Goal: Task Accomplishment & Management: Manage account settings

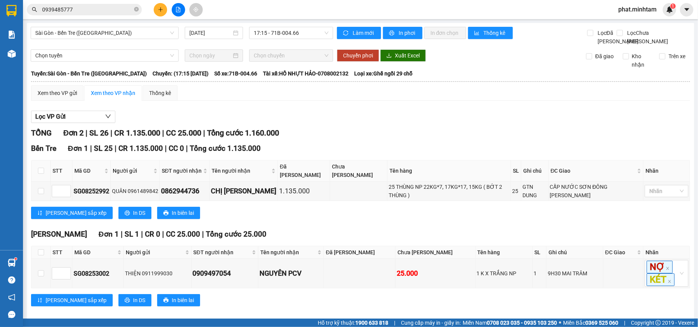
scroll to position [7, 0]
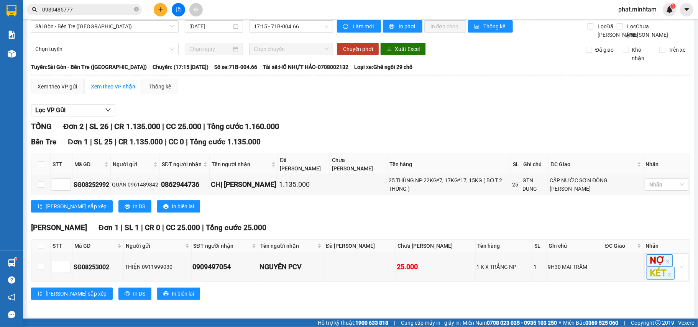
click at [612, 7] on span "phat.minhtam" at bounding box center [637, 10] width 51 height 10
click at [623, 16] on div "Đăng xuất Đổi mật khẩu" at bounding box center [636, 30] width 51 height 28
click at [625, 22] on span "Đăng xuất" at bounding box center [640, 24] width 34 height 8
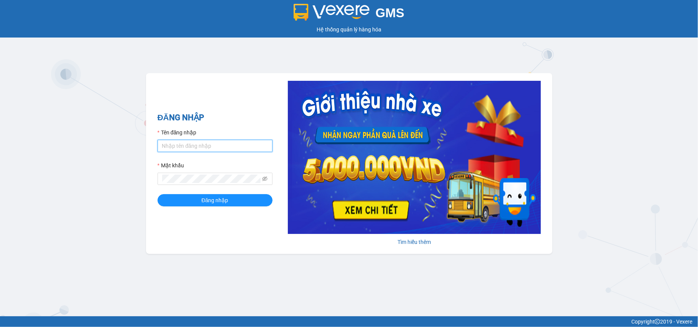
click at [182, 142] on input "Tên đăng nhập" at bounding box center [214, 146] width 115 height 12
type input "tram.minhtam"
click at [264, 177] on icon "eye-invisible" at bounding box center [264, 178] width 5 height 5
click at [236, 193] on form "Tên đăng nhập tram.minhtam Mật khẩu Đăng nhập" at bounding box center [214, 167] width 115 height 78
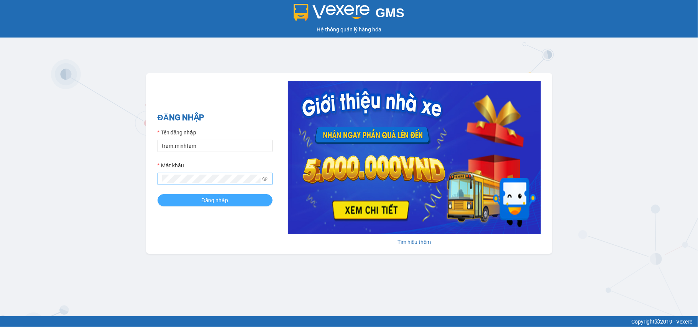
click at [235, 197] on button "Đăng nhập" at bounding box center [214, 200] width 115 height 12
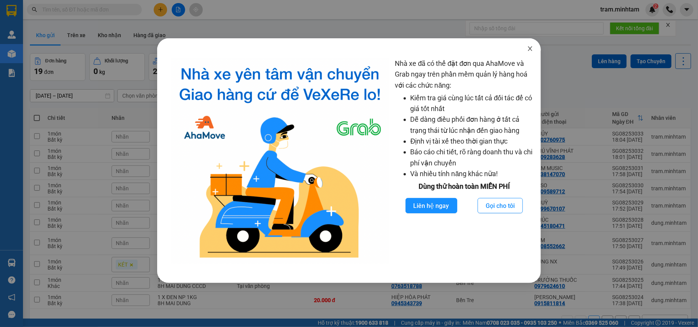
click at [528, 52] on span "Close" at bounding box center [529, 48] width 21 height 21
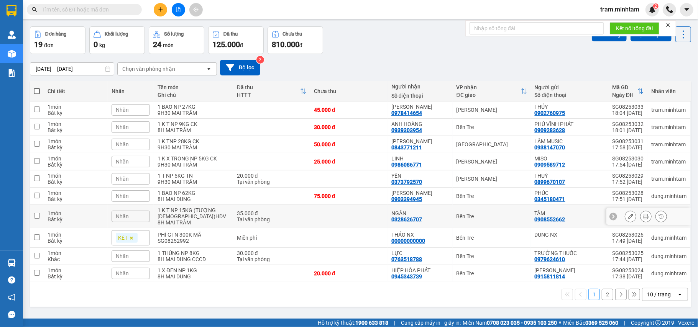
scroll to position [35, 0]
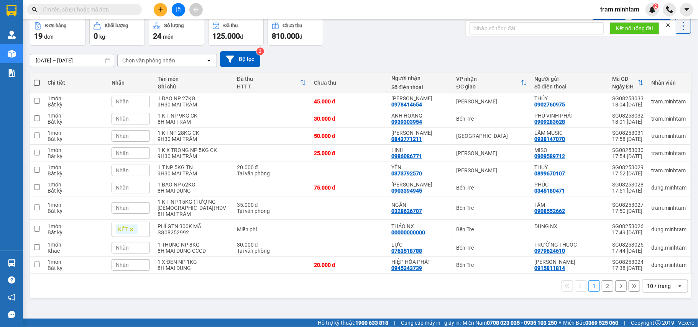
click at [655, 290] on div "10 / trang" at bounding box center [659, 286] width 24 height 8
click at [659, 271] on span "100 / trang" at bounding box center [654, 272] width 28 height 8
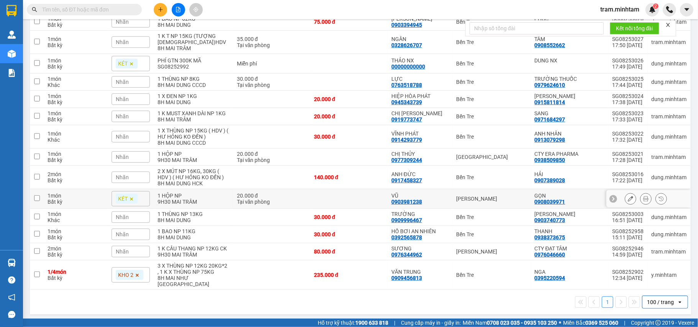
scroll to position [150, 0]
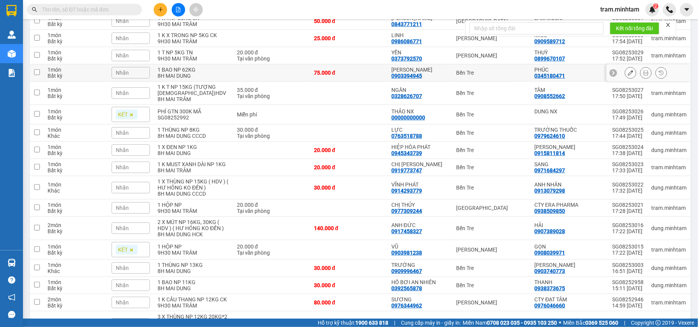
click at [299, 71] on td at bounding box center [271, 72] width 77 height 17
checkbox input "true"
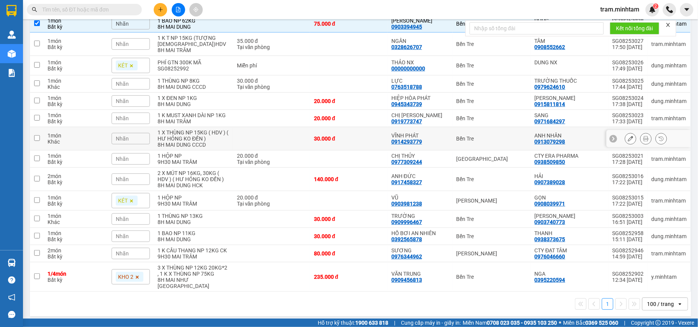
scroll to position [201, 0]
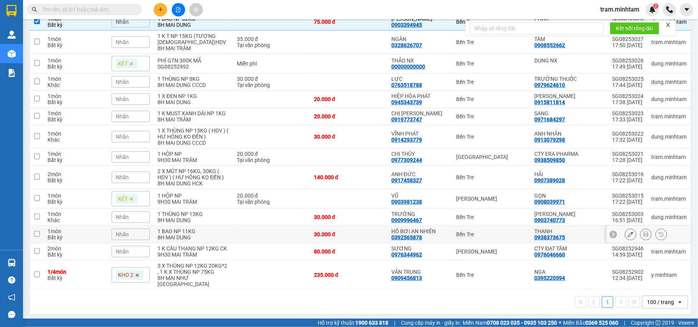
click at [216, 239] on div "8H MAI DUNG" at bounding box center [193, 238] width 72 height 6
checkbox input "true"
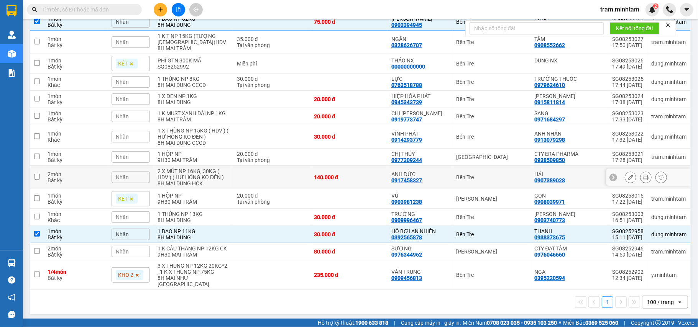
click at [185, 184] on div "8H MAI DUNG HCK" at bounding box center [193, 183] width 72 height 6
click at [211, 172] on div "2 X MÚT NP 16KG, 30KG ( HDV ) ( HƯ HỎNG KO ĐỀN )" at bounding box center [193, 174] width 72 height 12
checkbox input "true"
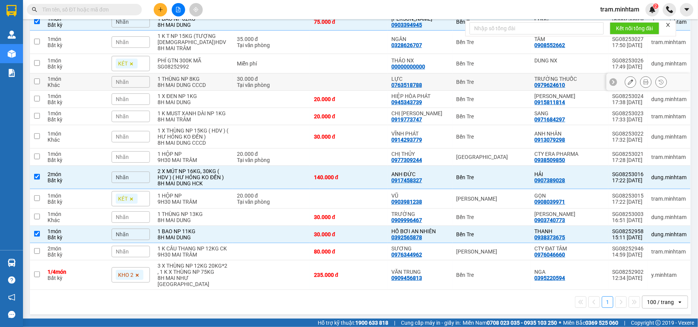
scroll to position [0, 0]
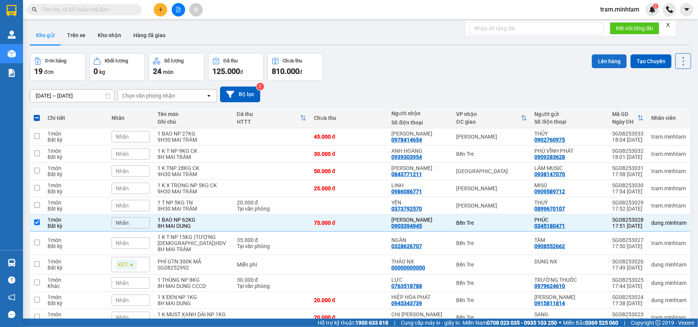
click at [600, 62] on button "Lên hàng" at bounding box center [609, 61] width 35 height 14
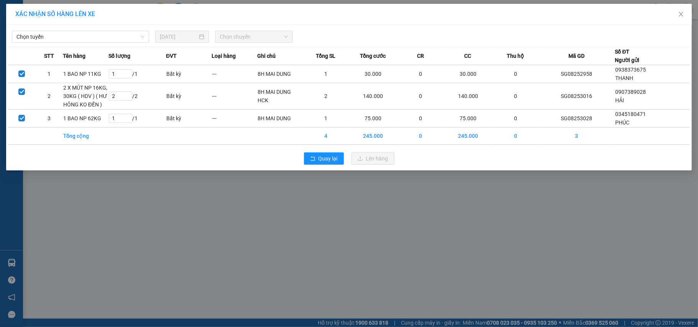
click at [59, 23] on div "XÁC NHẬN SỐ HÀNG LÊN XE" at bounding box center [349, 14] width 686 height 21
click at [57, 31] on span "Chọn tuyến" at bounding box center [80, 36] width 128 height 11
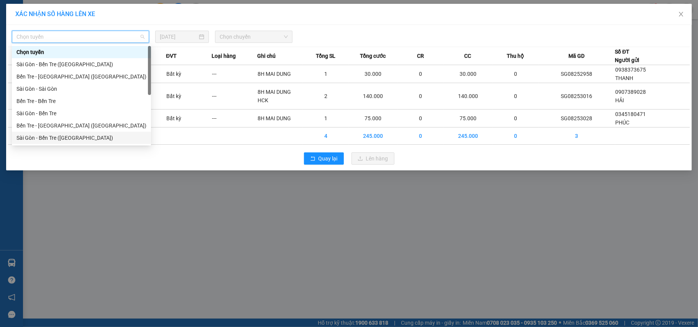
click at [54, 138] on div "Sài Gòn - Bến Tre ([GEOGRAPHIC_DATA])" at bounding box center [81, 138] width 130 height 8
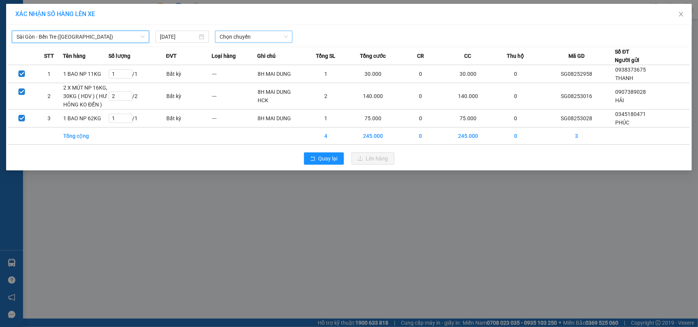
click at [266, 33] on span "Chọn chuyến" at bounding box center [254, 36] width 68 height 11
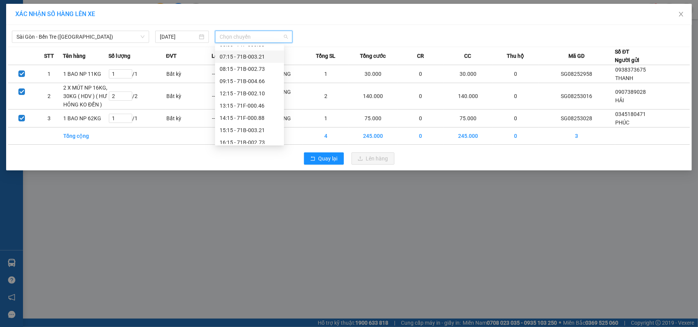
scroll to position [61, 0]
click at [253, 40] on span "Chọn chuyến" at bounding box center [254, 36] width 68 height 11
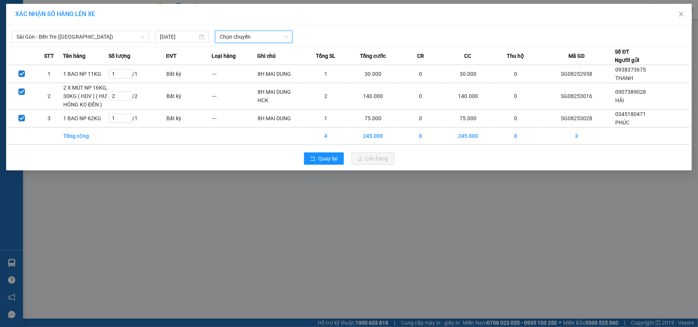
click at [312, 33] on div at bounding box center [435, 37] width 282 height 12
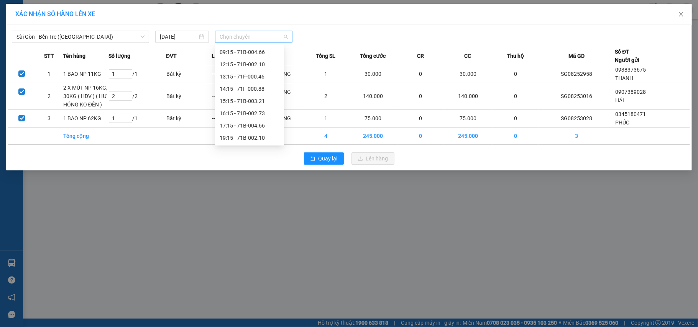
click at [282, 37] on span "Chọn chuyến" at bounding box center [254, 36] width 68 height 11
click at [64, 38] on span "Sài Gòn - Bến Tre ([GEOGRAPHIC_DATA])" at bounding box center [80, 36] width 128 height 11
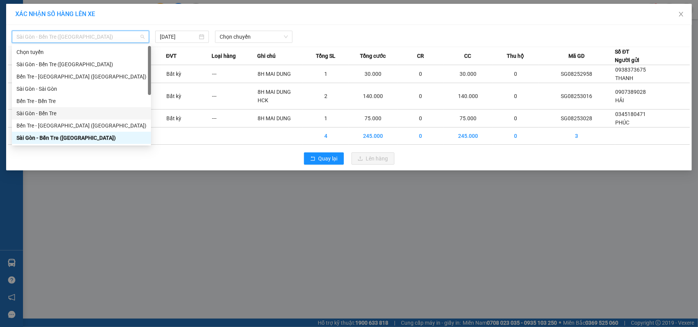
click at [37, 114] on div "Sài Gòn - Bến Tre" at bounding box center [81, 113] width 130 height 8
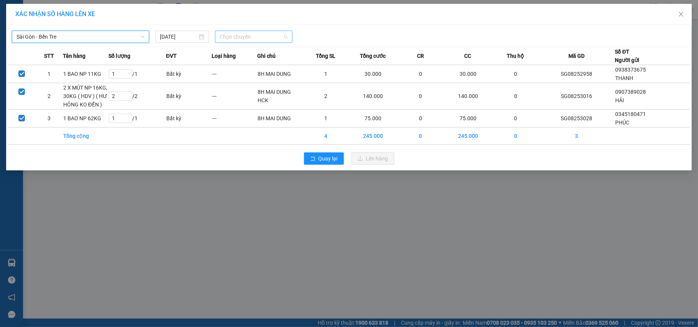
click at [251, 31] on div "Chọn chuyến" at bounding box center [253, 37] width 77 height 12
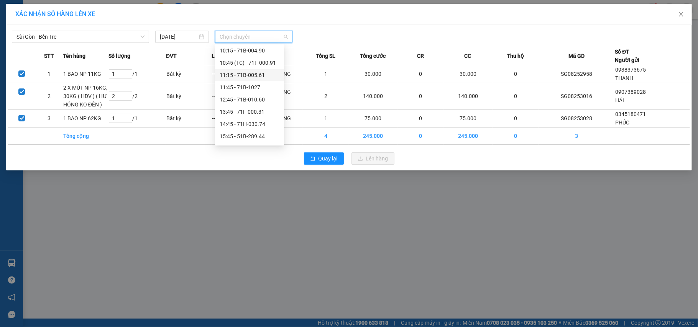
scroll to position [135, 0]
click at [68, 31] on span "Sài Gòn - Bến Tre" at bounding box center [80, 36] width 128 height 11
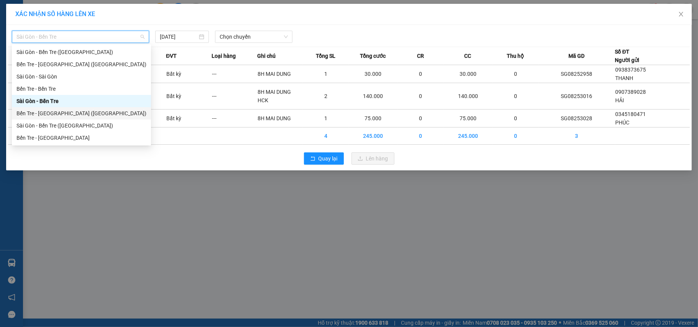
scroll to position [0, 0]
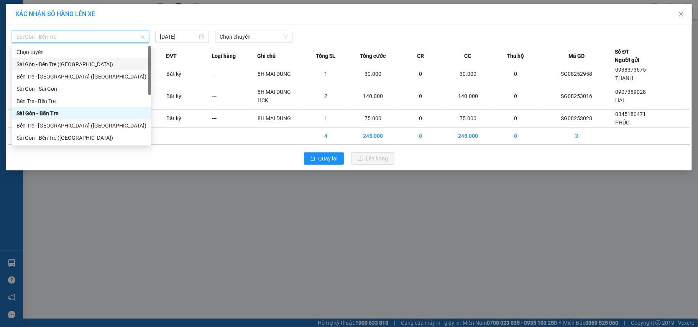
click at [48, 67] on div "Sài Gòn - Bến Tre ([GEOGRAPHIC_DATA])" at bounding box center [81, 64] width 130 height 8
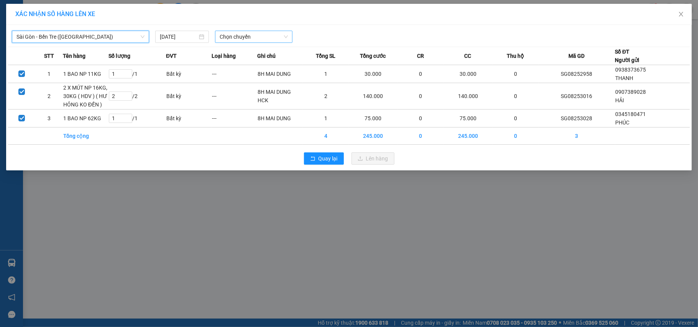
click at [277, 31] on span "Chọn chuyến" at bounding box center [254, 36] width 68 height 11
click at [255, 74] on div "18:15 - 71B-003.32" at bounding box center [250, 76] width 60 height 8
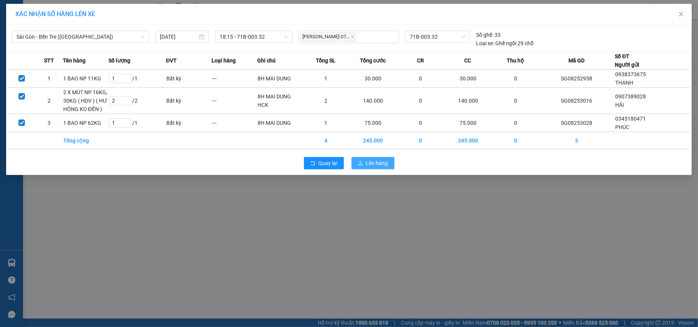
click at [375, 164] on span "Lên hàng" at bounding box center [377, 163] width 22 height 8
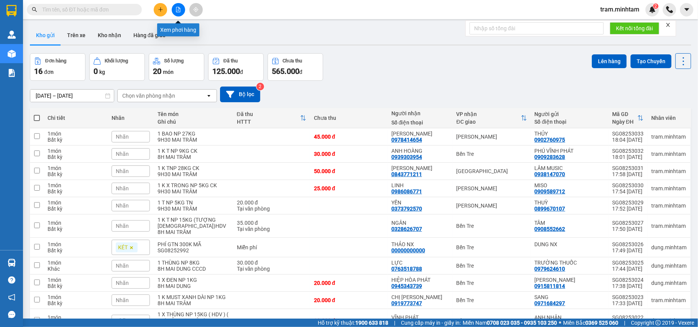
click at [176, 11] on icon "file-add" at bounding box center [178, 9] width 4 height 5
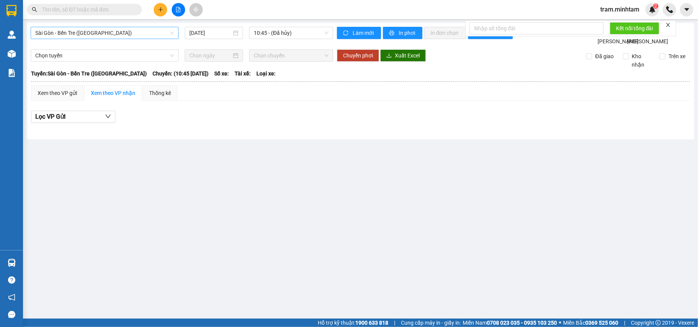
click at [96, 36] on span "Sài Gòn - Bến Tre ([GEOGRAPHIC_DATA])" at bounding box center [104, 32] width 139 height 11
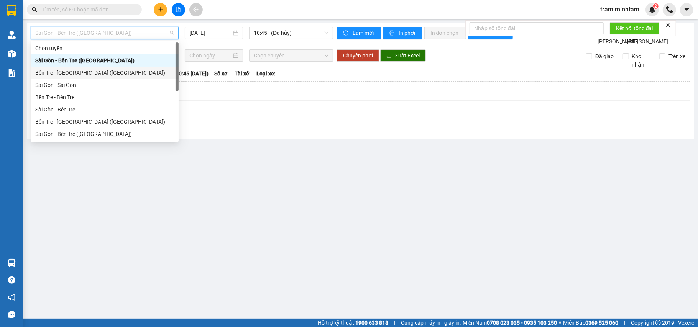
click at [88, 71] on div "Bến Tre - [GEOGRAPHIC_DATA] ([GEOGRAPHIC_DATA])" at bounding box center [104, 73] width 139 height 8
type input "[DATE]"
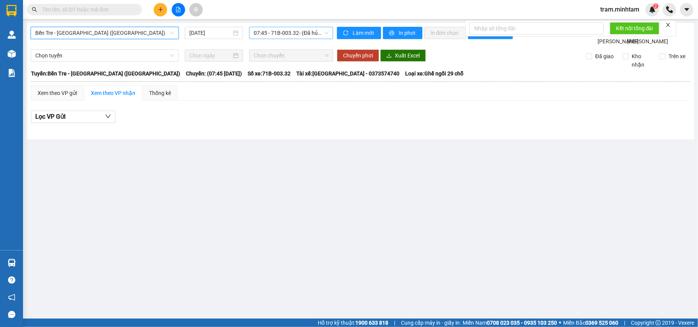
click at [265, 38] on span "07:45 - 71B-003.32 - (Đã hủy)" at bounding box center [291, 32] width 75 height 11
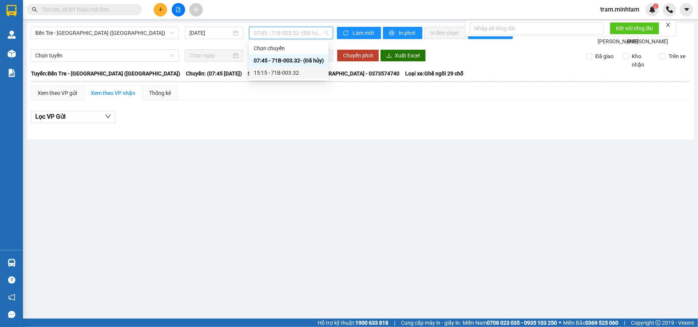
click at [272, 72] on div "15:15 - 71B-003.32" at bounding box center [289, 73] width 70 height 8
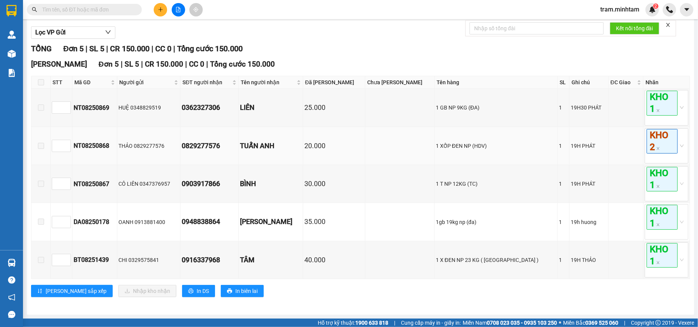
scroll to position [97, 0]
click at [207, 181] on div "0903917866" at bounding box center [210, 184] width 56 height 11
copy div "0903917866"
click at [230, 220] on div "0948838864" at bounding box center [210, 221] width 56 height 11
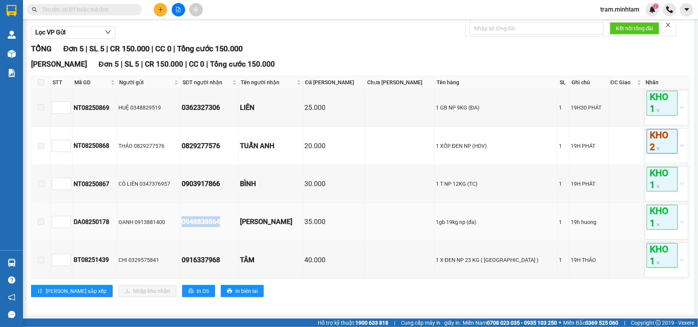
click at [230, 220] on div "0948838864" at bounding box center [210, 221] width 56 height 11
copy div "0948838864"
click at [217, 262] on div "0916337968" at bounding box center [210, 260] width 56 height 11
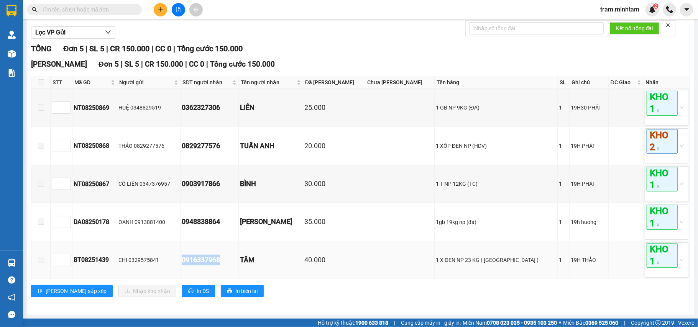
copy div "0916337968"
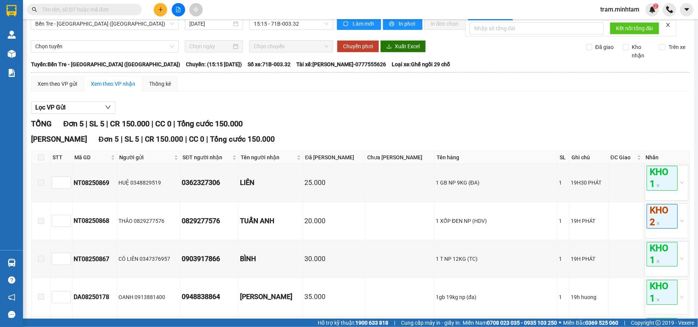
scroll to position [0, 0]
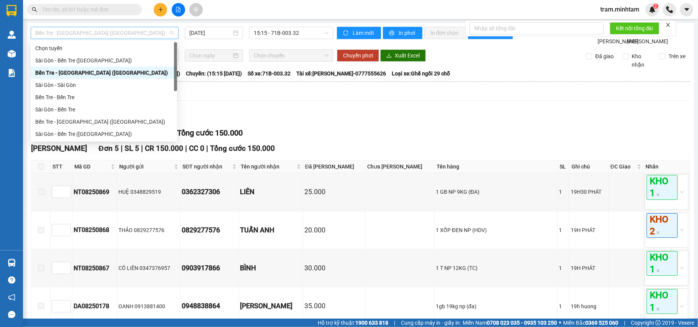
click at [98, 31] on span "Bến Tre - Sài Gòn (CN)" at bounding box center [104, 32] width 139 height 11
click at [100, 109] on div "Sài Gòn - Bến Tre" at bounding box center [103, 109] width 137 height 8
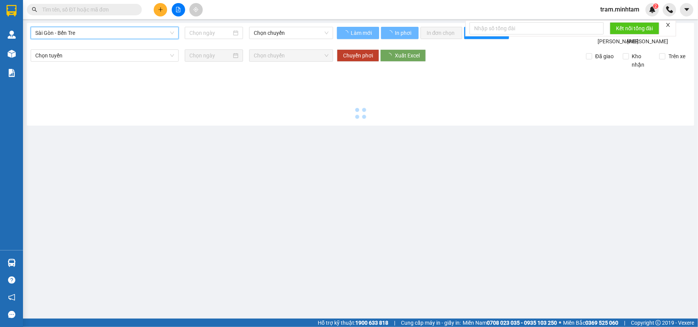
type input "[DATE]"
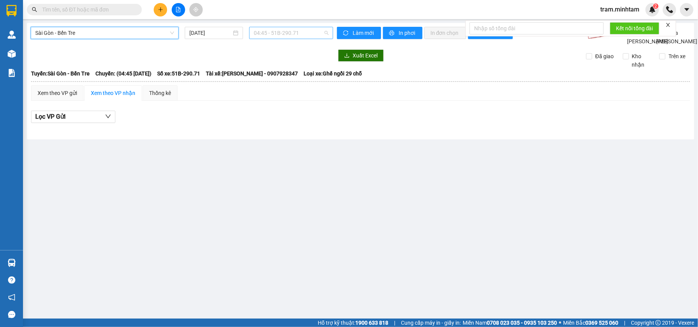
click at [272, 34] on span "04:45 - 51B-290.71" at bounding box center [291, 32] width 75 height 11
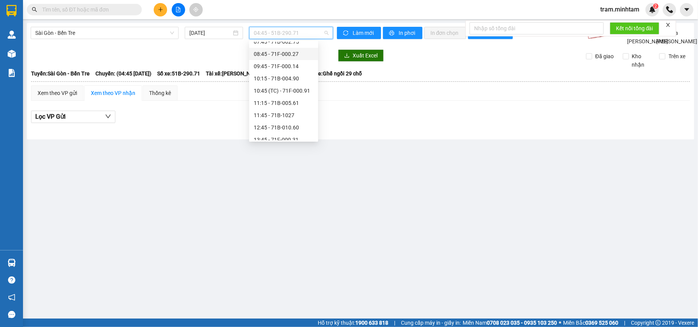
scroll to position [135, 0]
click at [290, 123] on div "18:45 - 51B-290.71" at bounding box center [284, 122] width 60 height 8
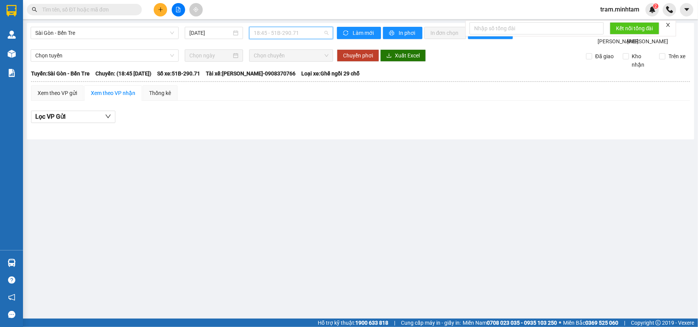
click at [280, 36] on span "18:45 - 51B-290.71" at bounding box center [291, 32] width 75 height 11
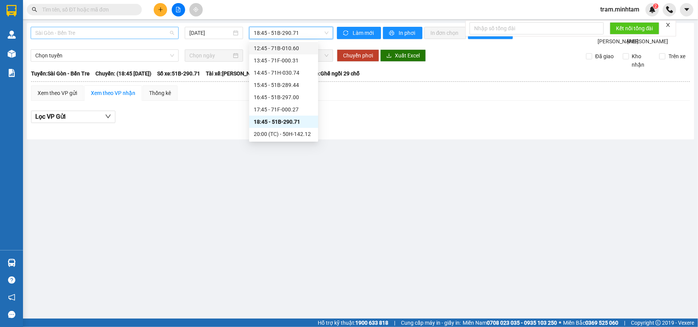
click at [133, 36] on span "Sài Gòn - Bến Tre" at bounding box center [104, 32] width 139 height 11
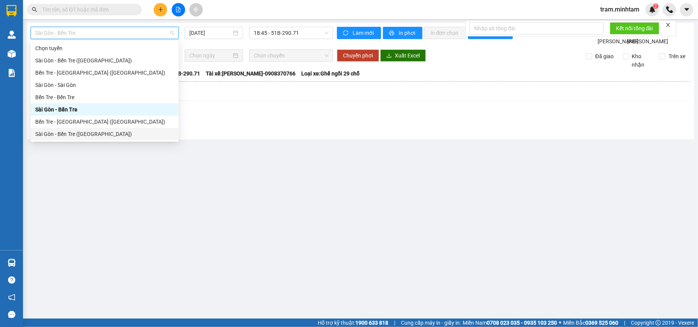
scroll to position [12, 0]
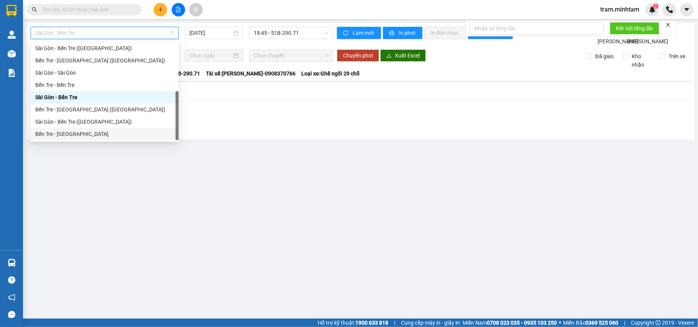
click at [83, 132] on div "Bến Tre - [GEOGRAPHIC_DATA]" at bounding box center [104, 134] width 139 height 8
type input "[DATE]"
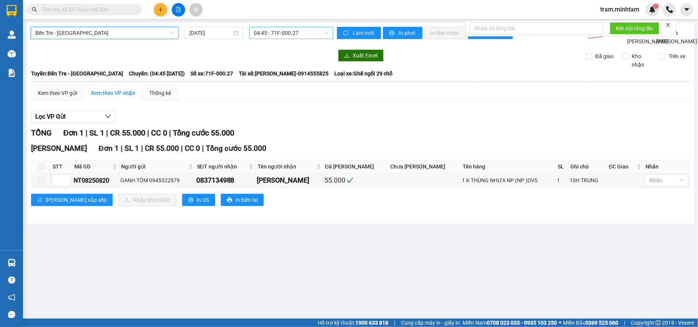
click at [280, 34] on span "04:45 - 71F-000.27" at bounding box center [291, 32] width 75 height 11
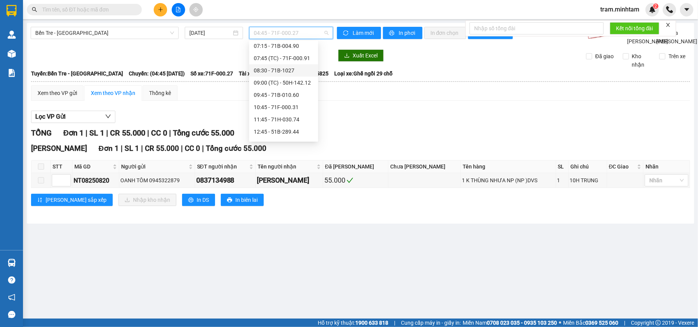
scroll to position [135, 0]
click at [289, 83] on div "15:45 - 51B-290.71" at bounding box center [284, 85] width 60 height 8
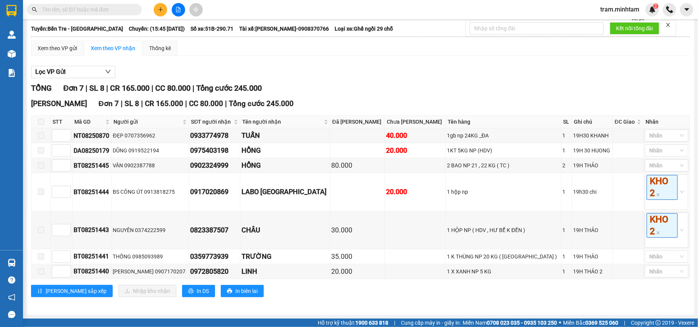
scroll to position [57, 0]
click at [232, 149] on div "0975403198" at bounding box center [214, 150] width 48 height 11
click at [231, 149] on div "0975403198" at bounding box center [214, 150] width 48 height 11
copy div "0975403198"
click at [218, 164] on div "0902324999" at bounding box center [214, 165] width 48 height 11
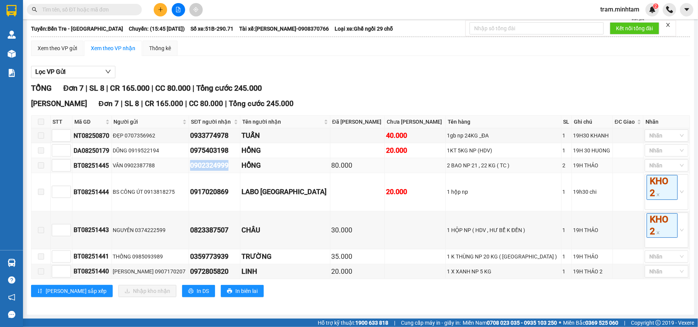
click at [218, 164] on div "0902324999" at bounding box center [214, 165] width 48 height 11
copy div "0902324999"
click at [225, 231] on div "0823387507" at bounding box center [214, 230] width 48 height 11
copy div "0823387507"
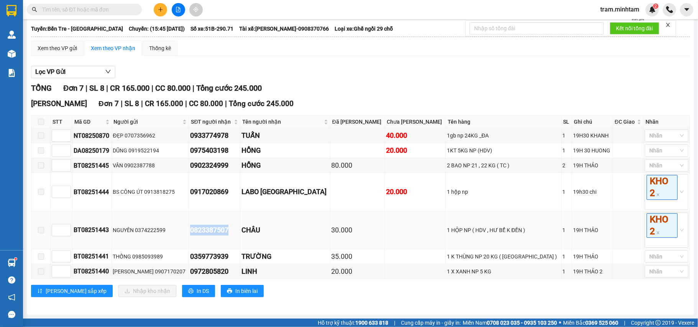
copy div "0823387507"
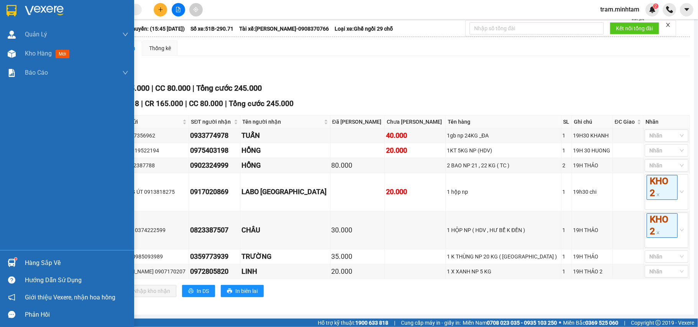
click at [21, 265] on div "Hàng sắp về" at bounding box center [67, 262] width 134 height 17
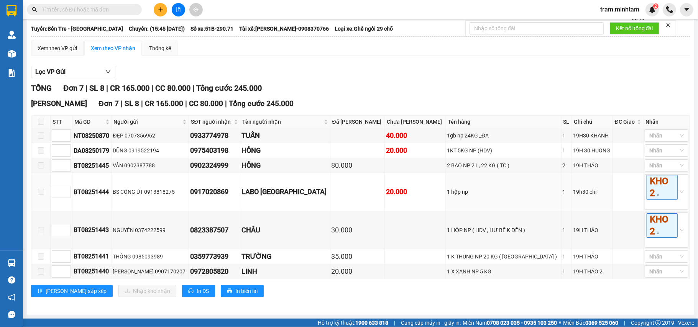
click at [130, 176] on section "Kết quả tìm kiếm ( 0 ) Bộ lọc No Data tram.minhtam 2 Quản Lý Quản lý giao nhận …" at bounding box center [349, 163] width 698 height 327
click at [221, 253] on div "0359773939" at bounding box center [214, 256] width 48 height 11
copy div "0359773939"
click at [230, 273] on div "0972805820" at bounding box center [214, 271] width 48 height 11
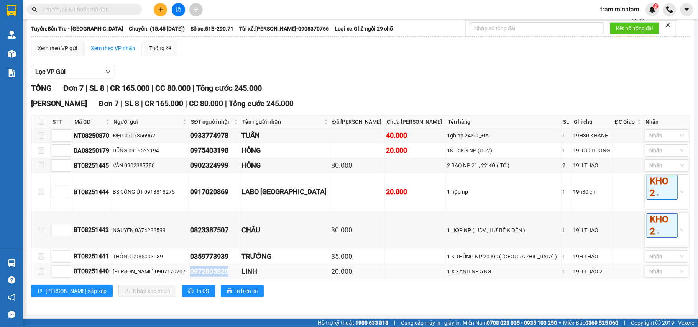
click at [230, 273] on div "0972805820" at bounding box center [214, 271] width 48 height 11
copy div "0972805820"
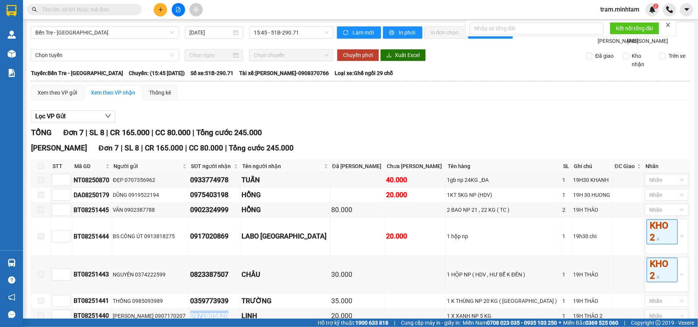
scroll to position [0, 0]
click at [125, 37] on span "Bến Tre - [GEOGRAPHIC_DATA]" at bounding box center [104, 32] width 139 height 11
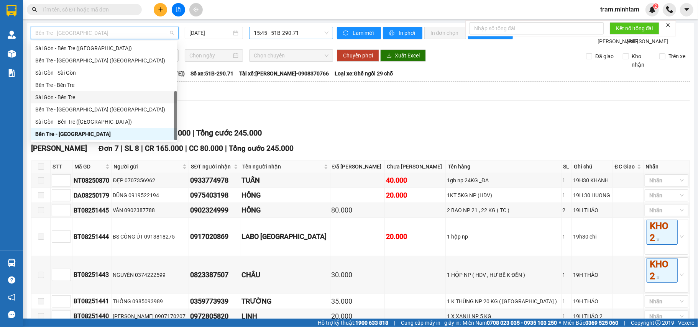
click at [282, 37] on span "15:45 - 51B-290.71" at bounding box center [291, 32] width 75 height 11
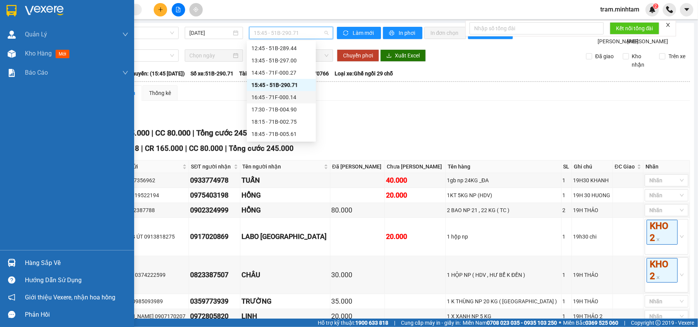
click at [10, 264] on img at bounding box center [12, 263] width 8 height 8
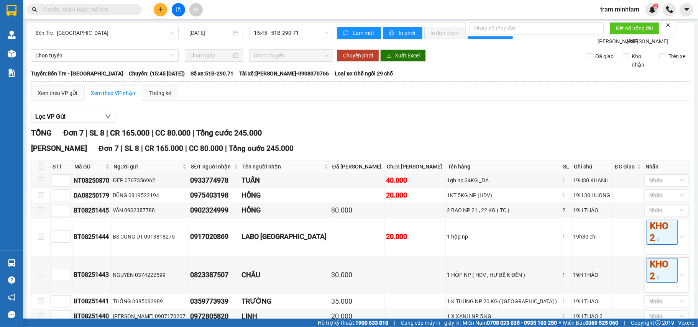
click at [321, 120] on section "Kết quả tìm kiếm ( 0 ) Bộ lọc No Data tram.minhtam 2 Quản Lý Quản lý giao nhận …" at bounding box center [349, 163] width 698 height 327
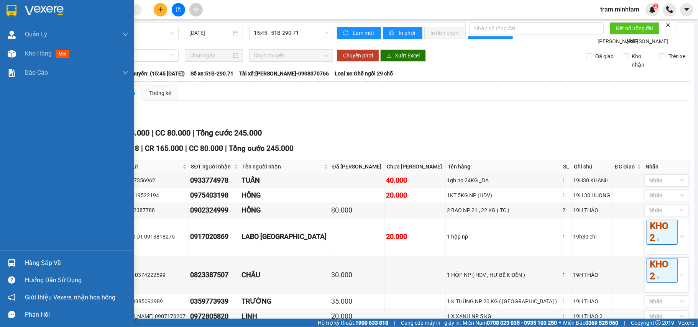
click at [22, 269] on div "Hàng sắp về" at bounding box center [67, 262] width 134 height 17
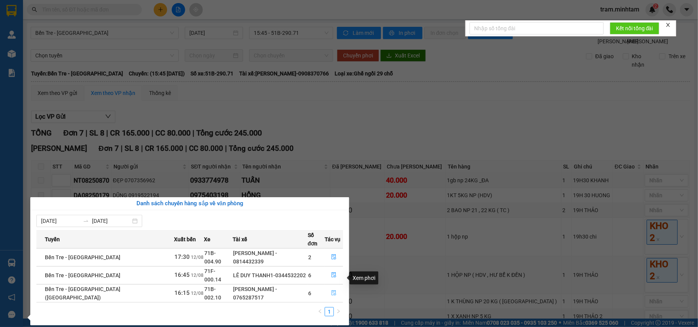
click at [331, 290] on icon "file-done" at bounding box center [333, 292] width 5 height 5
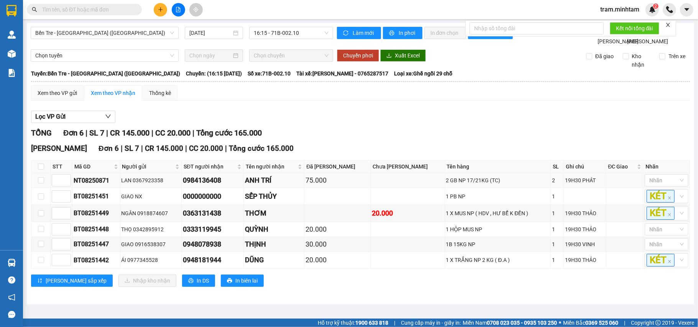
click at [198, 186] on div "0984136408" at bounding box center [212, 180] width 59 height 11
click at [681, 222] on td "KÉT" at bounding box center [666, 213] width 46 height 17
click at [675, 220] on div "KÉT" at bounding box center [667, 213] width 44 height 14
click at [668, 135] on div "KHO 2" at bounding box center [658, 134] width 34 height 8
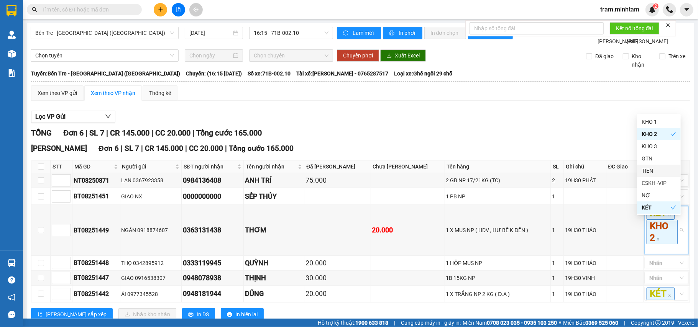
click at [542, 136] on div "TỔNG Đơn 6 | SL 7 | CR 145.000 | CC 20.000 | Tổng cước 165.000" at bounding box center [360, 133] width 659 height 12
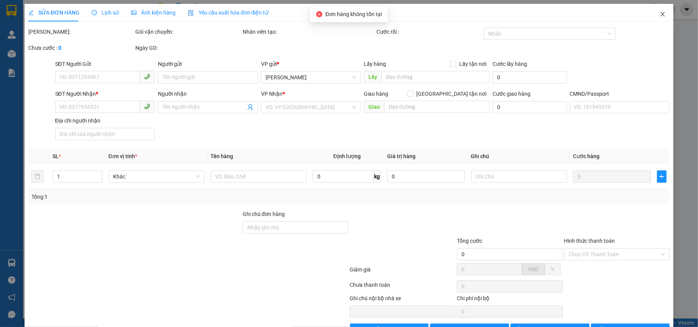
click at [652, 17] on span "Close" at bounding box center [662, 14] width 21 height 21
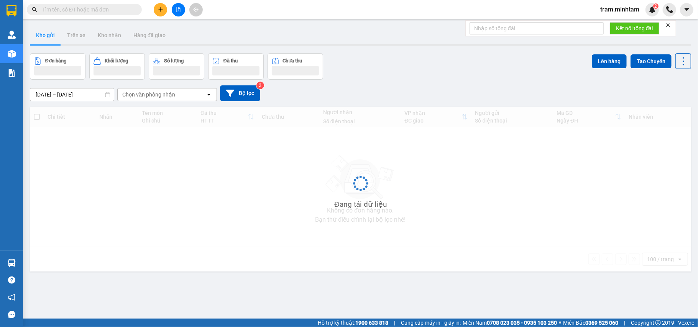
click at [100, 8] on input "text" at bounding box center [87, 9] width 90 height 8
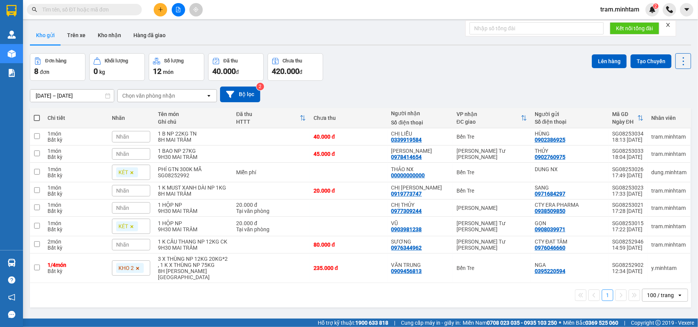
paste input "0903917866"
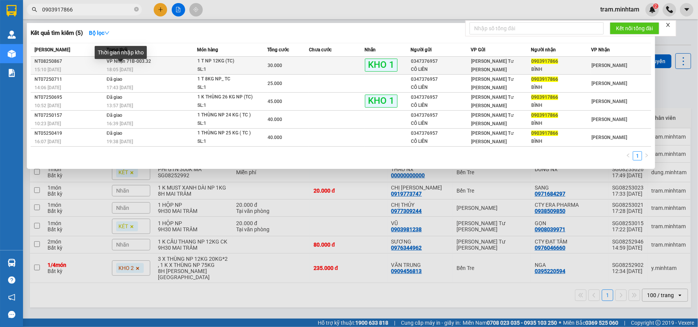
type input "0903917866"
click at [116, 67] on span "18:05 - 12/08" at bounding box center [120, 69] width 26 height 5
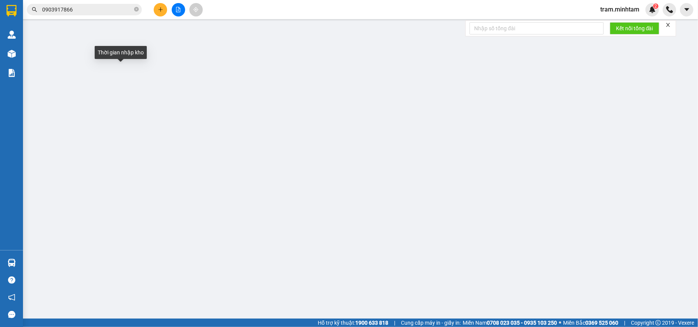
type input "0347376957"
type input "CÔ LIÊN"
type input "0903917866"
type input "BÌNH"
type input "30.000"
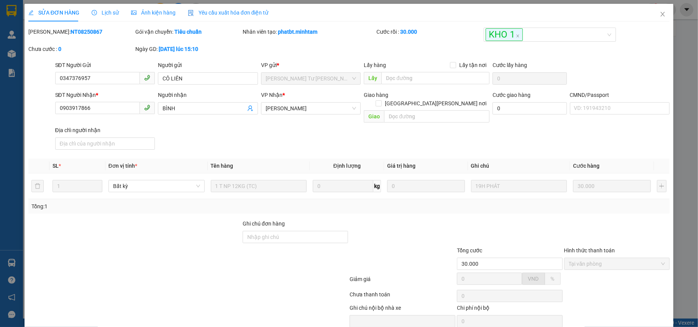
click at [290, 238] on div "Ghi chú đơn hàng" at bounding box center [296, 233] width 106 height 27
click at [289, 235] on input "Ghi chú đơn hàng" at bounding box center [296, 237] width 106 height 12
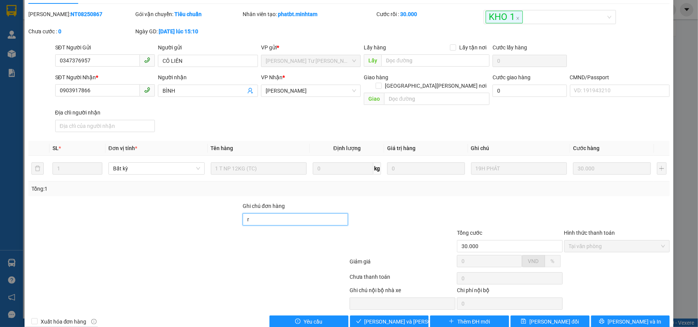
scroll to position [27, 0]
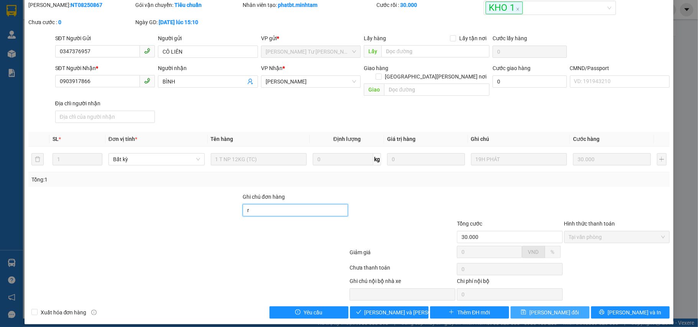
type input "r"
click at [520, 307] on button "Lưu thay đổi" at bounding box center [549, 313] width 79 height 12
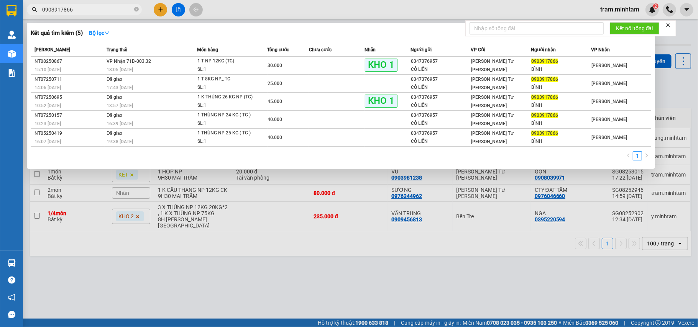
click at [114, 8] on input "0903917866" at bounding box center [87, 9] width 90 height 8
paste input "48838864"
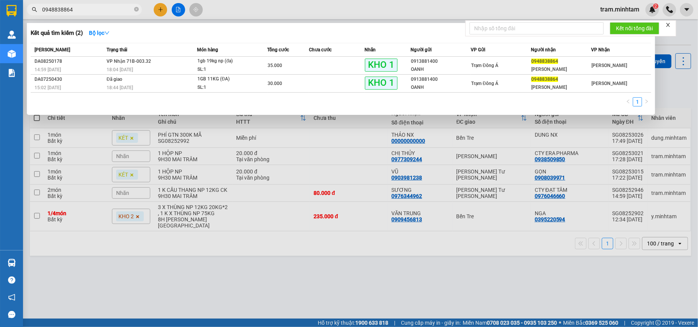
click at [121, 11] on input "0948838864" at bounding box center [87, 9] width 90 height 8
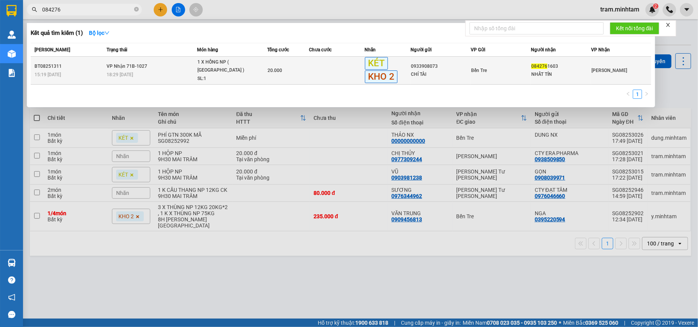
type input "084276"
click at [522, 75] on td "Bến Tre" at bounding box center [501, 71] width 60 height 28
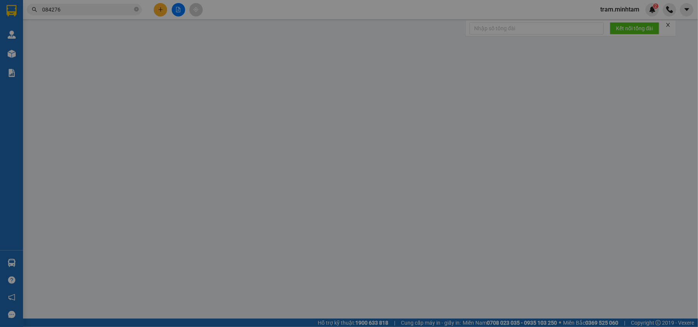
type input "0933908073"
type input "CHÍ TÀI"
type input "0842761603"
type input "NHẤT TÍN"
type input "R"
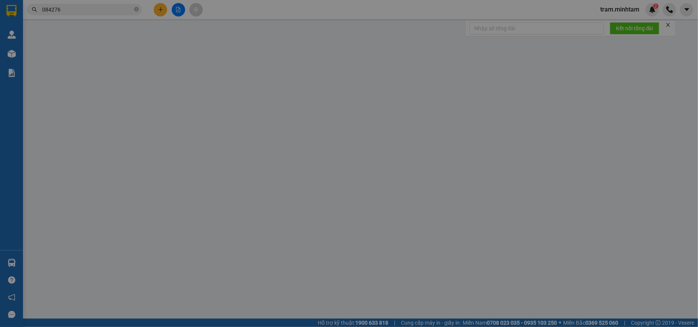
type input "20.000"
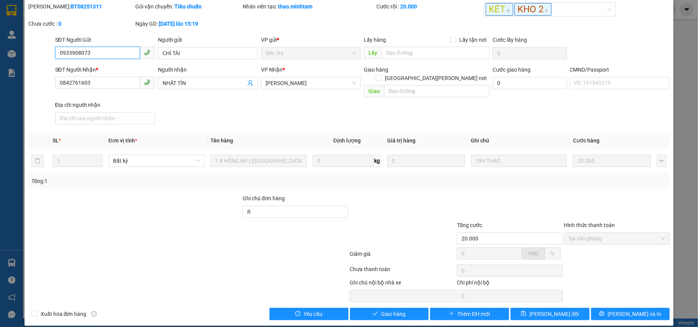
scroll to position [27, 0]
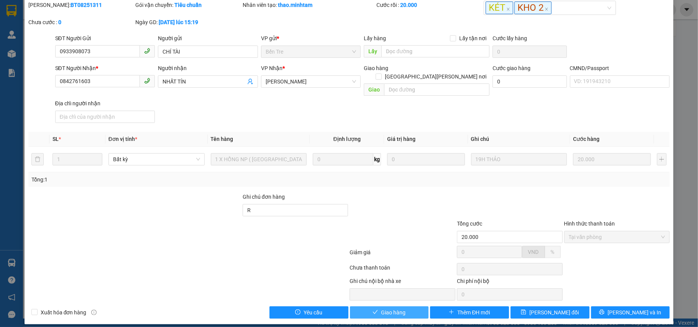
click at [364, 307] on button "Giao hàng" at bounding box center [389, 313] width 79 height 12
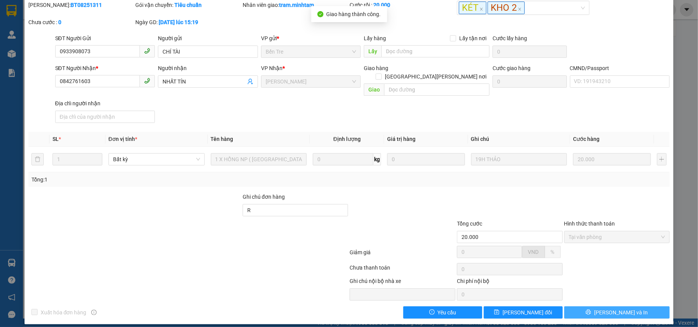
click at [579, 307] on button "[PERSON_NAME] và In" at bounding box center [617, 313] width 106 height 12
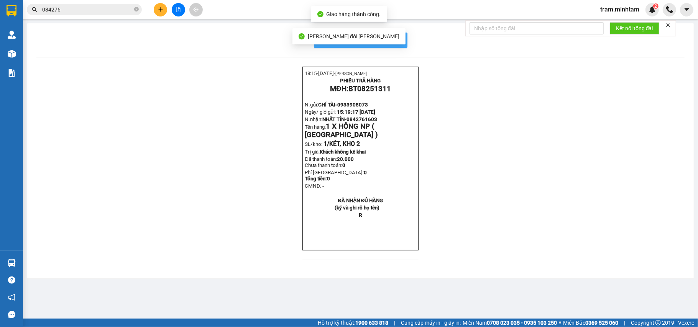
click at [400, 44] on span "In mẫu biên lai tự cấu hình" at bounding box center [365, 40] width 72 height 10
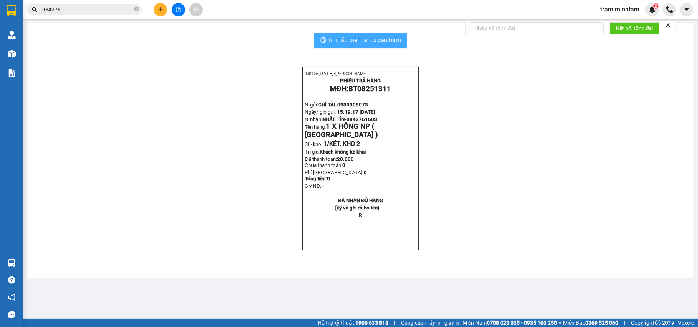
click at [390, 38] on span "In mẫu biên lai tự cấu hình" at bounding box center [365, 40] width 72 height 10
click at [102, 13] on input "084276" at bounding box center [87, 9] width 90 height 8
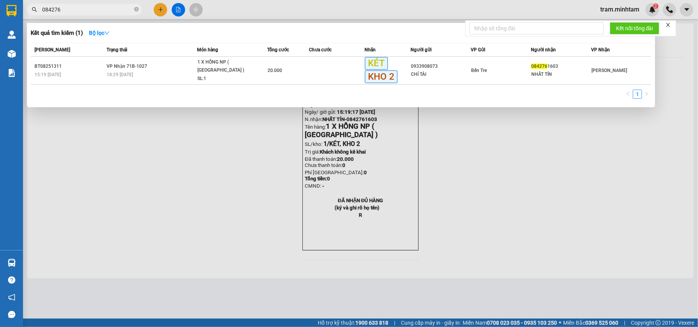
click at [102, 13] on input "084276" at bounding box center [87, 9] width 90 height 8
click at [93, 9] on input "084276" at bounding box center [87, 9] width 90 height 8
paste input "948838864"
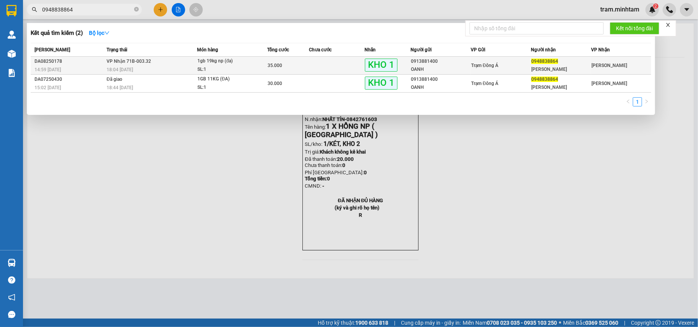
type input "0948838864"
click at [377, 68] on span "KHO 1" at bounding box center [381, 65] width 33 height 13
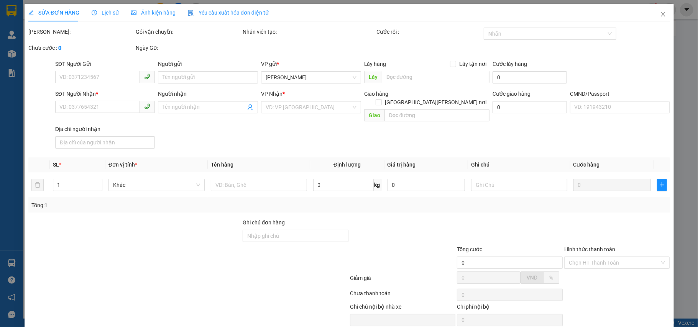
type input "0913881400"
type input "OANH"
type input "0948838864"
type input "BẢO DUY"
type input "35.000"
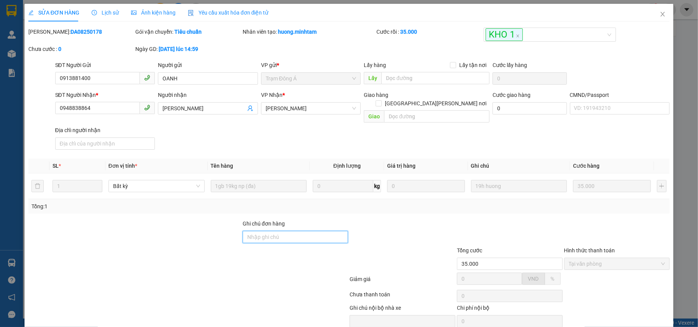
click at [276, 231] on input "Ghi chú đơn hàng" at bounding box center [296, 237] width 106 height 12
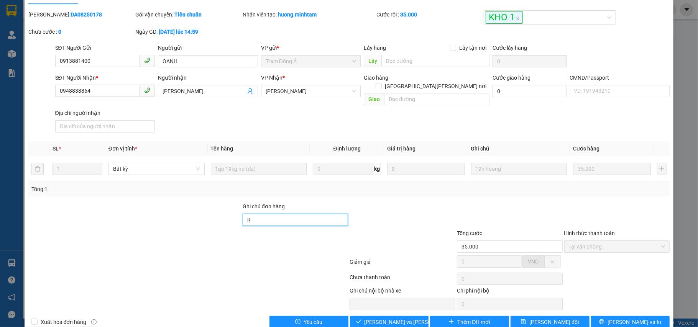
scroll to position [27, 0]
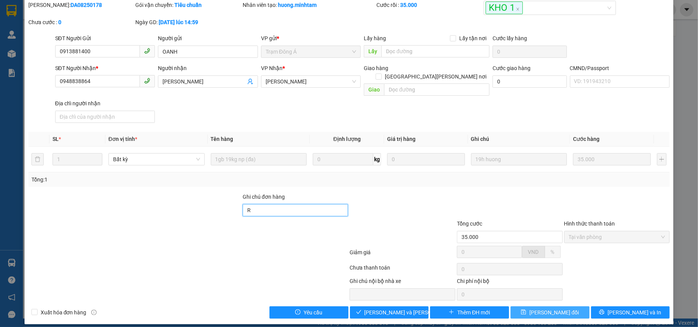
type input "R"
click at [538, 308] on span "Lưu thay đổi" at bounding box center [553, 312] width 49 height 8
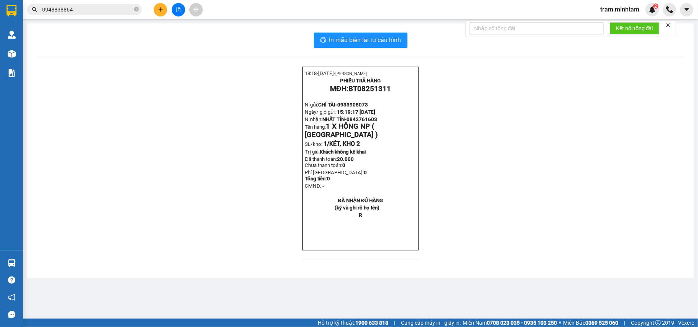
click at [103, 14] on span "0948838864" at bounding box center [84, 9] width 115 height 11
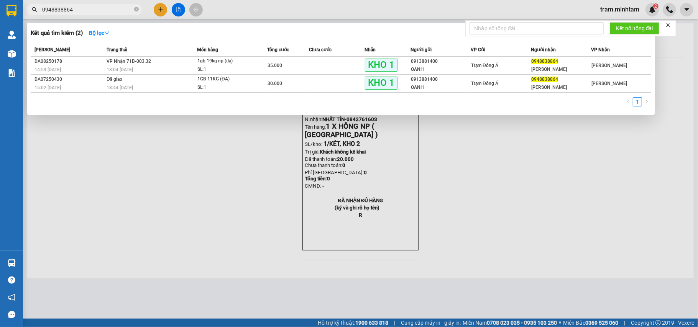
click at [103, 13] on input "0948838864" at bounding box center [87, 9] width 90 height 8
paste input "16337968"
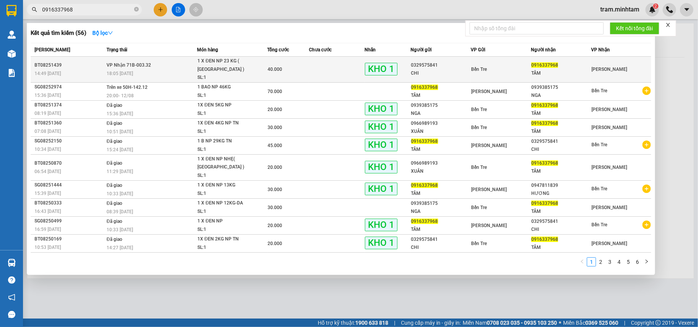
type input "0916337968"
click at [163, 69] on div "18:05 - 12/08" at bounding box center [152, 73] width 90 height 8
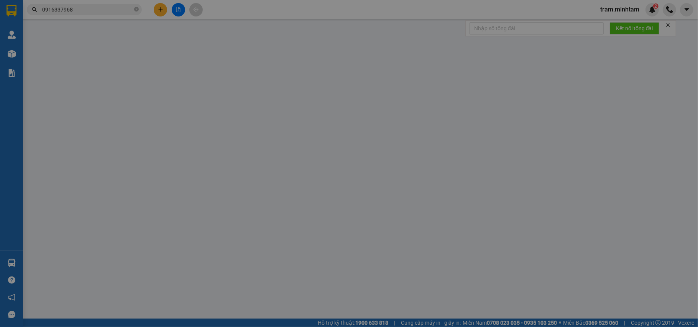
type input "0329575841"
type input "CHI"
type input "0916337968"
type input "TÂM"
type input "R"
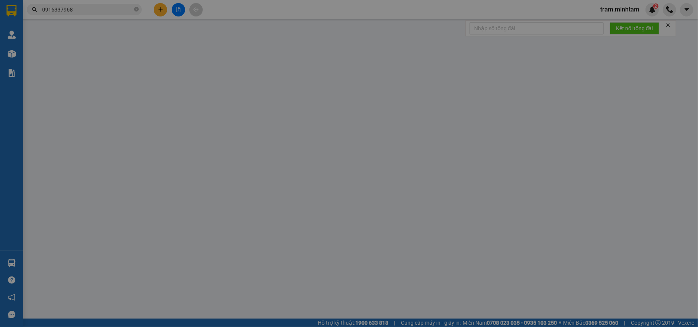
type input "40.000"
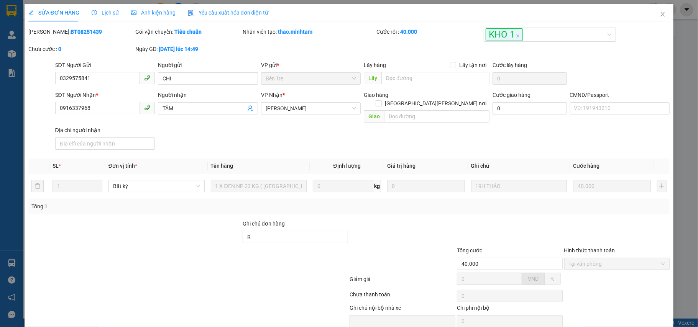
click at [100, 17] on div "Lịch sử" at bounding box center [105, 13] width 27 height 18
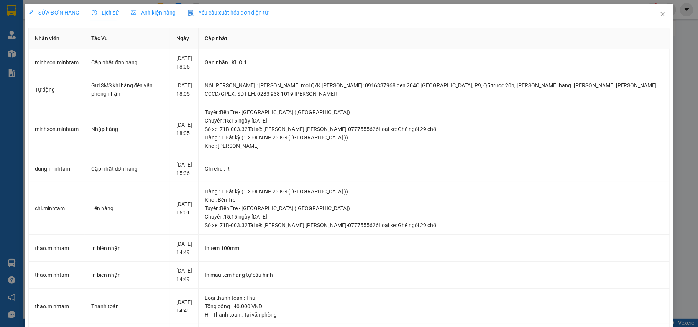
click at [71, 11] on span "SỬA ĐƠN HÀNG" at bounding box center [53, 13] width 51 height 6
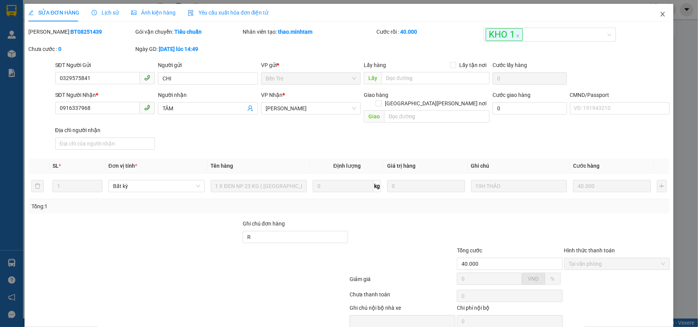
click at [656, 11] on span "Close" at bounding box center [662, 14] width 21 height 21
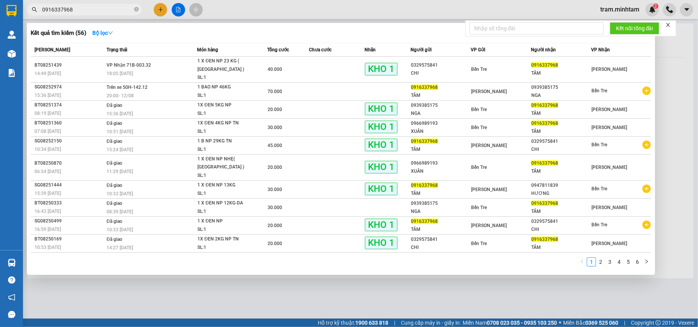
click at [102, 13] on input "0916337968" at bounding box center [87, 9] width 90 height 8
click at [101, 13] on input "0916337968" at bounding box center [87, 9] width 90 height 8
paste input "7540319"
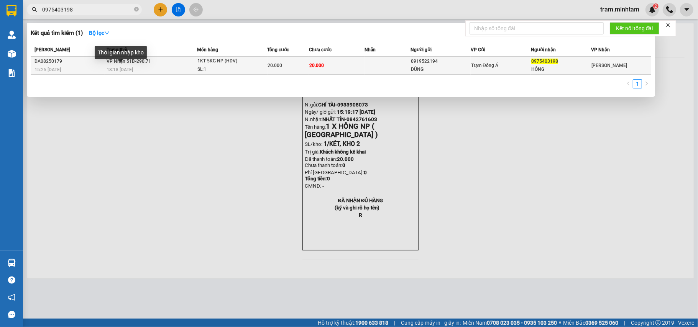
type input "0975403198"
click at [128, 70] on span "18:18 - 12/08" at bounding box center [120, 69] width 26 height 5
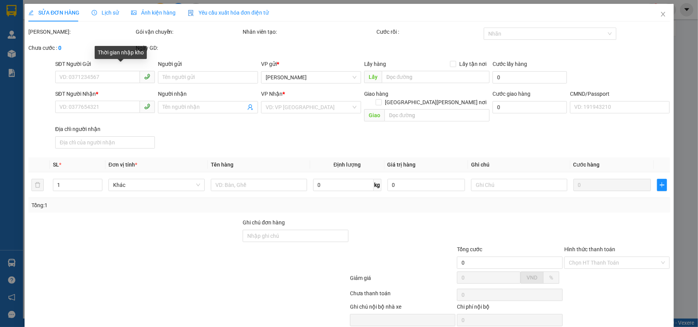
type input "0919522194"
type input "DŨNG"
type input "0975403198"
type input "HỒNG"
type input "20.000"
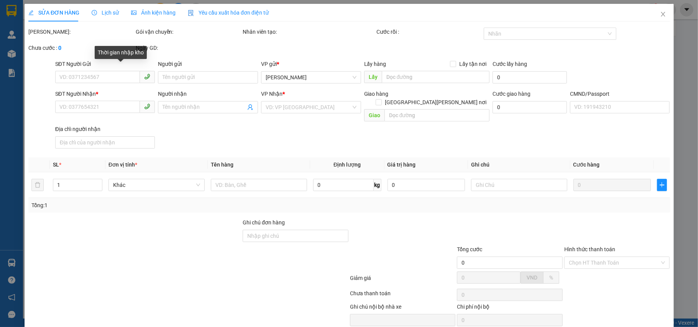
type input "20.000"
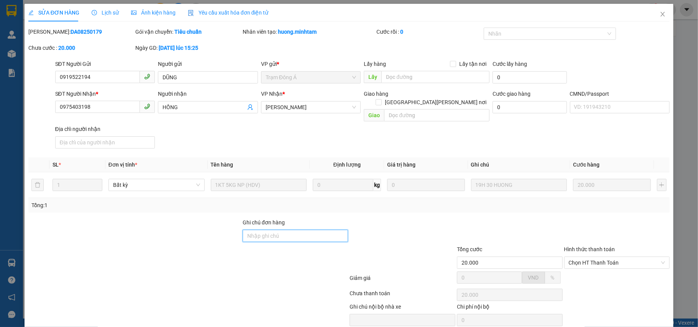
click at [256, 230] on input "Ghi chú đơn hàng" at bounding box center [296, 236] width 106 height 12
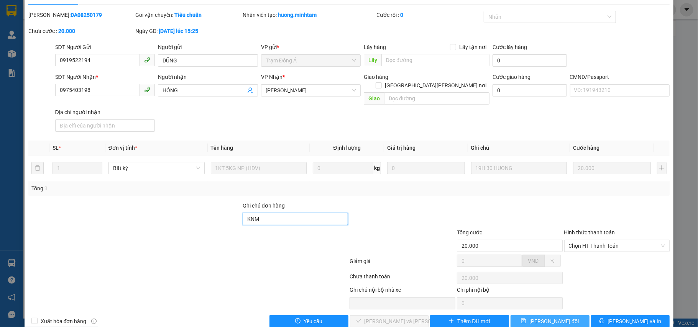
scroll to position [25, 0]
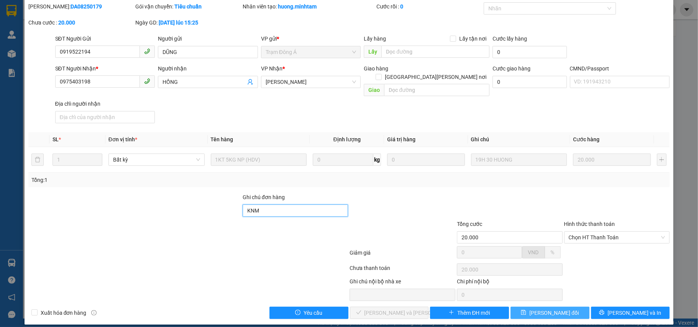
type input "KNM"
click at [543, 309] on span "Lưu thay đổi" at bounding box center [553, 313] width 49 height 8
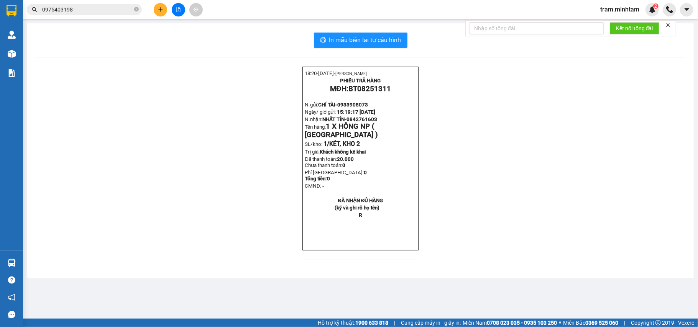
click at [103, 11] on input "0975403198" at bounding box center [87, 9] width 90 height 8
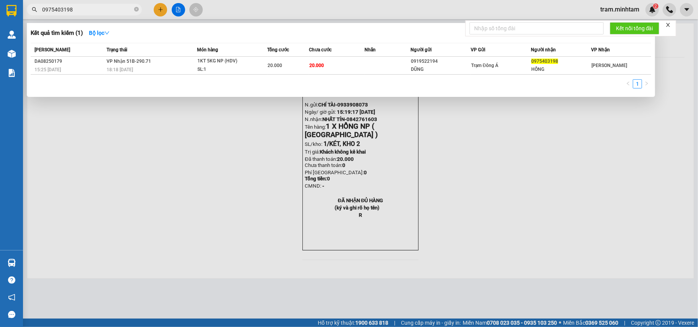
click at [103, 11] on input "0975403198" at bounding box center [87, 9] width 90 height 8
paste input "02324999"
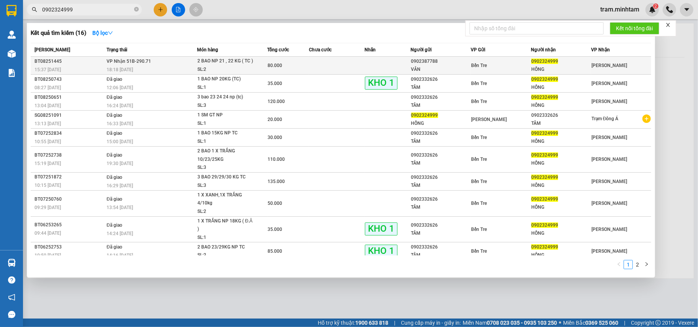
type input "0902324999"
click at [146, 68] on div "18:18 - 12/08" at bounding box center [152, 70] width 90 height 8
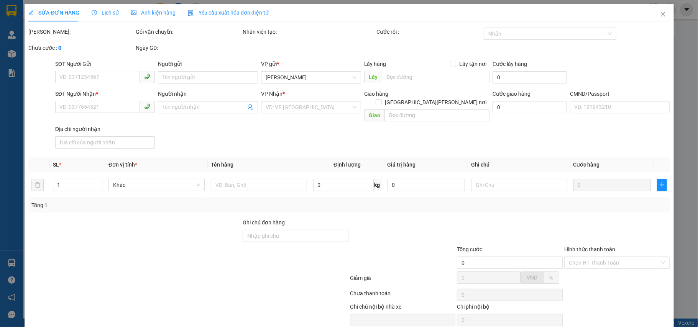
type input "0902387788"
type input "VÂN"
type input "0902324999"
type input "HỒNG"
type input "80.000"
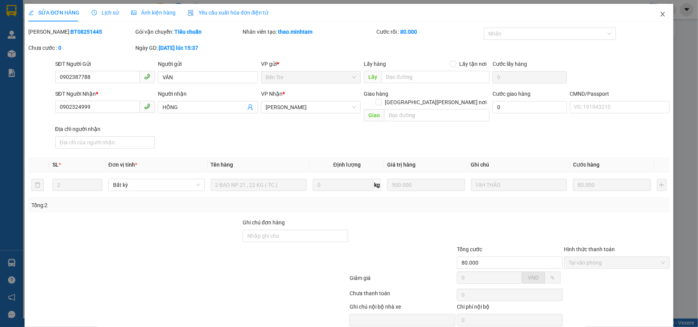
click at [659, 13] on icon "close" at bounding box center [662, 14] width 6 height 6
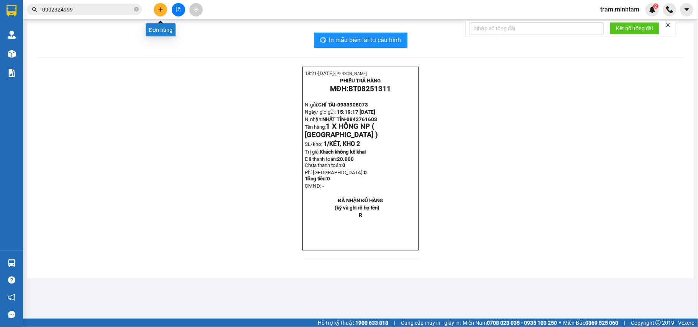
click at [158, 13] on button at bounding box center [160, 9] width 13 height 13
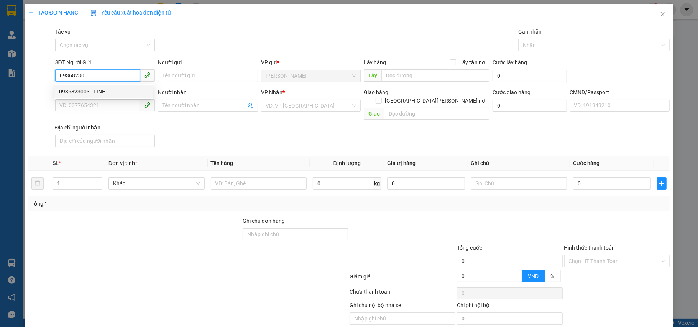
click at [115, 89] on div "0936823003 - LINH" at bounding box center [104, 91] width 90 height 8
type input "0936823003"
type input "LINH"
type input "0919231336"
type input "CHÚ VIỆT"
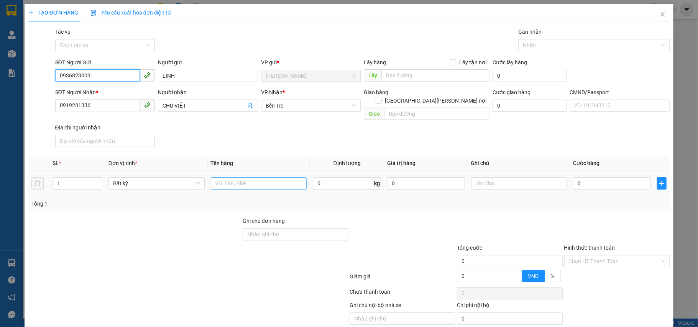
type input "0936823003"
click at [258, 182] on input "text" at bounding box center [259, 183] width 96 height 12
type input "1 X ĐEN NP 4KG"
click at [590, 177] on input "0" at bounding box center [611, 183] width 77 height 12
type input "2"
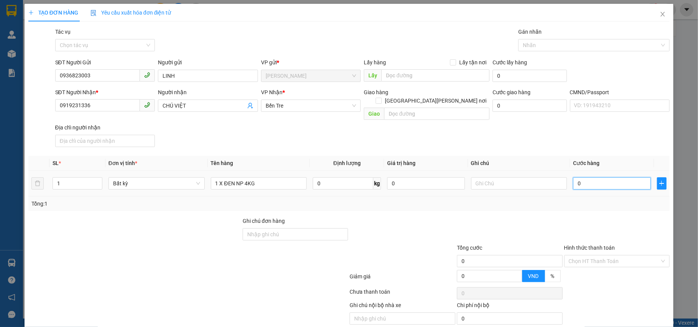
type input "2"
type input "20"
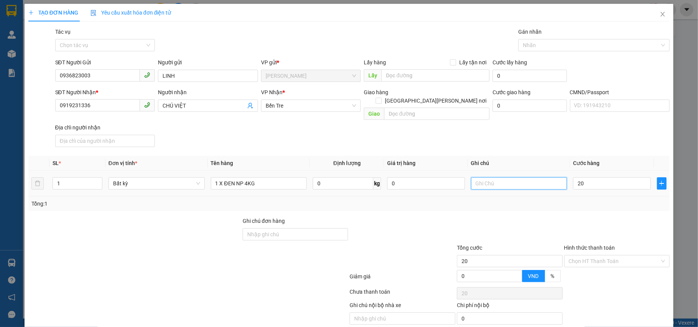
type input "20.000"
click at [483, 177] on input "text" at bounding box center [519, 183] width 96 height 12
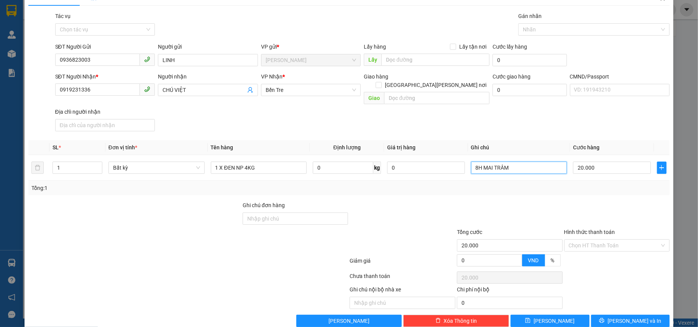
scroll to position [24, 0]
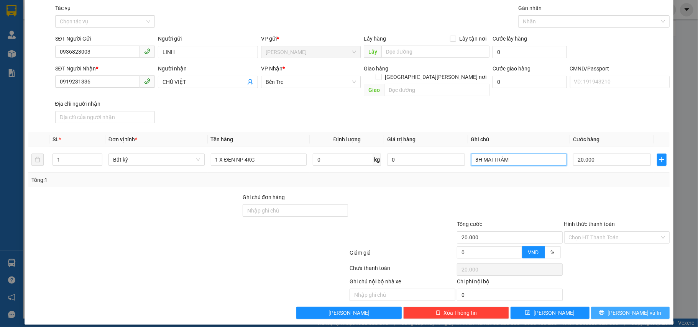
type input "8H MAI TRÂM"
click at [594, 307] on button "Lưu và In" at bounding box center [630, 313] width 79 height 12
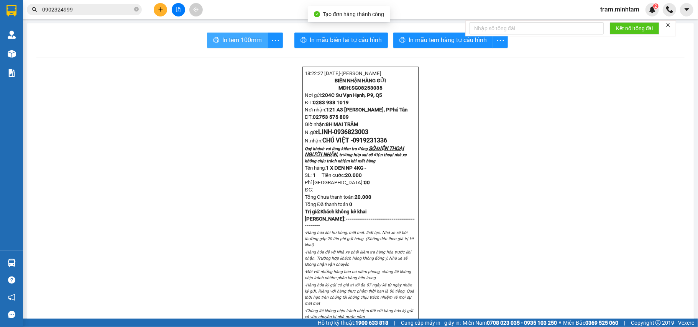
click at [244, 43] on span "In tem 100mm" at bounding box center [241, 40] width 39 height 10
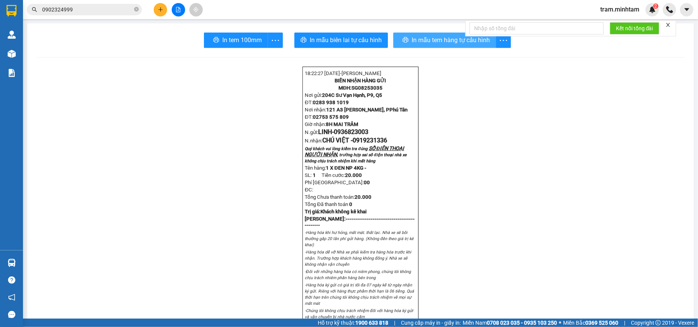
click at [413, 38] on span "In mẫu tem hàng tự cấu hình" at bounding box center [451, 40] width 78 height 10
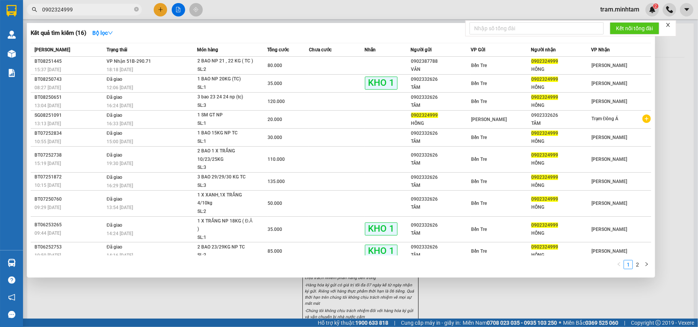
click at [104, 11] on input "0902324999" at bounding box center [87, 9] width 90 height 8
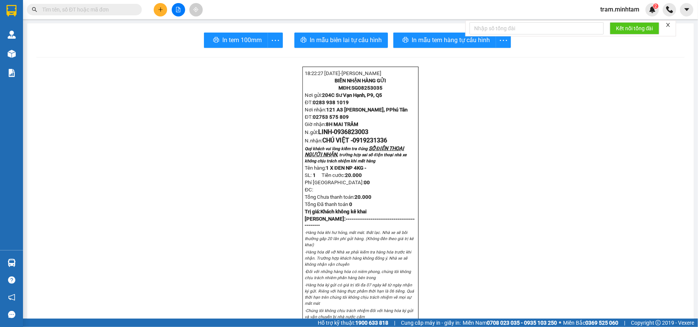
click at [161, 11] on icon "plus" at bounding box center [160, 9] width 5 height 5
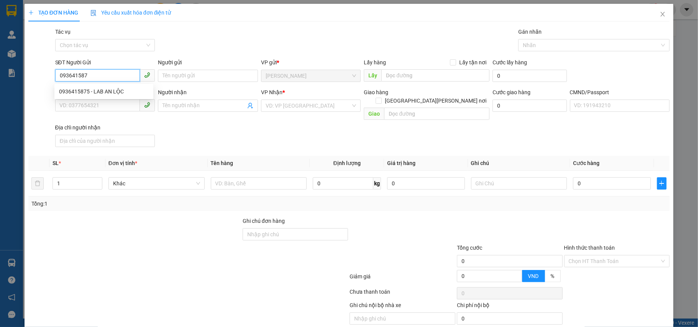
type input "0936415875"
click at [98, 93] on div "0936415875 - LAB AN LỘC" at bounding box center [104, 91] width 90 height 8
type input "LAB AN LỘC"
type input "0934413205"
type input "NK LUCAS"
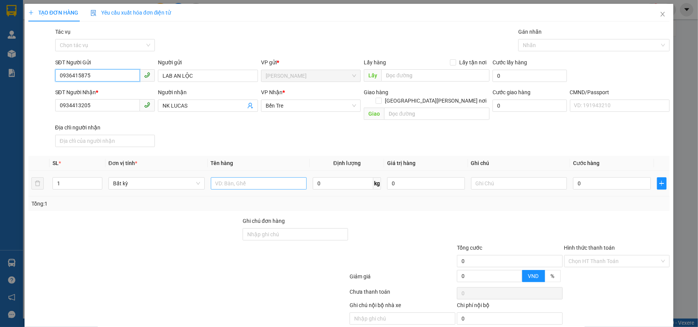
type input "0936415875"
click at [215, 177] on input "text" at bounding box center [259, 183] width 96 height 12
click at [540, 48] on div at bounding box center [590, 45] width 140 height 9
type input "1 HỘP NP"
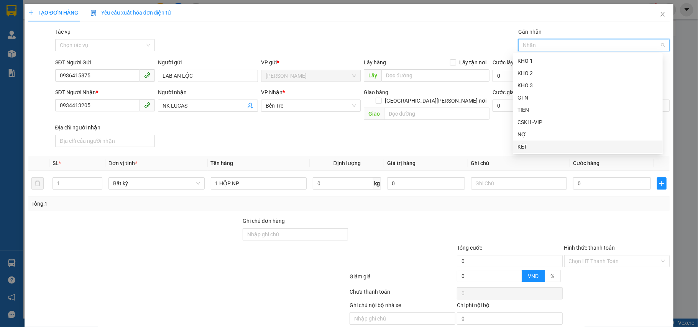
click at [529, 146] on div "KÉT" at bounding box center [587, 147] width 141 height 8
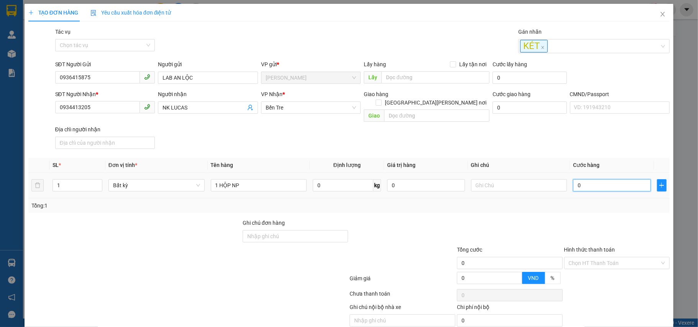
click at [583, 179] on input "0" at bounding box center [611, 185] width 77 height 12
type input "2"
type input "20"
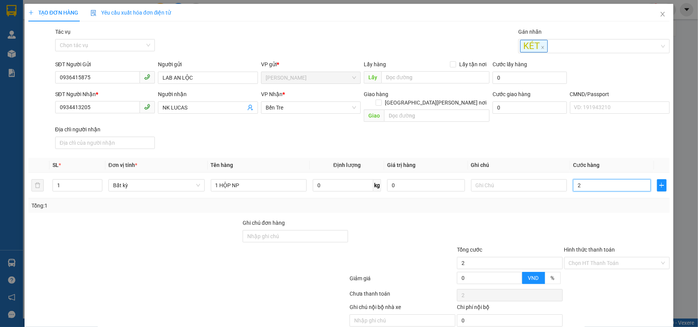
type input "20"
type input "20.000"
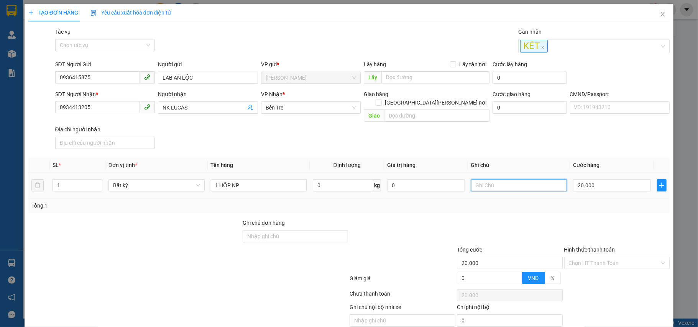
click at [482, 179] on input "text" at bounding box center [519, 185] width 96 height 12
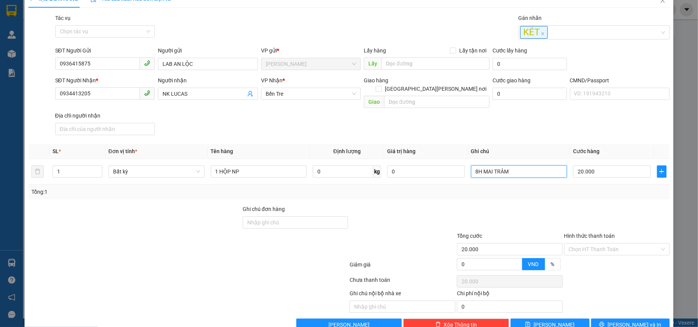
scroll to position [26, 0]
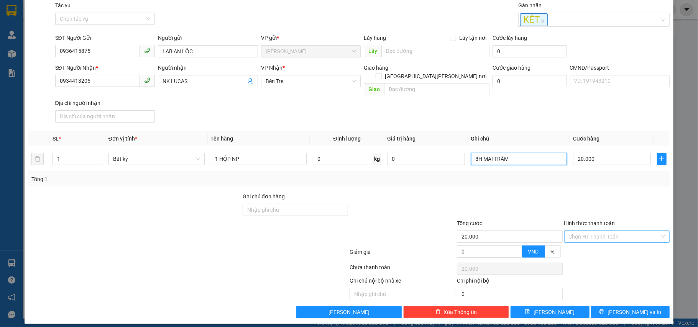
type input "8H MAI TRÂM"
drag, startPoint x: 592, startPoint y: 229, endPoint x: 588, endPoint y: 229, distance: 3.9
click at [589, 231] on input "Hình thức thanh toán" at bounding box center [614, 236] width 91 height 11
click at [584, 242] on div "Tại văn phòng" at bounding box center [610, 245] width 105 height 12
type input "0"
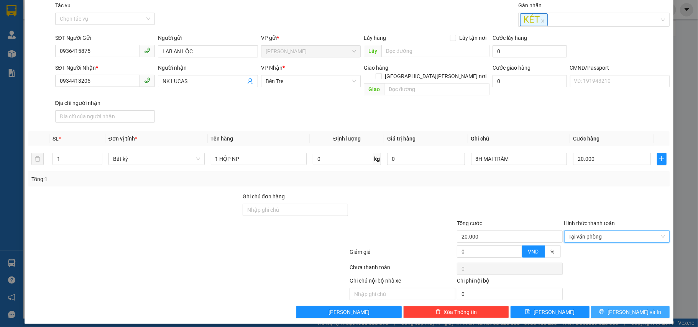
click at [606, 306] on button "Lưu và In" at bounding box center [630, 312] width 79 height 12
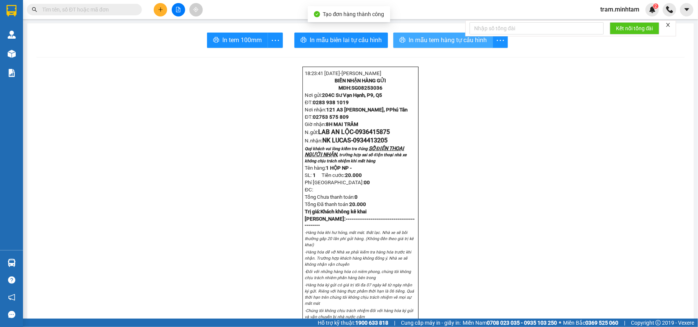
click at [426, 42] on span "In mẫu tem hàng tự cấu hình" at bounding box center [447, 40] width 78 height 10
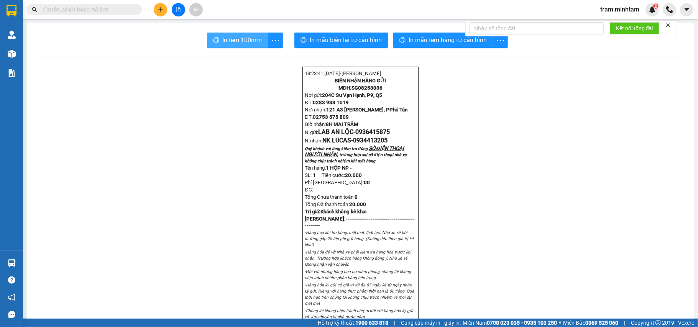
click at [244, 34] on button "In tem 100mm" at bounding box center [237, 40] width 61 height 15
click at [101, 13] on input "text" at bounding box center [87, 9] width 90 height 8
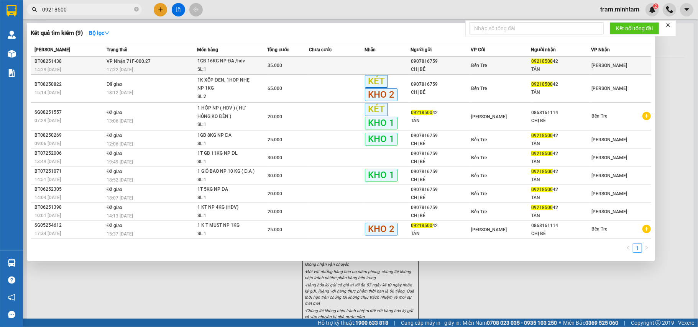
type input "09218500"
click at [204, 63] on div "1GB 16KG NP ĐA /hdv" at bounding box center [225, 61] width 57 height 8
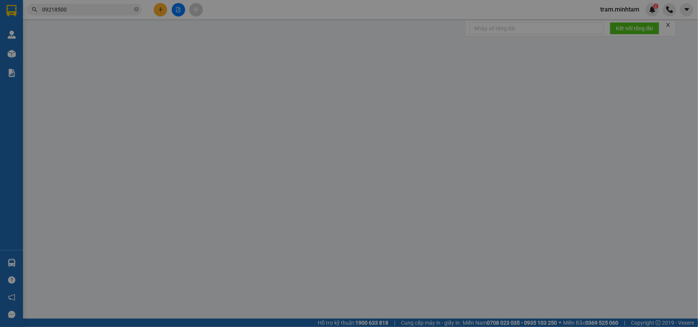
type input "0907816759"
type input "CHỊ BÉ"
type input "0921850042"
type input "TÂN"
type input "083094011923"
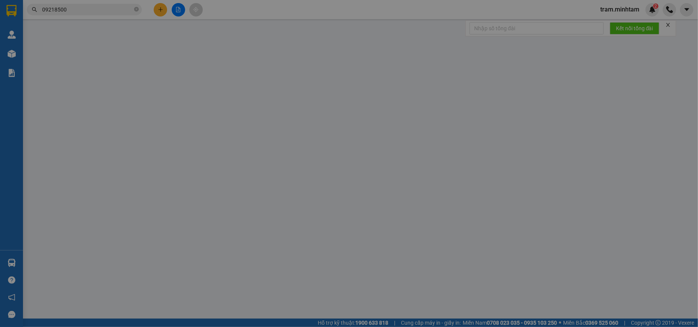
type input "TRẦN LÊ NHẬT TÂN 30/4/1994 313E PHÚ NHAUANJ PHÚ THÀNH PHÚ HƯNG"
type input "R"
type input "35.000"
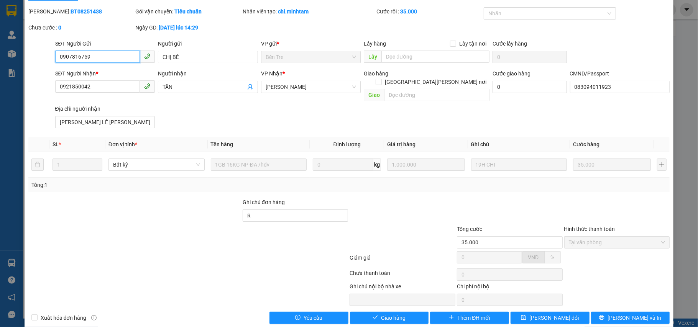
scroll to position [21, 0]
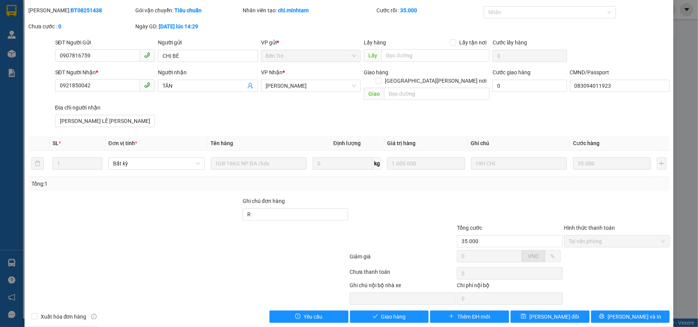
click at [369, 303] on div "Total Paid Fee 35.000 Total UnPaid Fee 0 Cash Collection Total Fee Mã ĐH: BT082…" at bounding box center [348, 164] width 641 height 317
click at [372, 314] on icon "check" at bounding box center [374, 316] width 5 height 5
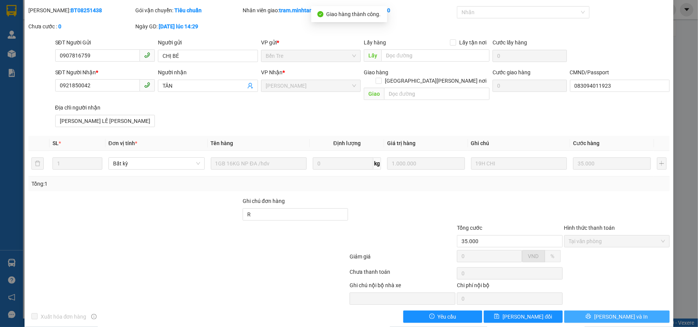
click at [583, 312] on button "Lưu và In" at bounding box center [617, 317] width 106 height 12
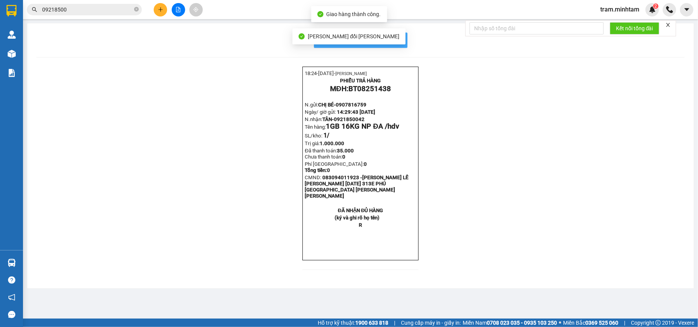
click at [400, 42] on span "In mẫu biên lai tự cấu hình" at bounding box center [365, 40] width 72 height 10
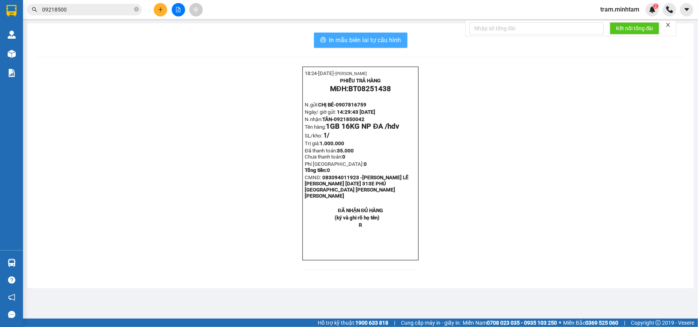
click at [323, 39] on icon "printer" at bounding box center [323, 39] width 6 height 5
click at [164, 10] on button at bounding box center [160, 9] width 13 height 13
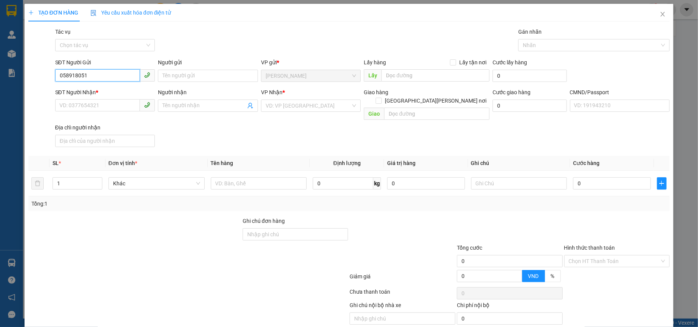
type input "0589180513"
drag, startPoint x: 115, startPoint y: 87, endPoint x: 99, endPoint y: 80, distance: 17.5
click at [114, 90] on div "0589180513 - NHUNG" at bounding box center [104, 91] width 90 height 8
type input "NHUNG"
type input "0385239855"
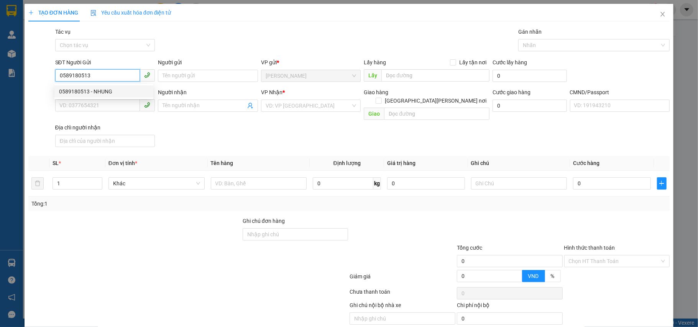
type input "THY"
type input "0589180513"
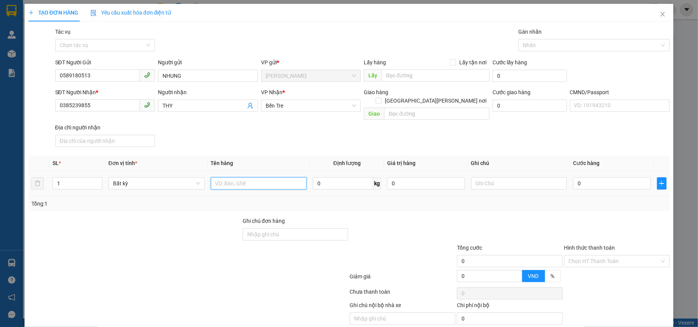
click at [247, 177] on input "text" at bounding box center [259, 183] width 96 height 12
type input "1 K HỘP NP 5KG CK"
click at [592, 180] on input "0" at bounding box center [611, 183] width 77 height 12
type input "1"
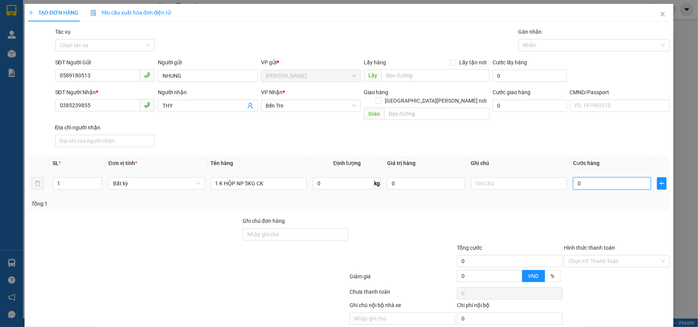
type input "1"
type input "0"
type input "02"
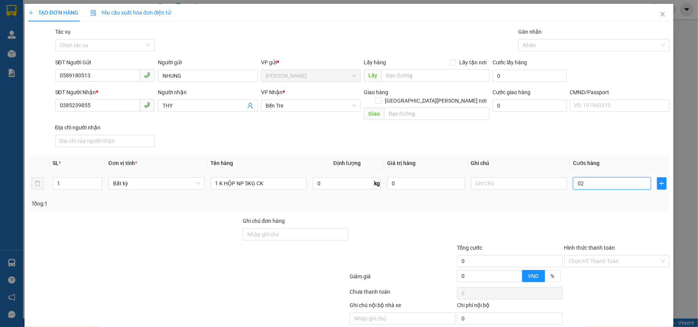
type input "2"
type input "025"
type input "25"
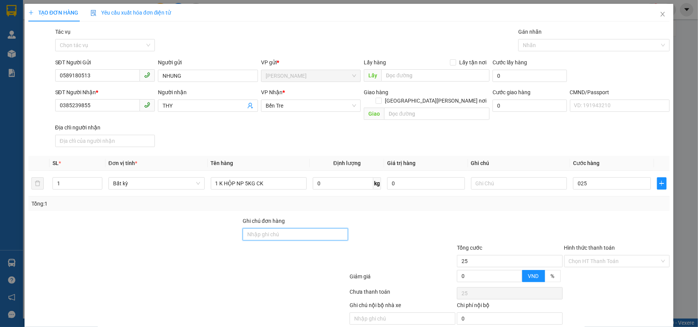
type input "25.000"
click at [255, 230] on input "Ghi chú đơn hàng" at bounding box center [296, 234] width 106 height 12
type input "HƯ HỎNG KO ĐỀN"
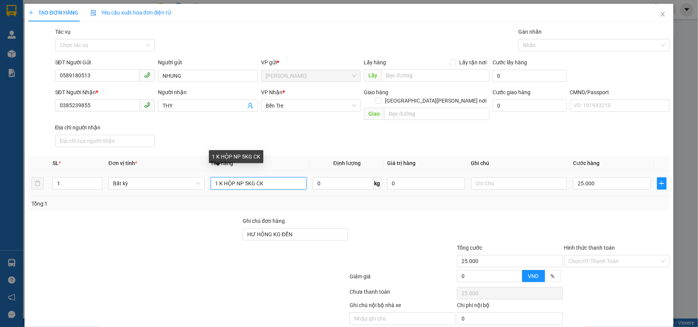
click at [279, 177] on input "1 K HỘP NP 5KG CK" at bounding box center [259, 183] width 96 height 12
type input "1 K HỘP NP 5KG CK ĐA"
click at [513, 177] on input "text" at bounding box center [519, 183] width 96 height 12
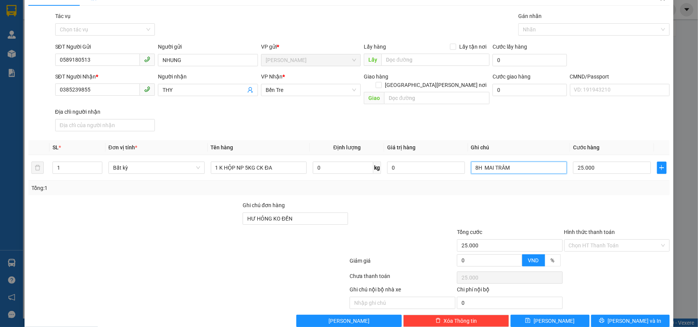
scroll to position [24, 0]
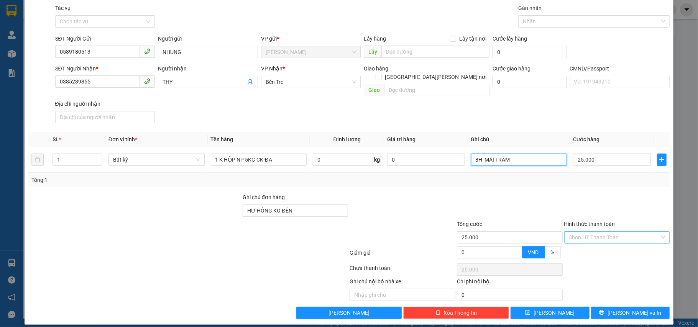
type input "8H MAI TRÂM"
click at [591, 232] on input "Hình thức thanh toán" at bounding box center [614, 237] width 91 height 11
click at [592, 243] on div "Tại văn phòng" at bounding box center [610, 246] width 95 height 8
type input "0"
click at [605, 307] on button "Lưu và In" at bounding box center [630, 313] width 79 height 12
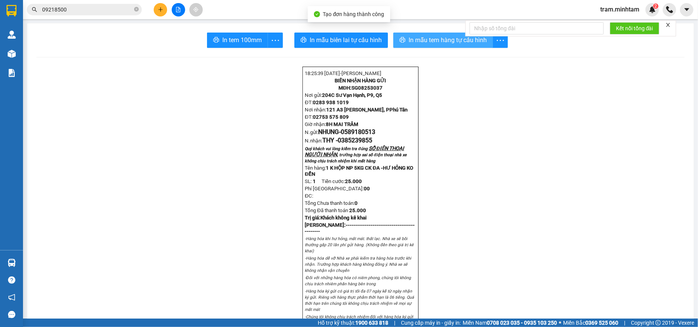
click at [433, 42] on span "In mẫu tem hàng tự cấu hình" at bounding box center [447, 40] width 78 height 10
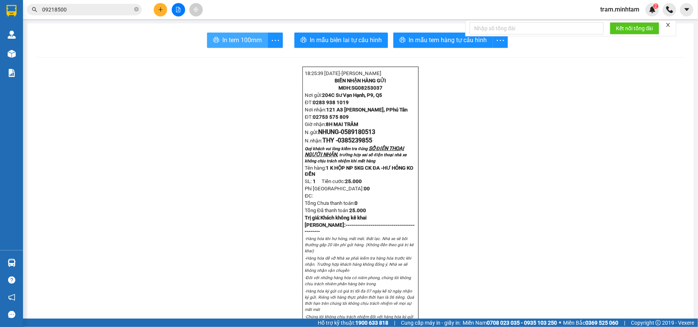
click at [216, 40] on button "In tem 100mm" at bounding box center [237, 40] width 61 height 15
click at [157, 6] on button at bounding box center [160, 9] width 13 height 13
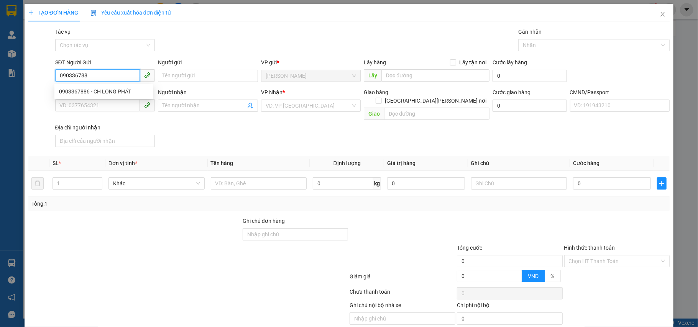
type input "0903367886"
click at [116, 91] on div "0903367886 - CH LONG PHÁT" at bounding box center [104, 91] width 90 height 8
type input "CH LONG PHÁT"
type input "0949073106"
type input "TRUNG"
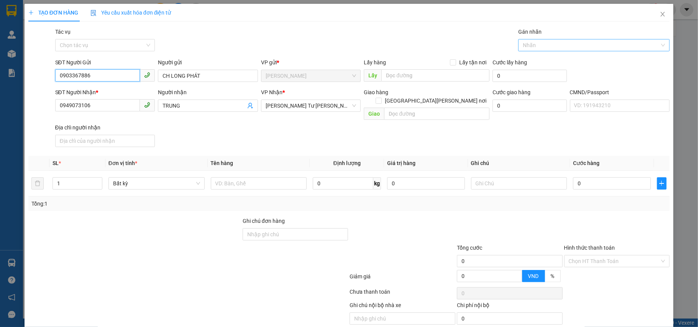
click at [585, 43] on div at bounding box center [590, 45] width 140 height 9
type input "0903367886"
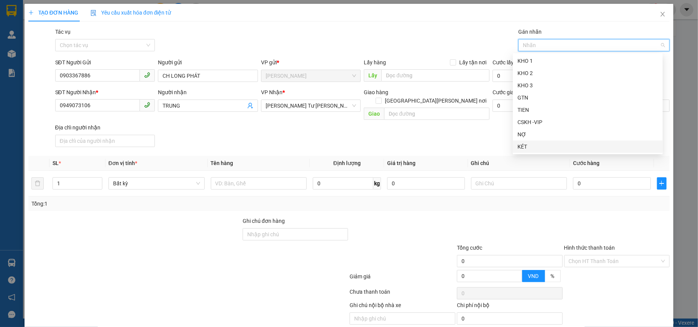
click at [534, 148] on div "KÉT" at bounding box center [587, 147] width 141 height 8
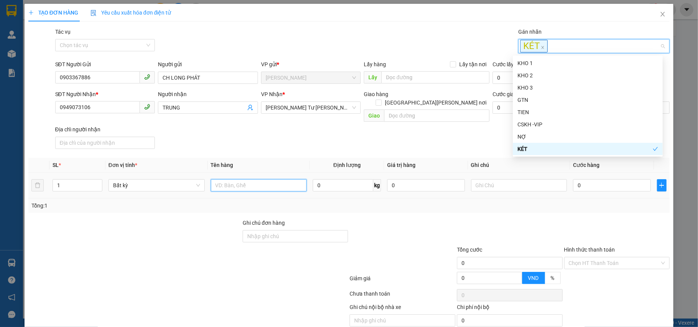
click at [229, 183] on input "text" at bounding box center [259, 185] width 96 height 12
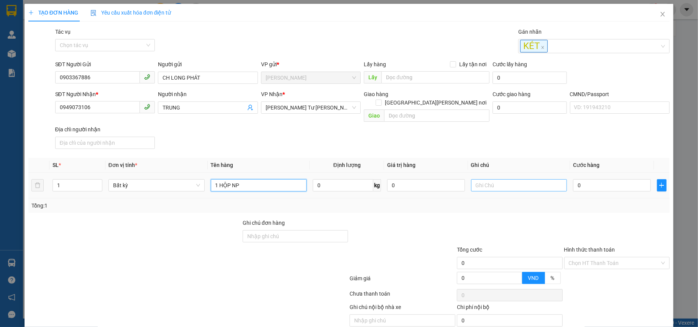
type input "1 HỘP NP"
click at [513, 184] on input "text" at bounding box center [519, 185] width 96 height 12
type input "9H30 MAI TRÂM"
click at [594, 179] on input "0" at bounding box center [611, 185] width 77 height 12
type input "2"
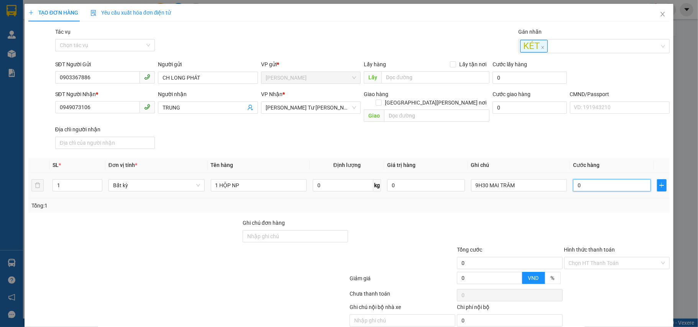
type input "2"
type input "20"
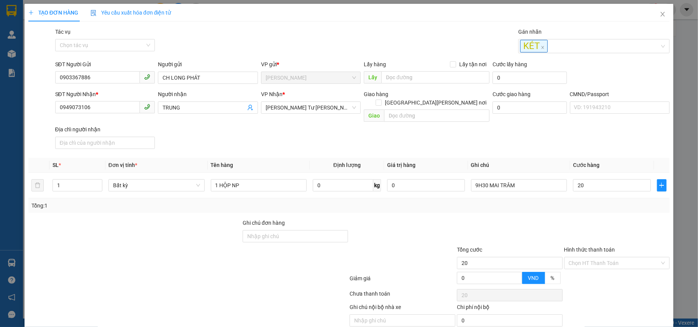
type input "20.000"
click at [376, 246] on div at bounding box center [402, 259] width 107 height 27
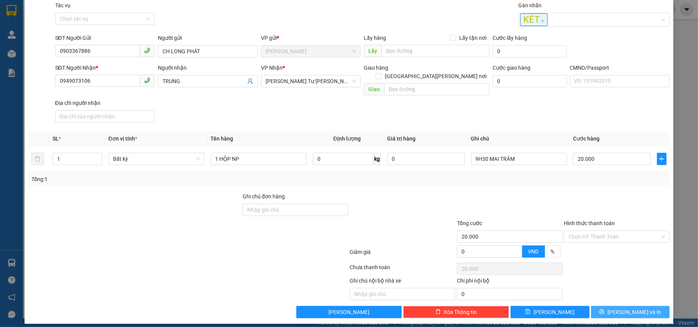
click at [595, 306] on button "Lưu và In" at bounding box center [630, 312] width 79 height 12
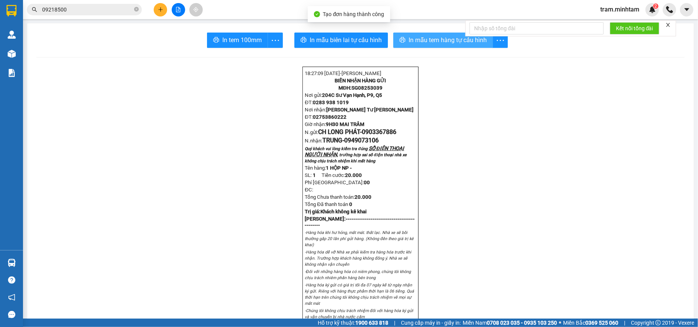
drag, startPoint x: 428, startPoint y: 42, endPoint x: 408, endPoint y: 44, distance: 19.3
click at [427, 41] on span "In mẫu tem hàng tự cấu hình" at bounding box center [447, 40] width 78 height 10
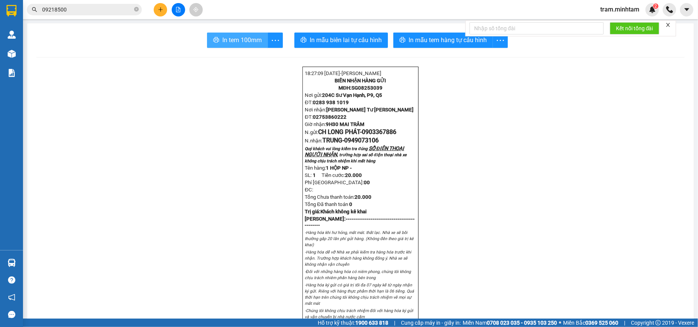
click at [253, 39] on span "In tem 100mm" at bounding box center [241, 40] width 39 height 10
click at [90, 11] on input "09218500" at bounding box center [87, 9] width 90 height 8
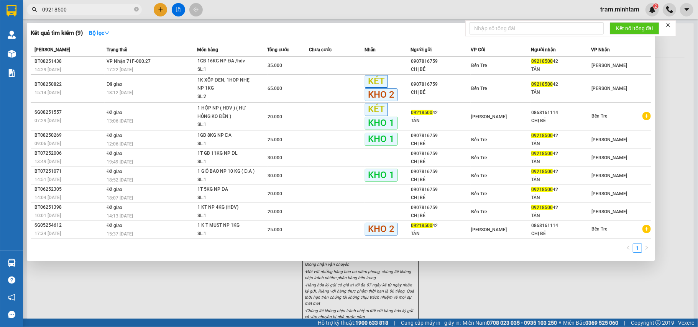
click at [90, 11] on input "09218500" at bounding box center [87, 9] width 90 height 8
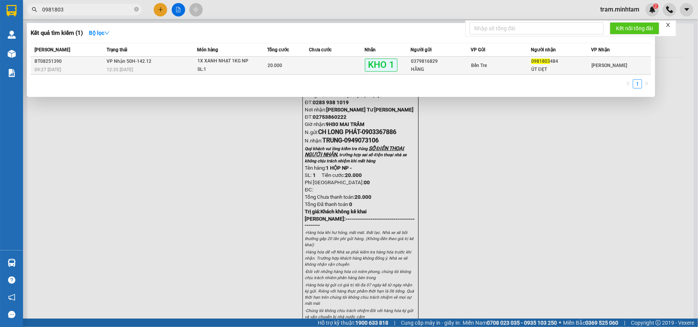
type input "0981803"
click at [286, 68] on div "20.000" at bounding box center [288, 65] width 41 height 8
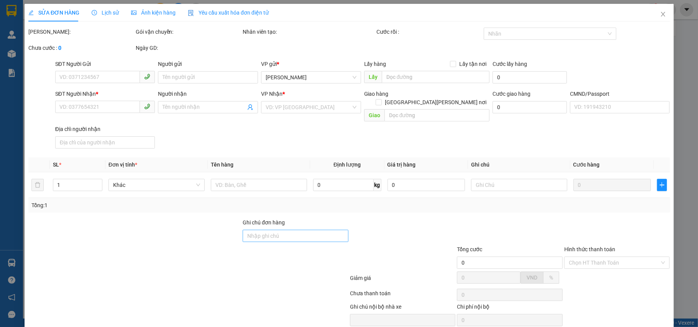
type input "0379816829"
type input "HẰNG"
type input "0981803484"
type input "ÚT ĐẸT"
type input "THUỐC NN THUÊ BAO NHỜ NG LH"
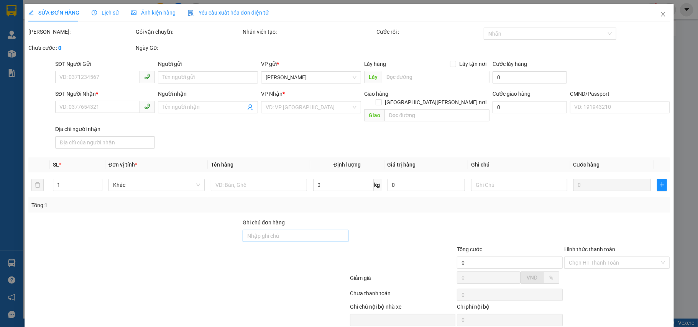
type input "20.000"
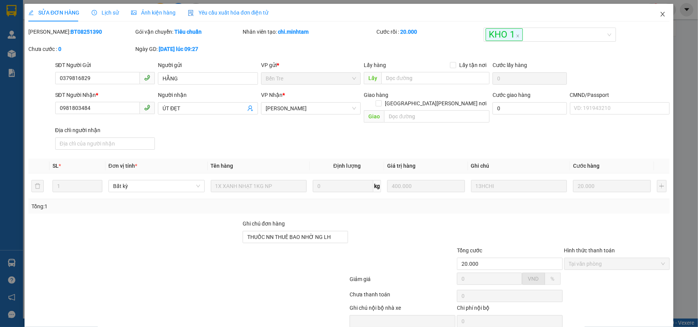
drag, startPoint x: 654, startPoint y: 13, endPoint x: 658, endPoint y: 19, distance: 7.2
click at [659, 14] on icon "close" at bounding box center [662, 14] width 6 height 6
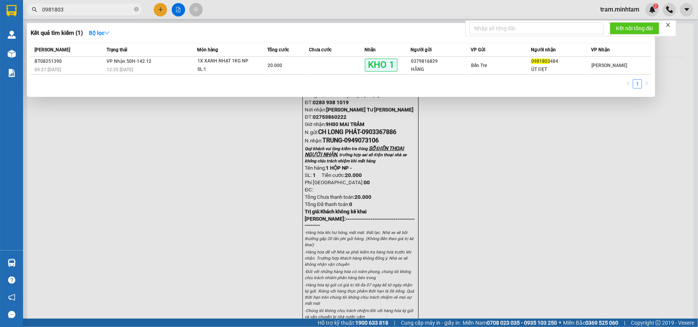
click at [93, 13] on input "0981803" at bounding box center [87, 9] width 90 height 8
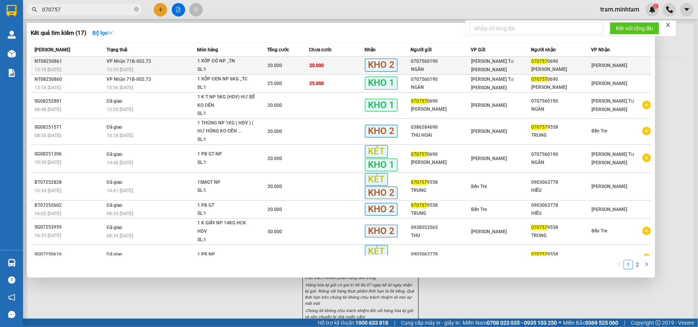
type input "070757"
click at [231, 66] on div "SL: 1" at bounding box center [225, 70] width 57 height 8
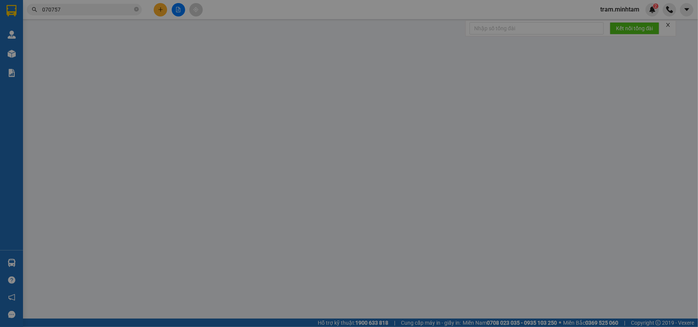
type input "0707560190"
type input "NGÂN"
type input "0707570690"
type input "CAO NAM"
type input "066086010102"
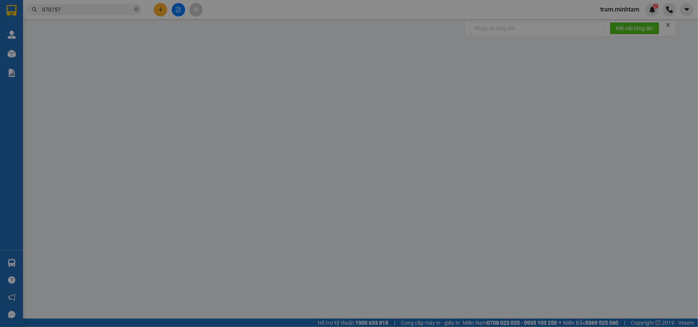
type input "TRƯƠNG CAO NAM - 01/06/1986 - THÔN 7, HÒA AN, KRÔNG PẮC, ĐẮK LẮK"
type input "R"
type input "20.000"
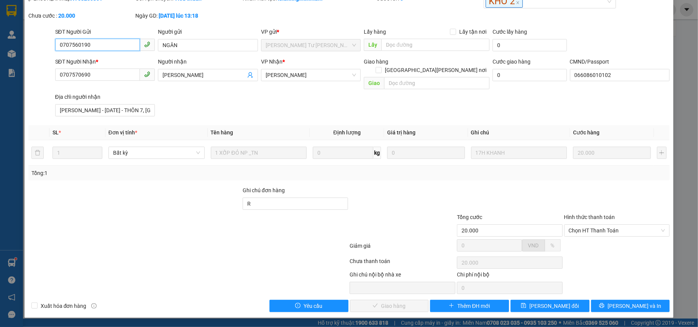
scroll to position [27, 0]
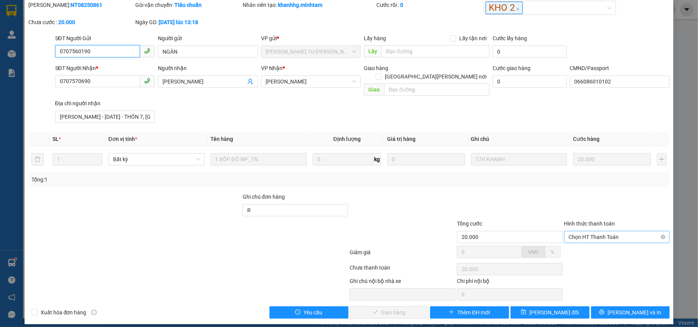
click at [599, 231] on span "Chọn HT Thanh Toán" at bounding box center [617, 236] width 97 height 11
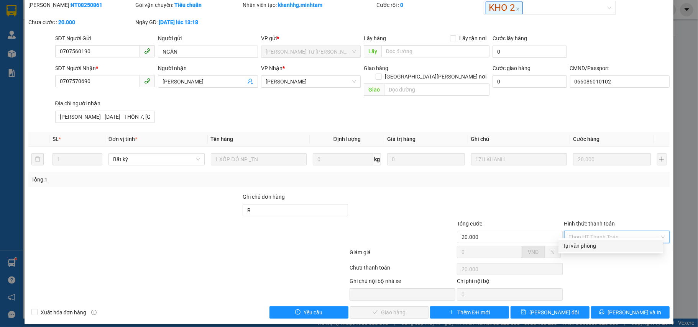
click at [583, 244] on div "Tại văn phòng" at bounding box center [610, 246] width 95 height 8
type input "0"
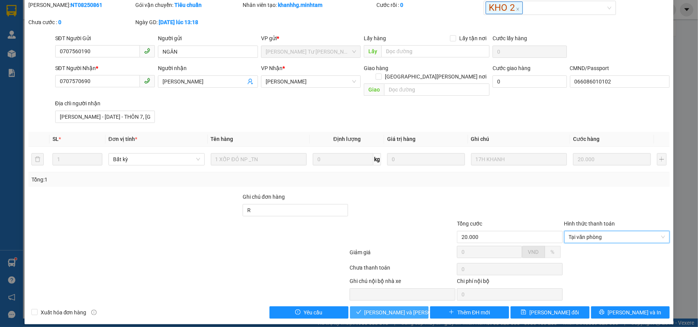
click at [408, 309] on span "Lưu và Giao hàng" at bounding box center [415, 312] width 103 height 8
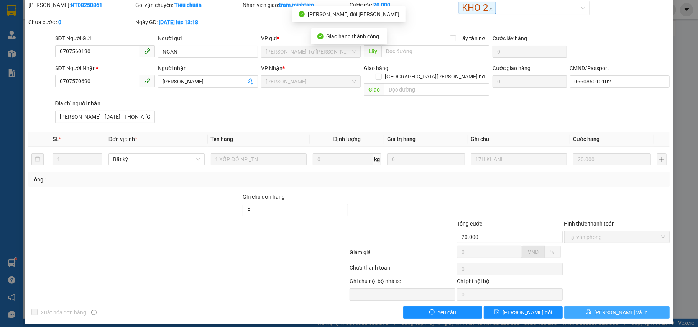
click at [586, 307] on button "Lưu và In" at bounding box center [617, 313] width 106 height 12
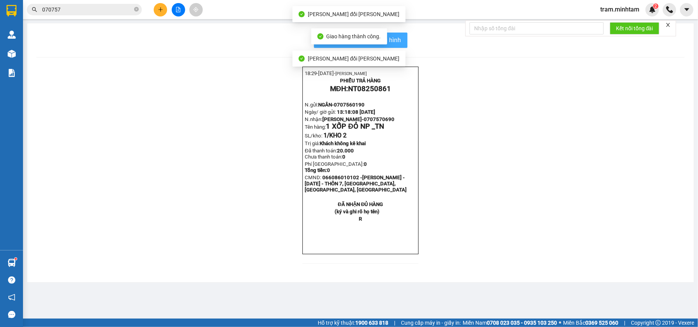
click at [400, 46] on button "In mẫu biên lai tự cấu hình" at bounding box center [360, 40] width 93 height 15
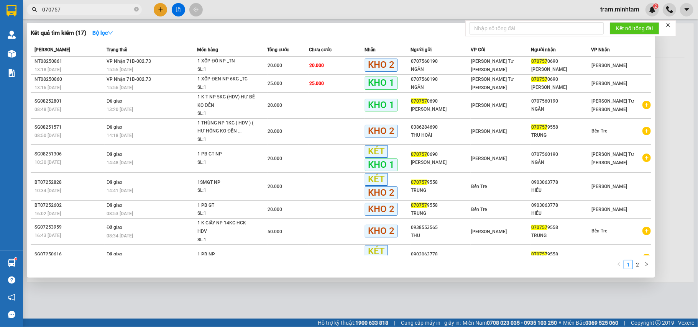
click at [100, 15] on span "070757" at bounding box center [84, 9] width 115 height 11
click at [138, 80] on span "VP Nhận 71B-002.73" at bounding box center [129, 79] width 44 height 5
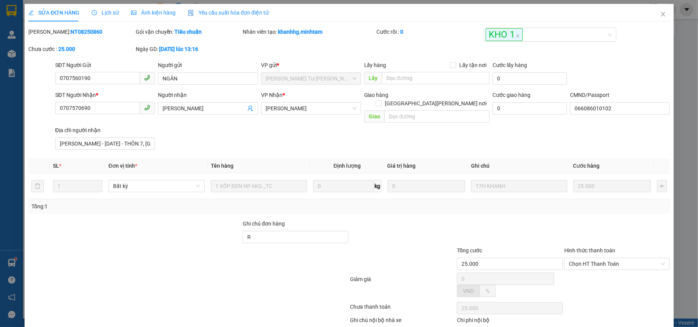
type input "0707560190"
type input "NGÂN"
type input "0707570690"
type input "CAO NAM"
type input "066086010102"
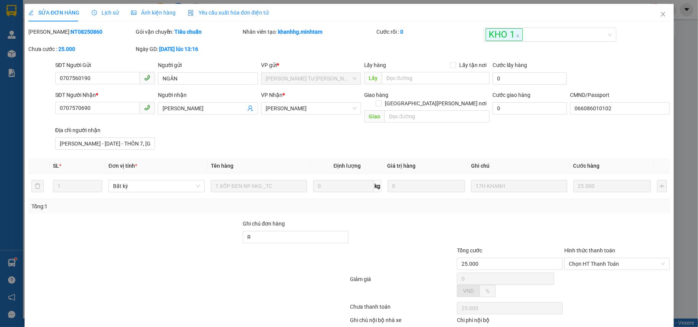
type input "TRƯƠNG CAO NAM - 01/06/1986 - THÔN 7, HÒA AN, KRÔNG PẮC, ĐẮK LẮK"
type input "R"
type input "25.000"
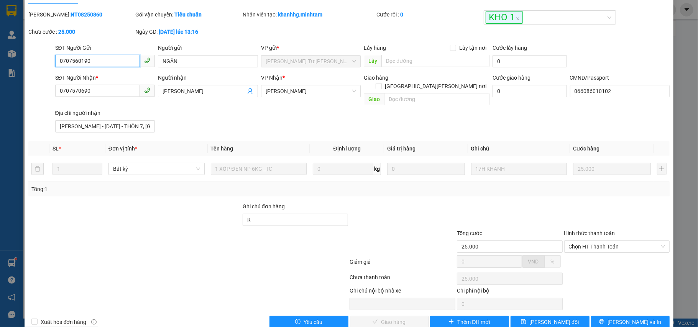
scroll to position [27, 0]
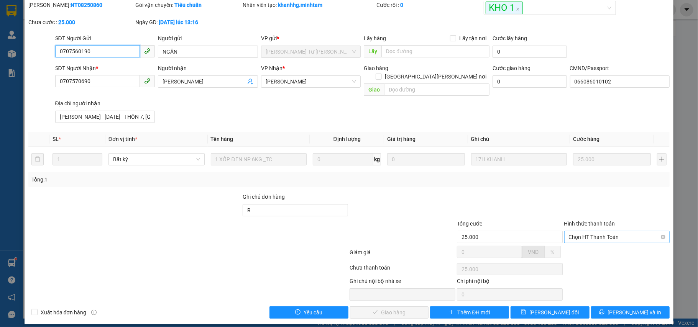
click at [577, 231] on span "Chọn HT Thanh Toán" at bounding box center [617, 236] width 97 height 11
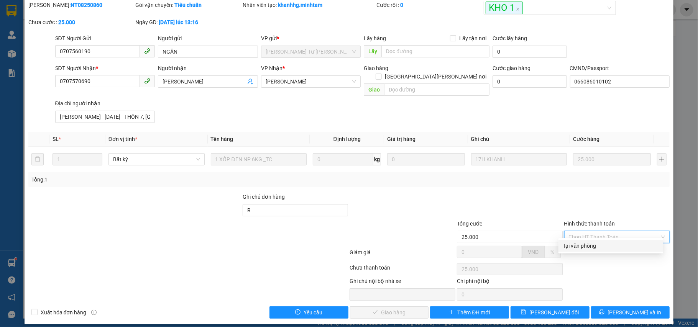
click at [572, 242] on div "Tại văn phòng" at bounding box center [610, 246] width 95 height 8
type input "0"
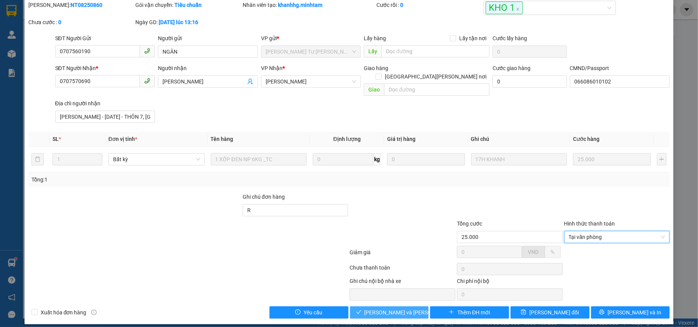
click at [393, 308] on span "Lưu và Giao hàng" at bounding box center [415, 312] width 103 height 8
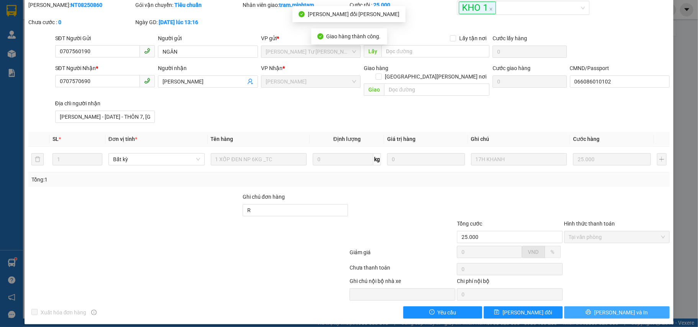
click at [640, 308] on button "Lưu và In" at bounding box center [617, 313] width 106 height 12
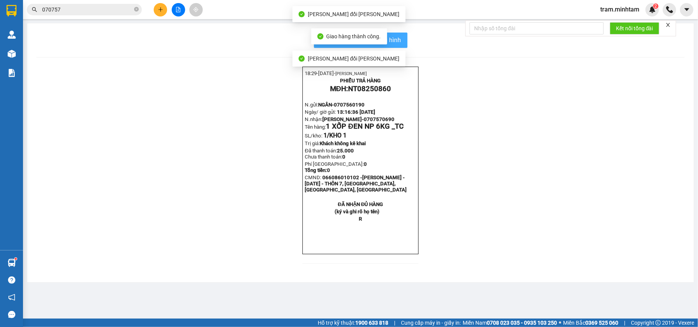
click at [396, 44] on span "In mẫu biên lai tự cấu hình" at bounding box center [365, 40] width 72 height 10
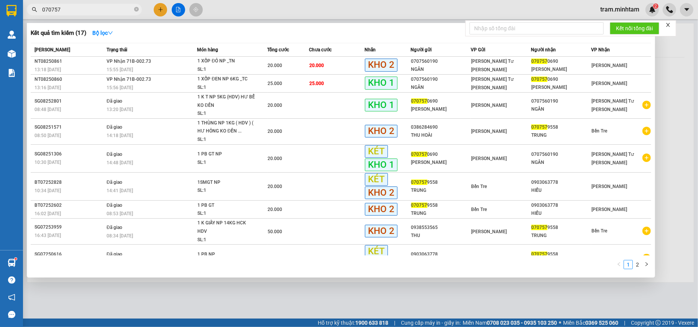
click at [110, 8] on input "070757" at bounding box center [87, 9] width 90 height 8
paste input "902324999"
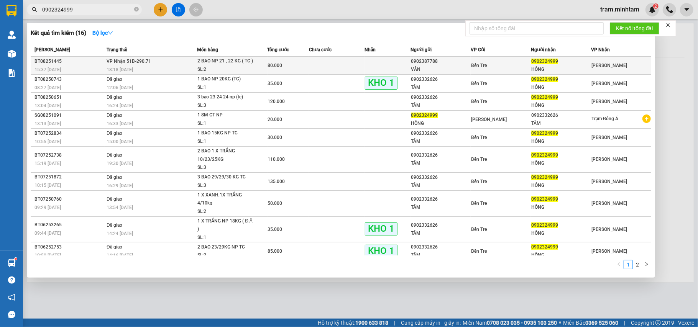
type input "0902324999"
click at [198, 66] on div "SL: 2" at bounding box center [225, 70] width 57 height 8
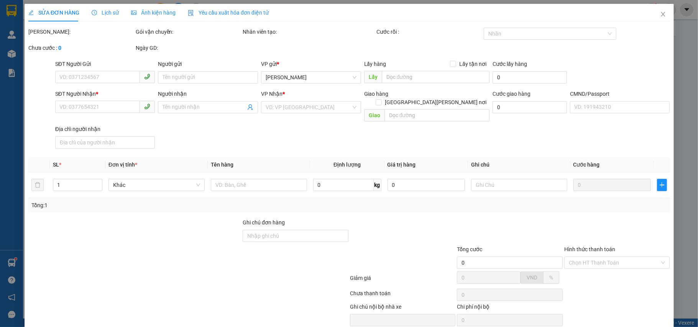
type input "0902387788"
type input "VÂN"
type input "0902324999"
type input "HỒNG"
type input "80.000"
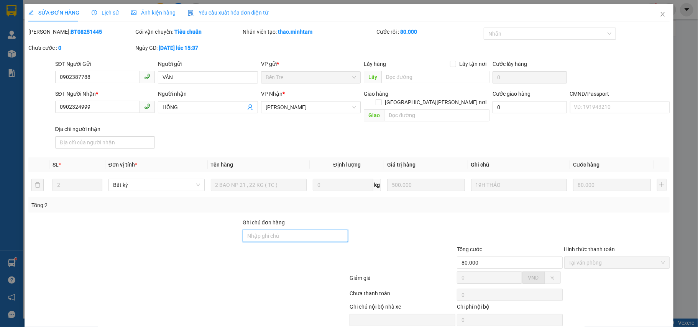
drag, startPoint x: 256, startPoint y: 228, endPoint x: 257, endPoint y: 215, distance: 13.0
click at [257, 230] on input "Ghi chú đơn hàng" at bounding box center [296, 236] width 106 height 12
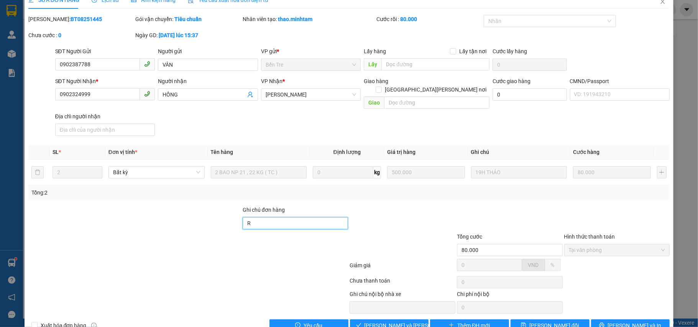
scroll to position [25, 0]
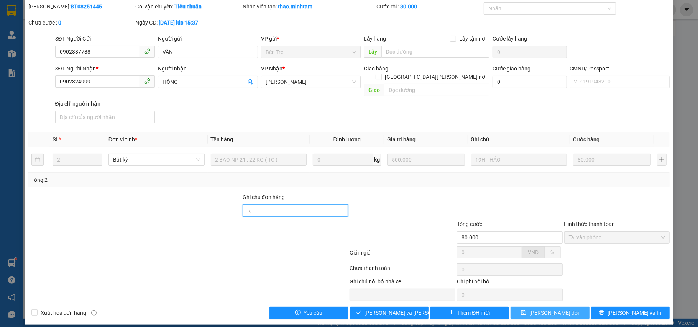
type input "R"
click at [536, 309] on span "Lưu thay đổi" at bounding box center [553, 313] width 49 height 8
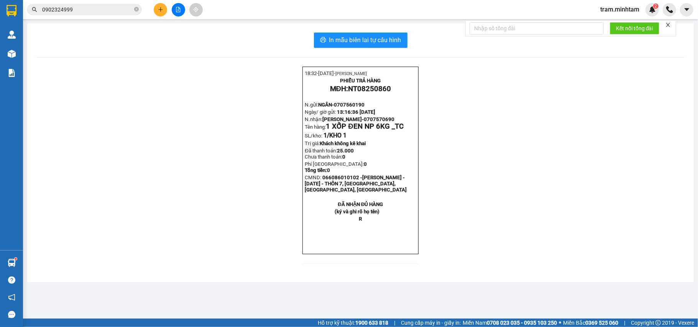
click at [97, 12] on input "0902324999" at bounding box center [87, 9] width 90 height 8
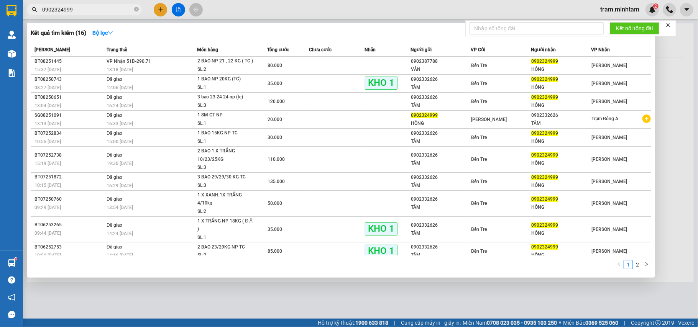
click at [97, 12] on input "0902324999" at bounding box center [87, 9] width 90 height 8
paste input "823387507"
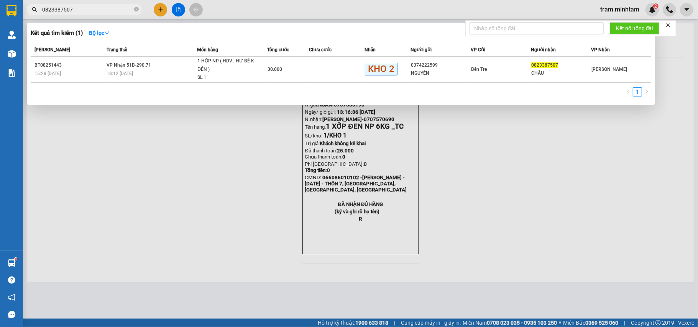
type input "0823387507"
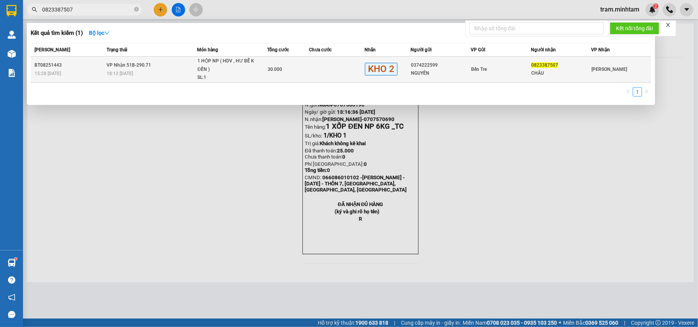
click at [223, 71] on div "1 HỘP NP ( HDV , HƯ BỂ K ĐỀN )" at bounding box center [225, 65] width 57 height 16
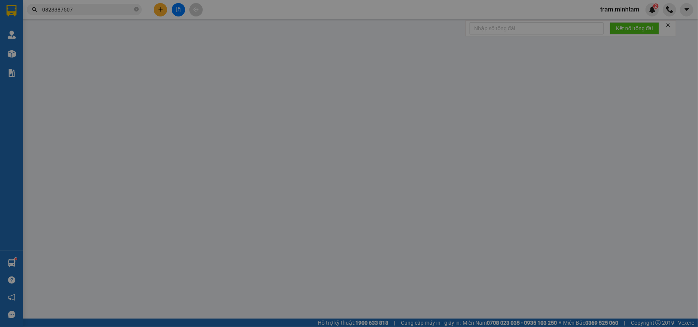
type input "0374222599"
type input "NGUYÊN"
type input "0823387507"
type input "CHÂU"
type input "30.000"
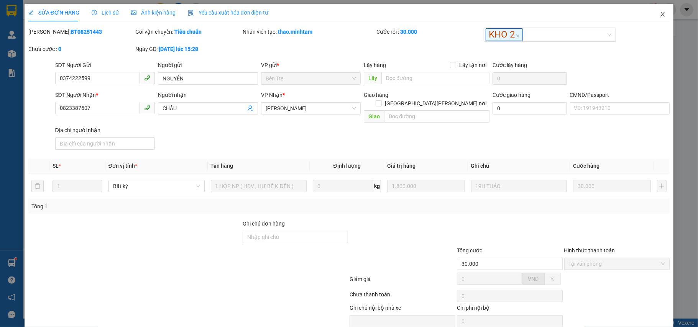
click at [659, 13] on icon "close" at bounding box center [662, 14] width 6 height 6
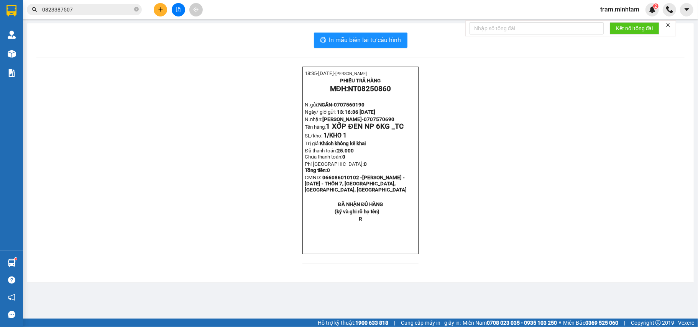
click at [102, 12] on input "0823387507" at bounding box center [87, 9] width 90 height 8
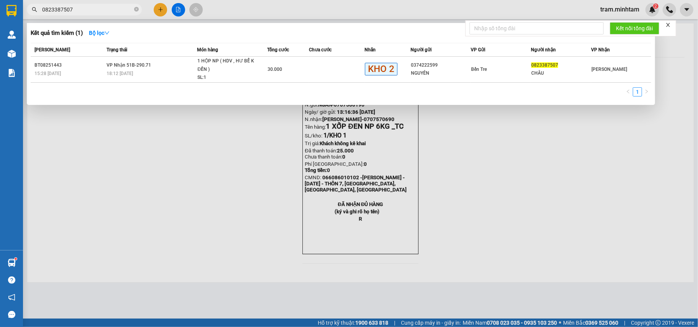
click at [102, 12] on input "0823387507" at bounding box center [87, 9] width 90 height 8
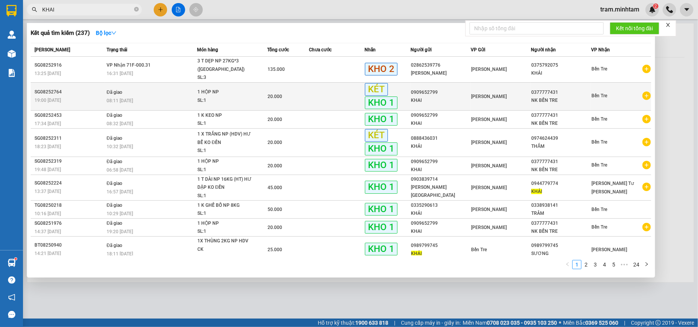
type input "KHAI"
click at [642, 92] on icon "plus-circle" at bounding box center [646, 96] width 8 height 8
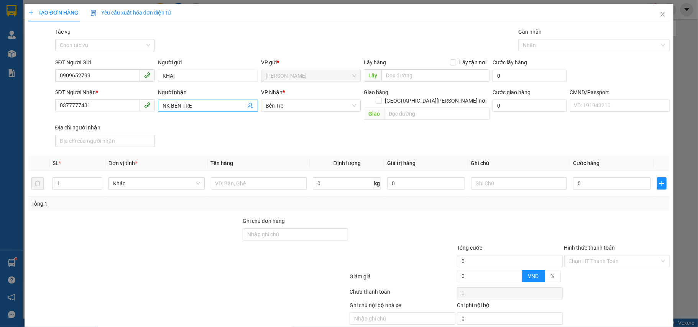
click at [248, 103] on icon "user-add" at bounding box center [250, 106] width 6 height 6
click at [659, 14] on icon "close" at bounding box center [662, 14] width 6 height 6
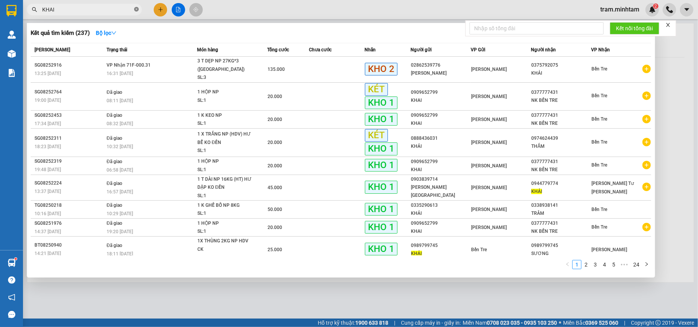
click at [135, 10] on icon "close-circle" at bounding box center [136, 9] width 5 height 5
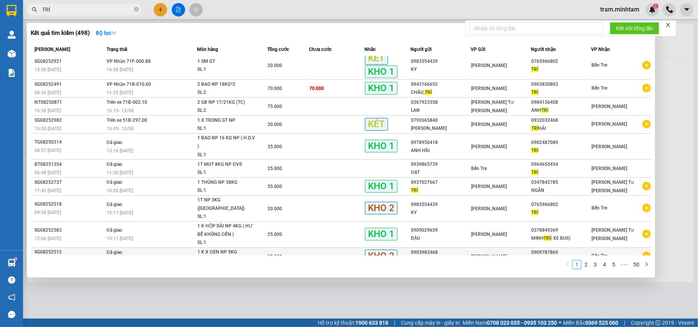
scroll to position [7, 0]
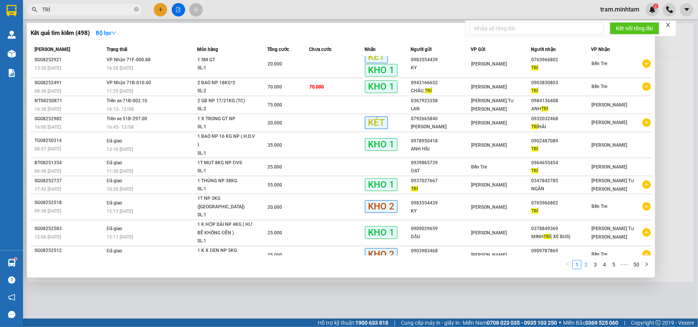
click at [587, 264] on link "2" at bounding box center [586, 265] width 8 height 8
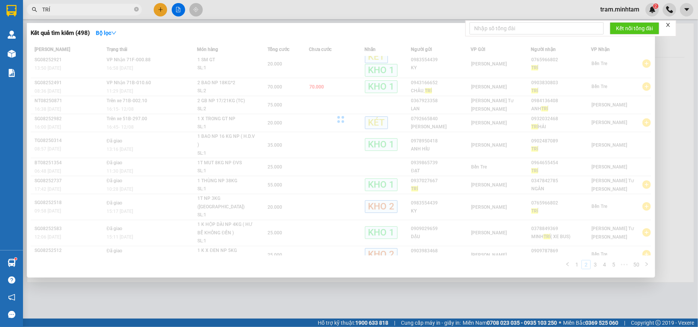
scroll to position [0, 0]
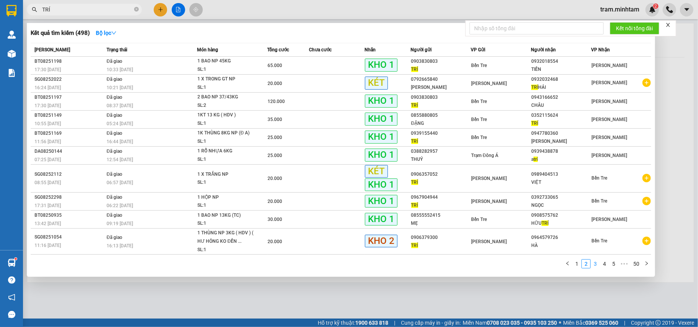
click at [592, 264] on link "3" at bounding box center [595, 264] width 8 height 8
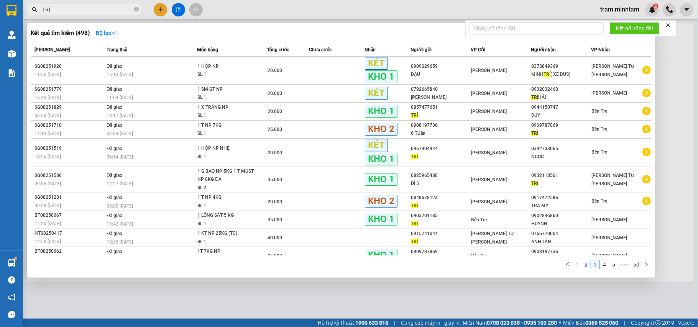
click at [600, 259] on div "Mã ĐH Trạng thái Món hàng Tổng cước Chưa cước Nhãn Người gửi VP Gửi Người nhận …" at bounding box center [341, 158] width 620 height 231
click at [603, 261] on link "4" at bounding box center [604, 265] width 8 height 8
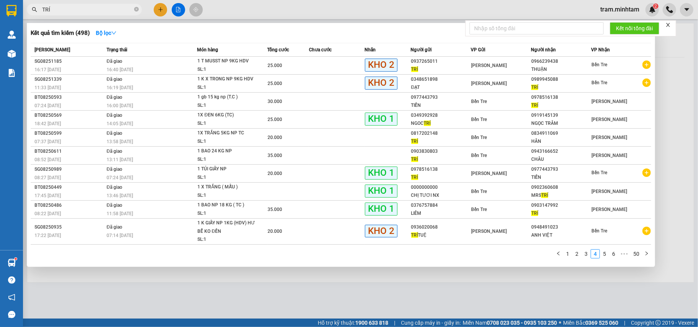
click at [61, 8] on input "TRÍ" at bounding box center [87, 9] width 90 height 8
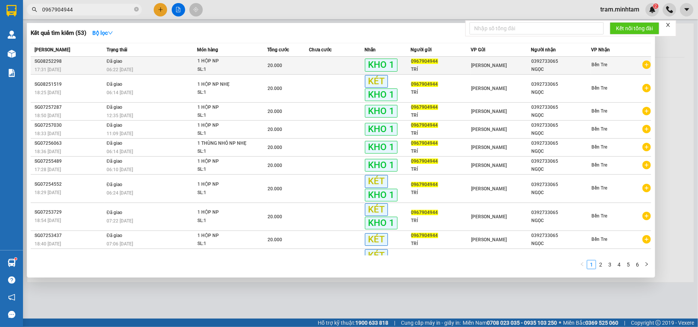
type input "0967904944"
click at [646, 61] on icon "plus-circle" at bounding box center [646, 65] width 8 height 8
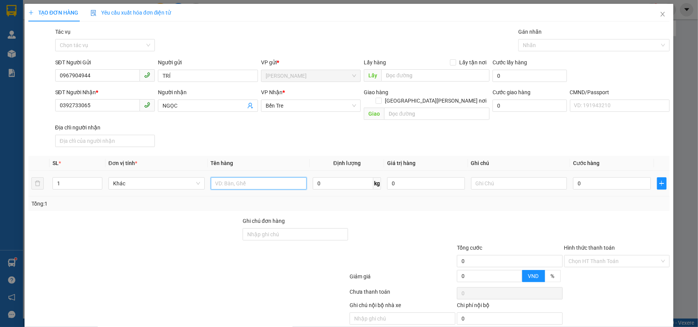
click at [237, 177] on input "text" at bounding box center [259, 183] width 96 height 12
type input "1 HỘP NP"
click at [578, 177] on input "0" at bounding box center [611, 183] width 77 height 12
type input "2"
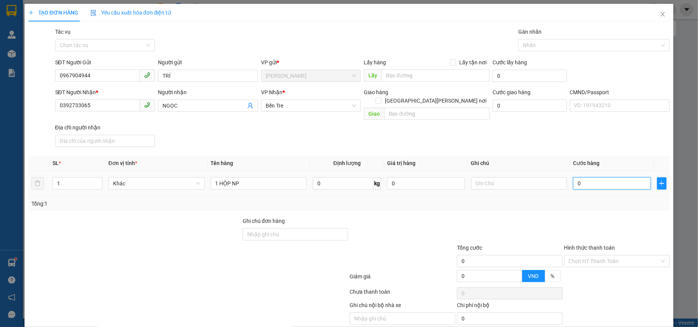
type input "2"
type input "20"
type input "20.000"
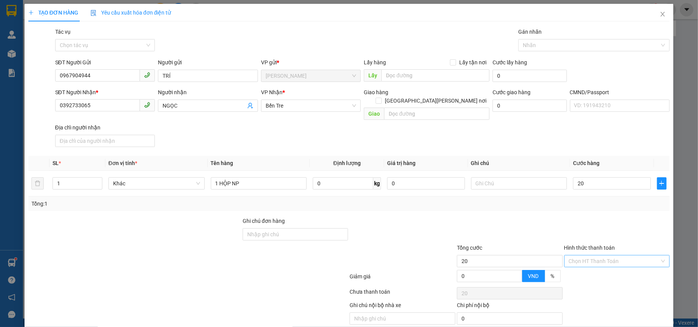
type input "20.000"
click at [595, 260] on input "Hình thức thanh toán" at bounding box center [614, 261] width 91 height 11
click at [589, 271] on div "Tại văn phòng" at bounding box center [610, 270] width 95 height 8
type input "0"
click at [501, 183] on div at bounding box center [519, 183] width 96 height 15
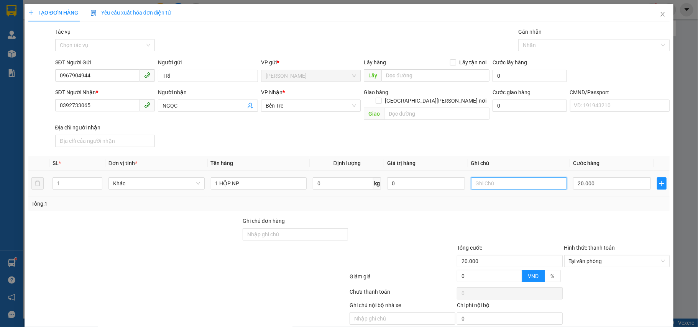
click at [499, 178] on input "text" at bounding box center [519, 183] width 96 height 12
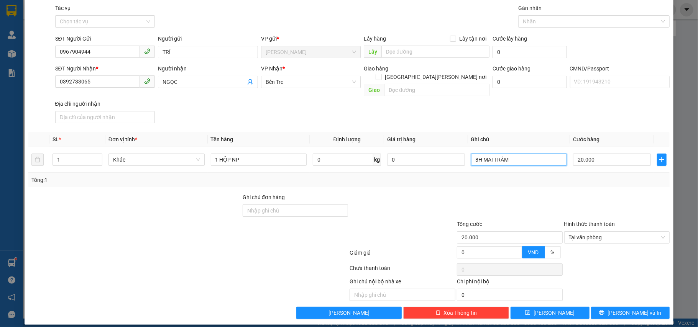
type input "8H MAI TRÂM"
click at [620, 299] on div "Transit Pickup Surcharge Ids Transit Deliver Surcharge Ids Transit Deliver Surc…" at bounding box center [348, 161] width 641 height 315
click at [620, 309] on span "Lưu và In" at bounding box center [634, 313] width 54 height 8
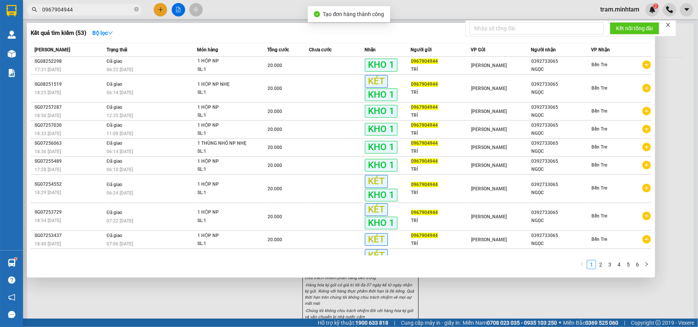
click at [362, 310] on div at bounding box center [349, 163] width 698 height 327
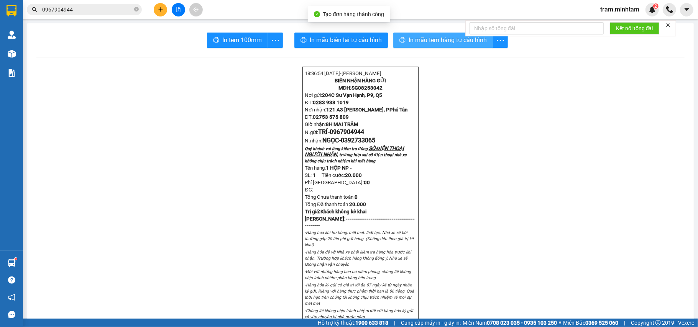
click at [404, 42] on button "In mẫu tem hàng tự cấu hình" at bounding box center [443, 40] width 100 height 15
click at [422, 42] on span "In mẫu tem hàng tự cấu hình" at bounding box center [447, 40] width 78 height 10
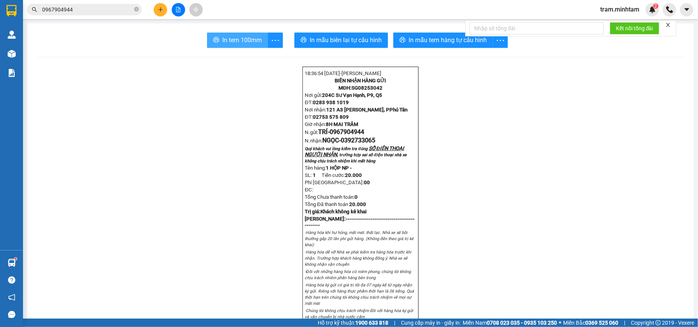
click at [213, 36] on button "In tem 100mm" at bounding box center [237, 40] width 61 height 15
click at [74, 11] on input "0967904944" at bounding box center [87, 9] width 90 height 8
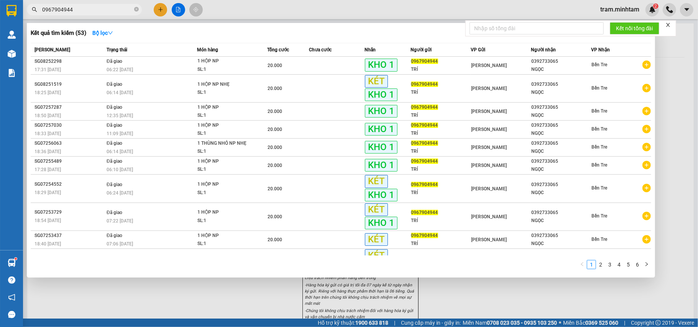
click at [74, 11] on input "0967904944" at bounding box center [87, 9] width 90 height 8
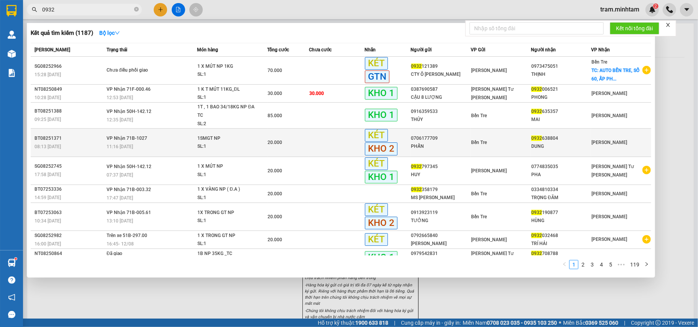
scroll to position [42, 0]
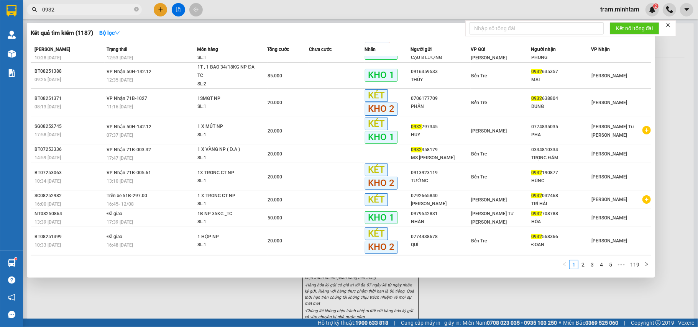
click at [86, 10] on input "0932" at bounding box center [87, 9] width 90 height 8
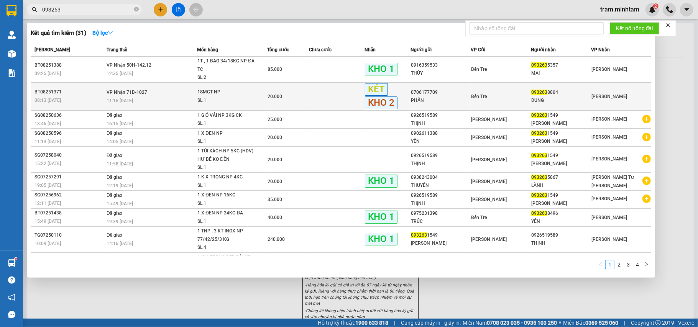
type input "093263"
click at [523, 91] on td "Bến Tre" at bounding box center [501, 96] width 60 height 28
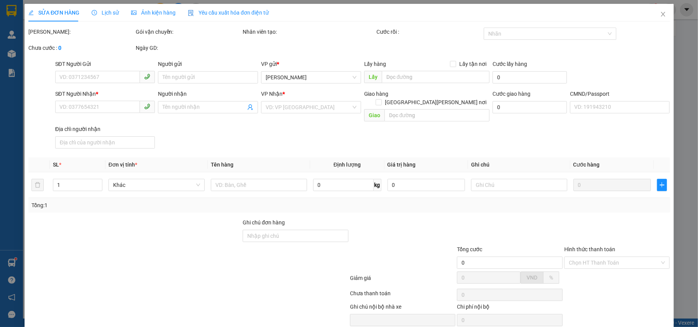
type input "0706177709"
type input "PHẤN"
type input "0932638804"
type input "DUNG"
type input "KNM"
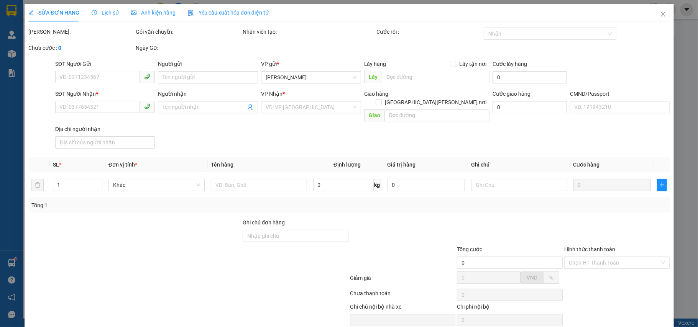
type input "20.000"
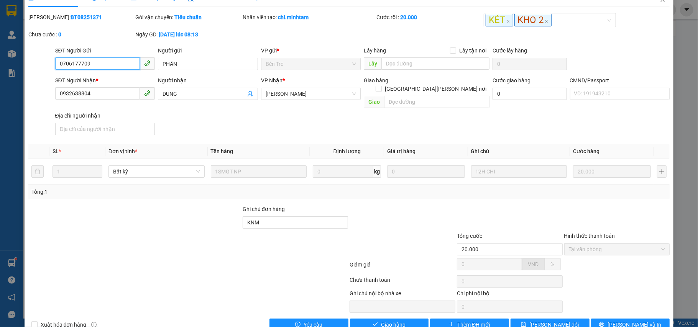
scroll to position [27, 0]
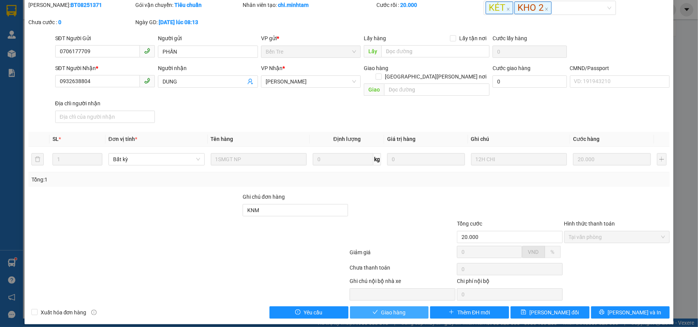
click at [399, 311] on button "Giao hàng" at bounding box center [389, 313] width 79 height 12
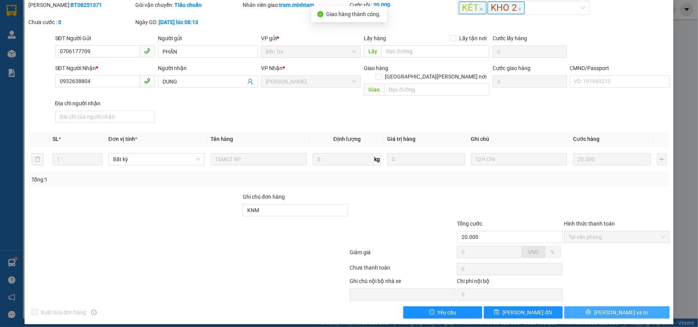
click at [588, 307] on button "Lưu và In" at bounding box center [617, 313] width 106 height 12
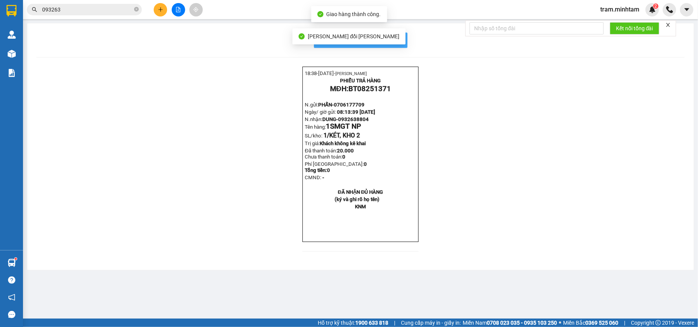
click at [393, 42] on span "In mẫu biên lai tự cấu hình" at bounding box center [365, 40] width 72 height 10
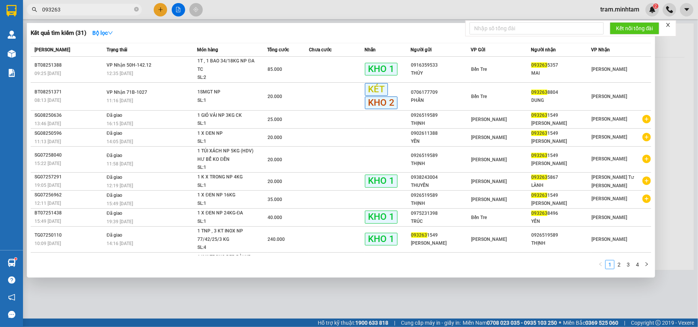
click at [97, 14] on span "093263" at bounding box center [84, 9] width 115 height 11
click at [96, 14] on span "093263" at bounding box center [84, 9] width 115 height 11
drag, startPoint x: 96, startPoint y: 11, endPoint x: 68, endPoint y: 10, distance: 28.0
click at [68, 10] on input "093263" at bounding box center [87, 9] width 90 height 8
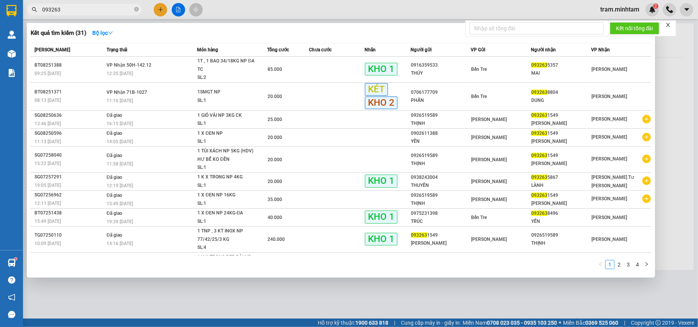
paste input "823387507"
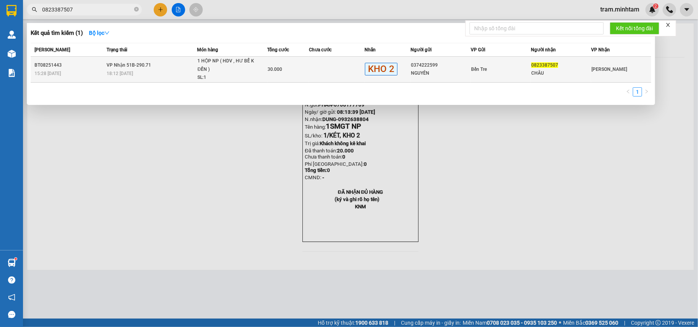
type input "0823387507"
click at [120, 69] on td "VP Nhận 51B-290.71 18:12 - 12/08" at bounding box center [151, 70] width 92 height 26
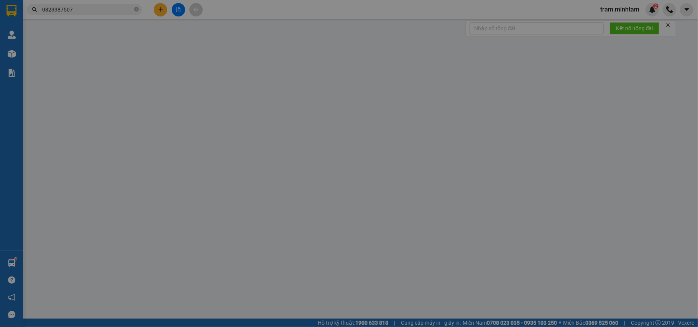
type input "0374222599"
type input "NGUYÊN"
type input "0823387507"
type input "CHÂU"
type input "30.000"
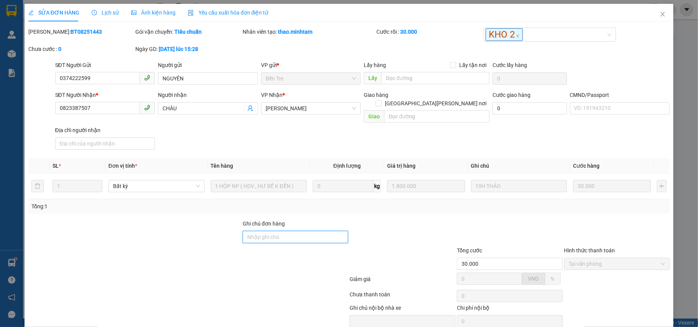
click at [253, 235] on input "Ghi chú đơn hàng" at bounding box center [296, 237] width 106 height 12
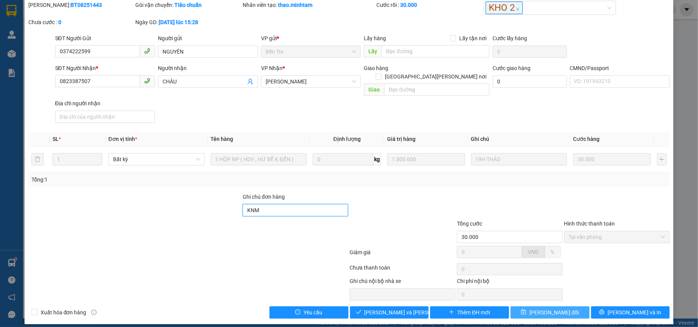
type input "KNM"
click at [532, 307] on button "Lưu thay đổi" at bounding box center [549, 313] width 79 height 12
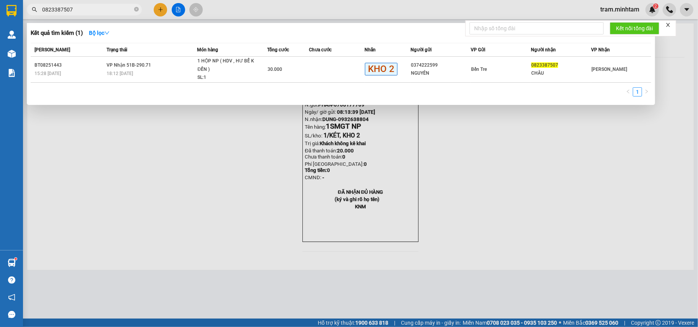
click at [98, 11] on input "0823387507" at bounding box center [87, 9] width 90 height 8
paste input "359773939"
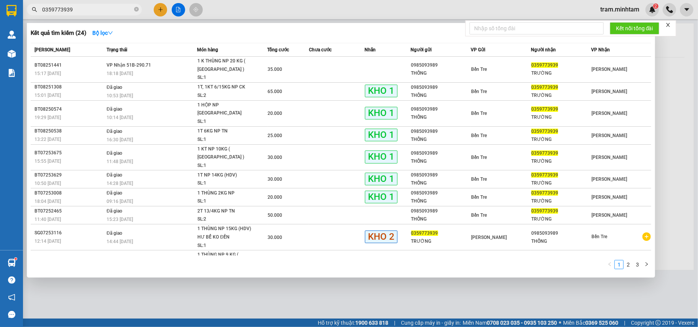
type input "0359773939"
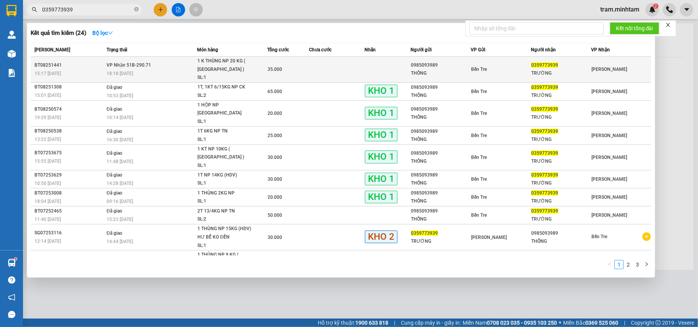
click at [143, 74] on div "18:18 - 12/08" at bounding box center [152, 73] width 90 height 8
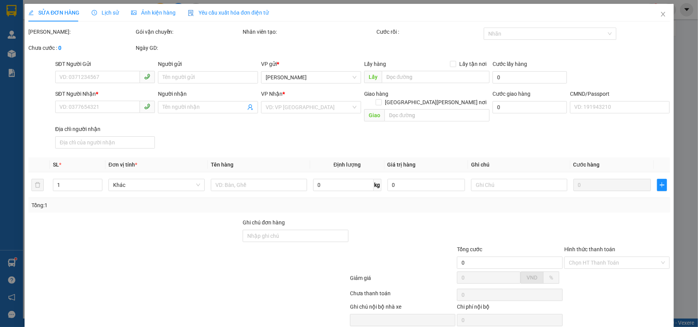
type input "0985093989"
type input "THỐNG"
type input "0359773939"
type input "TRƯỜNG"
type input "35.000"
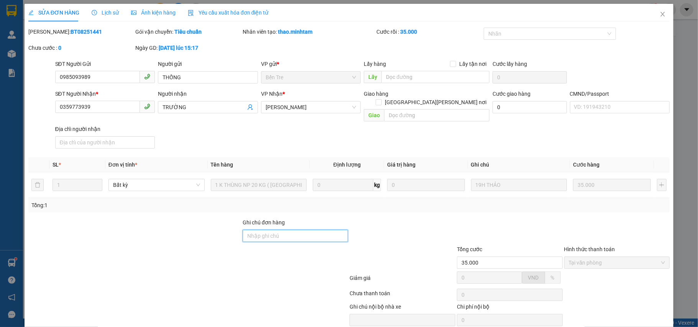
click at [282, 230] on input "Ghi chú đơn hàng" at bounding box center [296, 236] width 106 height 12
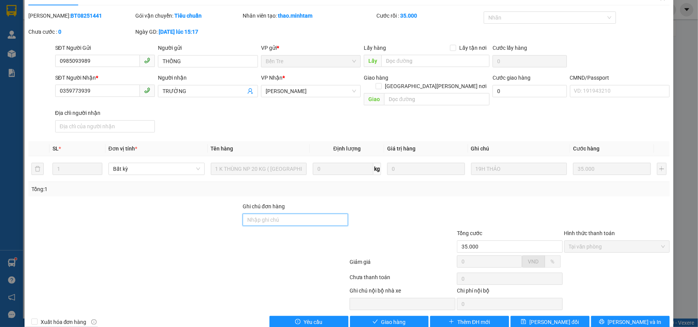
scroll to position [25, 0]
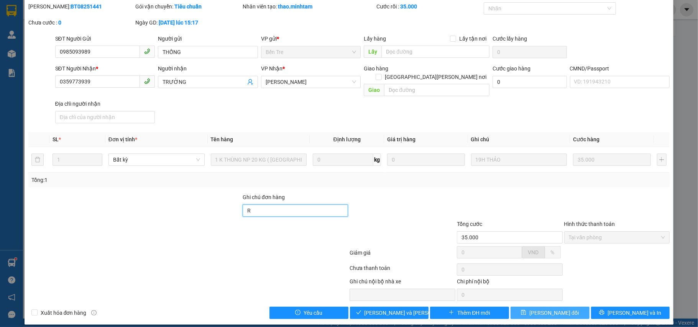
type input "R"
click at [520, 307] on button "Lưu thay đổi" at bounding box center [549, 313] width 79 height 12
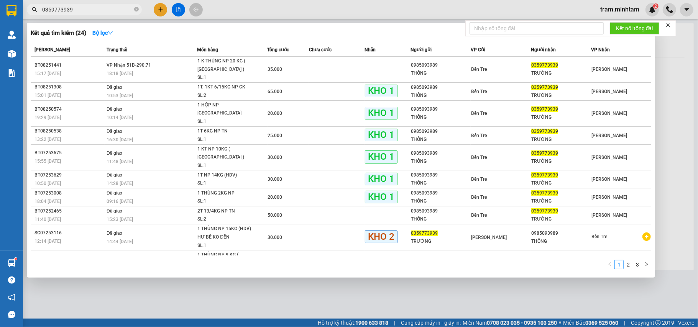
click at [98, 8] on input "0359773939" at bounding box center [87, 9] width 90 height 8
paste input "972805820"
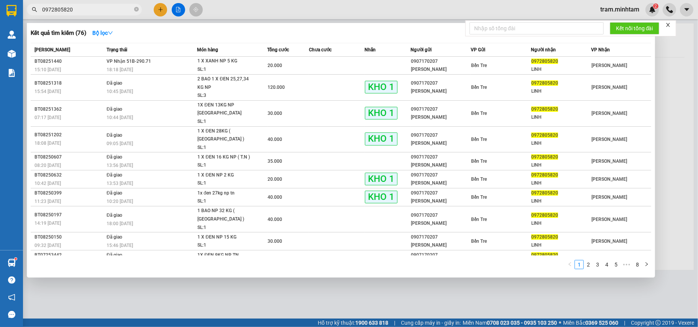
click at [118, 15] on span "0972805820" at bounding box center [84, 9] width 115 height 11
click at [117, 13] on input "0972805820" at bounding box center [87, 9] width 90 height 8
paste input "84136408"
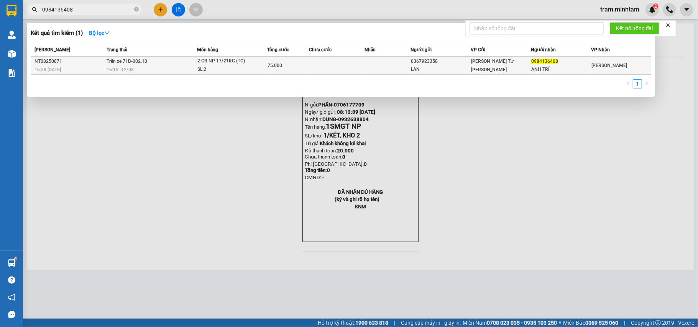
type input "0984136408"
click at [158, 69] on div "16:15 - 12/08" at bounding box center [152, 70] width 90 height 8
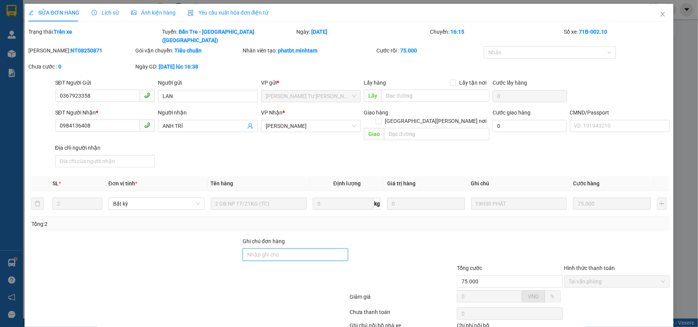
click at [249, 249] on input "Ghi chú đơn hàng" at bounding box center [296, 255] width 106 height 12
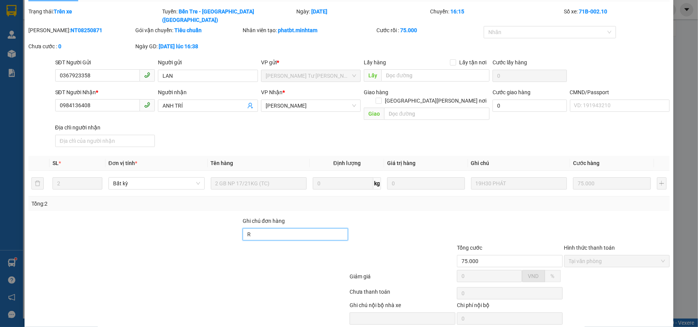
scroll to position [36, 0]
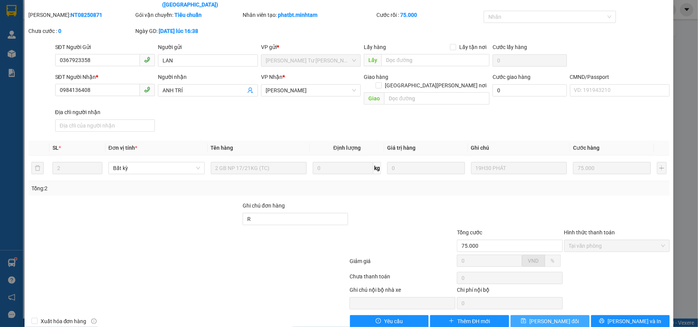
click at [526, 319] on icon "save" at bounding box center [523, 321] width 5 height 5
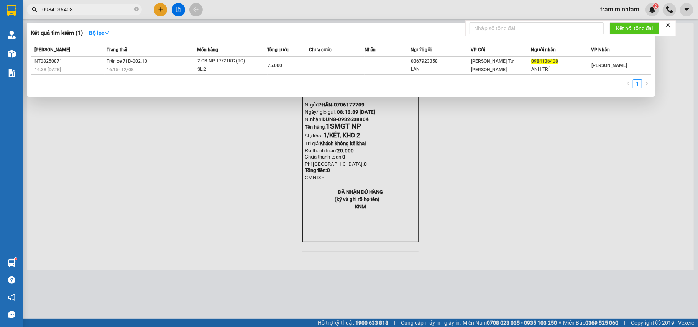
click at [85, 10] on input "0984136408" at bounding box center [87, 9] width 90 height 8
paste input "BT08251451"
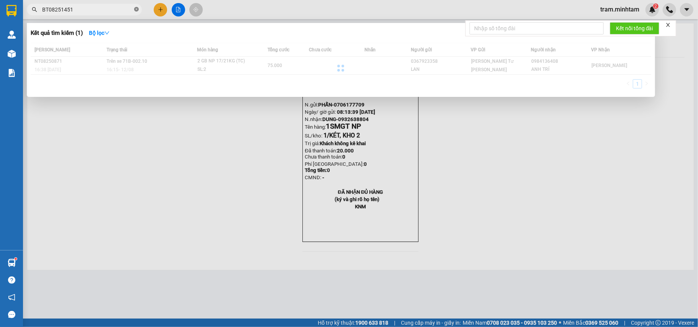
click at [134, 10] on icon "close-circle" at bounding box center [136, 9] width 5 height 5
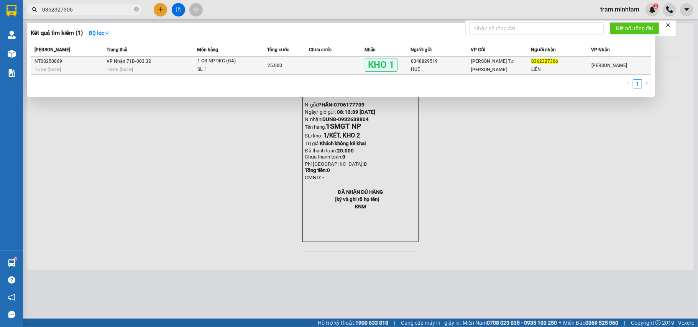
click at [105, 60] on td "VP Nhận 71B-003.32 18:05 - 12/08" at bounding box center [151, 66] width 92 height 18
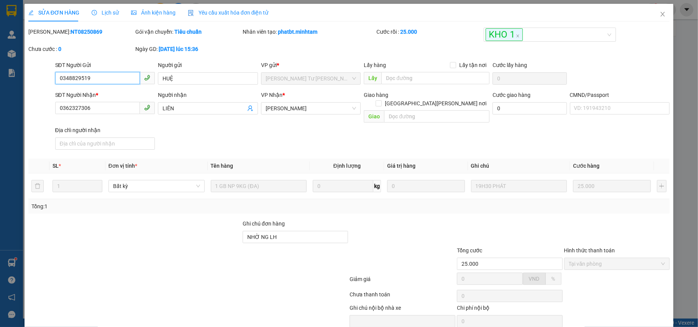
scroll to position [21, 0]
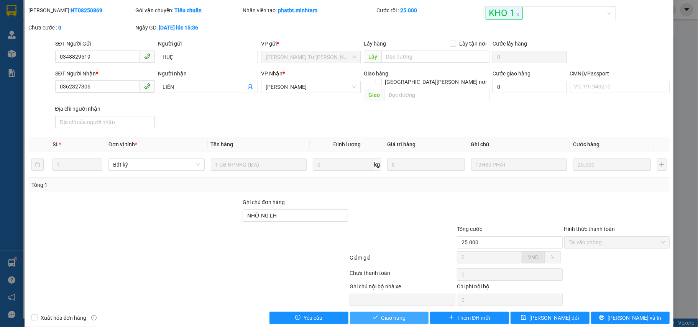
click at [374, 315] on button "Giao hàng" at bounding box center [389, 318] width 79 height 12
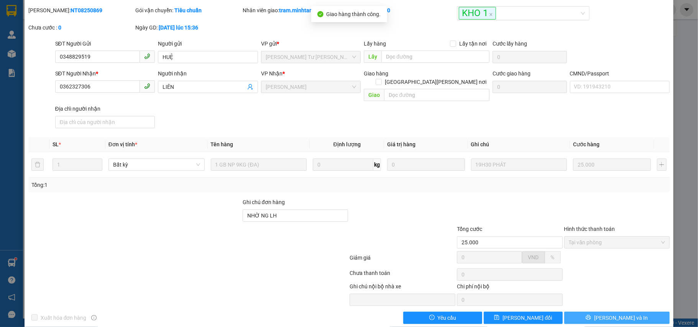
click at [567, 312] on button "Lưu và In" at bounding box center [617, 318] width 106 height 12
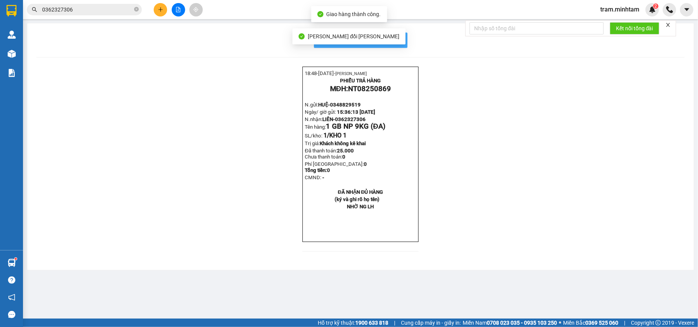
click at [400, 41] on span "In mẫu biên lai tự cấu hình" at bounding box center [365, 40] width 72 height 10
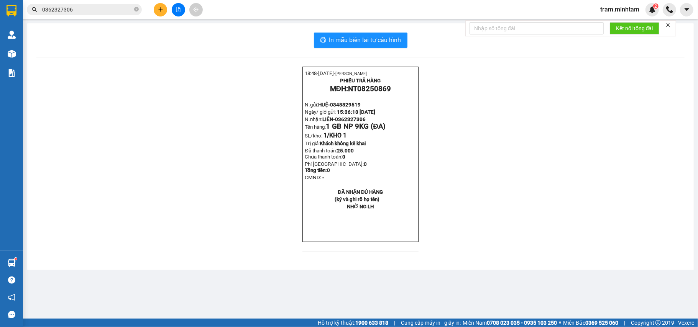
click at [115, 11] on input "0362327306" at bounding box center [87, 9] width 90 height 8
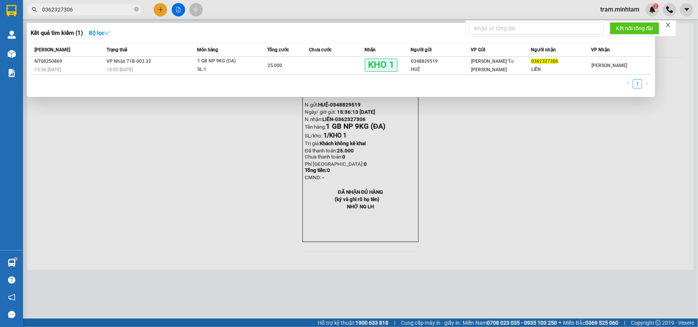
click at [115, 11] on input "0362327306" at bounding box center [87, 9] width 90 height 8
paste input "BT08251451"
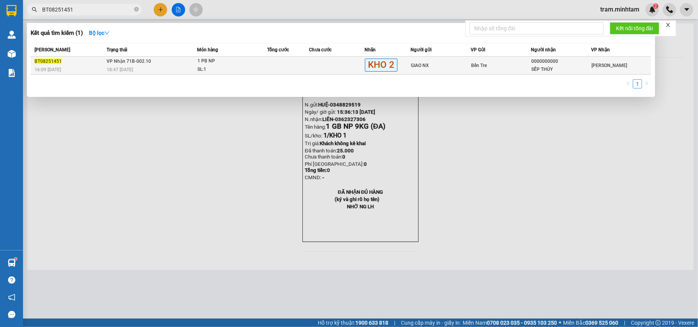
click at [189, 67] on div "18:47 - 12/08" at bounding box center [152, 70] width 90 height 8
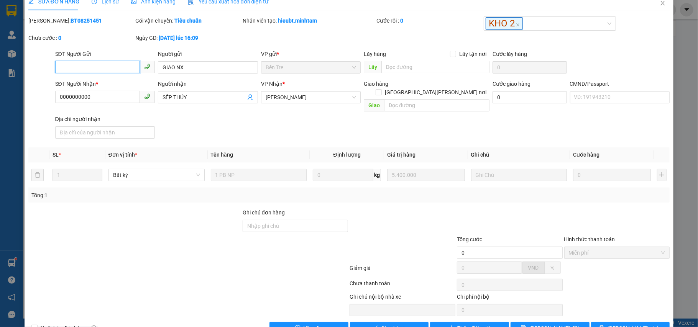
scroll to position [27, 0]
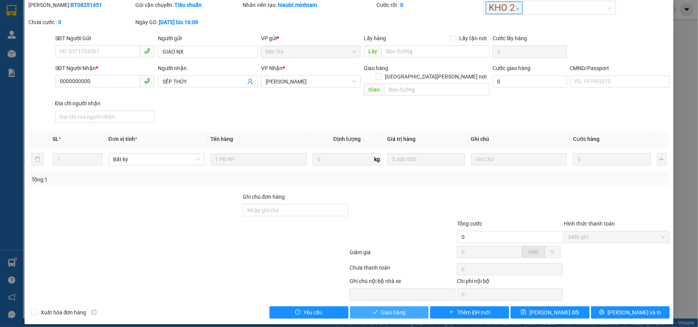
click at [394, 308] on span "Giao hàng" at bounding box center [393, 312] width 25 height 8
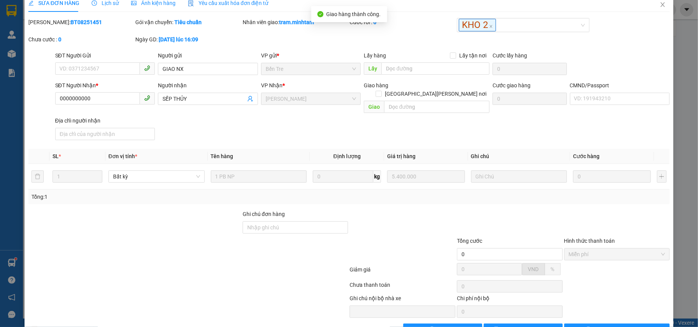
scroll to position [0, 0]
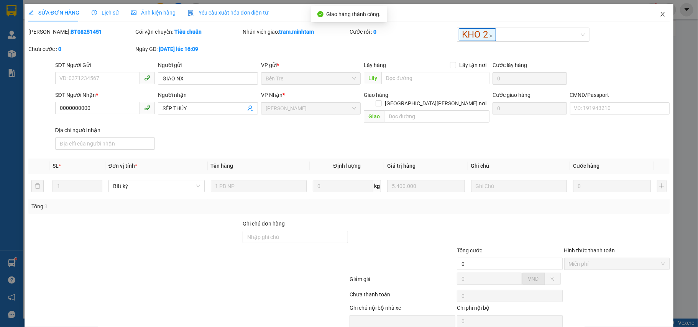
click at [652, 17] on span "Close" at bounding box center [662, 14] width 21 height 21
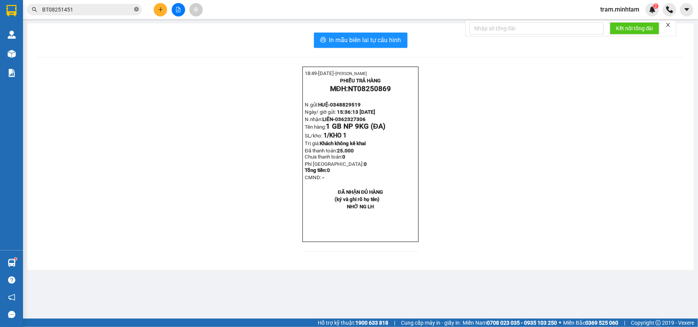
click at [136, 8] on icon "close-circle" at bounding box center [136, 9] width 5 height 5
click at [154, 9] on button at bounding box center [160, 9] width 13 height 13
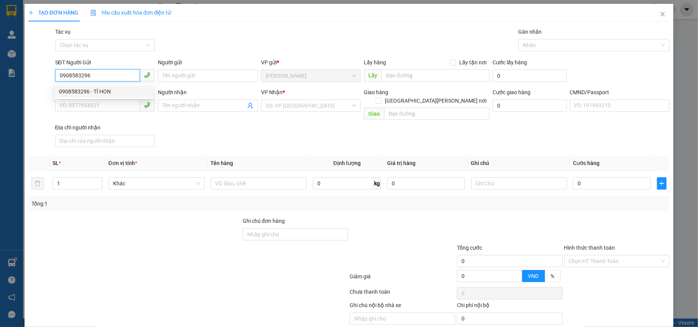
click at [105, 88] on div "0908583296 - TÍ HON" at bounding box center [104, 91] width 90 height 8
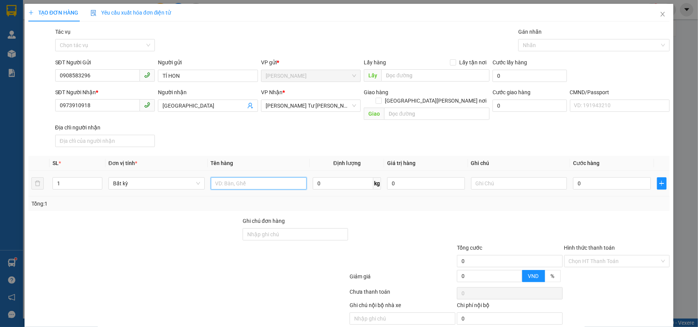
click at [230, 177] on input "text" at bounding box center [259, 183] width 96 height 12
click at [594, 176] on div "0" at bounding box center [611, 183] width 77 height 15
click at [586, 178] on input "0" at bounding box center [611, 183] width 77 height 12
click at [487, 181] on input "text" at bounding box center [519, 183] width 96 height 12
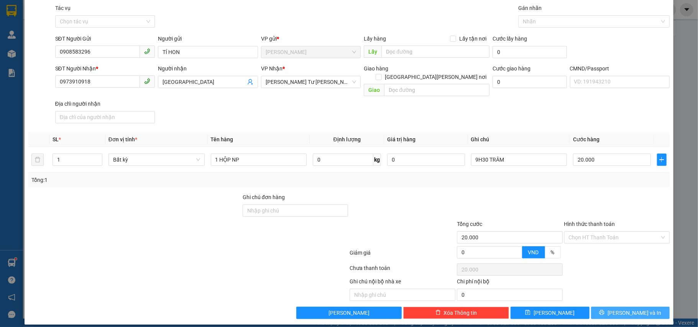
click at [607, 308] on button "Lưu và In" at bounding box center [630, 313] width 79 height 12
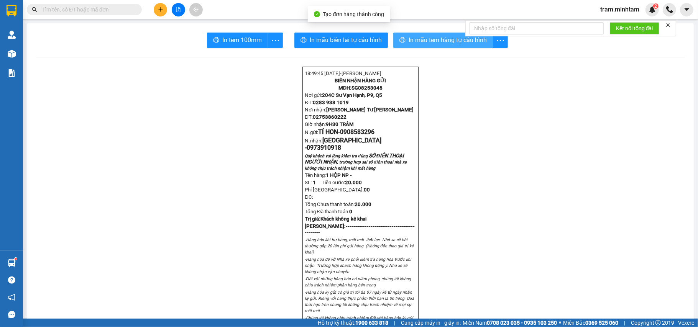
drag, startPoint x: 407, startPoint y: 39, endPoint x: 403, endPoint y: 41, distance: 4.5
click at [408, 39] on span "In mẫu tem hàng tự cấu hình" at bounding box center [447, 40] width 78 height 10
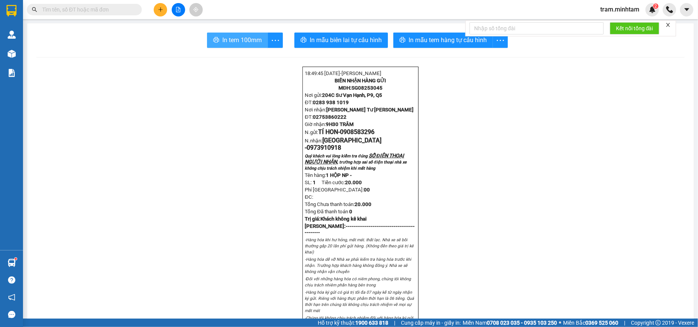
click at [228, 45] on button "In tem 100mm" at bounding box center [237, 40] width 61 height 15
click at [159, 11] on icon "plus" at bounding box center [160, 9] width 5 height 5
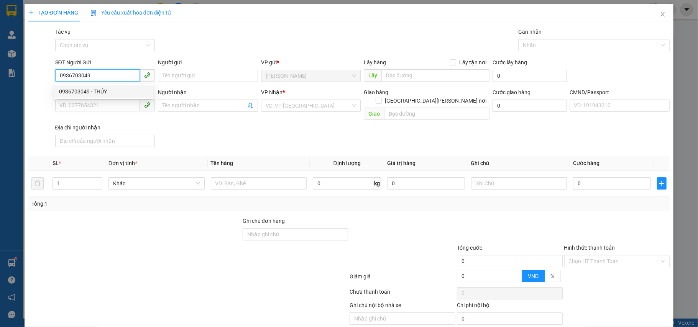
click at [106, 94] on div "0936703049 - THÚY" at bounding box center [104, 91] width 90 height 8
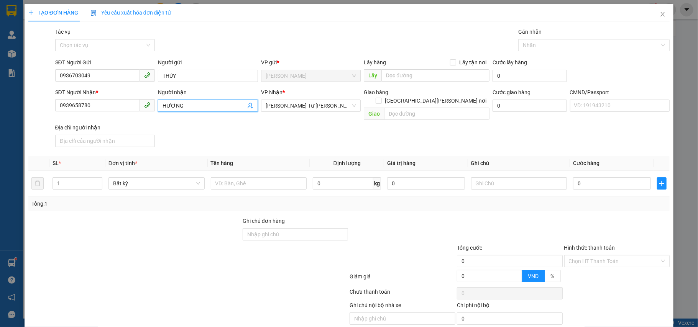
click at [247, 107] on icon "user-add" at bounding box center [250, 106] width 6 height 6
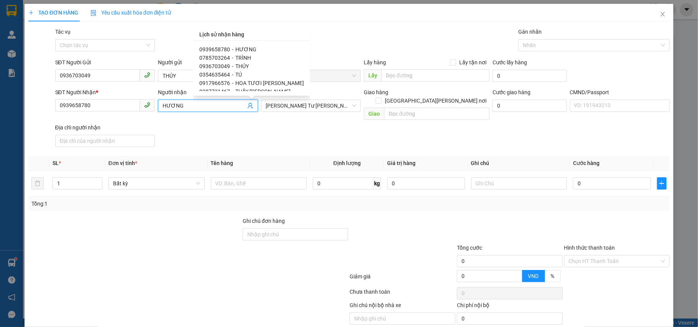
click at [257, 57] on div "0785703264 - TRÌNH" at bounding box center [251, 58] width 105 height 8
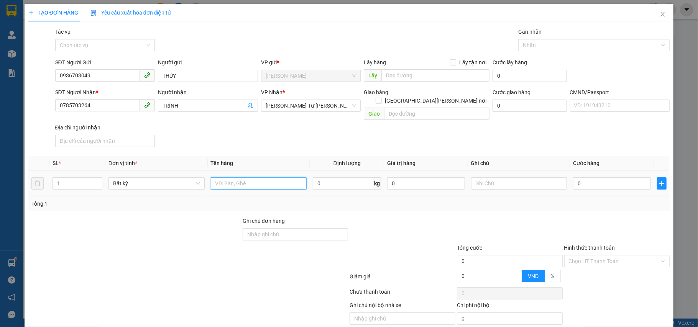
click at [218, 178] on input "text" at bounding box center [259, 183] width 96 height 12
click at [587, 180] on input "0" at bounding box center [611, 183] width 77 height 12
click at [471, 178] on input "text" at bounding box center [519, 183] width 96 height 12
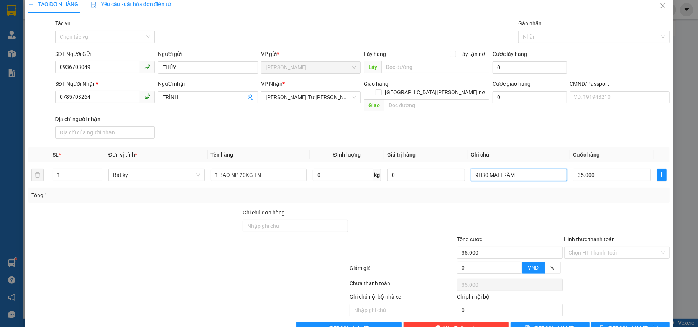
scroll to position [24, 0]
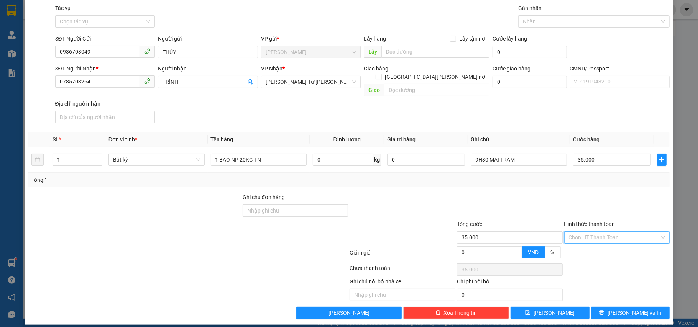
click at [575, 232] on input "Hình thức thanh toán" at bounding box center [614, 237] width 91 height 11
click at [580, 245] on div "Tại văn phòng" at bounding box center [610, 246] width 95 height 8
click at [621, 309] on span "Lưu và In" at bounding box center [634, 313] width 54 height 8
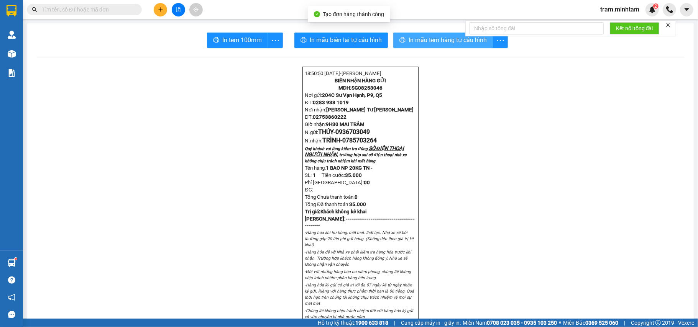
click at [422, 39] on span "In mẫu tem hàng tự cấu hình" at bounding box center [447, 40] width 78 height 10
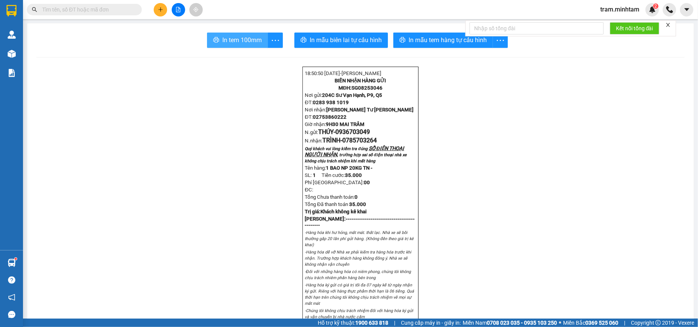
drag, startPoint x: 243, startPoint y: 35, endPoint x: 240, endPoint y: 33, distance: 4.1
click at [243, 36] on span "In tem 100mm" at bounding box center [241, 40] width 39 height 10
click at [97, 10] on input "text" at bounding box center [87, 9] width 90 height 8
paste input "0363131438"
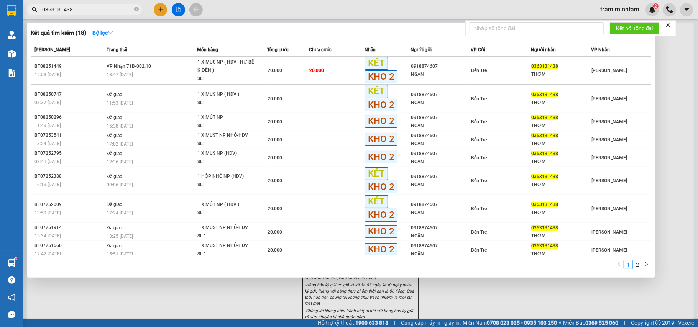
click at [135, 66] on span "VP Nhận 71B-002.10" at bounding box center [129, 66] width 44 height 5
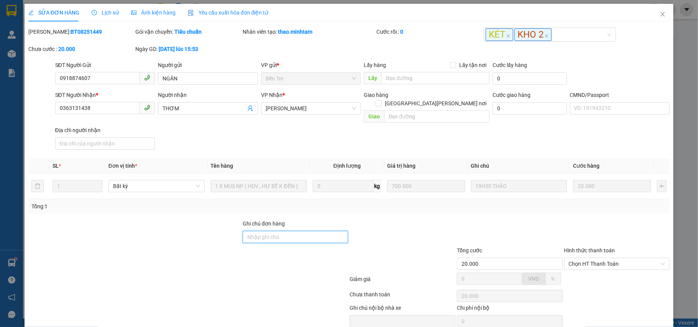
click at [254, 231] on input "Ghi chú đơn hàng" at bounding box center [296, 237] width 106 height 12
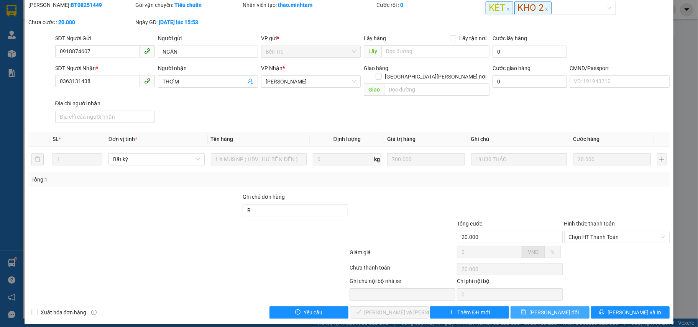
click at [548, 308] on span "Lưu thay đổi" at bounding box center [553, 312] width 49 height 8
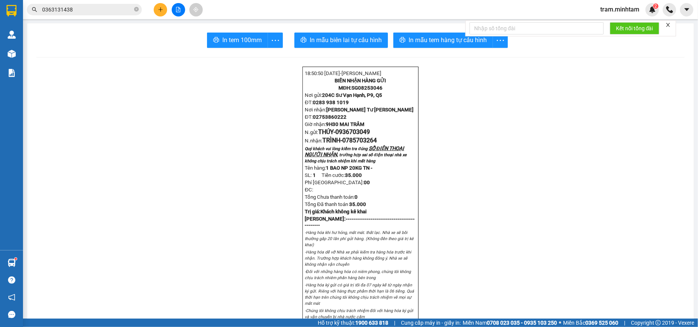
click at [102, 11] on input "0363131438" at bounding box center [87, 9] width 90 height 8
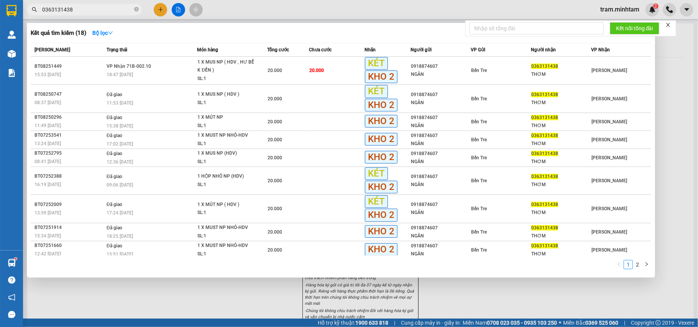
click at [102, 11] on input "0363131438" at bounding box center [87, 9] width 90 height 8
paste input "33119945"
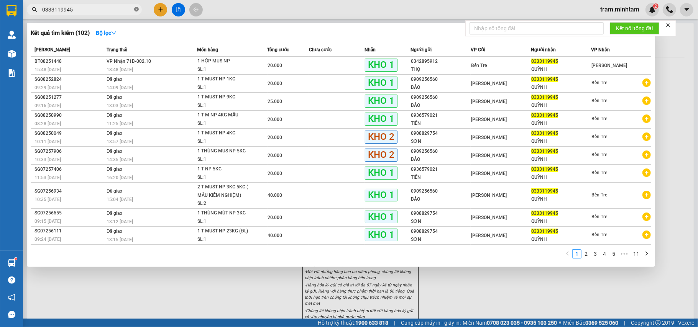
click at [138, 11] on icon "close-circle" at bounding box center [136, 9] width 5 height 5
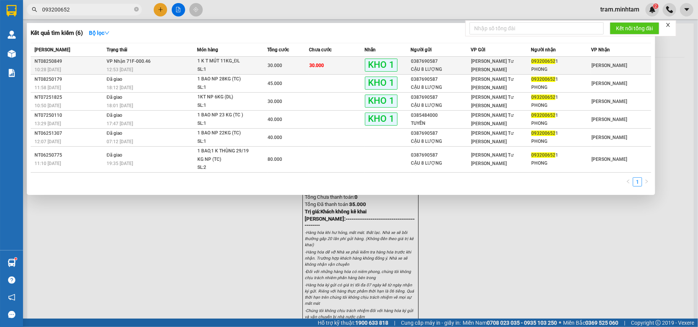
click at [184, 64] on td "VP Nhận 71F-000.46 12:53 - 12/08" at bounding box center [151, 66] width 92 height 18
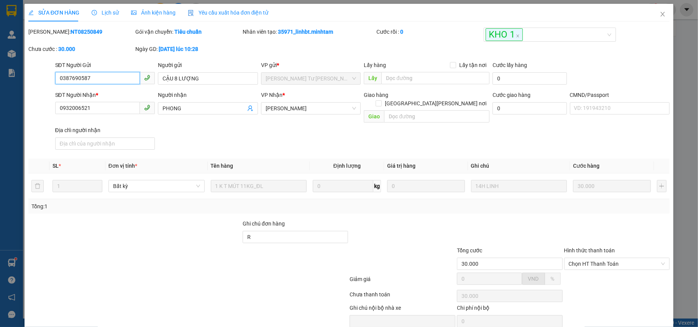
scroll to position [27, 0]
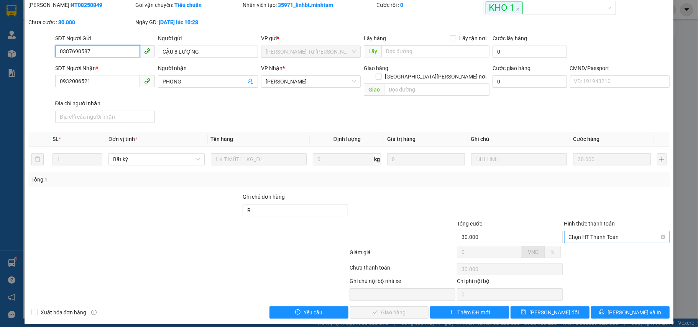
click at [580, 231] on span "Chọn HT Thanh Toán" at bounding box center [617, 236] width 97 height 11
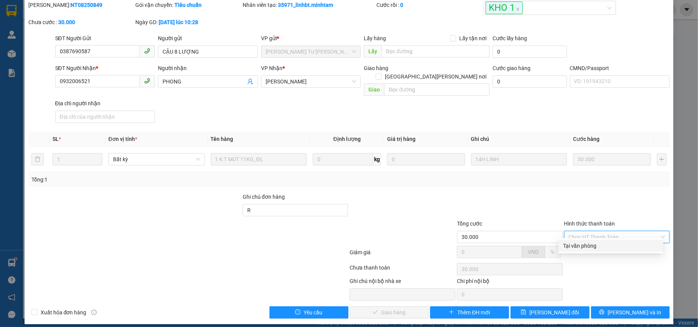
click at [580, 242] on div "Tại văn phòng" at bounding box center [610, 246] width 95 height 8
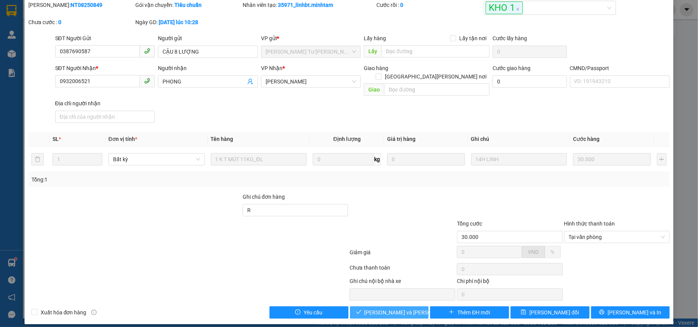
click at [407, 310] on span "Lưu và Giao hàng" at bounding box center [415, 312] width 103 height 8
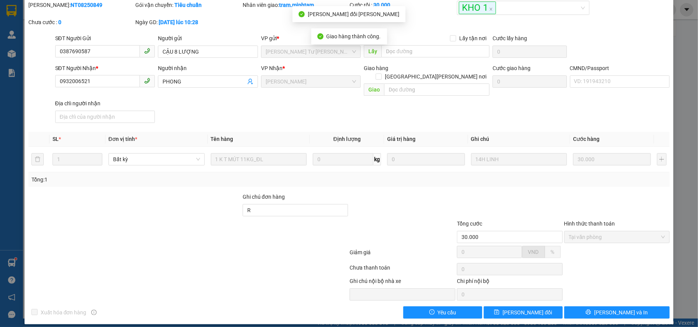
click at [578, 313] on div "SỬA ĐƠN HÀNG Lịch sử Ảnh kiện hàng Yêu cầu xuất hóa đơn điện tử Total Paid Fee …" at bounding box center [349, 151] width 649 height 348
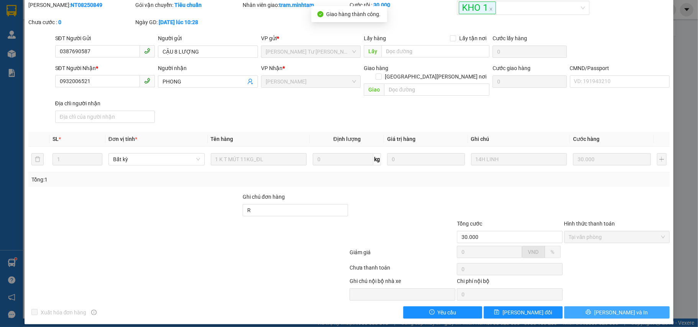
click at [640, 309] on button "Lưu và In" at bounding box center [617, 313] width 106 height 12
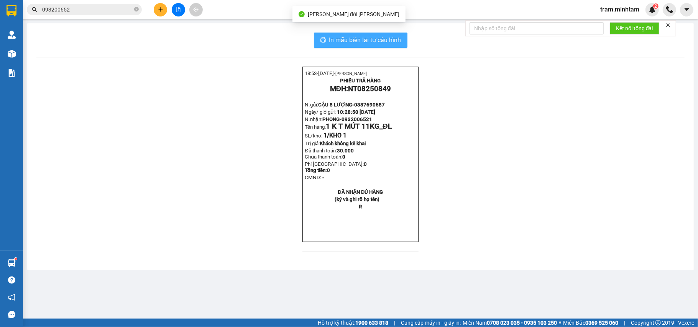
click at [349, 37] on span "In mẫu biên lai tự cấu hình" at bounding box center [365, 40] width 72 height 10
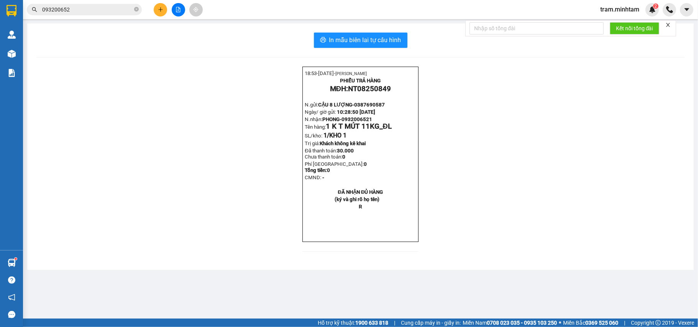
click at [91, 10] on input "093200652" at bounding box center [87, 9] width 90 height 8
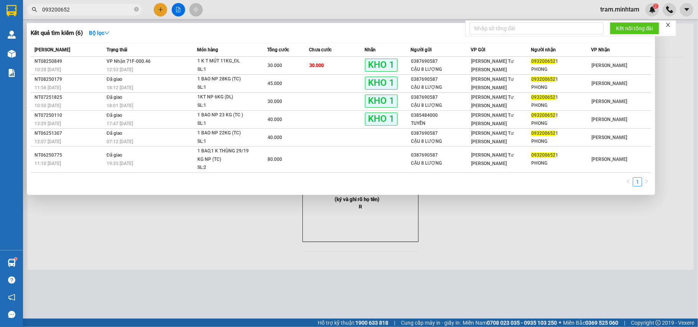
click at [91, 10] on input "093200652" at bounding box center [87, 9] width 90 height 8
paste input "333119945"
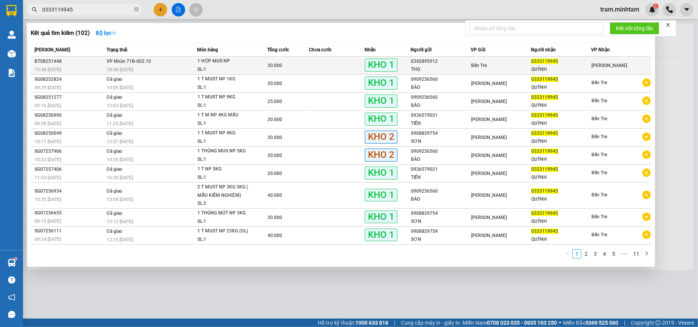
click at [134, 63] on span "VP Nhận 71B-002.10" at bounding box center [129, 61] width 44 height 5
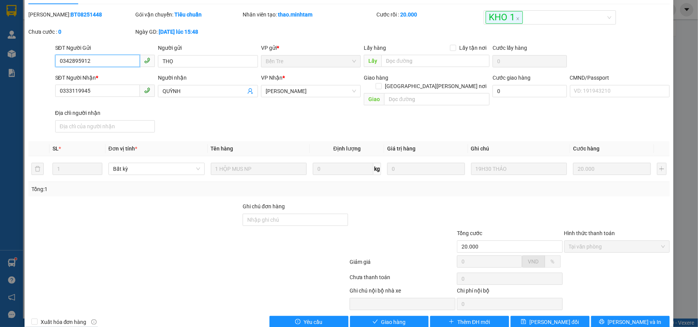
scroll to position [27, 0]
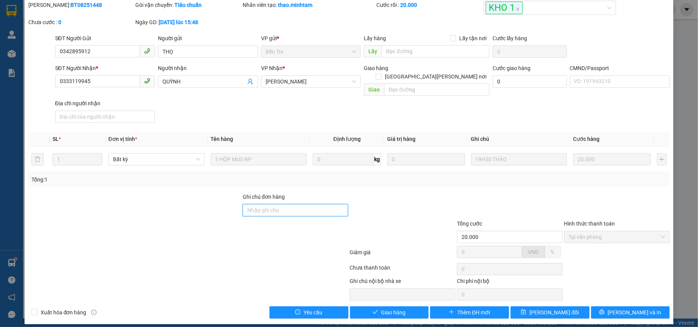
click at [261, 204] on input "Ghi chú đơn hàng" at bounding box center [296, 210] width 106 height 12
click at [532, 307] on button "Lưu thay đổi" at bounding box center [549, 313] width 79 height 12
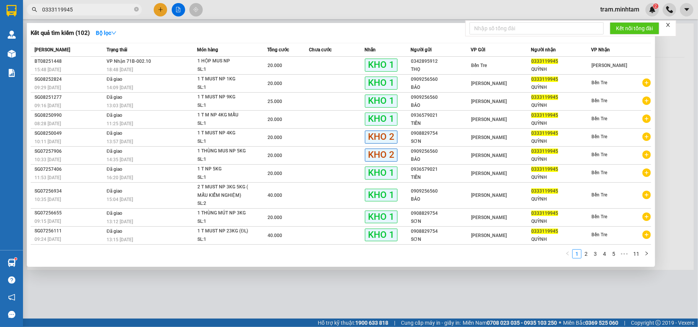
click at [106, 13] on input "0333119945" at bounding box center [87, 9] width 90 height 8
paste input "948078938"
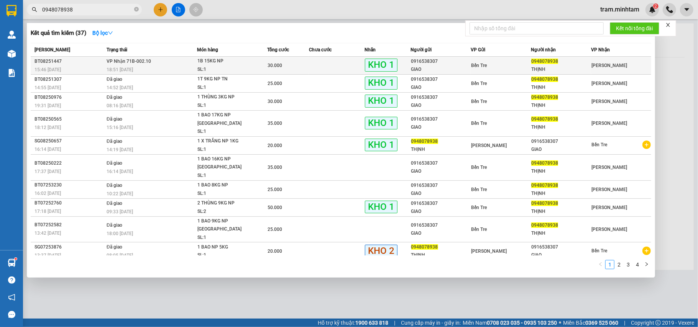
click at [151, 64] on td "VP Nhận 71B-002.10 18:51 - 12/08" at bounding box center [151, 66] width 92 height 18
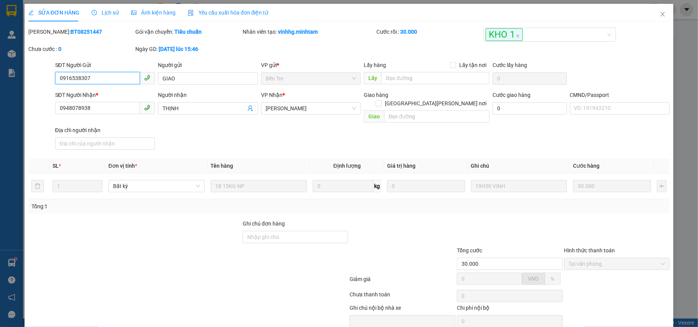
scroll to position [27, 0]
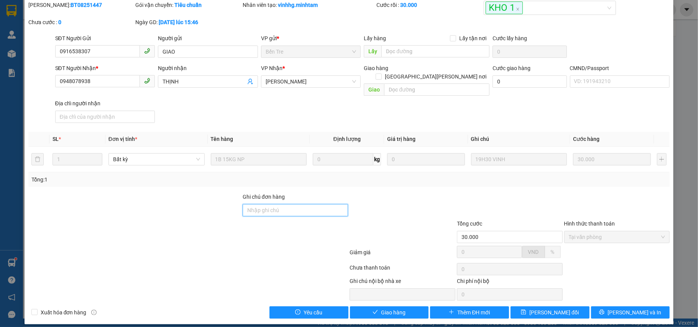
click at [277, 205] on input "Ghi chú đơn hàng" at bounding box center [296, 210] width 106 height 12
click at [546, 311] on button "Lưu thay đổi" at bounding box center [549, 313] width 79 height 12
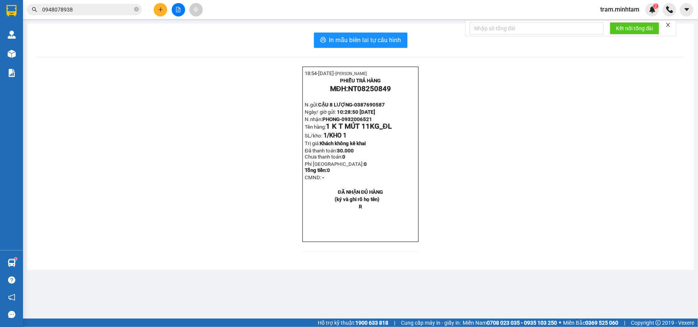
click at [100, 8] on input "0948078938" at bounding box center [87, 9] width 90 height 8
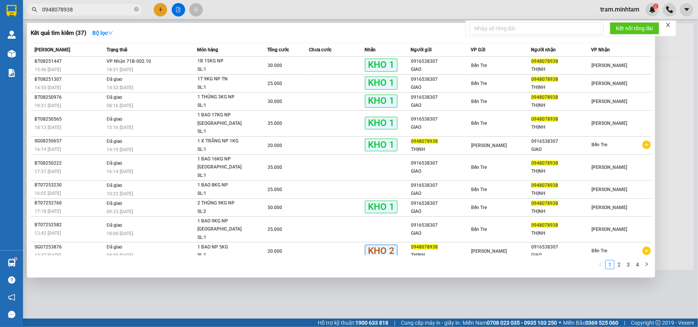
click at [83, 9] on input "0948078938" at bounding box center [87, 9] width 90 height 8
paste input "181944"
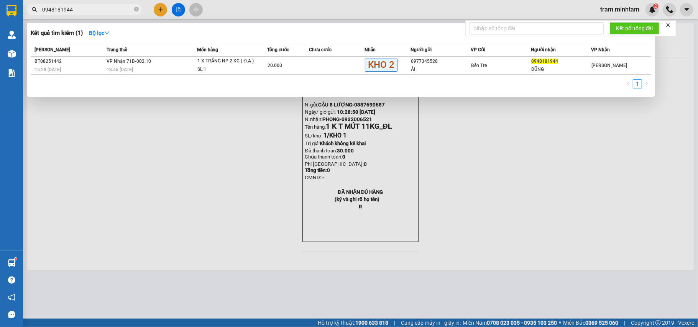
click at [138, 66] on div "18:46 - 12/08" at bounding box center [152, 70] width 90 height 8
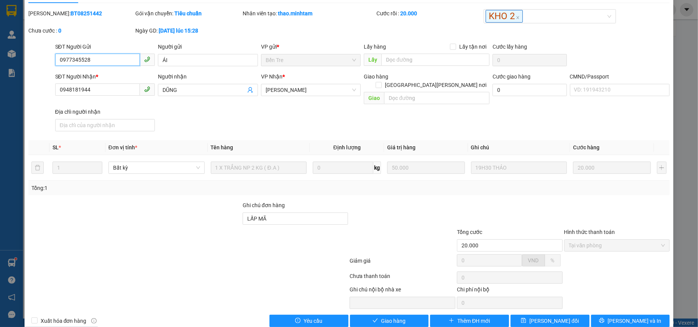
scroll to position [27, 0]
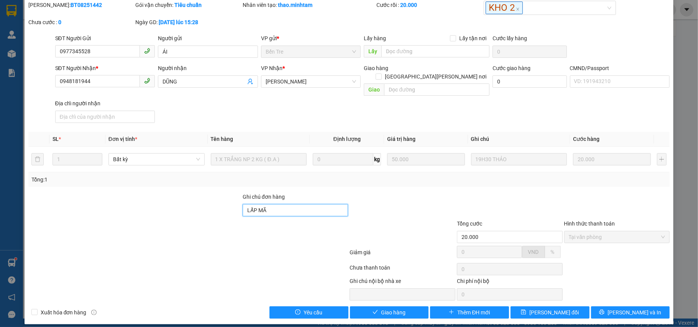
click at [303, 208] on input "LẤP MÃ" at bounding box center [296, 210] width 106 height 12
click at [543, 308] on span "Lưu thay đổi" at bounding box center [553, 312] width 49 height 8
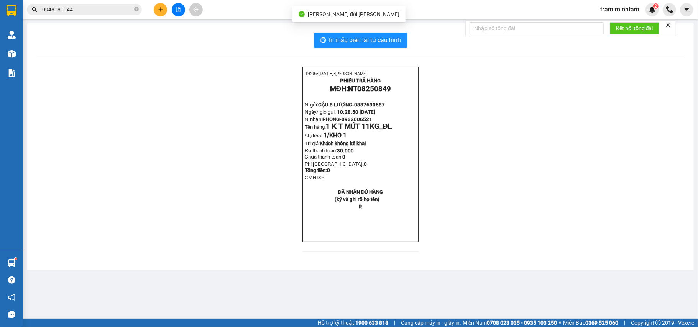
click at [102, 11] on input "0948181944" at bounding box center [87, 9] width 90 height 8
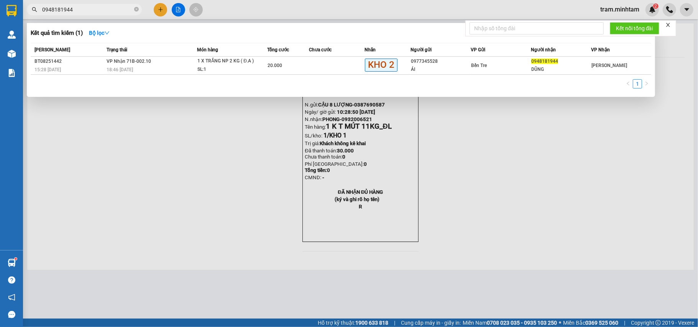
click at [83, 6] on input "0948181944" at bounding box center [87, 9] width 90 height 8
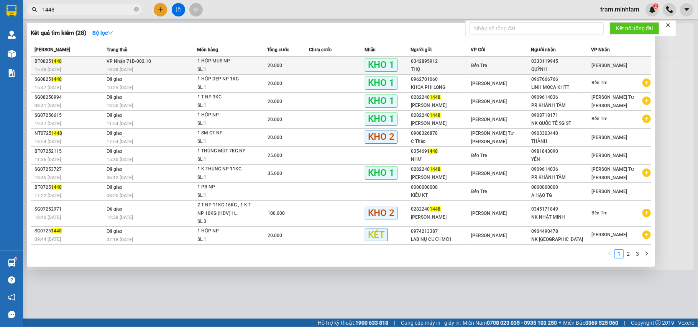
click at [141, 60] on span "VP Nhận 71B-002.10" at bounding box center [129, 61] width 44 height 5
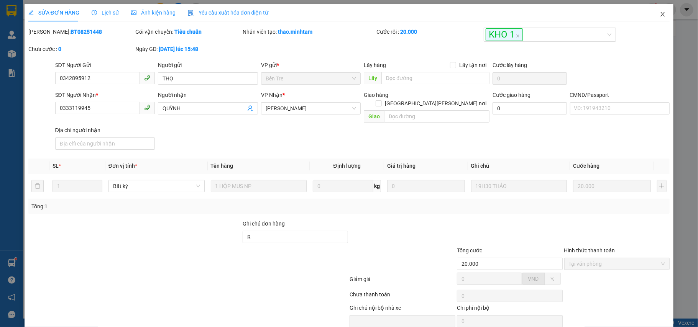
click at [659, 14] on icon "close" at bounding box center [662, 14] width 6 height 6
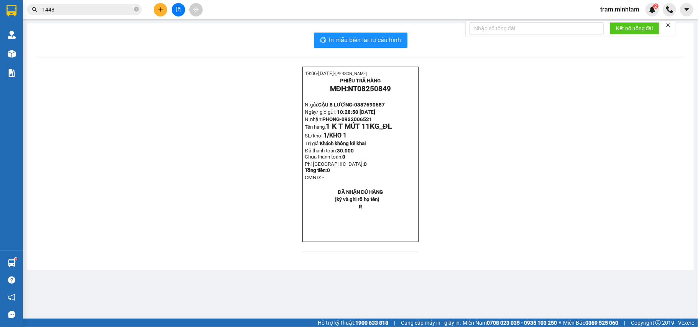
click at [111, 13] on input "1448" at bounding box center [87, 9] width 90 height 8
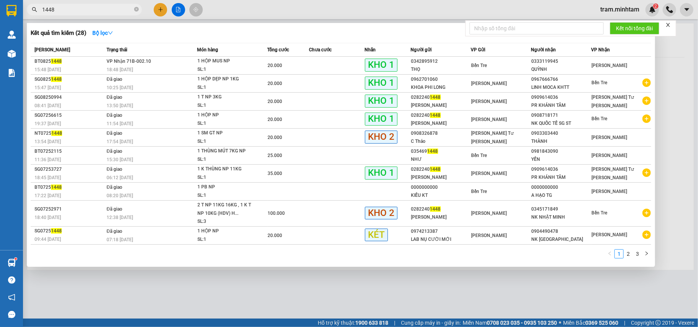
click at [111, 13] on input "1448" at bounding box center [87, 9] width 90 height 8
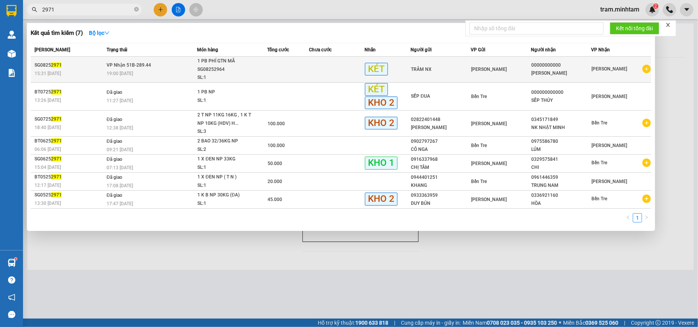
click at [235, 62] on div "1 PB PHÍ GTN MÃ SG08252964" at bounding box center [225, 65] width 57 height 16
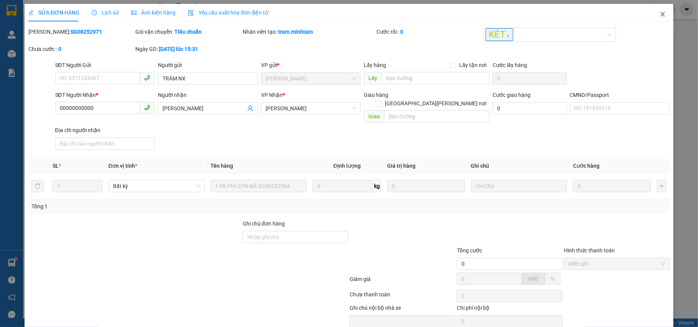
click at [659, 14] on icon "close" at bounding box center [662, 14] width 6 height 6
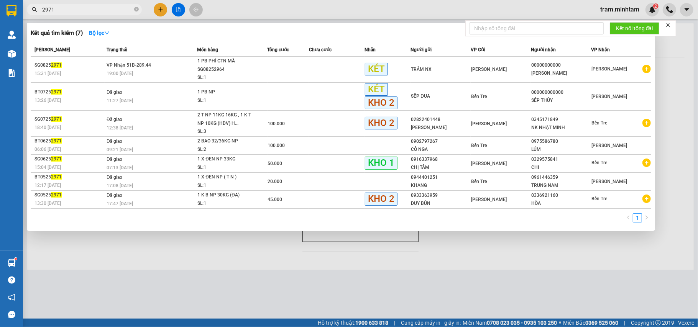
click at [106, 13] on input "2971" at bounding box center [87, 9] width 90 height 8
click at [160, 15] on div at bounding box center [349, 163] width 698 height 327
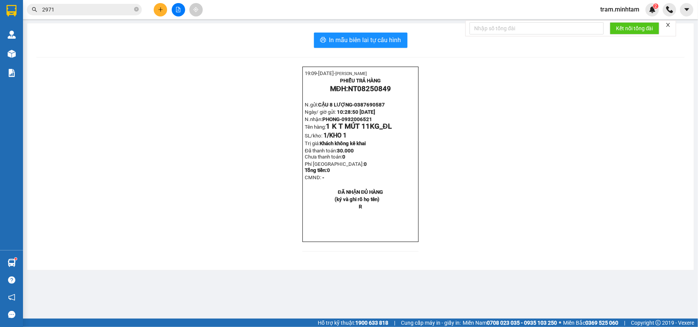
click at [155, 10] on button at bounding box center [160, 9] width 13 height 13
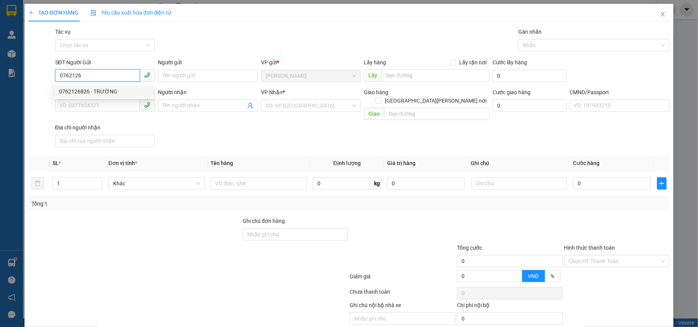
click at [110, 91] on div "0762126826 - TRƯỜNG" at bounding box center [104, 91] width 90 height 8
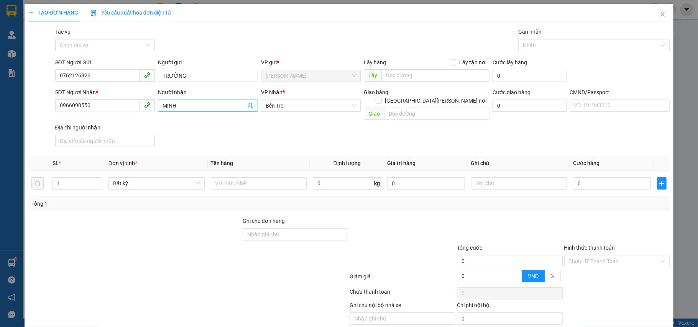
click at [248, 107] on icon "user-add" at bounding box center [250, 106] width 5 height 6
click at [105, 109] on input "0966090550" at bounding box center [97, 105] width 85 height 12
click at [84, 116] on div "0961246399 - TIỆN" at bounding box center [103, 122] width 99 height 12
click at [180, 108] on input "TIỆN" at bounding box center [203, 106] width 83 height 8
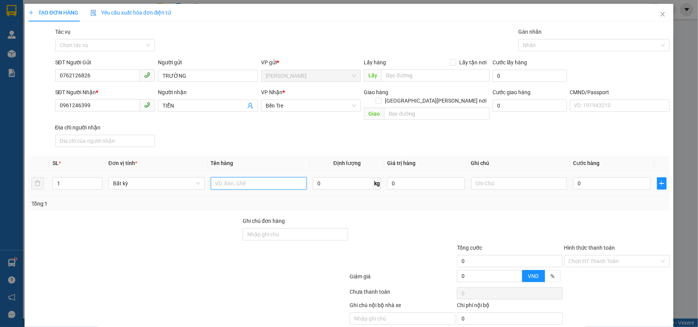
drag, startPoint x: 248, startPoint y: 181, endPoint x: 294, endPoint y: 185, distance: 46.1
click at [249, 181] on input "text" at bounding box center [259, 183] width 96 height 12
click at [253, 233] on input "Ghi chú đơn hàng" at bounding box center [296, 234] width 106 height 12
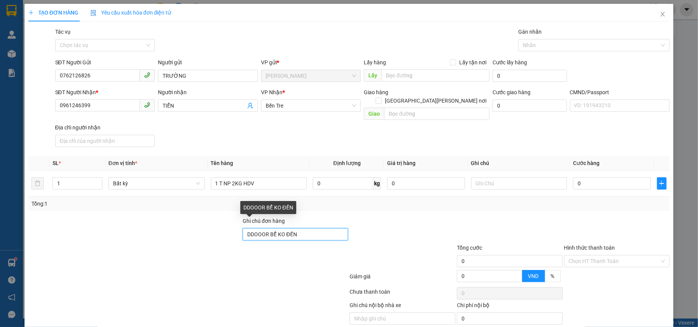
click at [267, 228] on input "DDOOOR BỂ KO ĐỀN" at bounding box center [296, 234] width 106 height 12
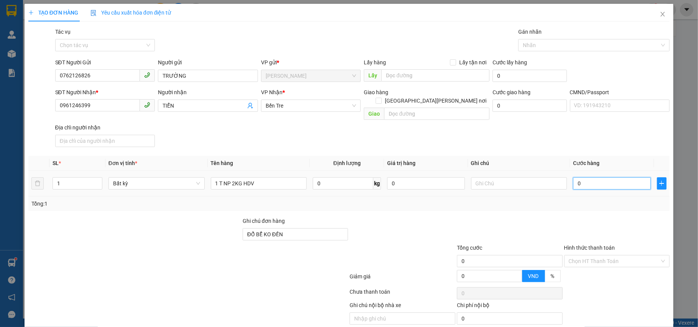
click at [585, 182] on input "0" at bounding box center [611, 183] width 77 height 12
click at [494, 177] on input "text" at bounding box center [519, 183] width 96 height 12
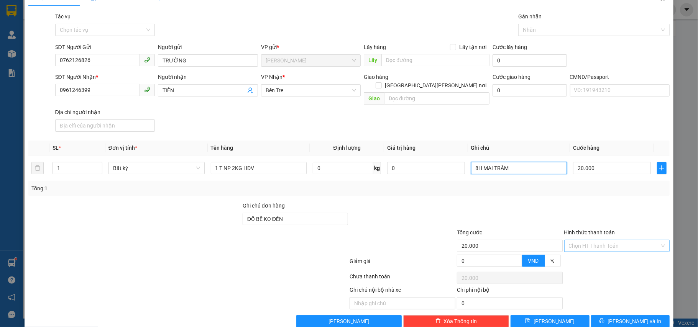
scroll to position [24, 0]
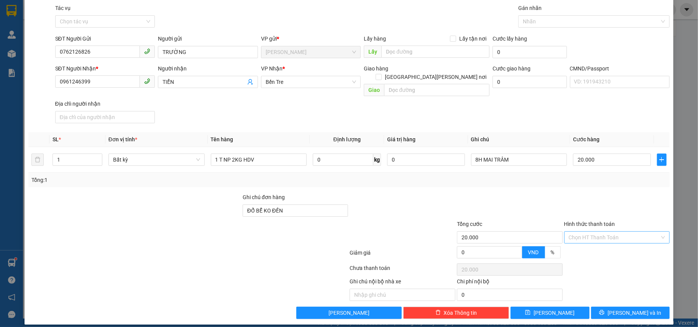
click at [570, 235] on input "Hình thức thanh toán" at bounding box center [614, 237] width 91 height 11
click at [571, 244] on div "Tại văn phòng" at bounding box center [610, 246] width 95 height 8
click at [601, 307] on button "Lưu và In" at bounding box center [630, 313] width 79 height 12
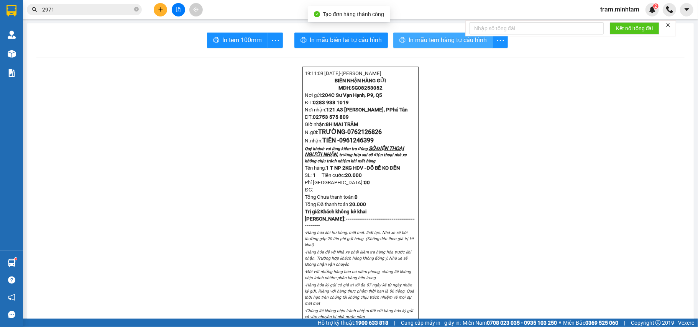
click at [418, 33] on button "In mẫu tem hàng tự cấu hình" at bounding box center [443, 40] width 100 height 15
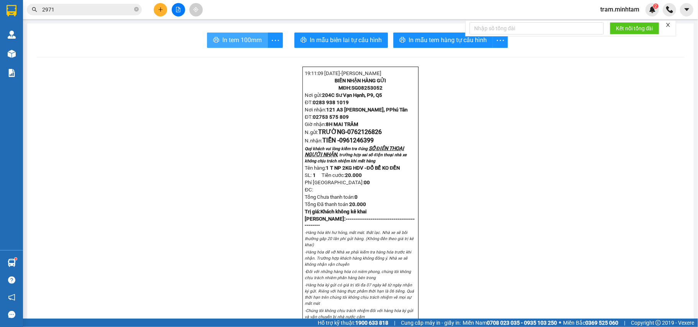
click at [249, 44] on span "In tem 100mm" at bounding box center [241, 40] width 39 height 10
click at [157, 9] on button at bounding box center [160, 9] width 13 height 13
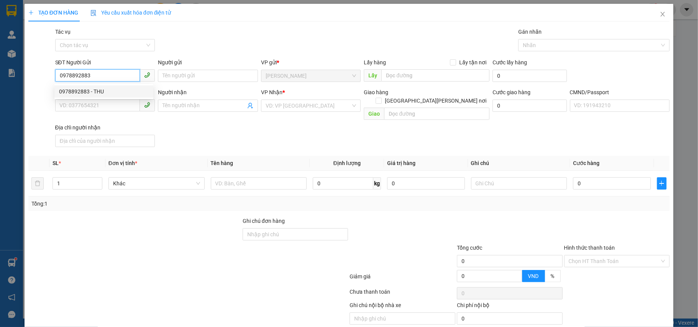
click at [80, 94] on div "0978892883 - THU" at bounding box center [104, 91] width 90 height 8
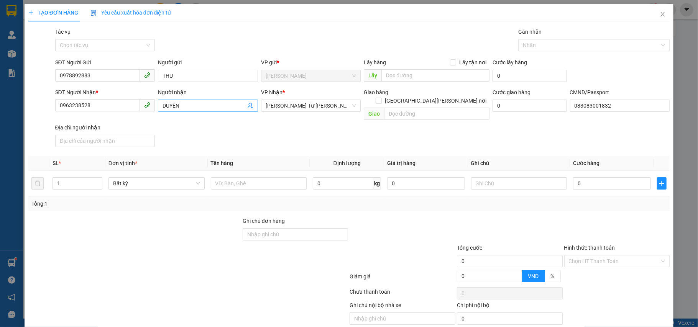
click at [247, 105] on icon "user-add" at bounding box center [250, 106] width 6 height 6
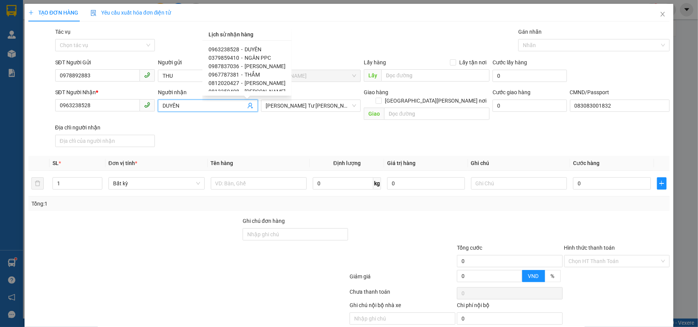
scroll to position [46, 0]
click at [272, 46] on div "0813350408 - MAI HUYỀN" at bounding box center [246, 45] width 77 height 8
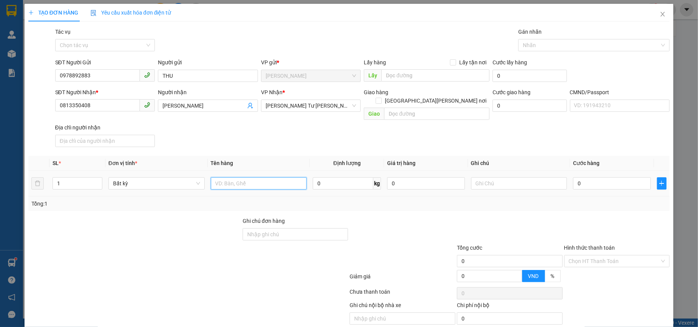
click at [218, 177] on input "text" at bounding box center [259, 183] width 96 height 12
click at [586, 182] on input "0" at bounding box center [611, 183] width 77 height 12
click at [482, 177] on input "text" at bounding box center [519, 183] width 96 height 12
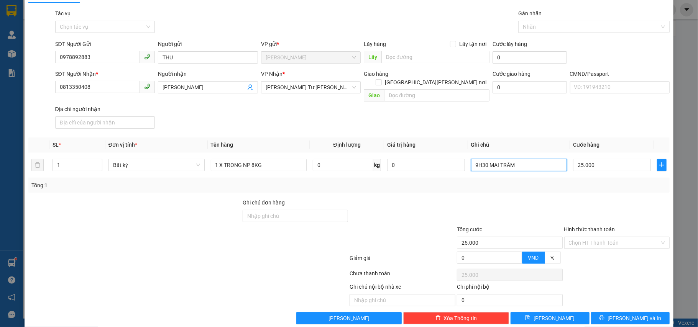
scroll to position [24, 0]
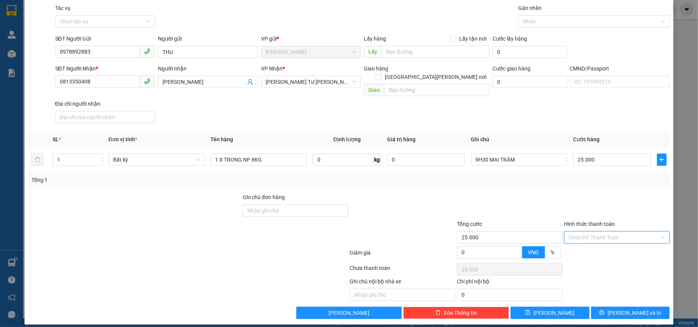
click at [576, 232] on input "Hình thức thanh toán" at bounding box center [614, 237] width 91 height 11
click at [575, 244] on div "Tại văn phòng" at bounding box center [610, 246] width 95 height 8
click at [617, 309] on span "Lưu và In" at bounding box center [634, 313] width 54 height 8
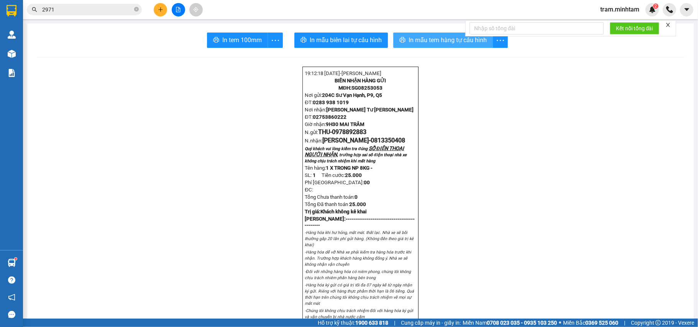
click at [414, 39] on span "In mẫu tem hàng tự cấu hình" at bounding box center [447, 40] width 78 height 10
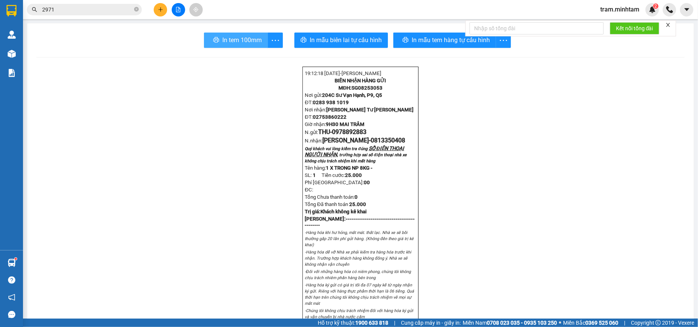
click at [226, 45] on span "In tem 100mm" at bounding box center [241, 40] width 39 height 10
click at [156, 7] on button at bounding box center [160, 9] width 13 height 13
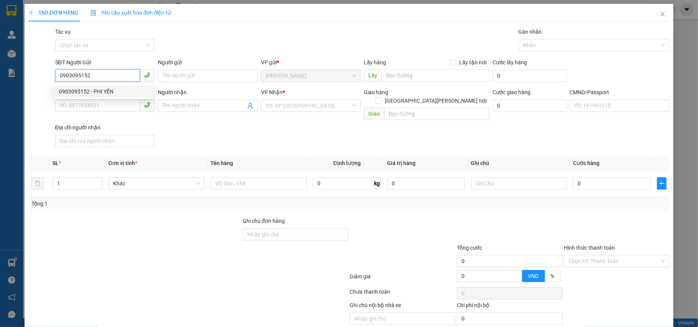
click at [103, 90] on div "0903095152 - PHI YẾN" at bounding box center [104, 91] width 90 height 8
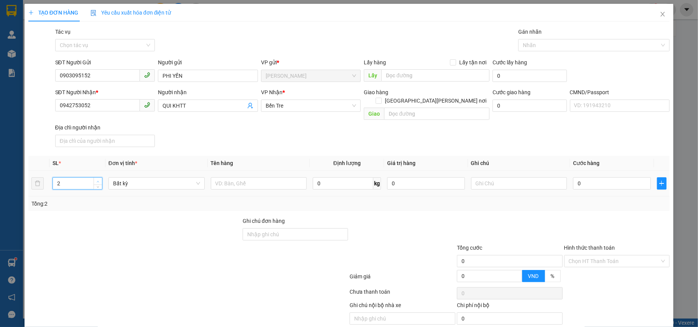
click at [97, 180] on icon "up" at bounding box center [98, 181] width 3 height 3
click at [237, 182] on input "text" at bounding box center [259, 183] width 96 height 12
click at [491, 177] on input "text" at bounding box center [519, 183] width 96 height 12
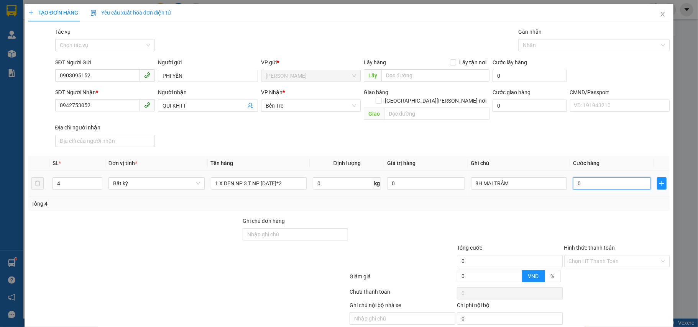
click at [606, 181] on input "0" at bounding box center [611, 183] width 77 height 12
click at [602, 177] on input "0" at bounding box center [611, 183] width 77 height 12
click at [365, 220] on div at bounding box center [402, 230] width 107 height 27
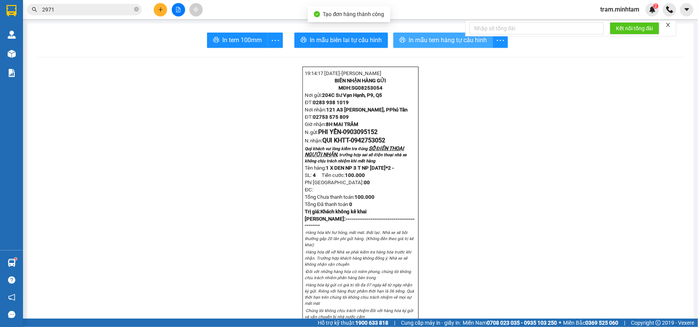
click at [416, 46] on button "In mẫu tem hàng tự cấu hình" at bounding box center [443, 40] width 100 height 15
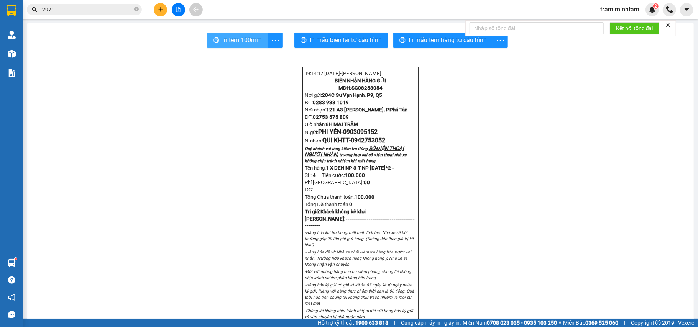
click at [208, 38] on button "In tem 100mm" at bounding box center [237, 40] width 61 height 15
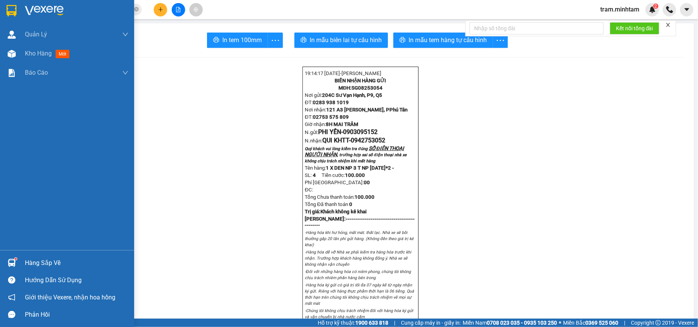
click at [2, 261] on div "Hàng sắp về" at bounding box center [67, 262] width 134 height 17
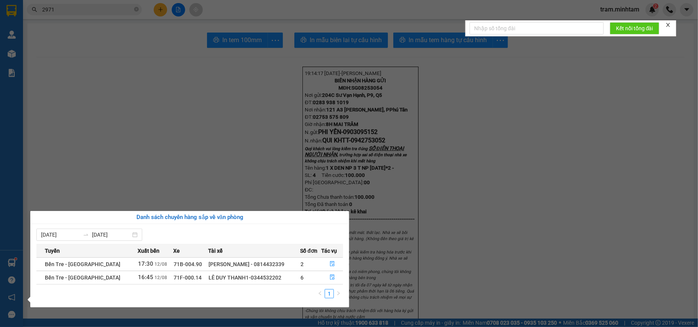
drag, startPoint x: 118, startPoint y: 37, endPoint x: 113, endPoint y: 23, distance: 14.2
click at [116, 34] on section "Kết quả tìm kiếm ( 7 ) Bộ lọc Mã ĐH Trạng thái Món hàng Tổng cước Chưa cước Nhã…" at bounding box center [349, 163] width 698 height 327
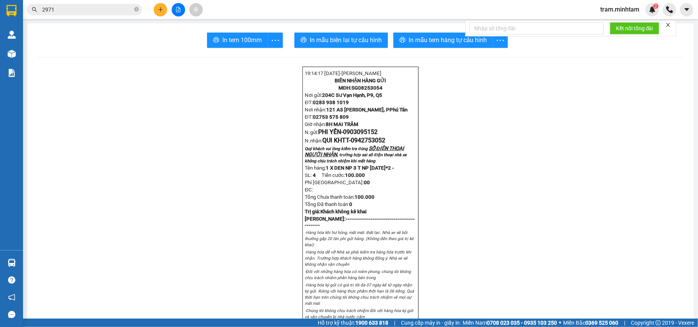
click at [113, 13] on input "2971" at bounding box center [87, 9] width 90 height 8
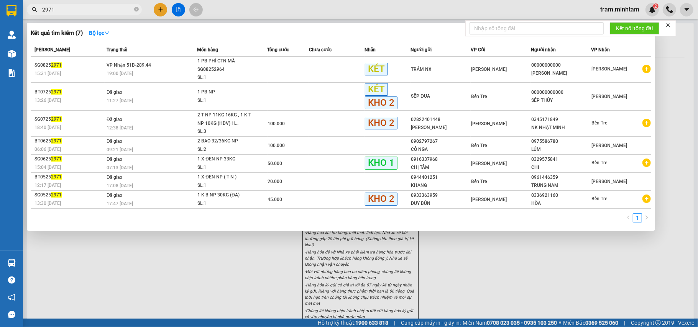
click at [113, 13] on input "2971" at bounding box center [87, 9] width 90 height 8
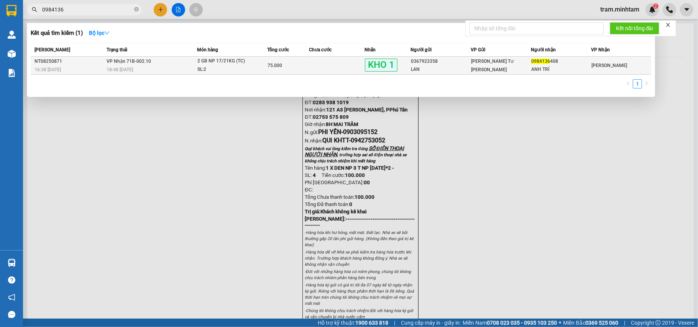
click at [220, 65] on div "2 GB NP 17/21KG (TC)" at bounding box center [225, 61] width 57 height 8
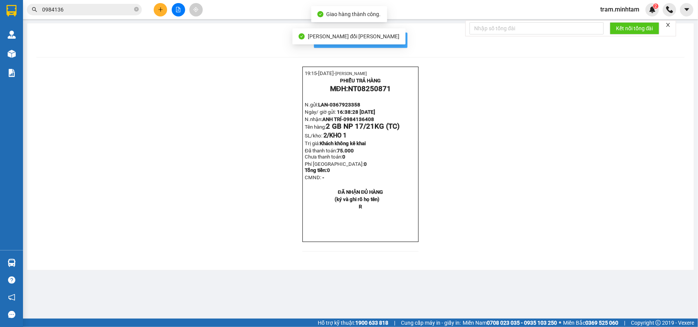
click at [401, 44] on button "In mẫu biên lai tự cấu hình" at bounding box center [360, 40] width 93 height 15
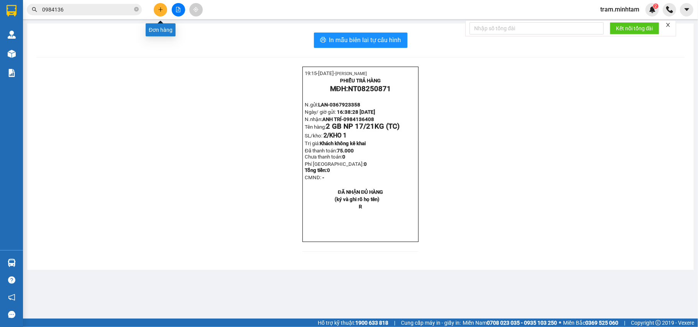
click at [159, 10] on icon "plus" at bounding box center [160, 9] width 4 height 0
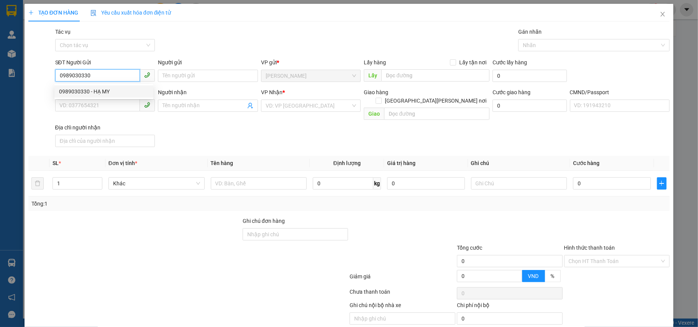
click at [95, 94] on div "0989030330 - HẠ MY" at bounding box center [104, 91] width 90 height 8
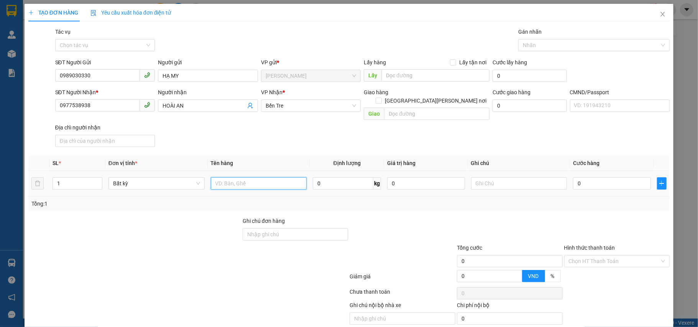
click at [251, 177] on input "text" at bounding box center [259, 183] width 96 height 12
click at [579, 180] on input "0" at bounding box center [611, 183] width 77 height 12
click at [507, 178] on input "text" at bounding box center [519, 183] width 96 height 12
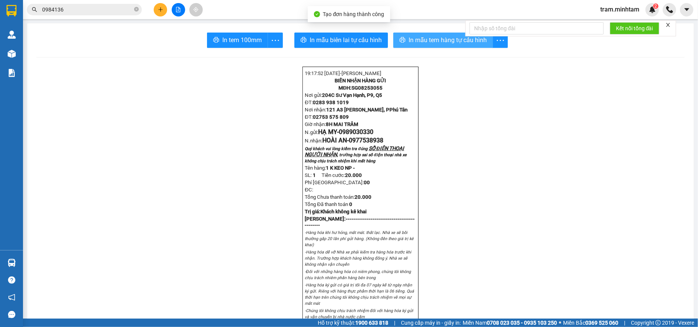
drag, startPoint x: 432, startPoint y: 39, endPoint x: 435, endPoint y: 47, distance: 8.0
click at [431, 39] on span "In mẫu tem hàng tự cấu hình" at bounding box center [447, 40] width 78 height 10
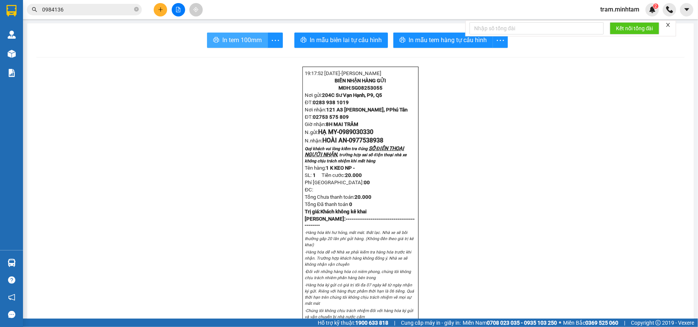
click at [252, 42] on span "In tem 100mm" at bounding box center [241, 40] width 39 height 10
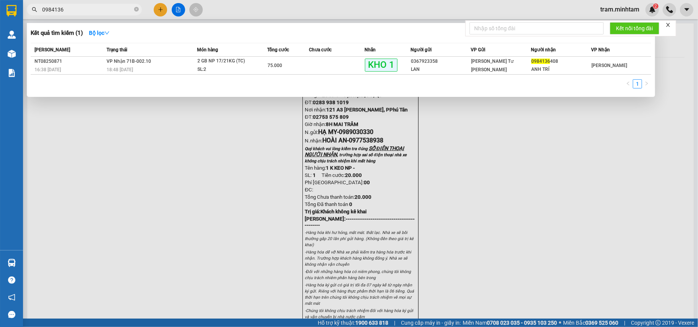
click at [79, 11] on input "0984136" at bounding box center [87, 9] width 90 height 8
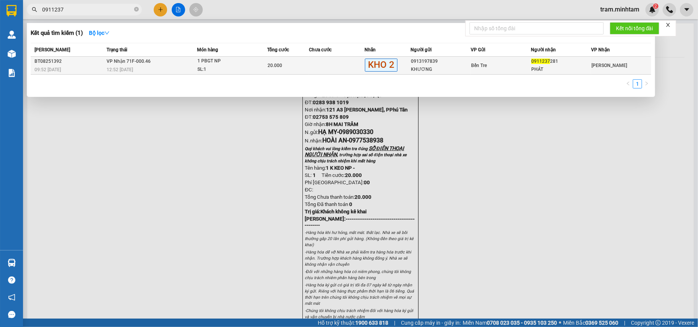
click at [289, 61] on td "20.000" at bounding box center [288, 66] width 42 height 18
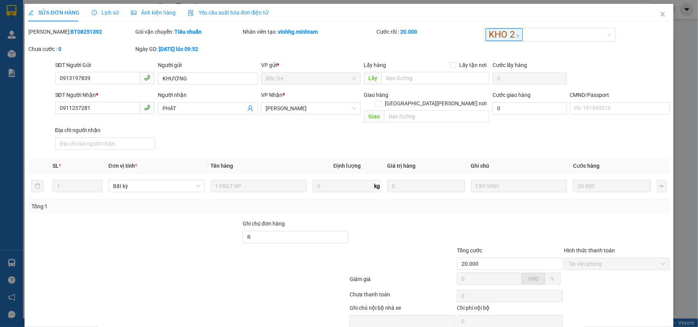
drag, startPoint x: 399, startPoint y: 300, endPoint x: 395, endPoint y: 299, distance: 4.0
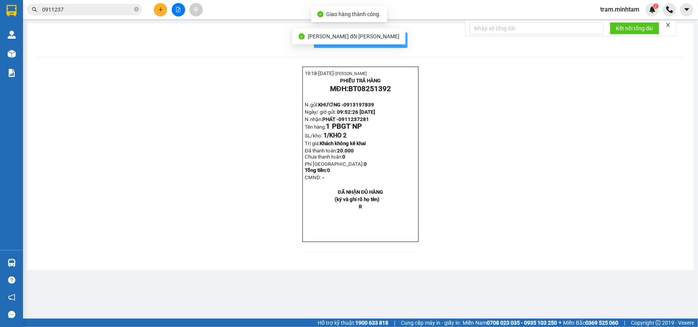
click at [396, 39] on span "In mẫu biên lai tự cấu hình" at bounding box center [365, 40] width 72 height 10
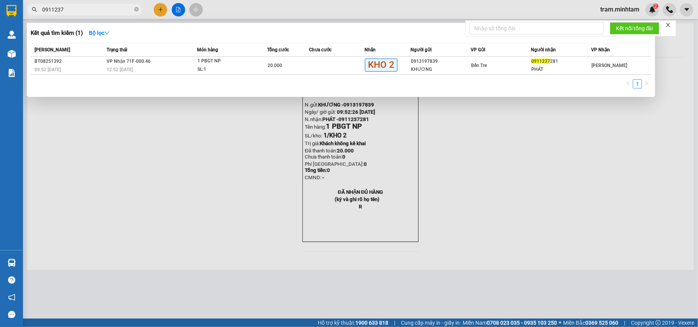
click at [91, 13] on input "0911237" at bounding box center [87, 9] width 90 height 8
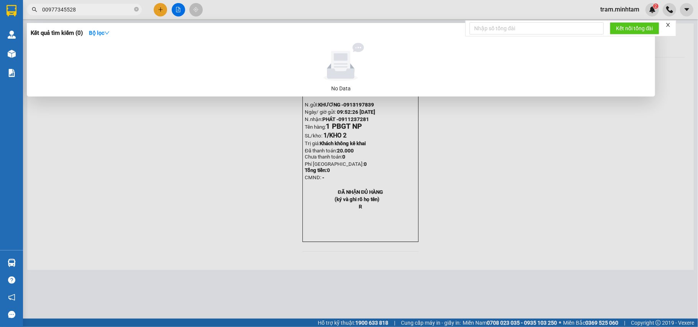
click at [46, 10] on input "00977345528" at bounding box center [87, 9] width 90 height 8
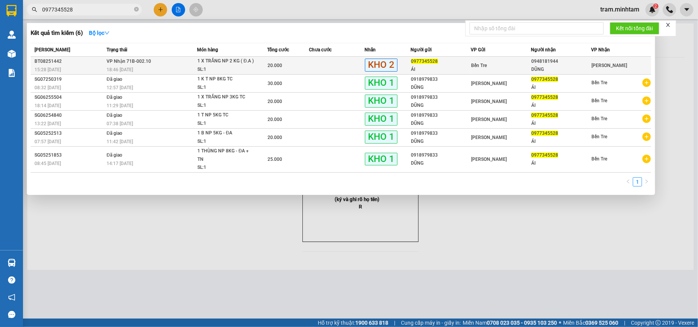
click at [186, 67] on div "18:46 - 12/08" at bounding box center [152, 70] width 90 height 8
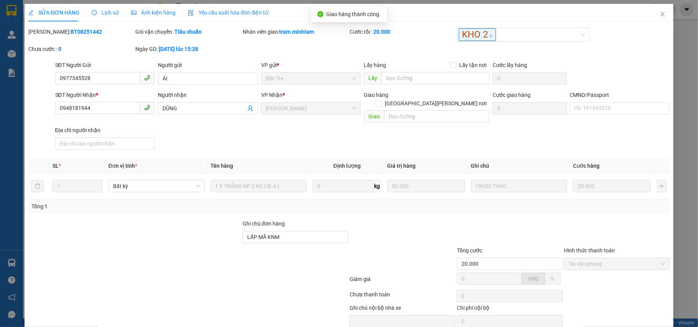
click at [589, 298] on div "Total Paid Fee 20.000 Total UnPaid Fee 0 Cash Collection Total Fee Mã ĐH: BT082…" at bounding box center [348, 187] width 641 height 318
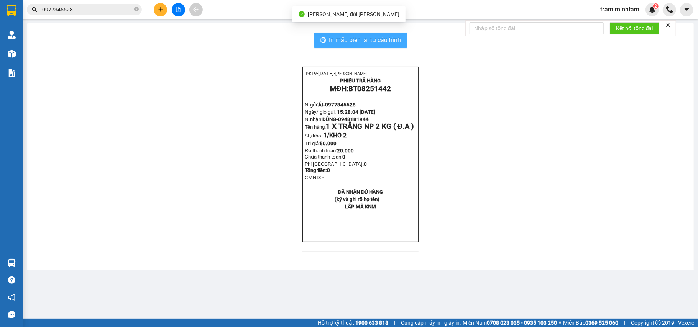
click at [365, 41] on span "In mẫu biên lai tự cấu hình" at bounding box center [365, 40] width 72 height 10
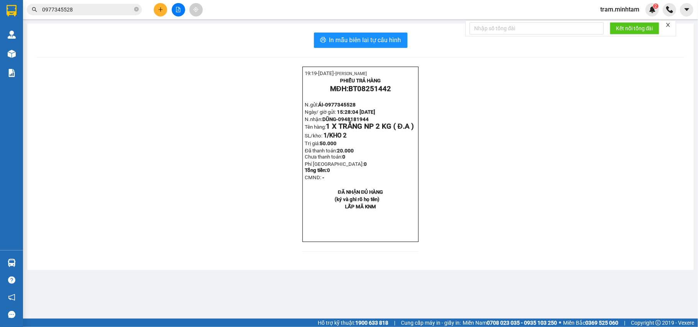
click at [118, 13] on input "0977345528" at bounding box center [87, 9] width 90 height 8
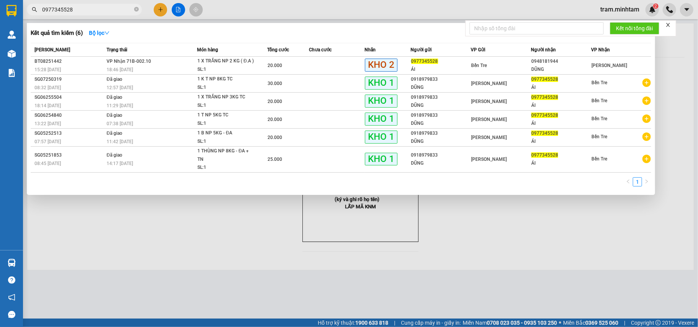
paste input "342768902"
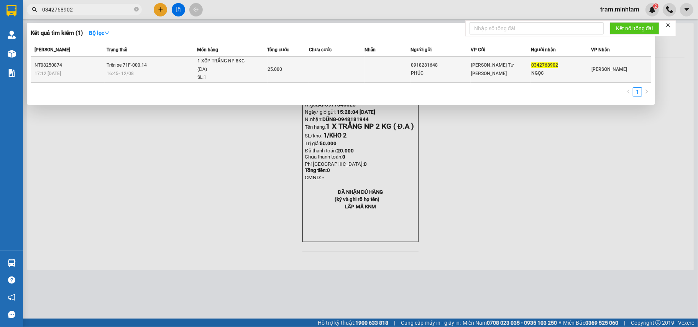
click at [94, 69] on div "17:12 - 12/08" at bounding box center [69, 73] width 70 height 8
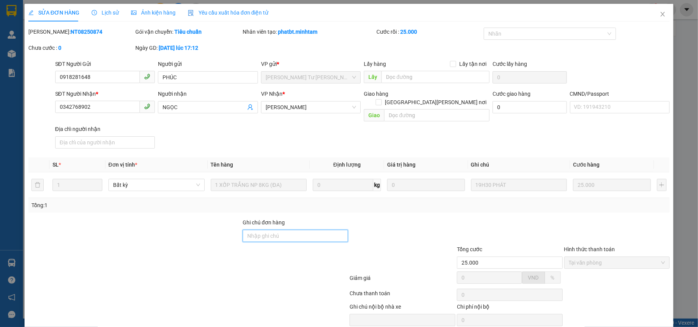
click at [271, 230] on input "Ghi chú đơn hàng" at bounding box center [296, 236] width 106 height 12
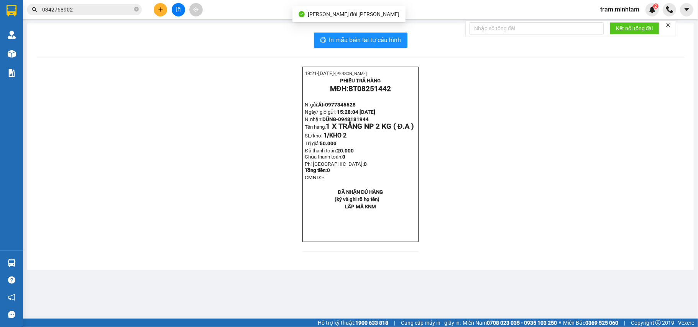
click at [102, 10] on input "0342768902" at bounding box center [87, 9] width 90 height 8
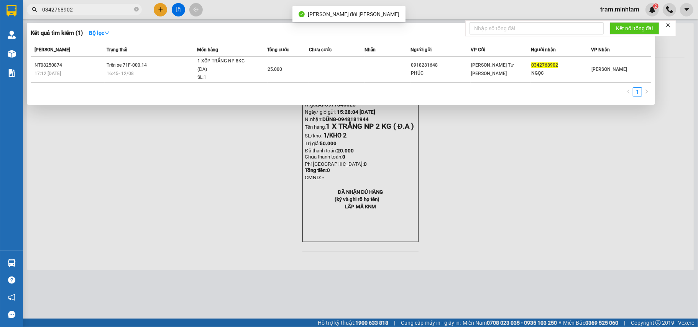
click at [102, 10] on input "0342768902" at bounding box center [87, 9] width 90 height 8
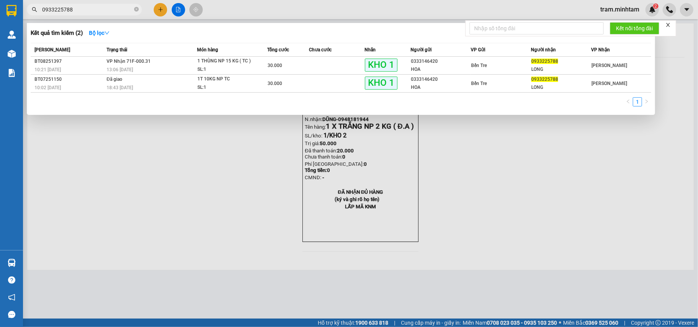
click at [170, 65] on td "VP Nhận 71F-000.31 13:06 - 12/08" at bounding box center [151, 66] width 92 height 18
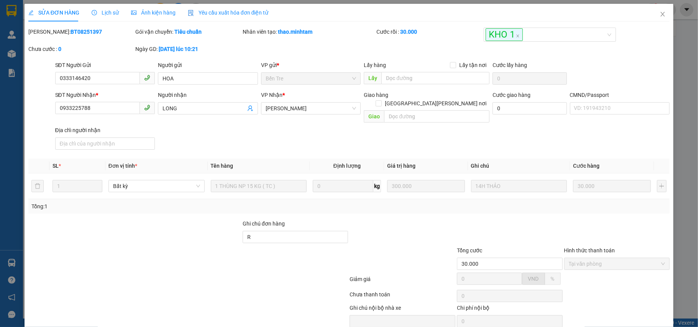
drag, startPoint x: 389, startPoint y: 301, endPoint x: 370, endPoint y: 307, distance: 20.1
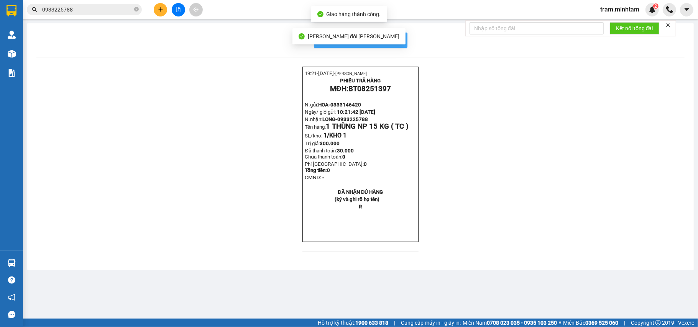
click at [393, 37] on span "In mẫu biên lai tự cấu hình" at bounding box center [365, 40] width 72 height 10
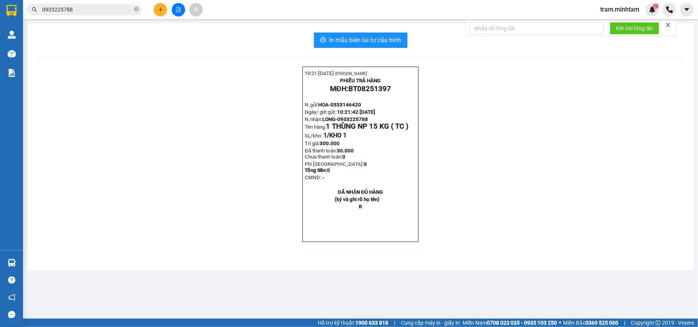
click at [94, 11] on input "0933225788" at bounding box center [87, 9] width 90 height 8
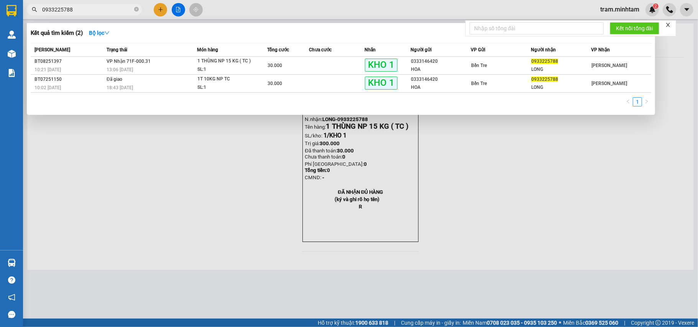
click at [94, 11] on input "0933225788" at bounding box center [87, 9] width 90 height 8
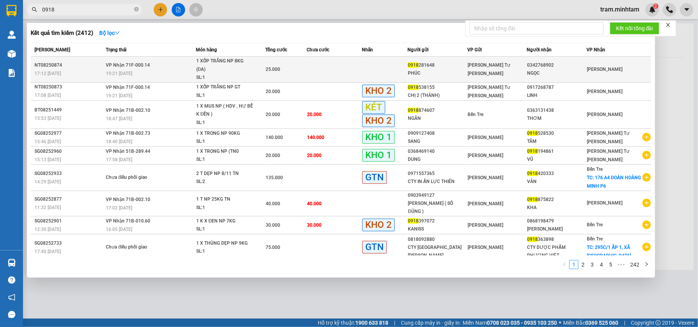
click at [312, 69] on td at bounding box center [334, 70] width 55 height 26
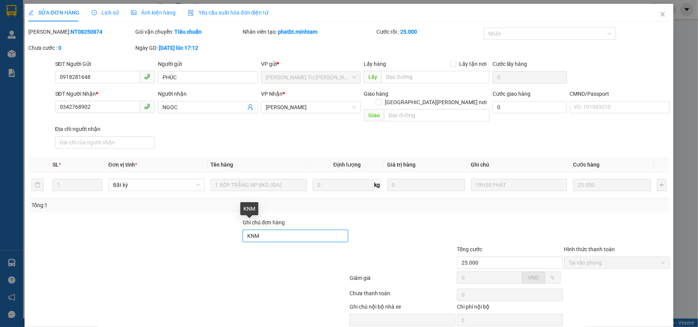
click at [275, 230] on input "KNM" at bounding box center [296, 236] width 106 height 12
drag, startPoint x: 534, startPoint y: 304, endPoint x: 556, endPoint y: 325, distance: 30.6
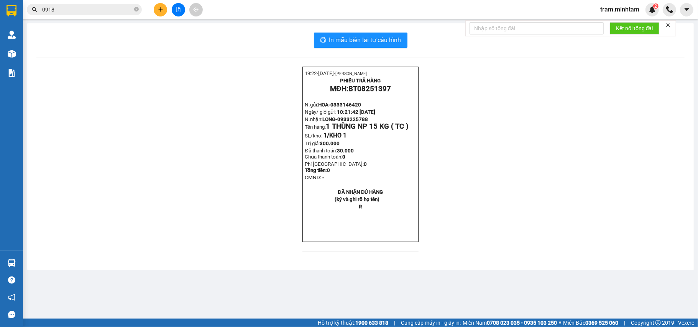
click at [94, 16] on div "Kết quả tìm kiếm ( 2412 ) Bộ lọc Mã ĐH Trạng thái Món hàng Tổng cước Chưa cước …" at bounding box center [349, 9] width 698 height 19
click at [94, 12] on input "0918" at bounding box center [87, 9] width 90 height 8
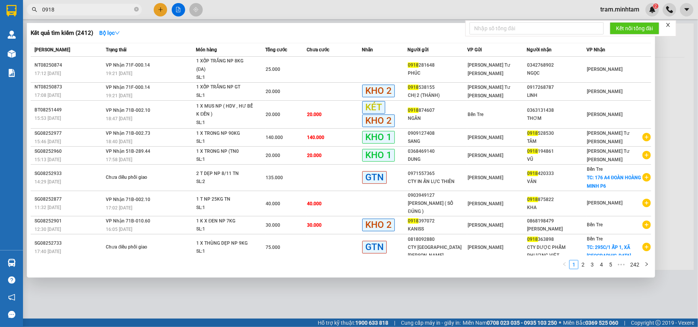
click at [94, 12] on input "0918" at bounding box center [87, 9] width 90 height 8
paste input "BT08251454"
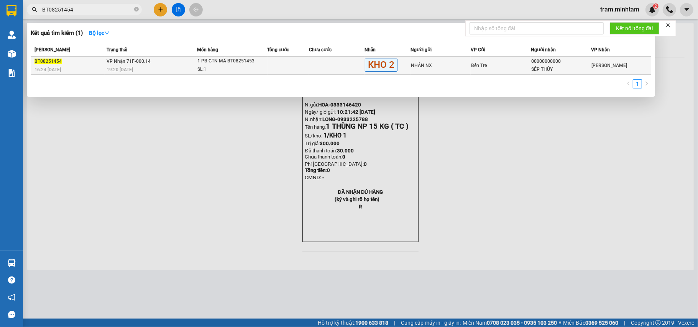
click at [190, 68] on div "19:20 - 12/08" at bounding box center [152, 70] width 90 height 8
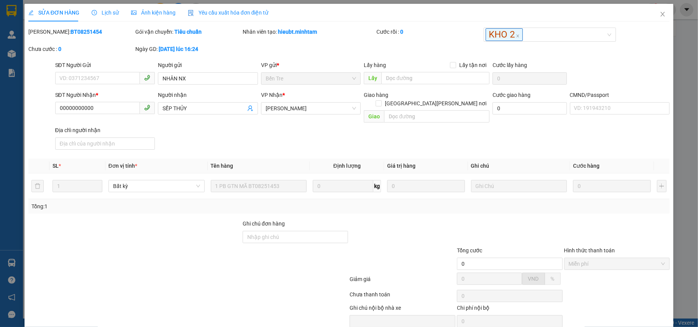
click at [659, 17] on icon "close" at bounding box center [662, 14] width 6 height 6
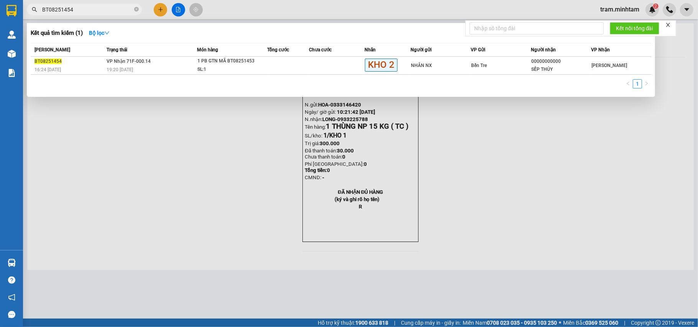
click at [103, 8] on input "BT08251454" at bounding box center [87, 9] width 90 height 8
paste input "0917268787"
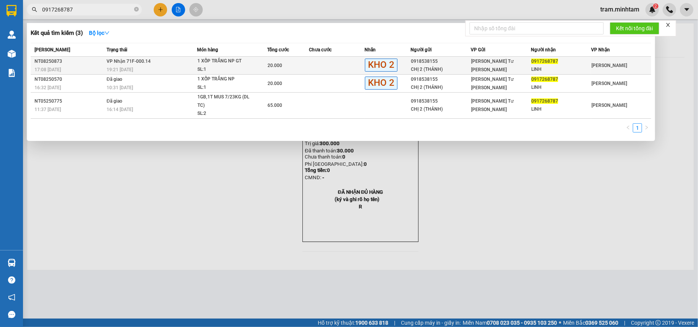
click at [189, 66] on div "19:21 - 12/08" at bounding box center [152, 70] width 90 height 8
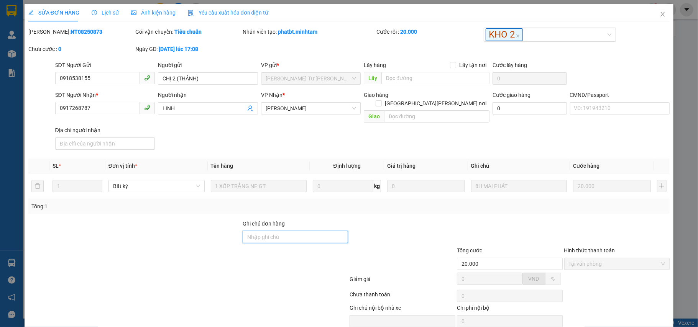
click at [245, 235] on input "Ghi chú đơn hàng" at bounding box center [296, 237] width 106 height 12
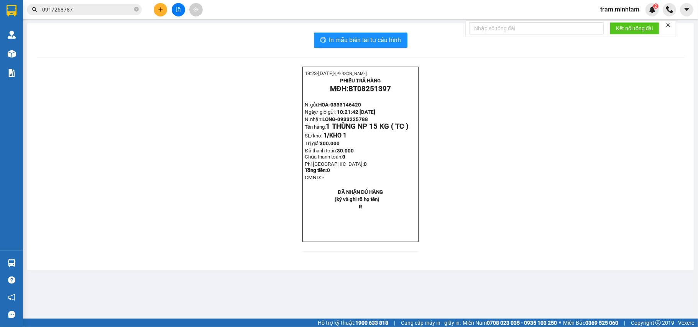
click at [99, 10] on input "0917268787" at bounding box center [87, 9] width 90 height 8
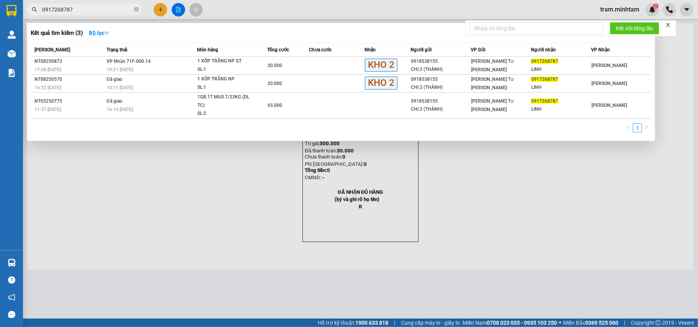
click at [99, 10] on input "0917268787" at bounding box center [87, 9] width 90 height 8
paste input "38441606"
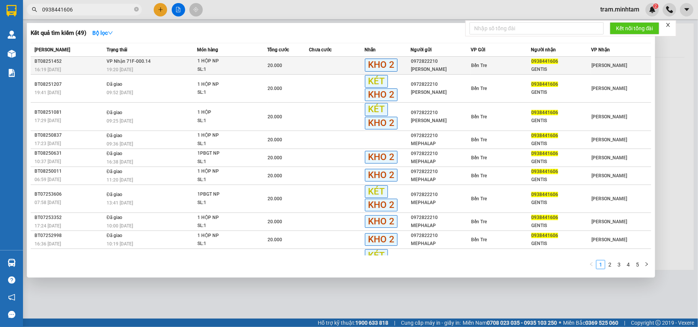
click at [189, 67] on div "19:20 - 12/08" at bounding box center [152, 70] width 90 height 8
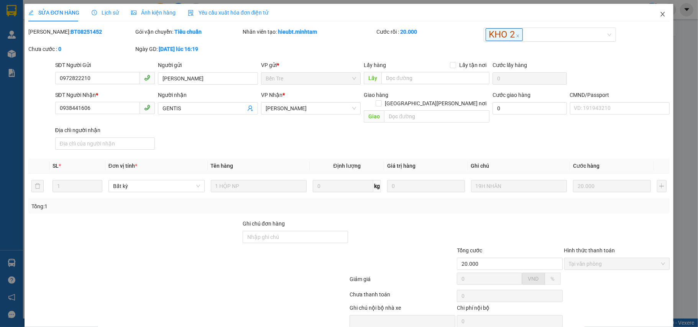
click at [654, 11] on span "Close" at bounding box center [662, 14] width 21 height 21
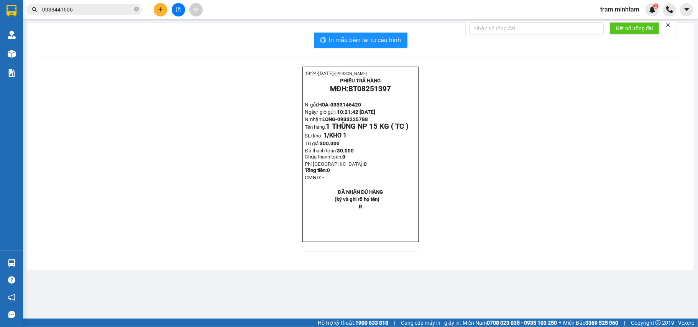
drag, startPoint x: 77, startPoint y: 8, endPoint x: 85, endPoint y: 10, distance: 7.4
click at [79, 9] on input "0938441606" at bounding box center [87, 9] width 90 height 8
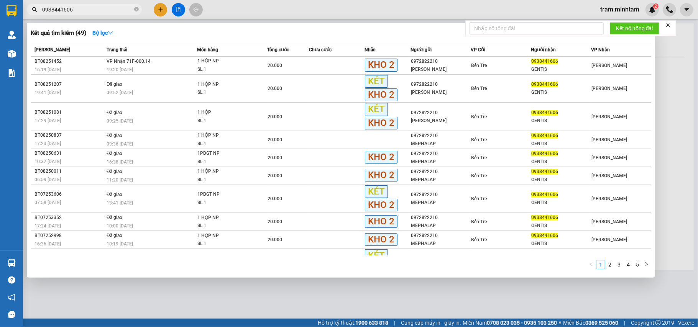
click at [87, 9] on input "0938441606" at bounding box center [87, 9] width 90 height 8
paste input "952333"
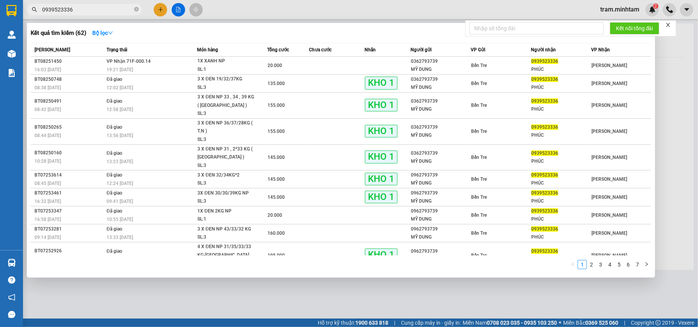
click at [97, 67] on div "16:03 - 12/08" at bounding box center [69, 70] width 70 height 8
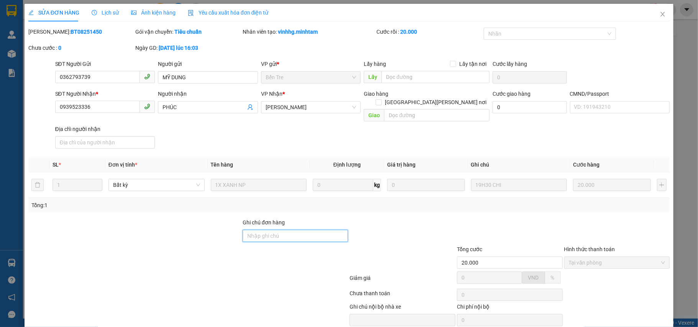
click at [294, 233] on input "Ghi chú đơn hàng" at bounding box center [296, 236] width 106 height 12
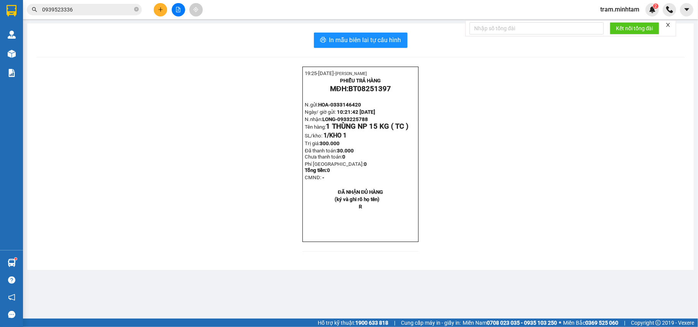
click at [111, 11] on input "0939523336" at bounding box center [87, 9] width 90 height 8
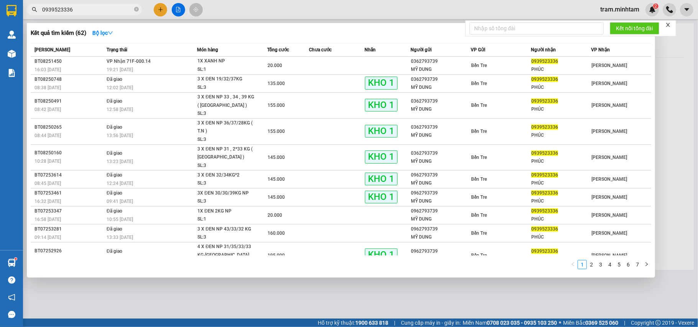
click at [111, 11] on input "0939523336" at bounding box center [87, 9] width 90 height 8
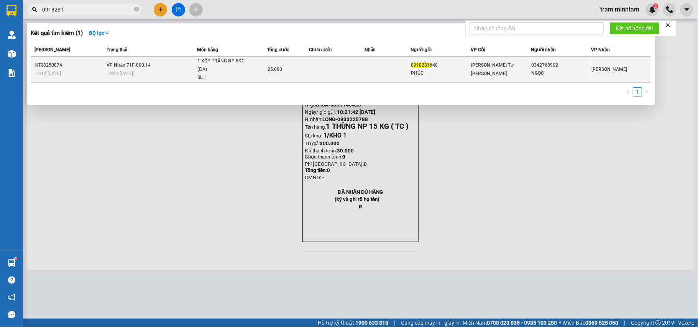
click at [416, 69] on div "PHÚC" at bounding box center [440, 73] width 59 height 8
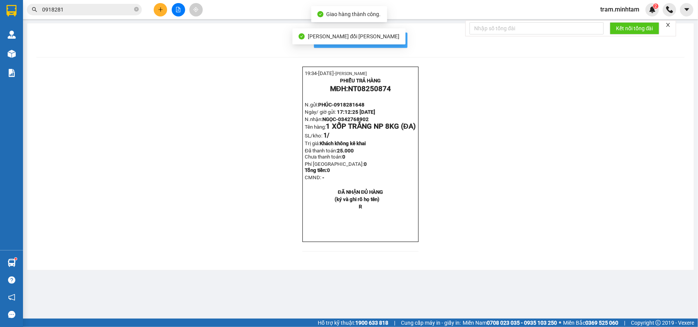
click at [402, 44] on button "In mẫu biên lai tự cấu hình" at bounding box center [360, 40] width 93 height 15
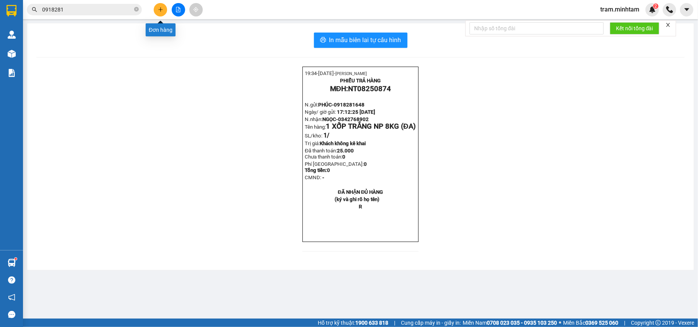
click at [163, 10] on button at bounding box center [160, 9] width 13 height 13
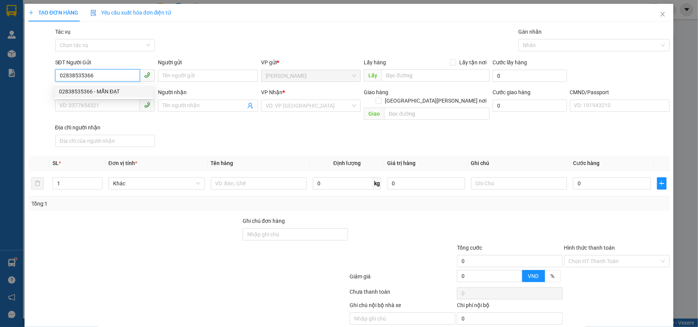
click at [104, 90] on div "02838535366 - MẪN ĐẠT" at bounding box center [104, 91] width 90 height 8
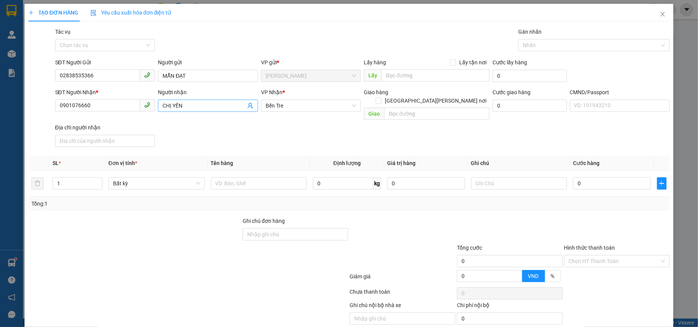
click at [249, 107] on icon "user-add" at bounding box center [250, 106] width 6 height 6
click at [254, 69] on span "BẢO" at bounding box center [259, 70] width 11 height 6
click at [231, 177] on input "text" at bounding box center [259, 183] width 96 height 12
drag, startPoint x: 583, startPoint y: 178, endPoint x: 578, endPoint y: 178, distance: 4.6
click at [582, 178] on input "0" at bounding box center [611, 183] width 77 height 12
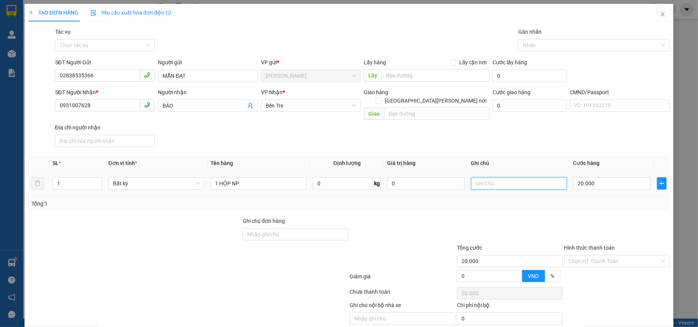
click at [526, 177] on input "text" at bounding box center [519, 183] width 96 height 12
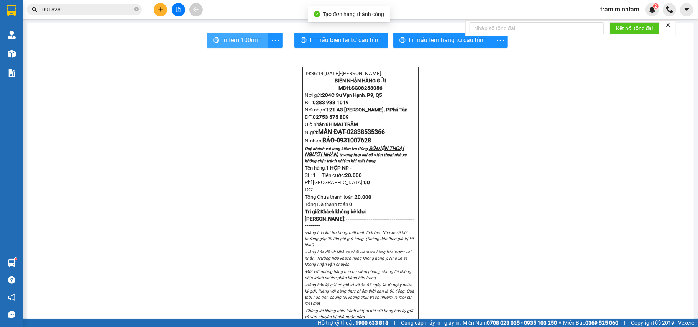
click at [216, 40] on button "In tem 100mm" at bounding box center [237, 40] width 61 height 15
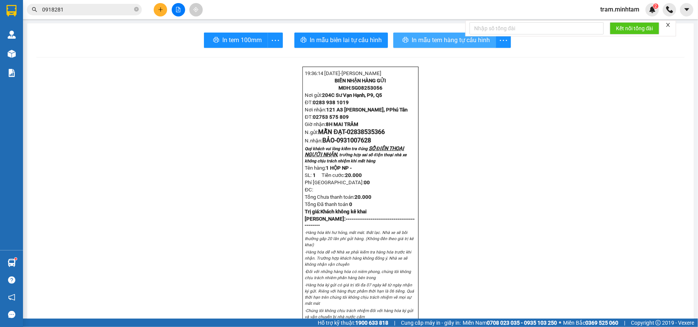
click at [442, 43] on span "In mẫu tem hàng tự cấu hình" at bounding box center [451, 40] width 78 height 10
click at [431, 41] on span "In mẫu tem hàng tự cấu hình" at bounding box center [451, 40] width 78 height 10
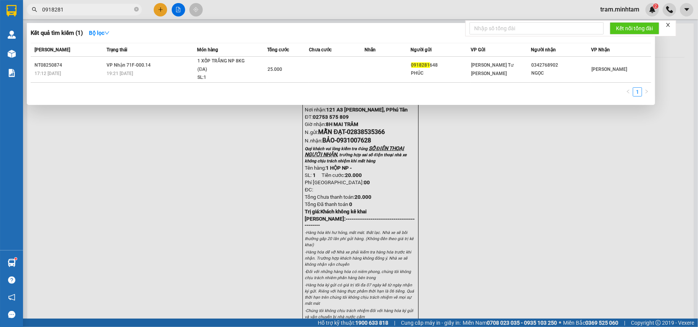
click at [92, 13] on input "0918281" at bounding box center [87, 9] width 90 height 8
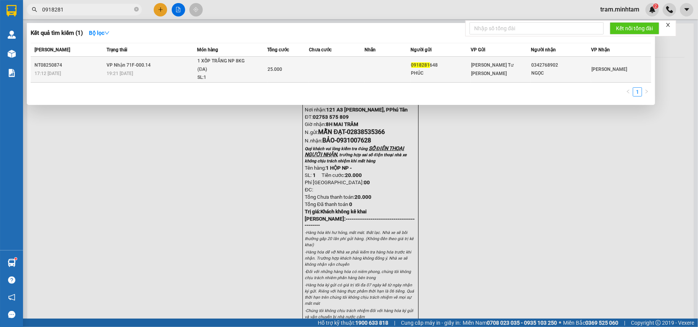
click at [163, 69] on div "19:21 - 12/08" at bounding box center [152, 73] width 90 height 8
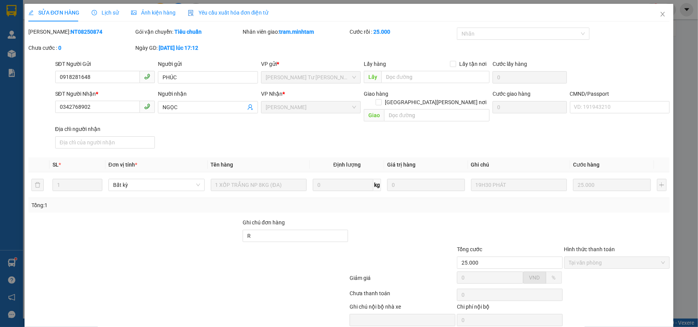
click at [114, 8] on div "Lịch sử" at bounding box center [105, 12] width 27 height 8
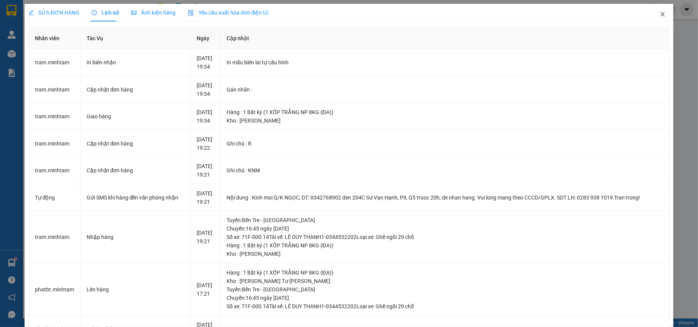
click at [659, 17] on icon "close" at bounding box center [662, 14] width 6 height 6
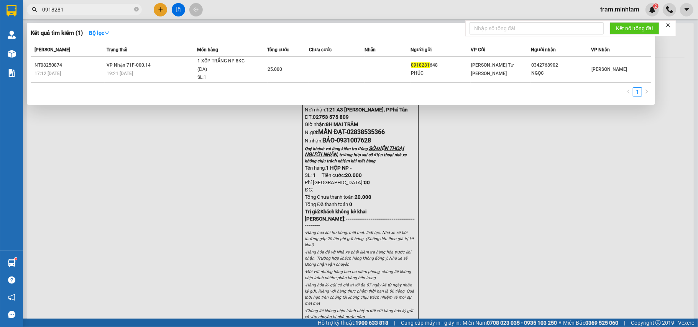
click at [87, 11] on input "0918281" at bounding box center [87, 9] width 90 height 8
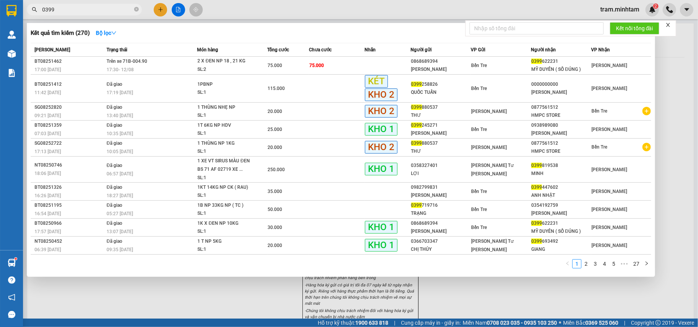
click at [111, 7] on input "0399" at bounding box center [87, 9] width 90 height 8
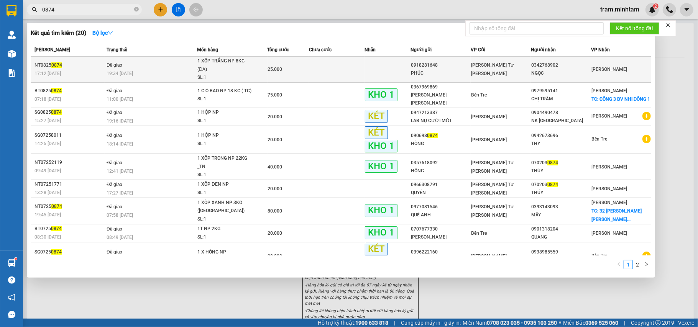
click at [253, 74] on div "SL: 1" at bounding box center [225, 78] width 57 height 8
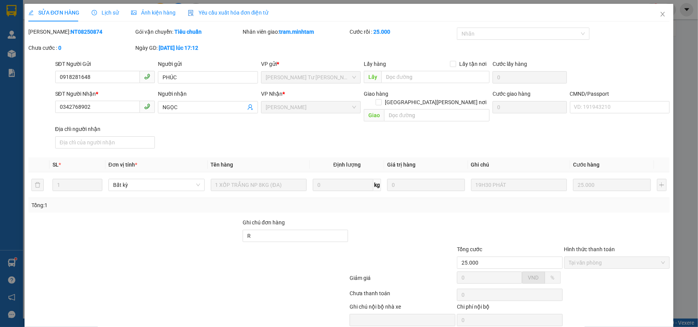
click at [98, 10] on span "Lịch sử" at bounding box center [105, 13] width 27 height 6
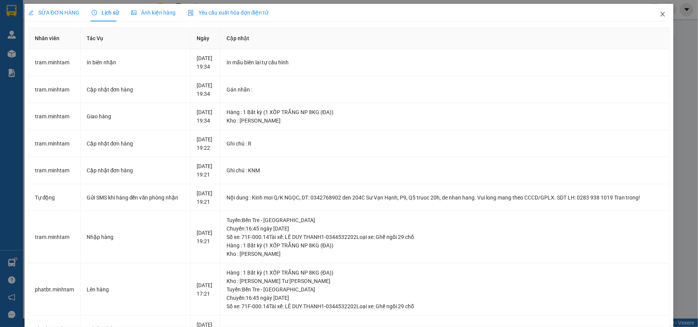
click at [659, 13] on icon "close" at bounding box center [662, 14] width 6 height 6
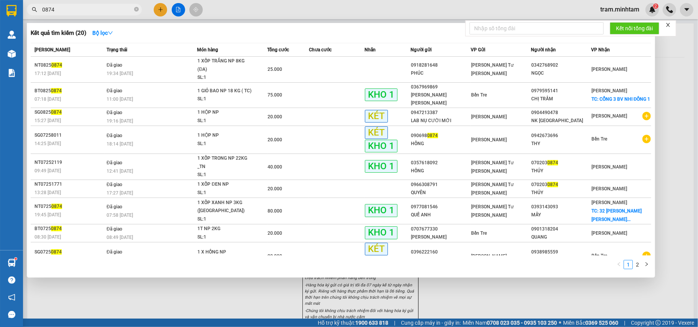
click at [93, 8] on input "0874" at bounding box center [87, 9] width 90 height 8
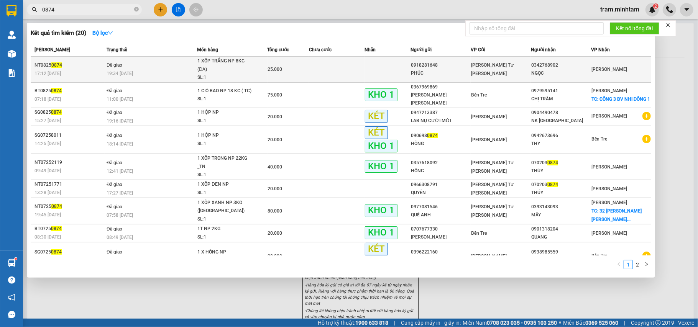
click at [318, 57] on td at bounding box center [337, 70] width 56 height 26
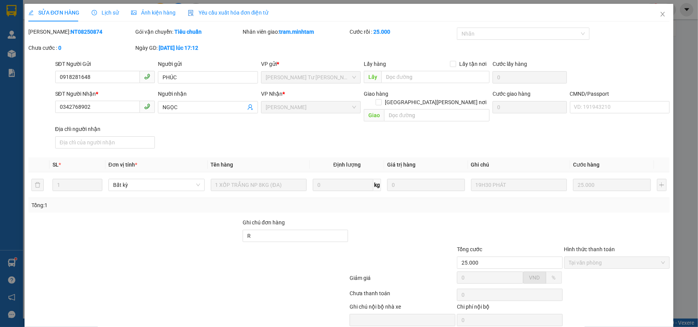
click at [106, 13] on span "Lịch sử" at bounding box center [105, 13] width 27 height 6
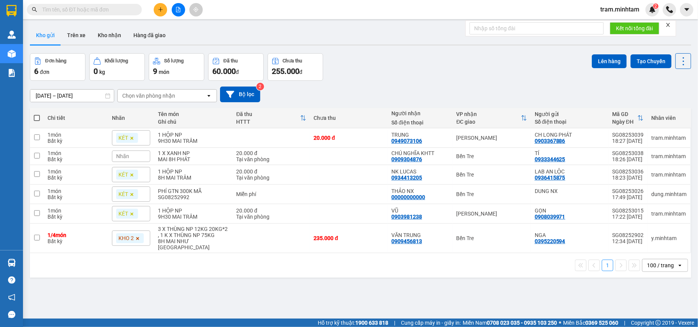
click at [161, 9] on icon "plus" at bounding box center [160, 9] width 5 height 5
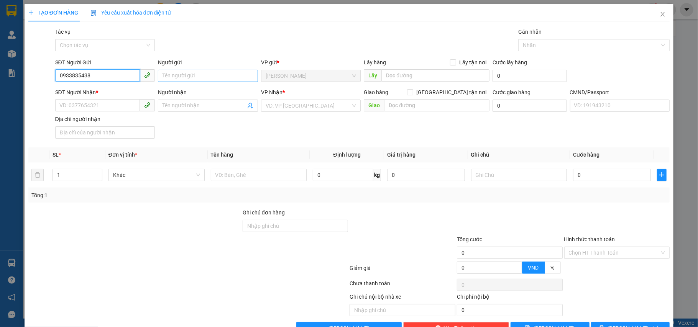
type input "0933835438"
click at [185, 80] on input "Người gửi" at bounding box center [208, 76] width 100 height 12
type input "THÀNH"
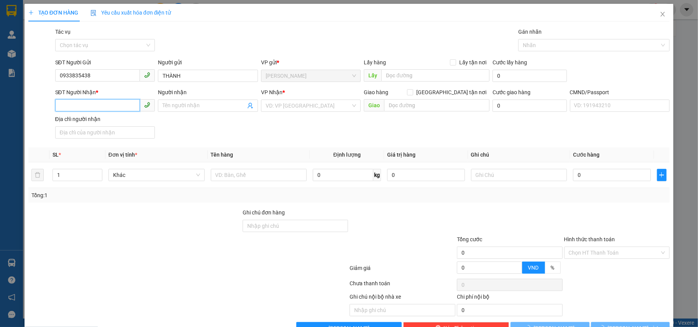
click at [130, 108] on input "SĐT Người Nhận *" at bounding box center [97, 105] width 85 height 12
type input "0965461459"
drag, startPoint x: 98, startPoint y: 119, endPoint x: 86, endPoint y: 126, distance: 13.9
click at [98, 120] on div "0965461459 - NGHĨA" at bounding box center [104, 122] width 90 height 8
type input "NGHĨA"
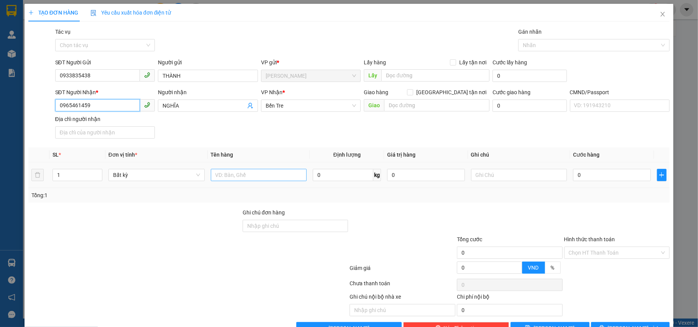
type input "0965461459"
click at [244, 175] on input "text" at bounding box center [259, 175] width 96 height 12
type input "1 T NHỰA NP 23KG"
click at [599, 178] on input "0" at bounding box center [611, 175] width 77 height 12
type input "4"
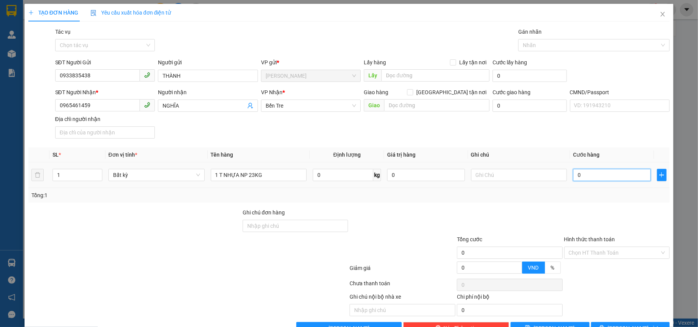
type input "4"
type input "40"
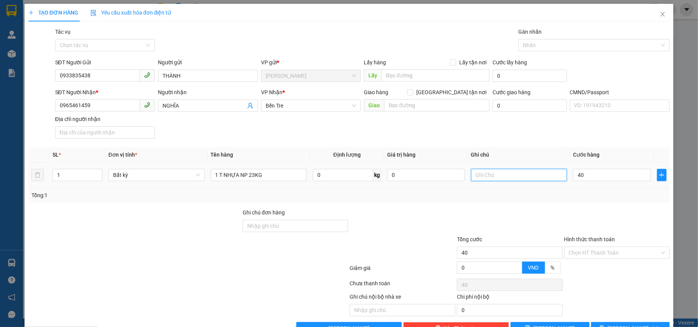
type input "40.000"
click at [509, 180] on input "text" at bounding box center [519, 175] width 96 height 12
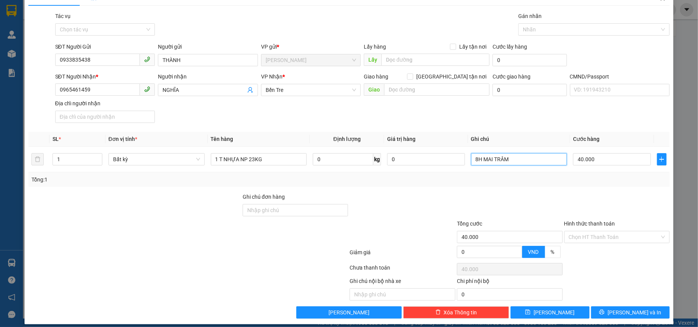
scroll to position [24, 0]
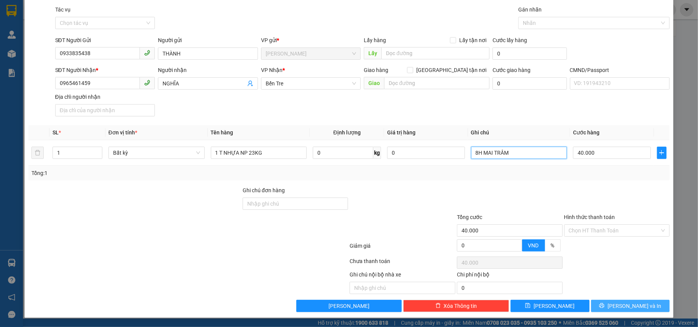
type input "8H MAI TRÂM"
click at [599, 301] on button "Lưu và In" at bounding box center [630, 306] width 79 height 12
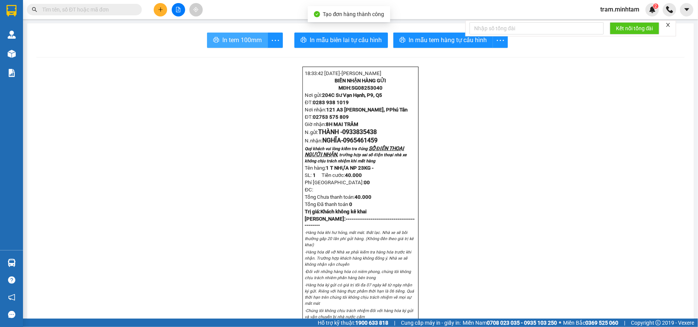
click at [254, 43] on span "In tem 100mm" at bounding box center [241, 40] width 39 height 10
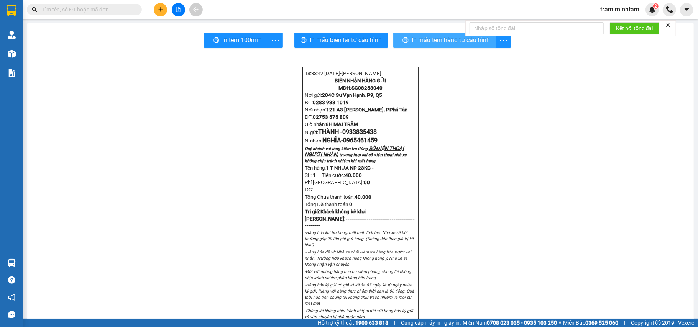
click at [431, 36] on span "In mẫu tem hàng tự cấu hình" at bounding box center [451, 40] width 78 height 10
click at [160, 9] on icon "plus" at bounding box center [160, 9] width 0 height 4
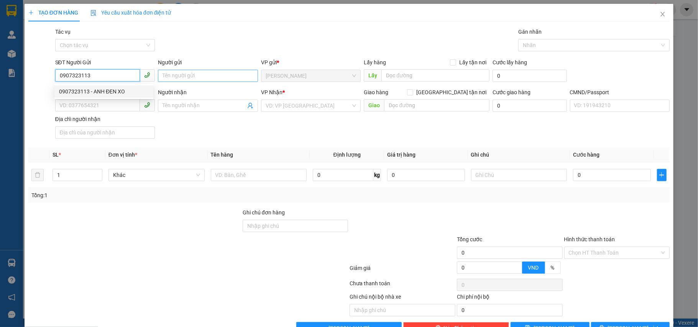
type input "0907323113"
click at [172, 78] on input "Người gửi" at bounding box center [208, 76] width 100 height 12
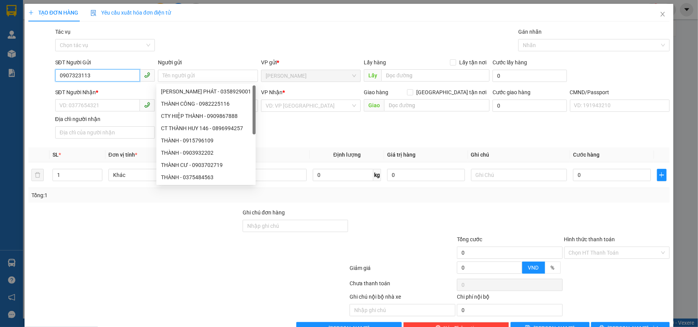
click at [110, 78] on input "0907323113" at bounding box center [97, 75] width 85 height 12
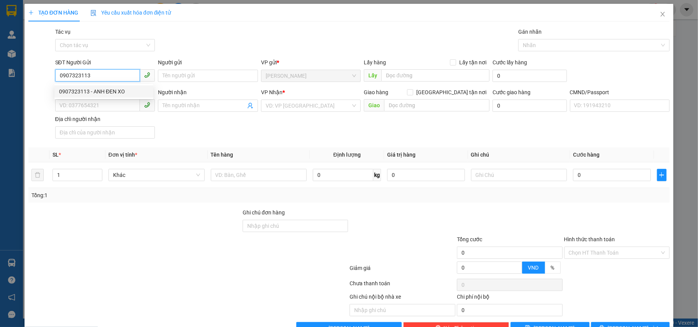
click at [107, 90] on div "0907323113 - ANH ĐEN XO" at bounding box center [104, 91] width 90 height 8
type input "ANH ĐEN XO"
type input "0971111926"
type input "THANH"
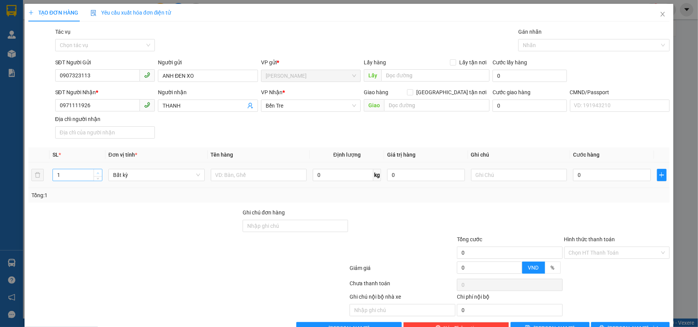
type input "2"
click at [98, 171] on span "Increase Value" at bounding box center [97, 172] width 8 height 7
click at [238, 172] on input "text" at bounding box center [259, 175] width 96 height 12
type input "1 KT MUST NP 2 X ĐEN NP 14/7/13"
click at [480, 178] on input "text" at bounding box center [519, 175] width 96 height 12
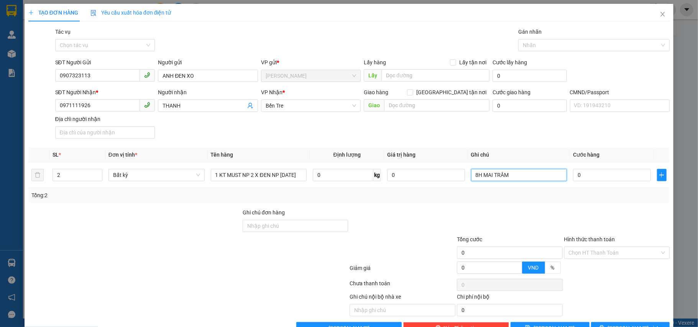
type input "8H MAI TRÂM"
click at [267, 226] on input "Ghi chú đơn hàng" at bounding box center [296, 226] width 106 height 12
type input "HCK"
click at [581, 178] on input "0" at bounding box center [611, 175] width 77 height 12
type input "9"
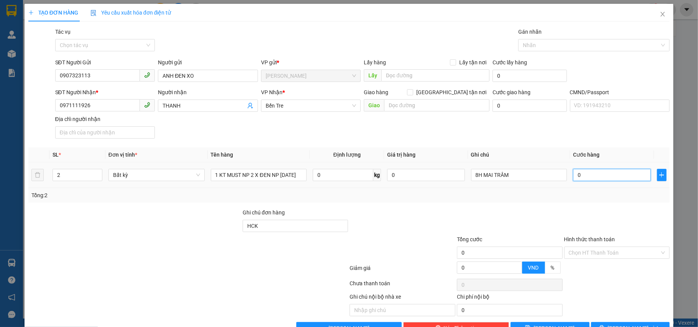
type input "9"
type input "90"
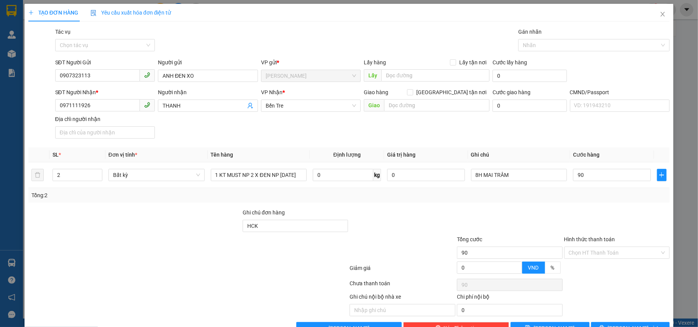
type input "90.000"
click at [456, 228] on div at bounding box center [509, 221] width 107 height 27
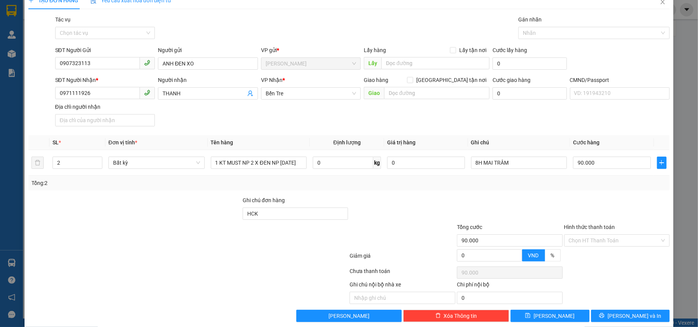
scroll to position [24, 0]
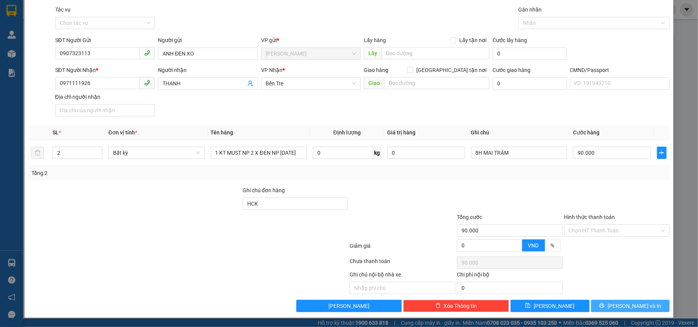
click at [623, 307] on span "[PERSON_NAME] và In" at bounding box center [634, 306] width 54 height 8
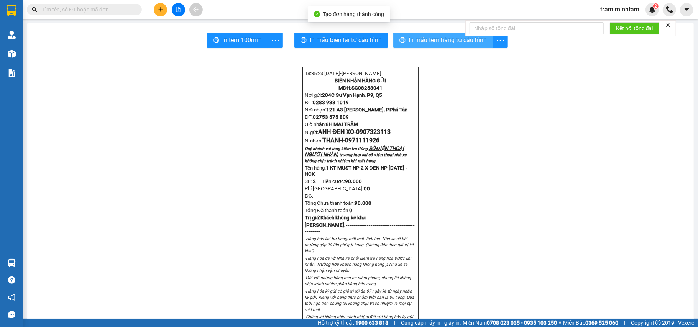
click at [408, 42] on span "In mẫu tem hàng tự cấu hình" at bounding box center [447, 40] width 78 height 10
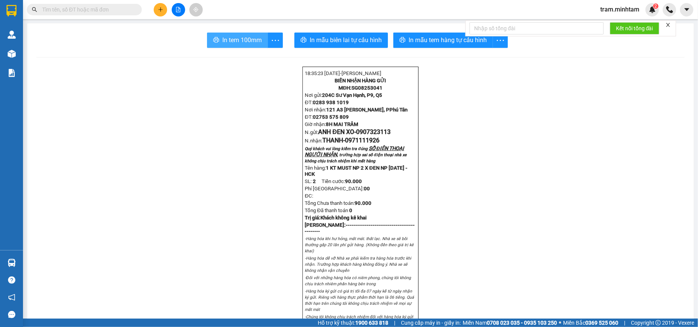
click at [259, 38] on button "In tem 100mm" at bounding box center [237, 40] width 61 height 15
click at [108, 12] on input "text" at bounding box center [87, 9] width 90 height 8
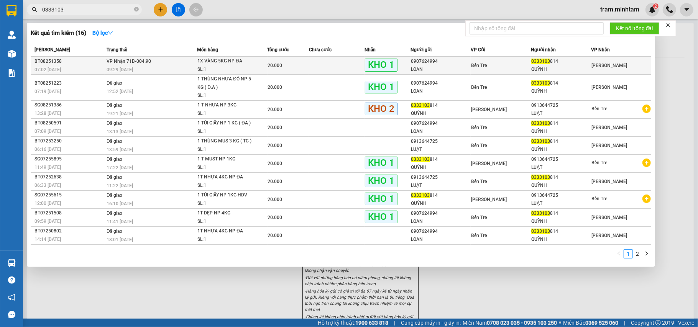
type input "0333103"
click at [274, 60] on td "20.000" at bounding box center [288, 66] width 42 height 18
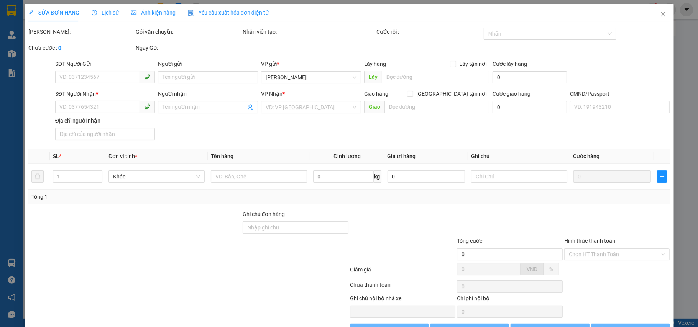
type input "0907624994"
type input "LOAN"
type input "0333103814"
type input "QUỲNH"
type input "R"
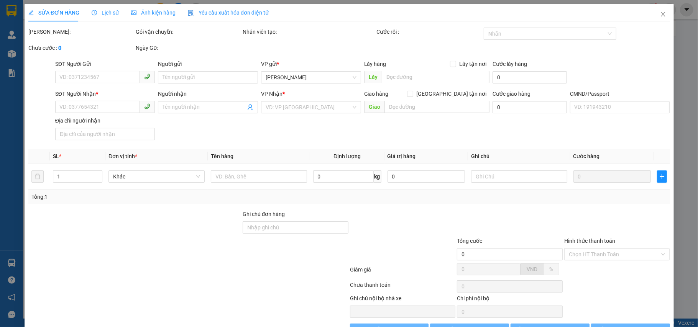
type input "20.000"
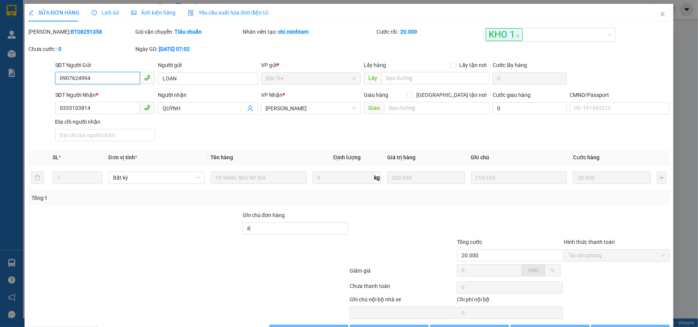
scroll to position [27, 0]
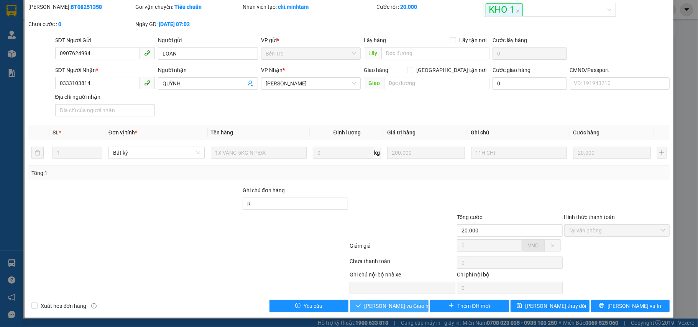
click at [362, 302] on button "[PERSON_NAME] và [PERSON_NAME] hàng" at bounding box center [389, 306] width 79 height 12
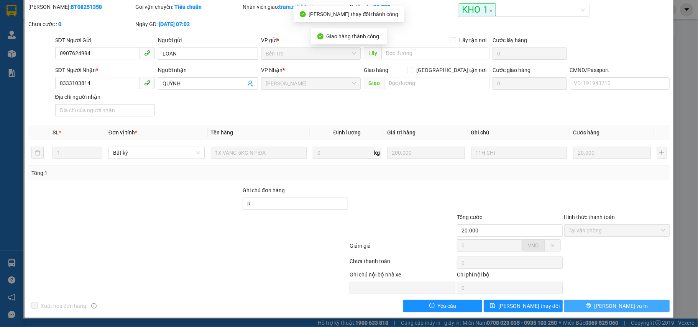
click at [595, 301] on button "[PERSON_NAME] và In" at bounding box center [617, 306] width 106 height 12
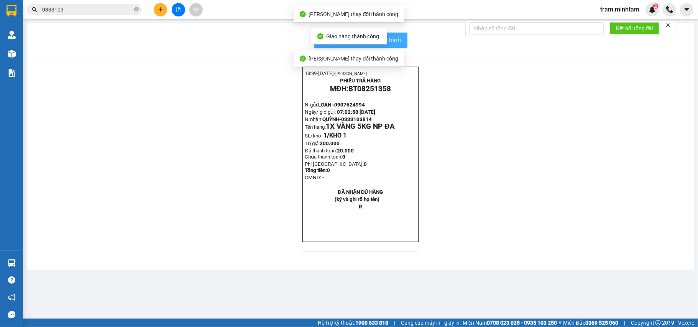
click at [405, 46] on button "In mẫu biên lai tự cấu hình" at bounding box center [360, 40] width 93 height 15
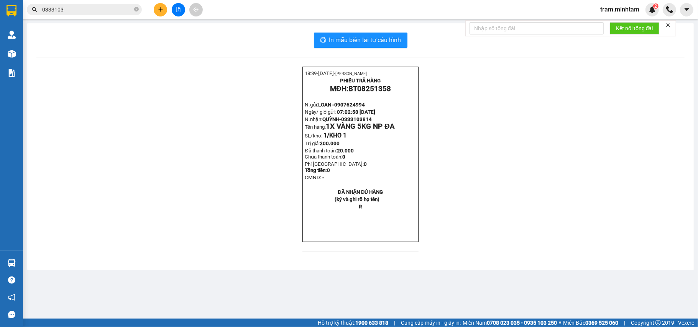
click at [351, 108] on span "0907624994" at bounding box center [349, 105] width 31 height 6
click at [356, 122] on span "0333103814" at bounding box center [356, 119] width 31 height 6
copy span "0333103814"
click at [164, 9] on button at bounding box center [160, 9] width 13 height 13
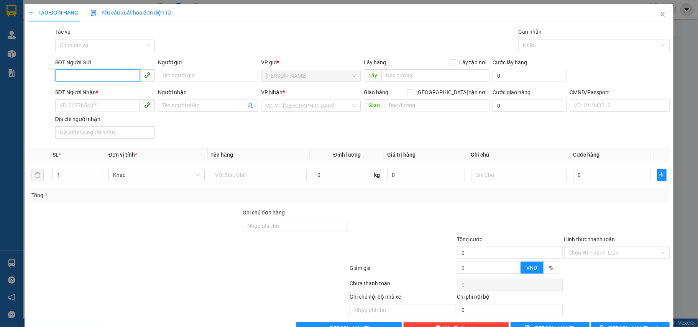
paste input "0333103814"
type input "0333103814"
click at [105, 95] on div "0333103814 - QUỲNH" at bounding box center [104, 91] width 90 height 8
type input "QUỲNH"
type input "0913644725"
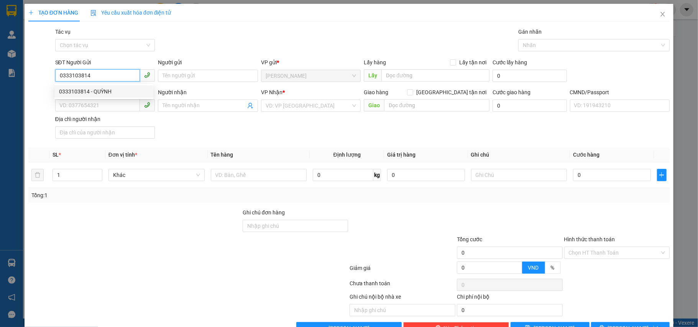
type input "LUẬT"
type input "0333103814"
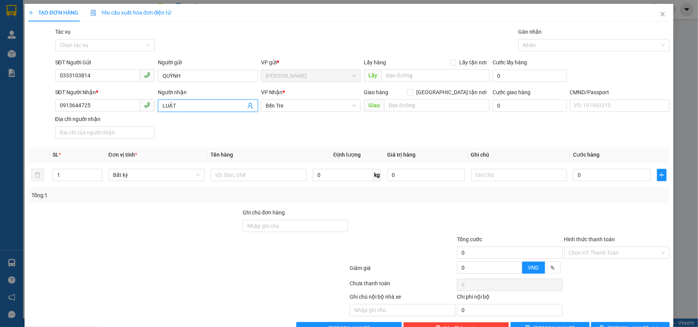
click at [247, 106] on icon "user-add" at bounding box center [250, 106] width 6 height 6
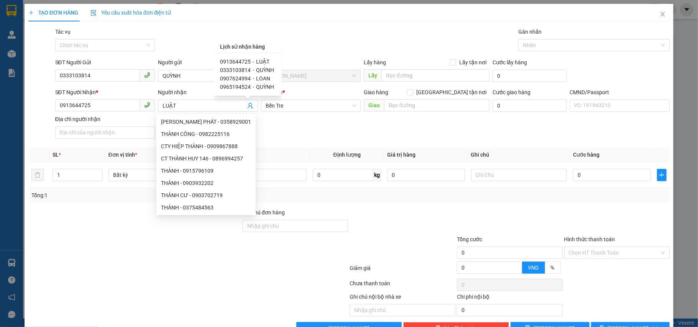
click at [296, 131] on div "SĐT Người Nhận * 0913644725 Người nhận LUẬT VP Nhận * Bến Tre Giao hàng Giao t…" at bounding box center [363, 115] width 618 height 54
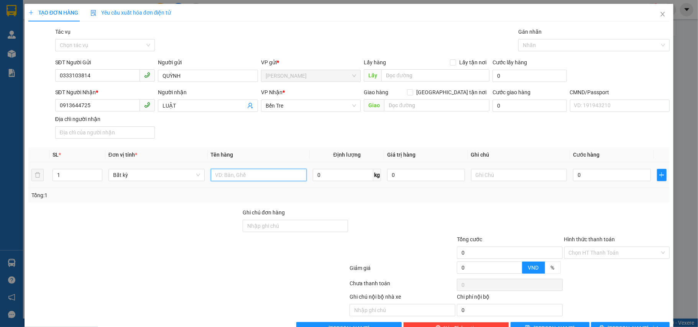
click at [252, 178] on input "text" at bounding box center [259, 175] width 96 height 12
type input "1 T NHỰA NP 3KG"
click at [592, 183] on td "0" at bounding box center [612, 175] width 84 height 26
click at [597, 175] on input "0" at bounding box center [611, 175] width 77 height 12
type input "2"
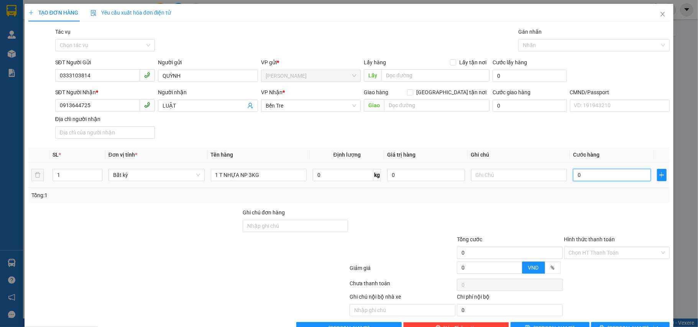
type input "2"
type input "20"
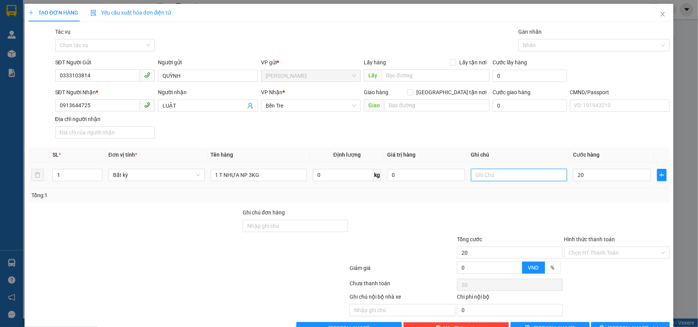
type input "20.000"
click at [488, 172] on input "text" at bounding box center [519, 175] width 96 height 12
type input "8H MAI TRÂM"
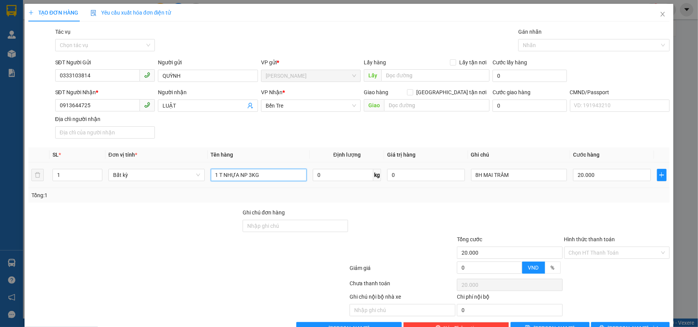
click at [284, 177] on input "1 T NHỰA NP 3KG" at bounding box center [259, 175] width 96 height 12
click at [255, 231] on input "Ghi chú đơn hàng" at bounding box center [296, 226] width 106 height 12
click at [283, 180] on input "1 T NHỰA NP 3KG HDV" at bounding box center [259, 175] width 96 height 12
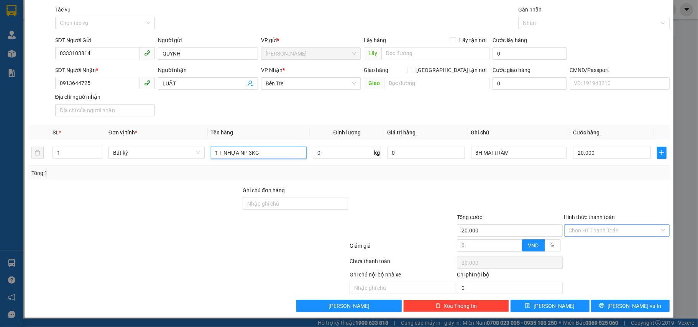
type input "1 T NHỰA NP 3KG"
click at [572, 227] on input "Hình thức thanh toán" at bounding box center [614, 230] width 91 height 11
click at [577, 244] on div "Tại văn phòng" at bounding box center [610, 247] width 95 height 8
type input "0"
click at [619, 303] on span "[PERSON_NAME] và In" at bounding box center [634, 306] width 54 height 8
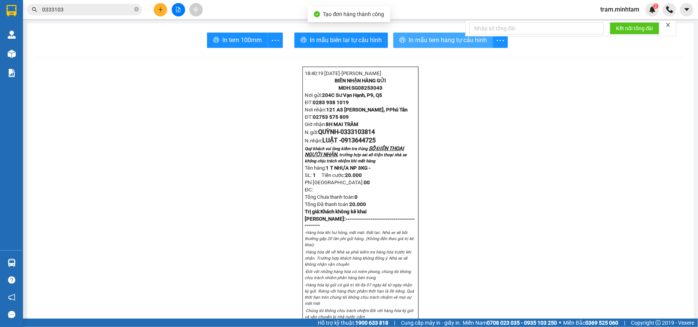
click at [400, 46] on button "In mẫu tem hàng tự cấu hình" at bounding box center [443, 40] width 100 height 15
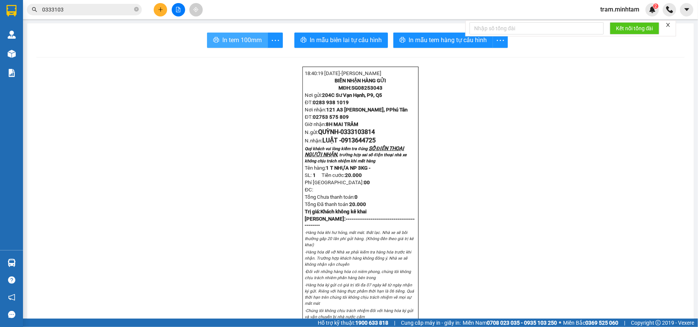
click at [247, 43] on span "In tem 100mm" at bounding box center [241, 40] width 39 height 10
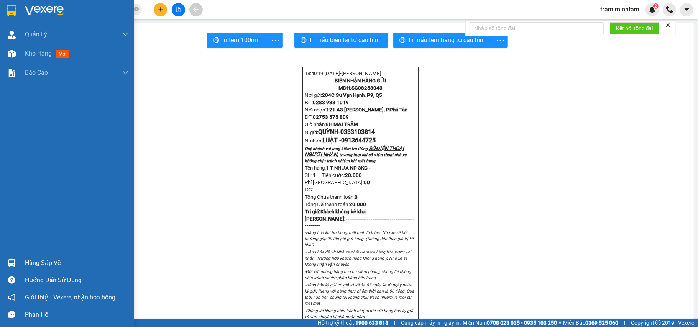
click at [19, 261] on div "Hàng sắp về" at bounding box center [67, 262] width 134 height 17
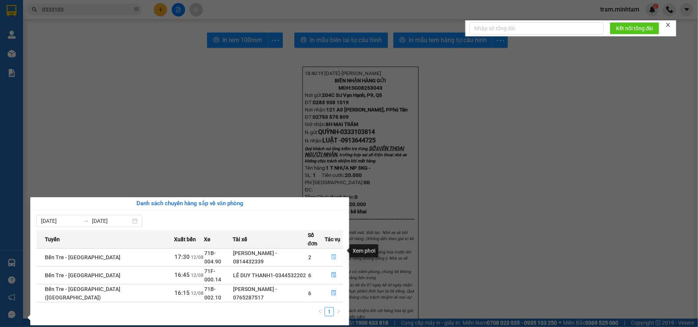
click at [331, 254] on icon "file-done" at bounding box center [333, 256] width 5 height 5
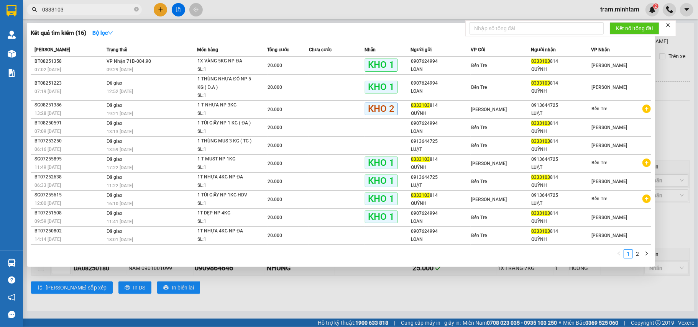
click at [116, 11] on input "0333103" at bounding box center [87, 9] width 90 height 8
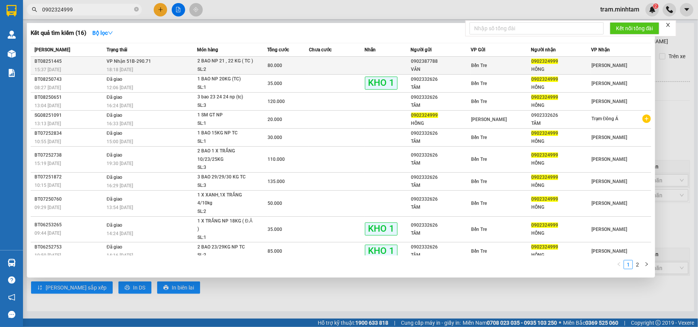
type input "0902324999"
click at [138, 67] on div "18:18 - 12/08" at bounding box center [152, 70] width 90 height 8
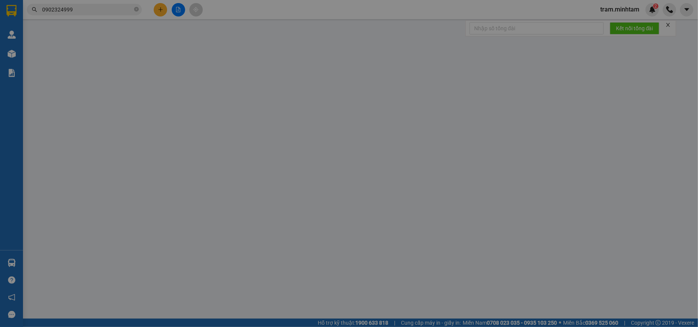
type input "0902387788"
type input "VÂN"
type input "0902324999"
type input "HỒNG"
type input "R"
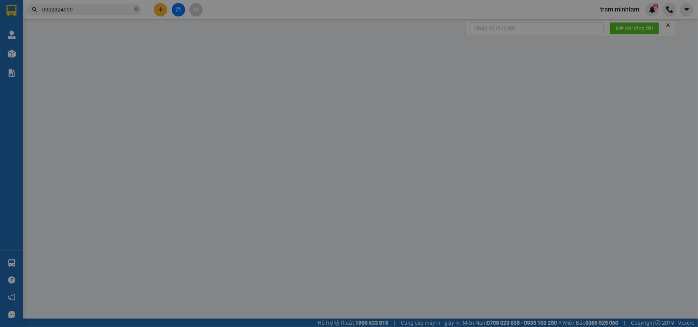
type input "80.000"
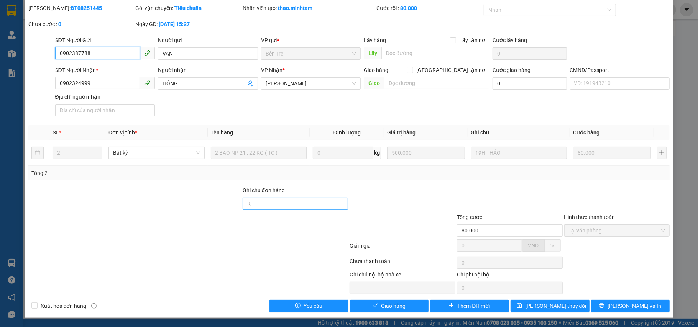
scroll to position [25, 0]
click at [373, 305] on icon "check" at bounding box center [375, 306] width 5 height 4
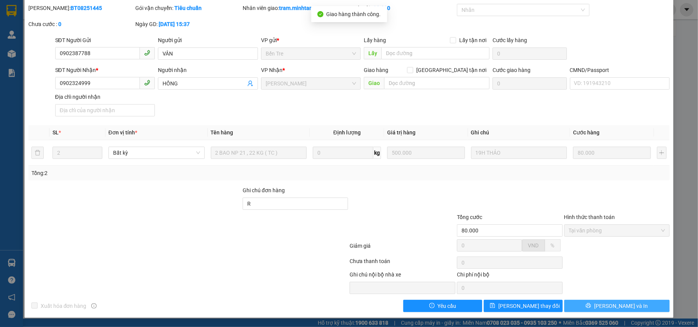
click at [581, 307] on button "Lưu và In" at bounding box center [617, 306] width 106 height 12
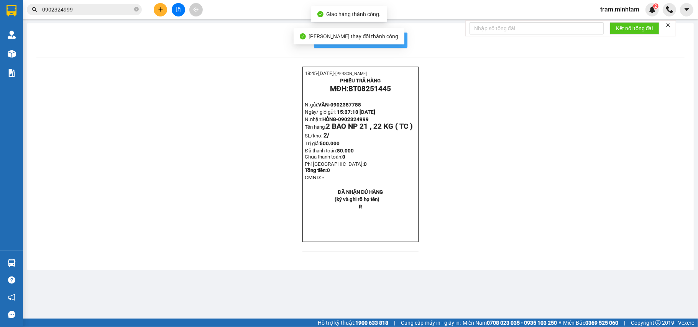
click at [402, 41] on button "In mẫu biên lai tự cấu hình" at bounding box center [360, 40] width 93 height 15
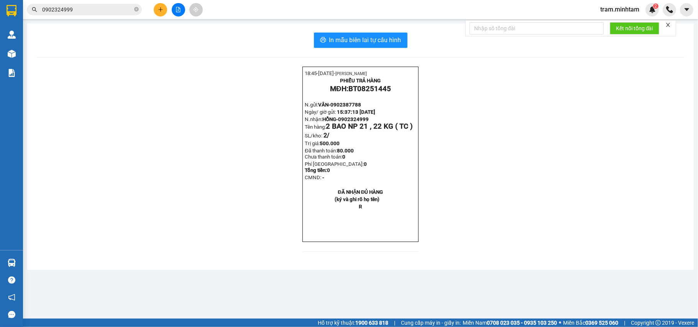
click at [118, 16] on div "Kết quả tìm kiếm ( 16 ) Bộ lọc Mã ĐH Trạng thái Món hàng Tổng cước Chưa cước Nh…" at bounding box center [349, 9] width 698 height 19
click at [118, 15] on div "Kết quả tìm kiếm ( 16 ) Bộ lọc Mã ĐH Trạng thái Món hàng Tổng cước Chưa cước Nh…" at bounding box center [74, 9] width 149 height 13
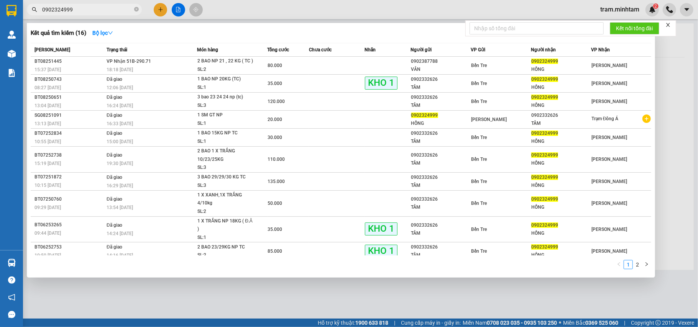
click at [118, 13] on input "0902324999" at bounding box center [87, 9] width 90 height 8
click at [159, 10] on div at bounding box center [349, 163] width 698 height 327
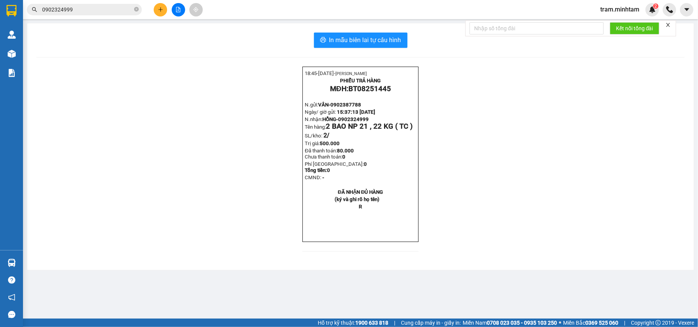
click at [162, 18] on div "Kết quả tìm kiếm ( 16 ) Bộ lọc Mã ĐH Trạng thái Món hàng Tổng cước Chưa cước Nh…" at bounding box center [349, 9] width 698 height 19
click at [159, 8] on icon "plus" at bounding box center [160, 9] width 5 height 5
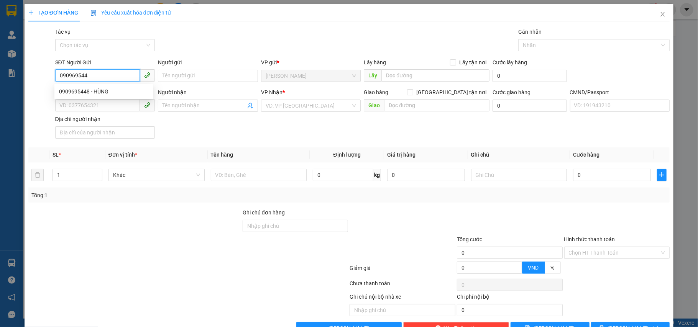
type input "0909695448"
drag, startPoint x: 91, startPoint y: 87, endPoint x: 83, endPoint y: 91, distance: 8.6
click at [91, 89] on div "0909695448 - HÙNG" at bounding box center [104, 91] width 90 height 8
type input "HÙNG"
type input "0983355020"
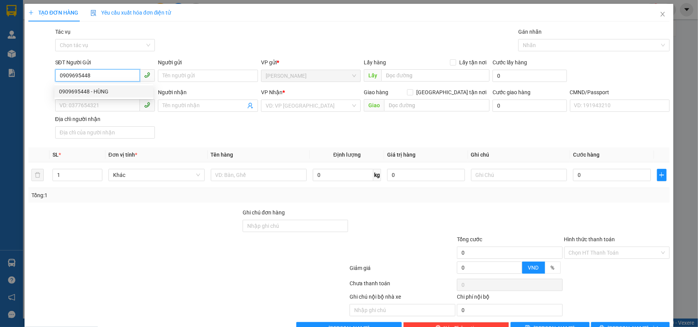
type input "ANH GIỎI"
type input "0909695448"
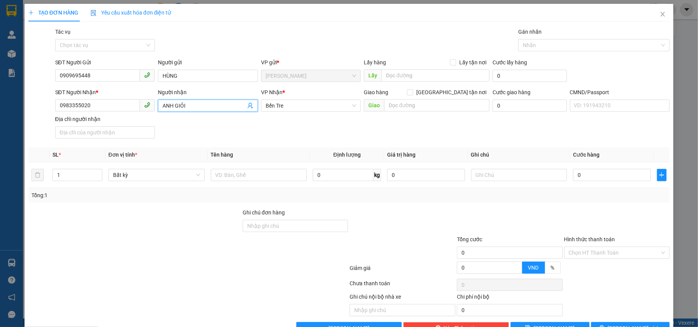
click at [247, 106] on icon "user-add" at bounding box center [250, 106] width 6 height 6
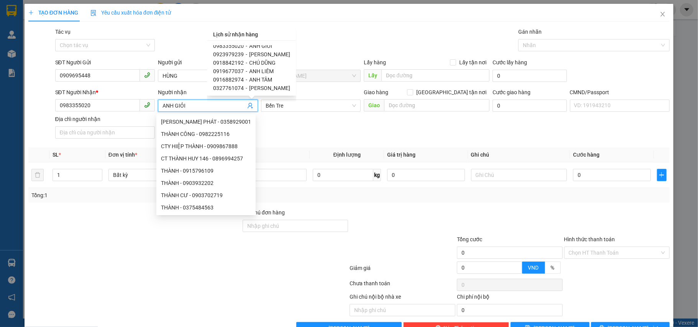
scroll to position [5, 0]
click at [249, 79] on span "ANH TÂM" at bounding box center [260, 78] width 23 height 6
type input "0916882974"
type input "ANH TÂM"
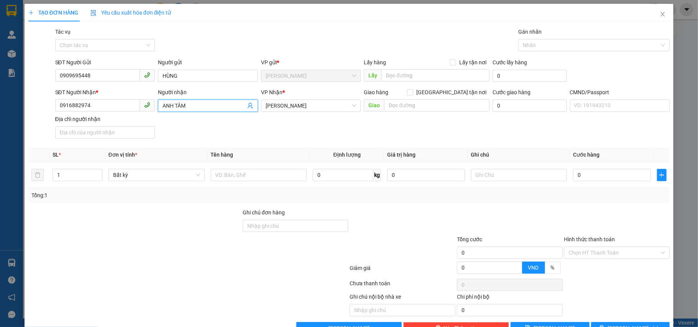
click at [248, 106] on icon "user-add" at bounding box center [250, 106] width 5 height 6
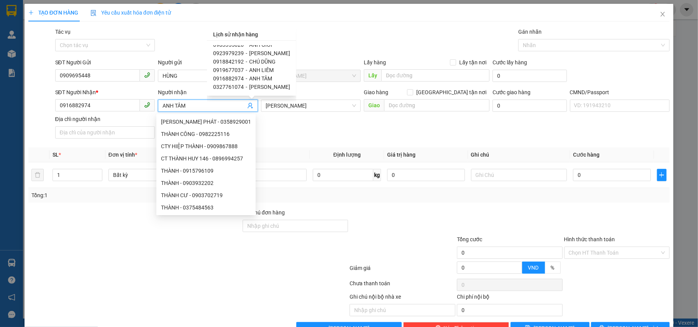
click at [241, 85] on div "0327761074 - NGUYỄN TÂN" at bounding box center [251, 87] width 77 height 8
type input "0327761074"
type input "NGUYỄN TÂN"
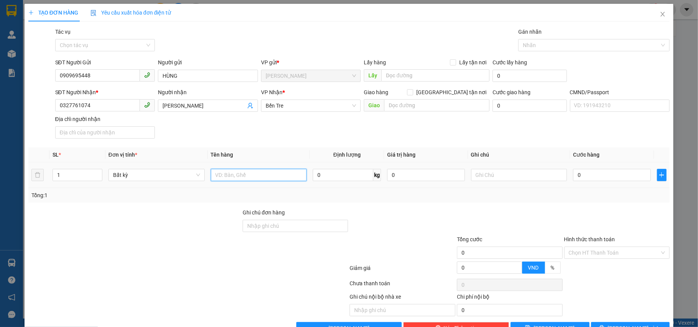
click at [228, 180] on input "text" at bounding box center [259, 175] width 96 height 12
type input "1 GIỎ BAO NP 3KG"
click at [580, 177] on input "0" at bounding box center [611, 175] width 77 height 12
type input "2"
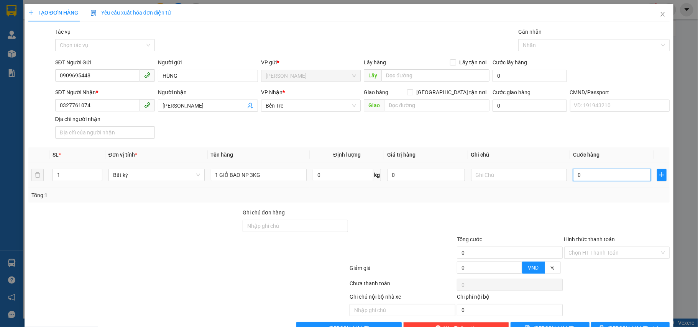
type input "2"
type input "20"
type input "20.000"
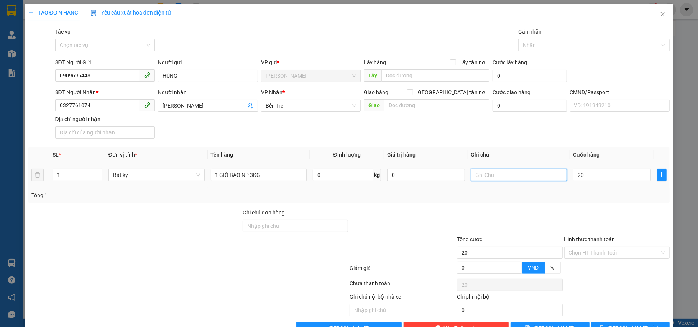
type input "20.000"
click at [506, 177] on input "text" at bounding box center [519, 175] width 96 height 12
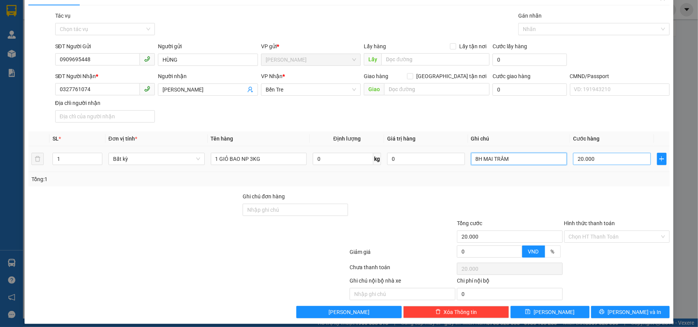
scroll to position [24, 0]
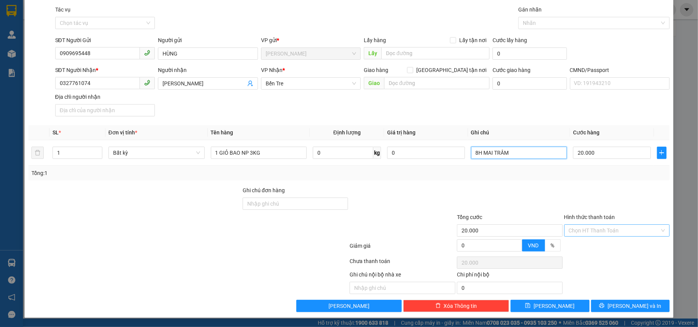
type input "8H MAI TRÂM"
drag, startPoint x: 599, startPoint y: 233, endPoint x: 592, endPoint y: 236, distance: 8.1
click at [598, 233] on input "Hình thức thanh toán" at bounding box center [614, 230] width 91 height 11
click at [583, 244] on div "Tại văn phòng" at bounding box center [610, 247] width 95 height 8
type input "0"
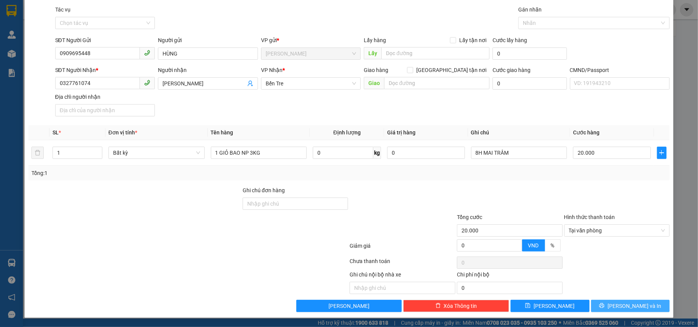
click at [605, 306] on button "Lưu và In" at bounding box center [630, 306] width 79 height 12
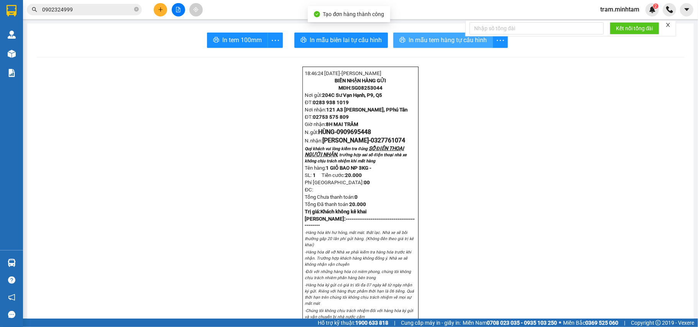
click at [440, 44] on span "In mẫu tem hàng tự cấu hình" at bounding box center [447, 40] width 78 height 10
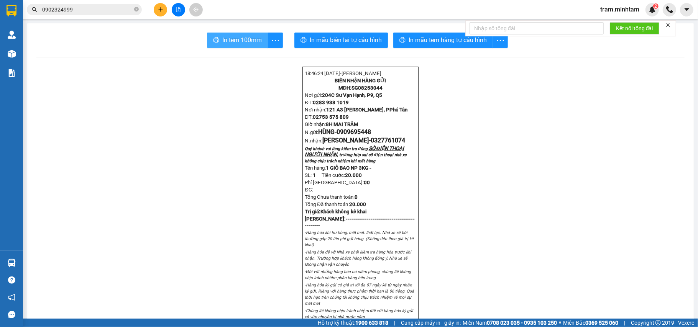
drag, startPoint x: 228, startPoint y: 37, endPoint x: 219, endPoint y: 37, distance: 9.2
click at [228, 38] on span "In tem 100mm" at bounding box center [241, 40] width 39 height 10
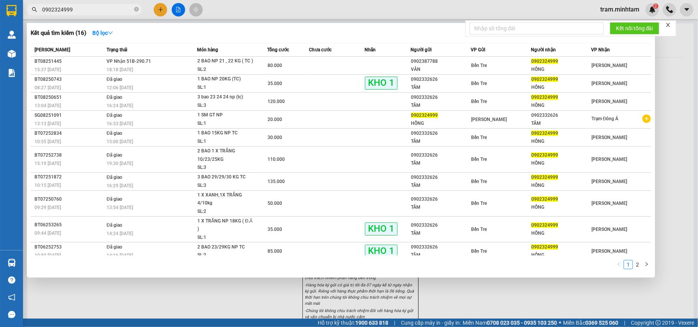
click at [90, 7] on input "0902324999" at bounding box center [87, 9] width 90 height 8
click at [159, 7] on div at bounding box center [349, 163] width 698 height 327
click at [102, 15] on span "0902324999" at bounding box center [84, 9] width 115 height 11
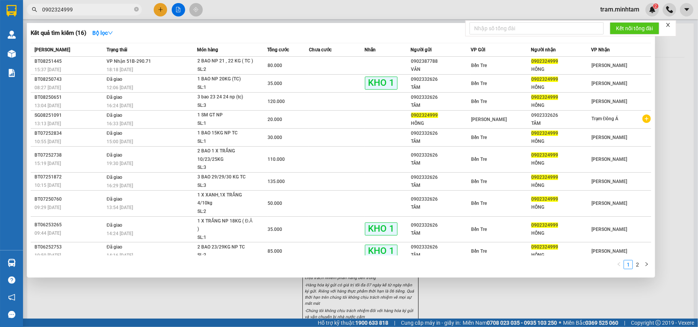
click at [116, 8] on input "0902324999" at bounding box center [87, 9] width 90 height 8
click at [154, 8] on div at bounding box center [349, 163] width 698 height 327
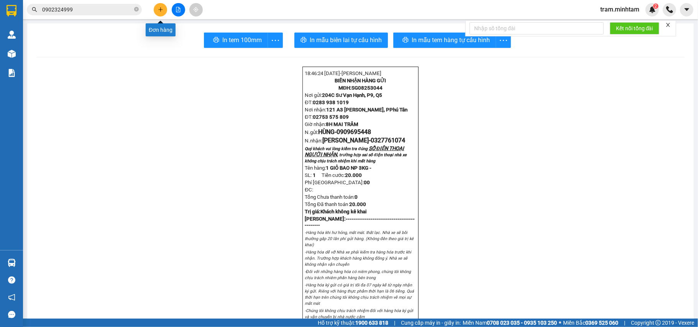
click at [155, 8] on button at bounding box center [160, 9] width 13 height 13
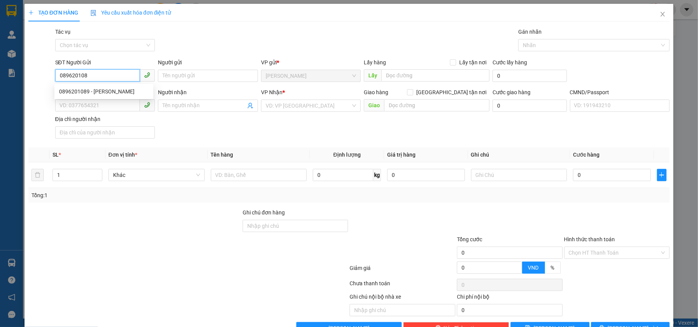
type input "0896201089"
click at [96, 89] on div "0896201089 - NGỌC" at bounding box center [104, 91] width 90 height 8
type input "NGỌC"
type input "0903861162"
type input "HỒNG LAN"
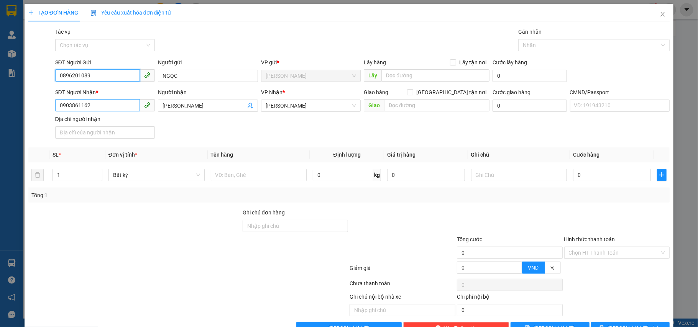
type input "0896201089"
click at [116, 107] on input "0903861162" at bounding box center [97, 105] width 85 height 12
click at [116, 106] on input "0903861162" at bounding box center [97, 105] width 85 height 12
type input "0797756208"
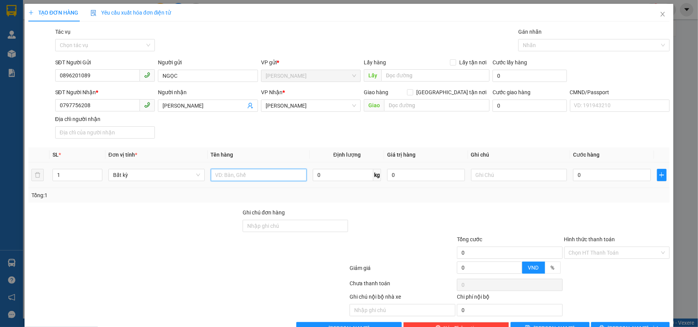
click at [227, 175] on input "text" at bounding box center [259, 175] width 96 height 12
type input "2"
click at [94, 172] on span "Increase Value" at bounding box center [97, 172] width 8 height 7
click at [218, 179] on input "text" at bounding box center [259, 175] width 96 height 12
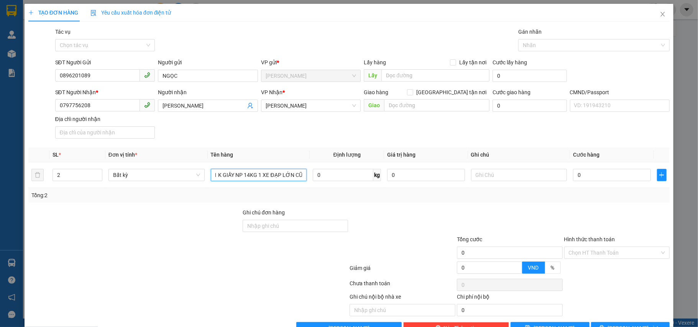
type input "1 K GIẤY NP 14KG 1 XE ĐẠP LỚN CŨ"
click at [267, 226] on input "Ghi chú đơn hàng" at bounding box center [296, 226] width 106 height 12
type input "H"
click at [575, 177] on input "0" at bounding box center [611, 175] width 77 height 12
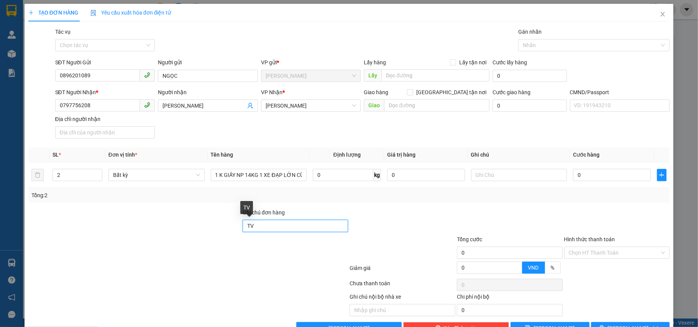
click at [256, 225] on input "TV" at bounding box center [296, 226] width 106 height 12
type input "T"
type input "HCK"
click at [587, 180] on input "0" at bounding box center [611, 175] width 77 height 12
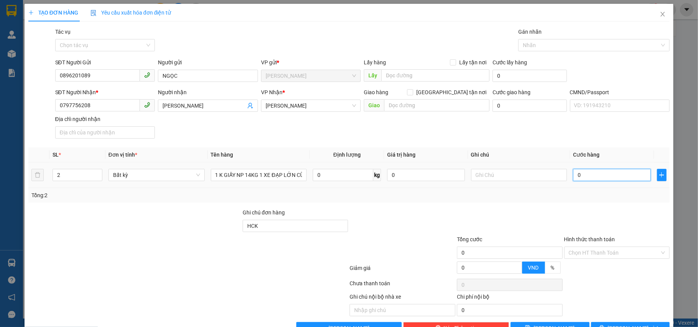
type input "1"
type input "15"
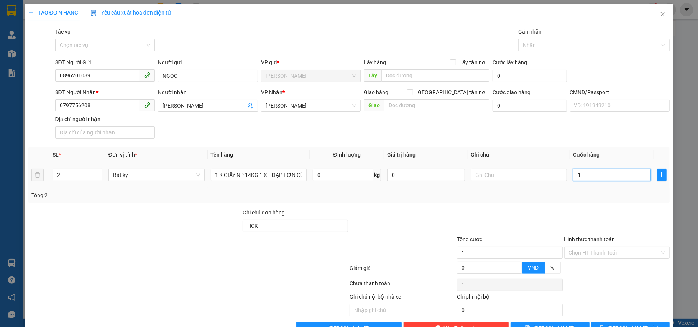
type input "15"
type input "150"
type input "150.000"
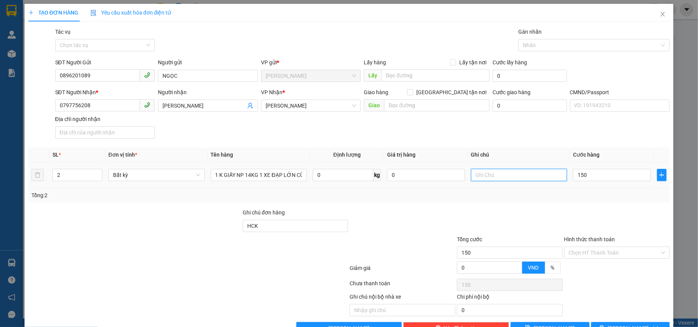
type input "150.000"
drag, startPoint x: 506, startPoint y: 176, endPoint x: 485, endPoint y: 176, distance: 21.1
click at [505, 176] on input "text" at bounding box center [519, 175] width 96 height 12
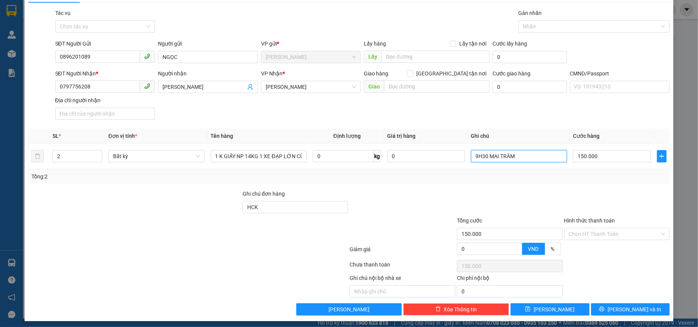
scroll to position [24, 0]
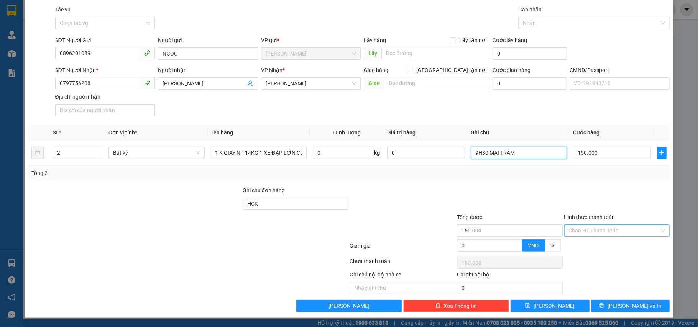
type input "9H30 MAI TRÂM"
click at [588, 230] on input "Hình thức thanh toán" at bounding box center [614, 230] width 91 height 11
click at [580, 246] on div "Tại văn phòng" at bounding box center [610, 247] width 95 height 8
type input "0"
click at [618, 302] on span "Lưu và In" at bounding box center [634, 306] width 54 height 8
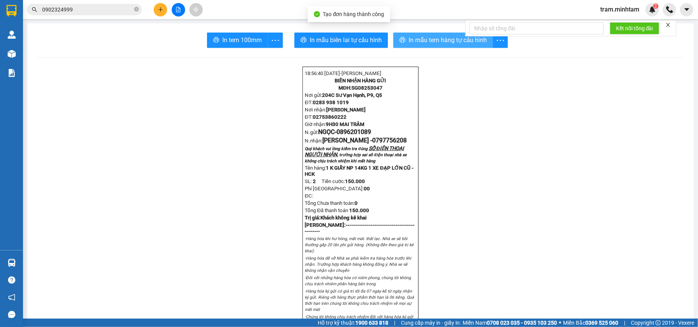
click at [434, 44] on span "In mẫu tem hàng tự cấu hình" at bounding box center [447, 40] width 78 height 10
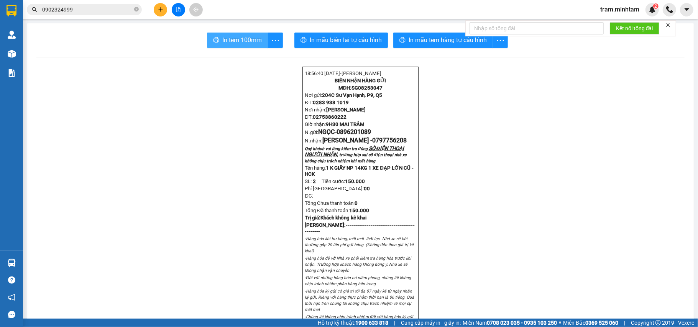
click at [246, 41] on span "In tem 100mm" at bounding box center [241, 40] width 39 height 10
click at [155, 11] on button at bounding box center [160, 9] width 13 height 13
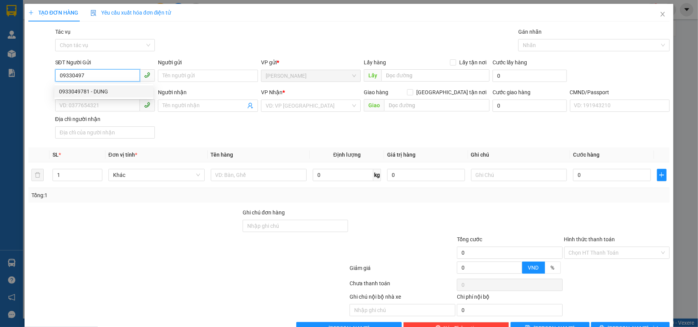
click at [85, 91] on div "0933049781 - DUNG" at bounding box center [104, 91] width 90 height 8
type input "0933049781"
type input "DUNG"
type input "0902656263"
type input "SHOP GẤU CƯNG"
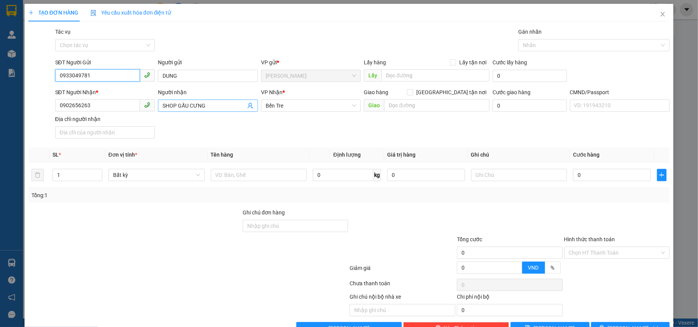
type input "0933049781"
click at [247, 108] on icon "user-add" at bounding box center [250, 106] width 6 height 6
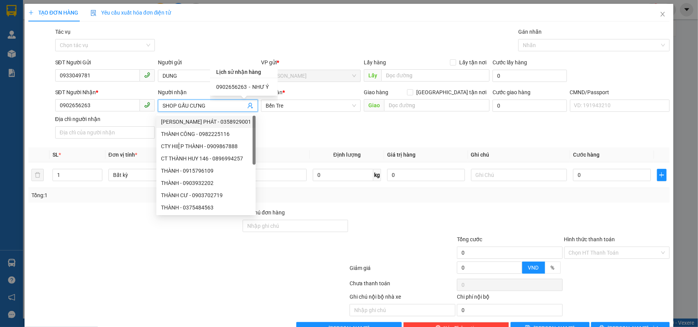
click at [239, 85] on span "0902656263" at bounding box center [231, 87] width 31 height 6
type input "NHƯ Ý"
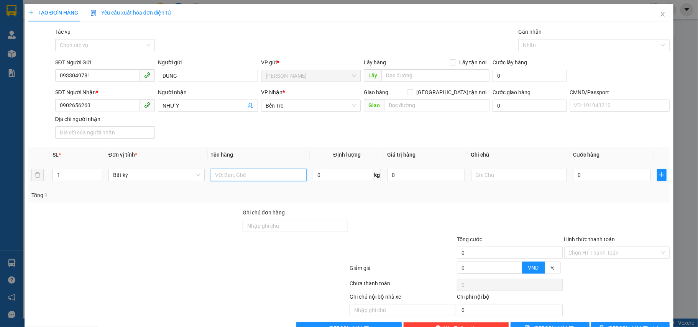
click at [228, 178] on input "text" at bounding box center [259, 175] width 96 height 12
type input "1 X ĐEN NP 14KG"
click at [576, 177] on input "0" at bounding box center [611, 175] width 77 height 12
type input "3"
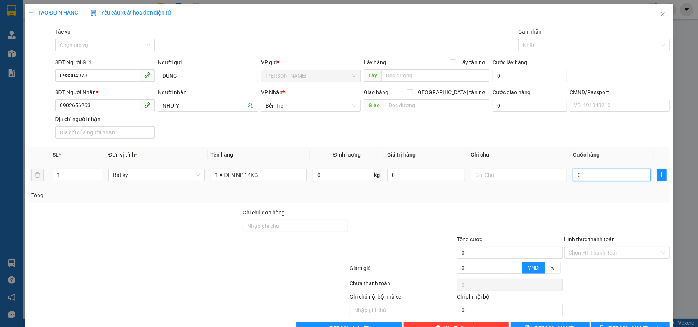
type input "3"
type input "30"
type input "30.000"
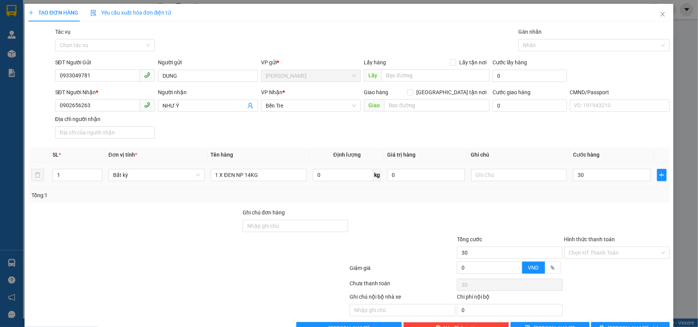
type input "30.000"
click at [497, 169] on div at bounding box center [519, 174] width 96 height 15
click at [496, 175] on input "text" at bounding box center [519, 175] width 96 height 12
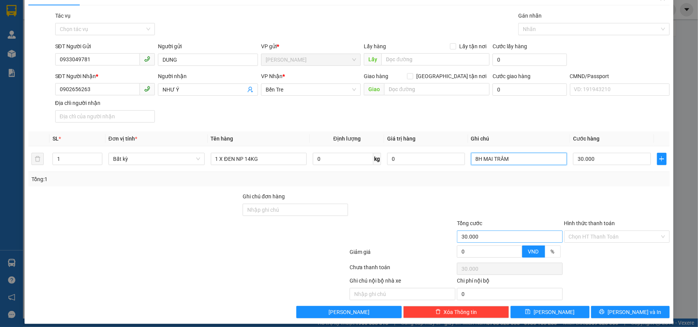
scroll to position [24, 0]
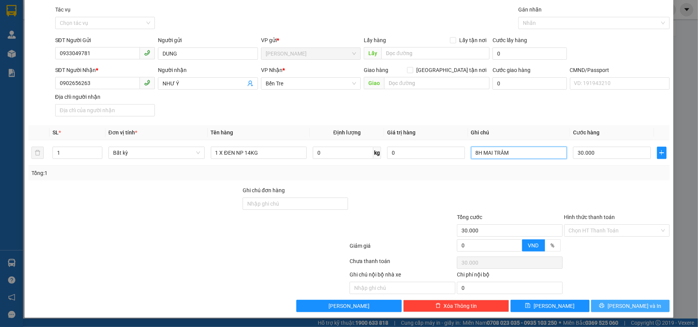
type input "8H MAI TRÂM"
click at [618, 304] on span "Lưu và In" at bounding box center [634, 306] width 54 height 8
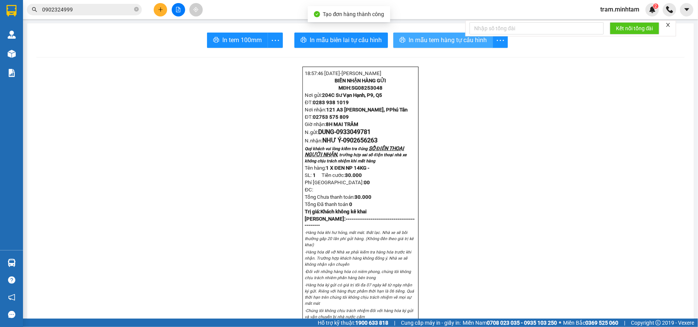
click at [410, 36] on span "In mẫu tem hàng tự cấu hình" at bounding box center [447, 40] width 78 height 10
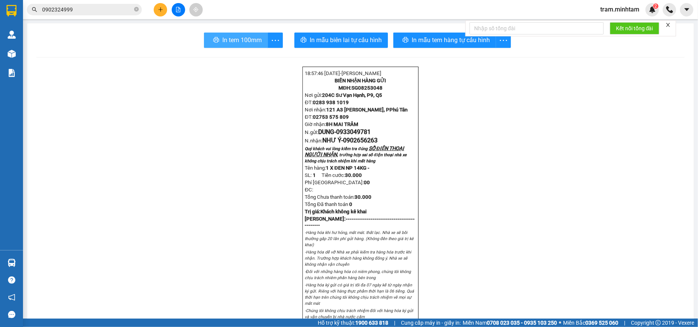
click at [253, 42] on span "In tem 100mm" at bounding box center [241, 40] width 39 height 10
click at [160, 11] on icon "plus" at bounding box center [160, 9] width 0 height 4
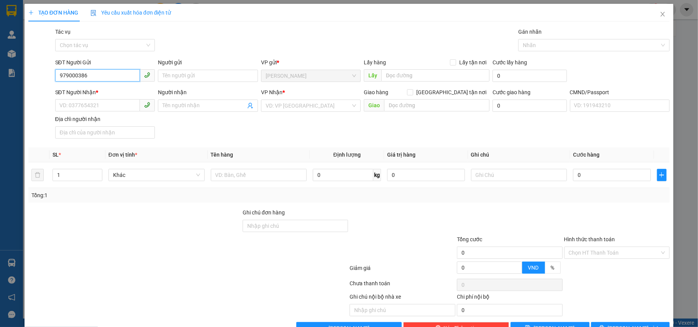
type input "0979000386"
click at [100, 92] on div "0979000386 - KHANH" at bounding box center [104, 91] width 90 height 8
type input "KHANH"
type input "0945343739"
type input "HIỆP HÒA PHÁT"
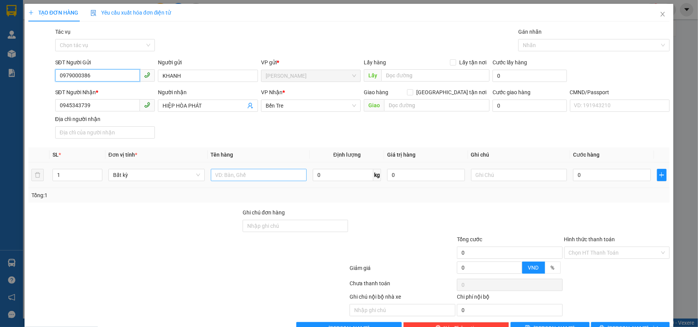
type input "0979000386"
click at [222, 178] on input "text" at bounding box center [259, 175] width 96 height 12
type input "1 T NP 9KG"
click at [589, 174] on input "0" at bounding box center [611, 175] width 77 height 12
type input "2"
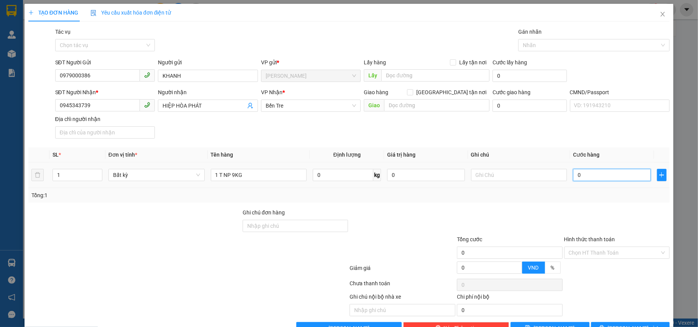
type input "2"
type input "25"
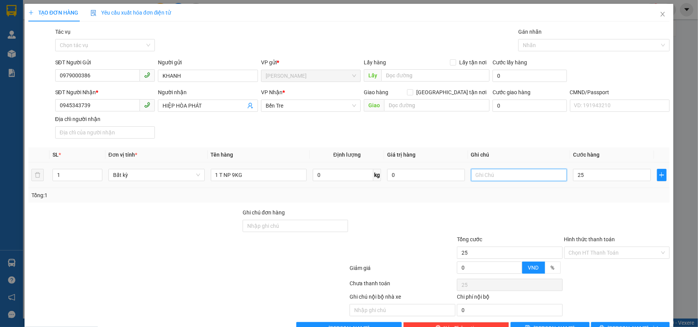
type input "25.000"
click at [502, 175] on input "text" at bounding box center [519, 175] width 96 height 12
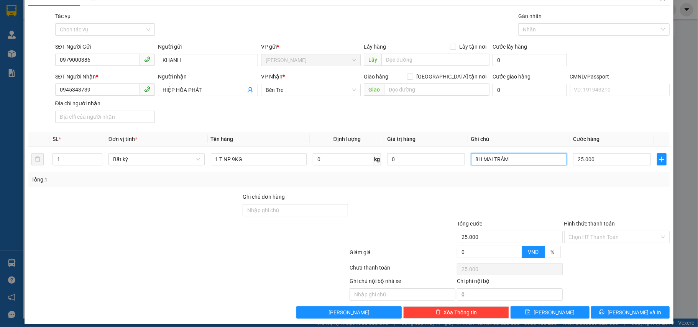
scroll to position [24, 0]
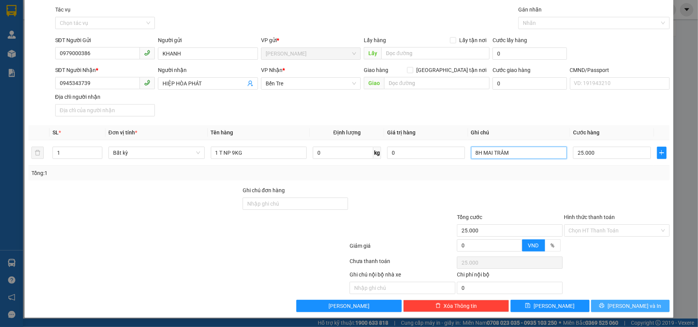
type input "8H MAI TRÂM"
click at [591, 312] on button "Lưu và In" at bounding box center [630, 306] width 79 height 12
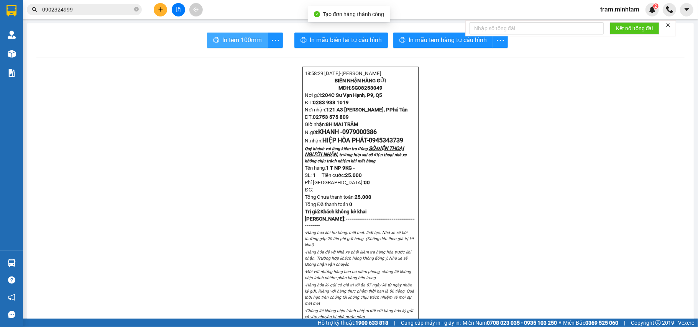
click at [256, 36] on span "In tem 100mm" at bounding box center [241, 40] width 39 height 10
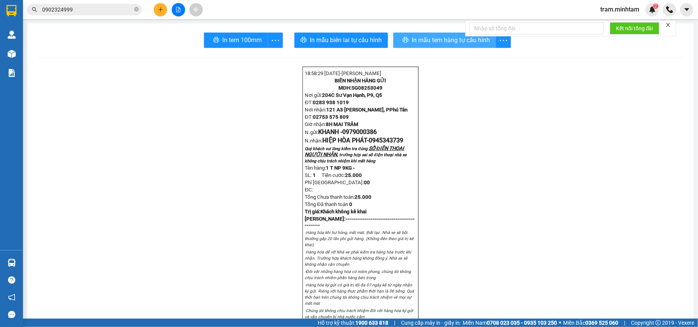
click at [453, 43] on span "In mẫu tem hàng tự cấu hình" at bounding box center [451, 40] width 78 height 10
click at [445, 42] on span "In mẫu tem hàng tự cấu hình" at bounding box center [447, 40] width 78 height 10
click at [111, 13] on input "0902324999" at bounding box center [87, 9] width 90 height 8
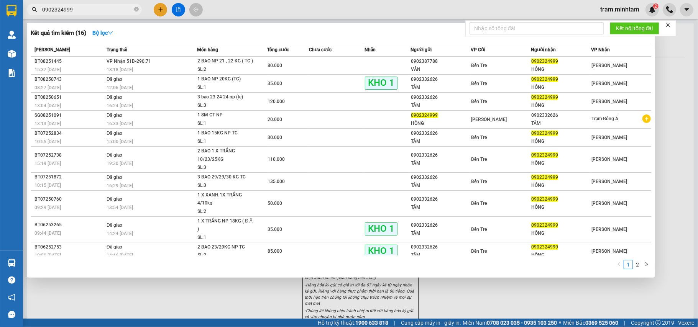
click at [161, 13] on div at bounding box center [349, 163] width 698 height 327
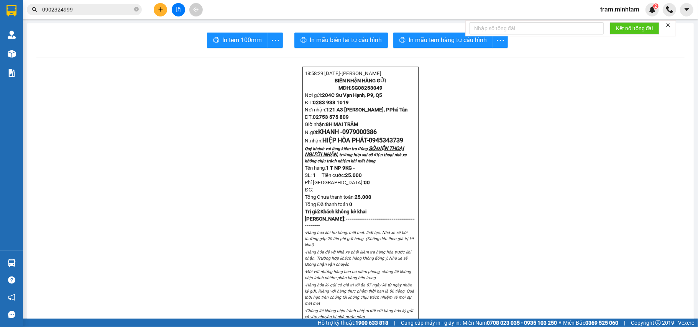
click at [164, 10] on button at bounding box center [160, 9] width 13 height 13
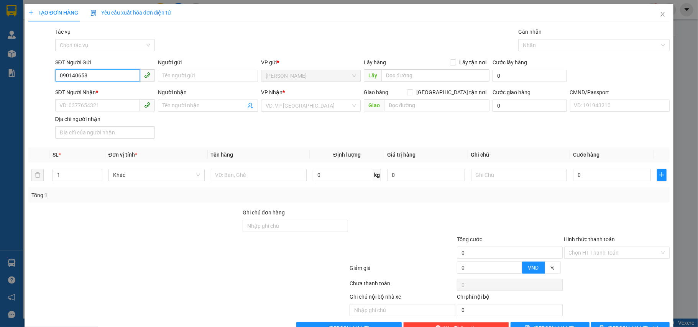
type input "0901406589"
click at [116, 94] on div "0901406589 - CẨM LINH" at bounding box center [104, 91] width 90 height 8
type input "CẨM LINH"
type input "0909002499"
type input "NGUYỄN THƯƠNG"
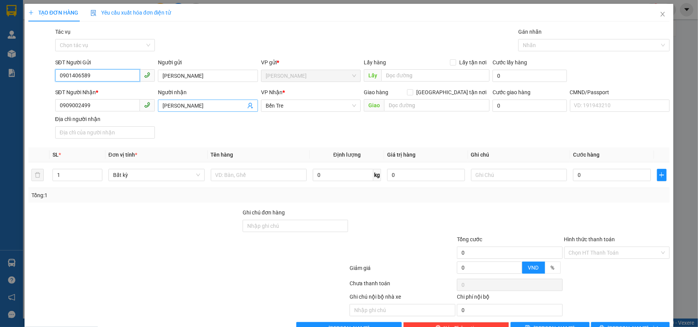
type input "0901406589"
click at [248, 106] on icon "user-add" at bounding box center [250, 106] width 5 height 6
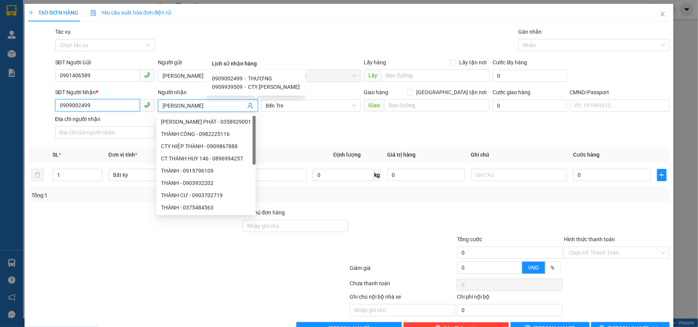
click at [109, 105] on input "0909002499" at bounding box center [97, 105] width 85 height 12
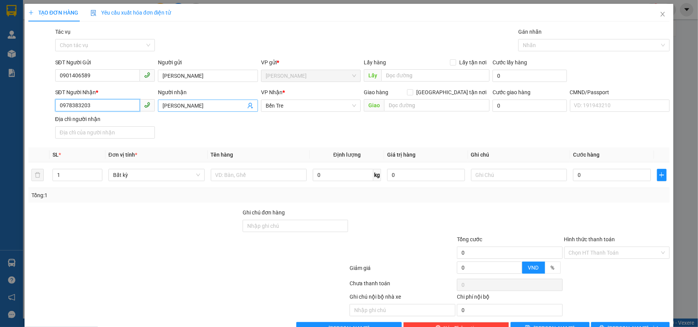
type input "0978383203"
click at [202, 103] on input "NGUYỄN THƯƠNG" at bounding box center [203, 106] width 83 height 8
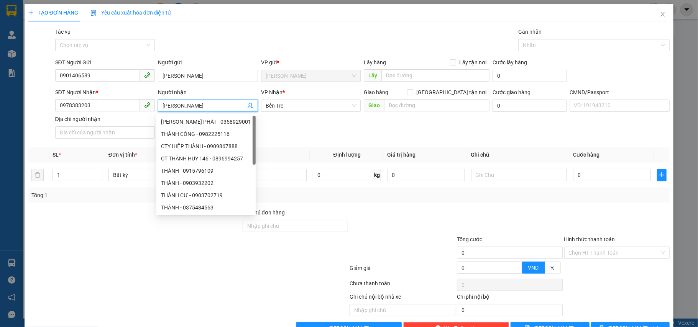
click at [206, 106] on input "NGUYỄN THƯƠNG" at bounding box center [203, 106] width 83 height 8
type input "N"
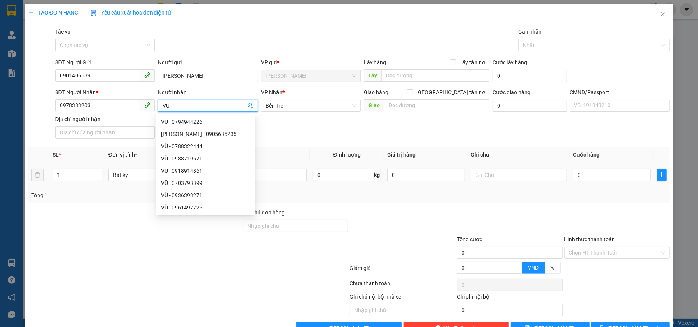
type input "VŨ"
click at [331, 164] on td "0 kg" at bounding box center [347, 175] width 74 height 26
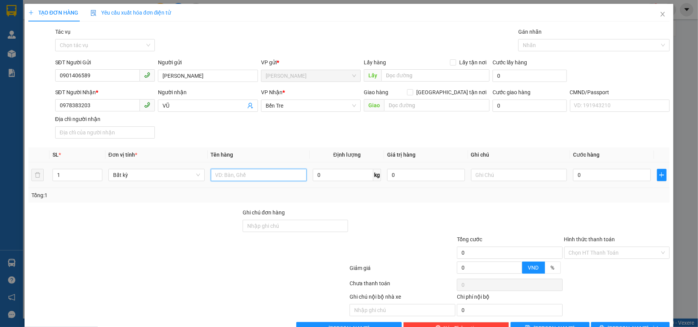
click at [265, 179] on input "text" at bounding box center [259, 175] width 96 height 12
type input "1 T NP 2KG HDV"
click at [590, 178] on input "0" at bounding box center [611, 175] width 77 height 12
type input "2"
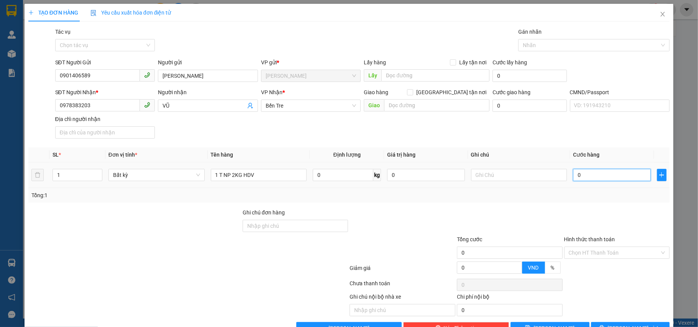
type input "2"
type input "20"
type input "20.000"
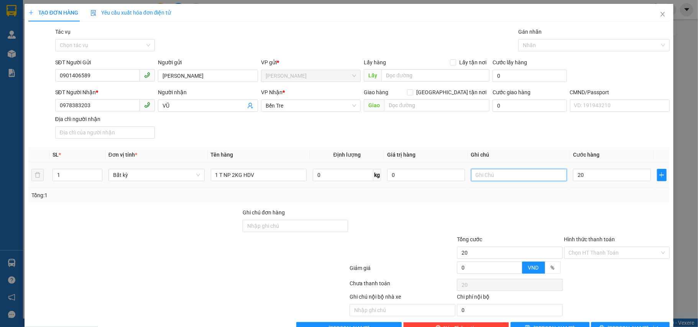
type input "20.000"
click at [490, 181] on input "text" at bounding box center [519, 175] width 96 height 12
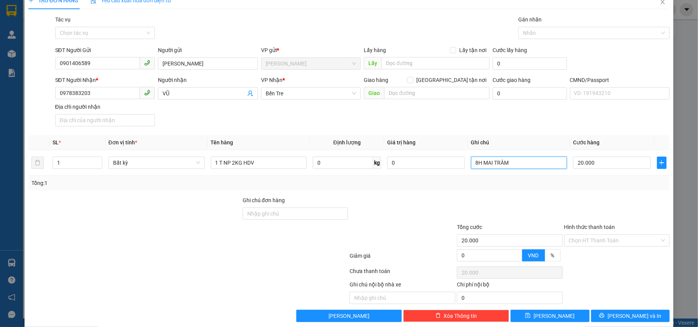
scroll to position [24, 0]
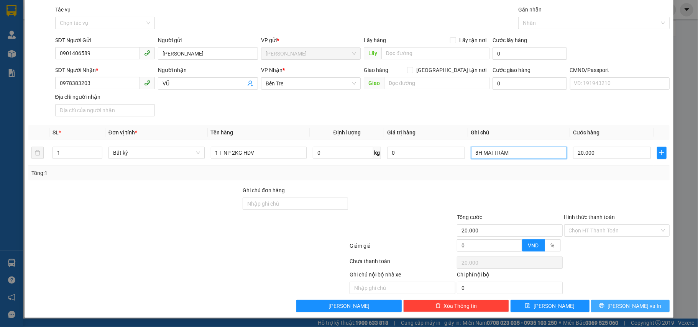
type input "8H MAI TRÂM"
click at [603, 307] on button "Lưu và In" at bounding box center [630, 306] width 79 height 12
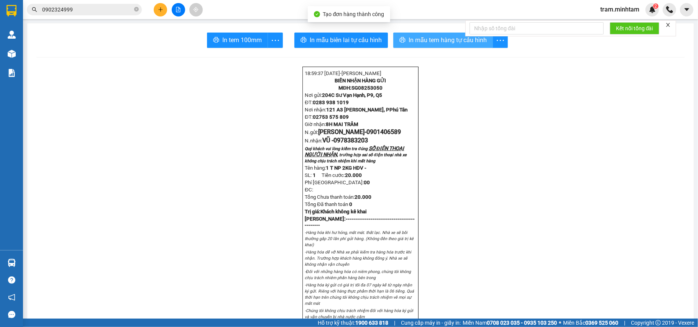
click at [416, 45] on span "In mẫu tem hàng tự cấu hình" at bounding box center [447, 40] width 78 height 10
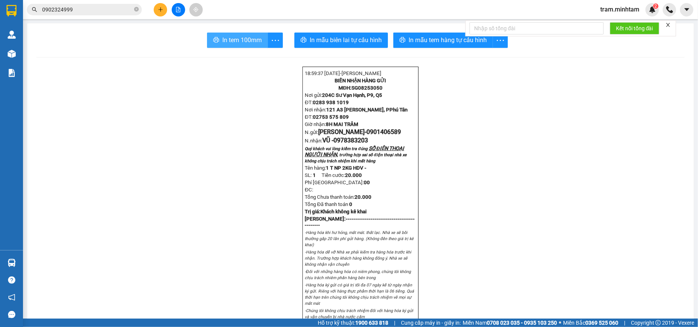
click at [235, 42] on span "In tem 100mm" at bounding box center [241, 40] width 39 height 10
click at [101, 15] on span "0902324999" at bounding box center [84, 9] width 115 height 11
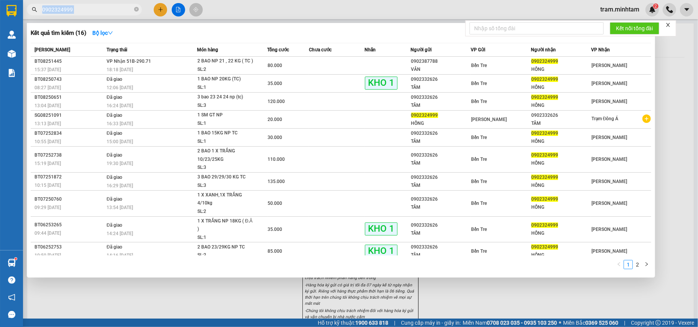
click at [101, 15] on span "0902324999" at bounding box center [84, 9] width 115 height 11
click at [137, 11] on icon "close-circle" at bounding box center [136, 9] width 5 height 5
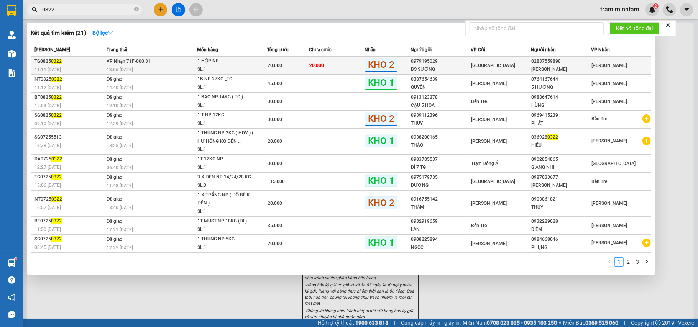
type input "0322"
click at [238, 67] on div "SL: 1" at bounding box center [225, 70] width 57 height 8
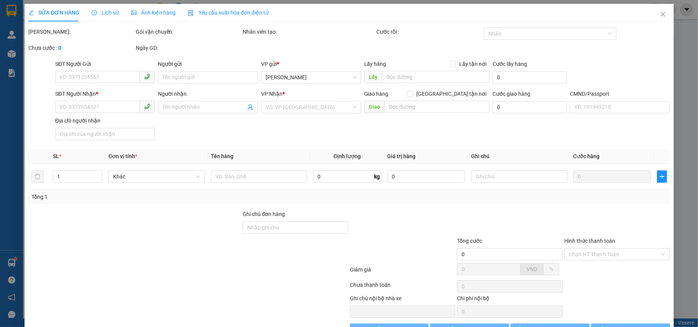
type input "0979195029"
type input "BS SƯƠNG"
type input "02837559898"
type input "HÀ MINH"
type input "20.000"
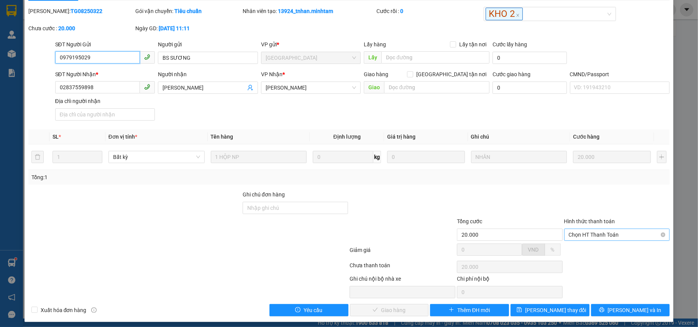
scroll to position [27, 0]
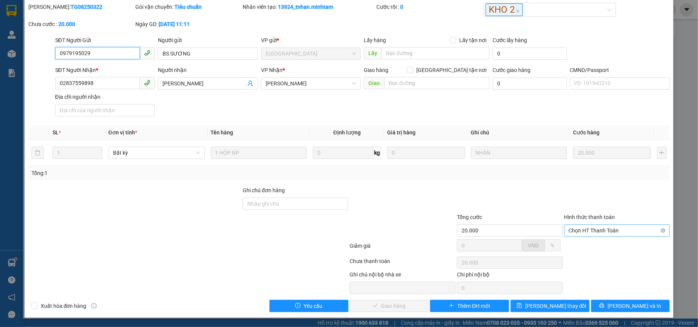
click at [583, 230] on span "Chọn HT Thanh Toán" at bounding box center [617, 230] width 97 height 11
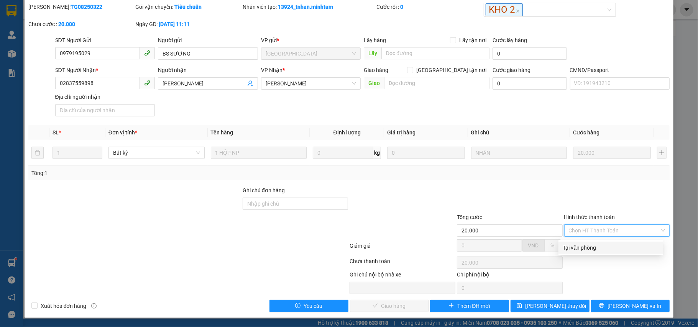
click at [568, 246] on div "Tại văn phòng" at bounding box center [610, 248] width 95 height 8
type input "0"
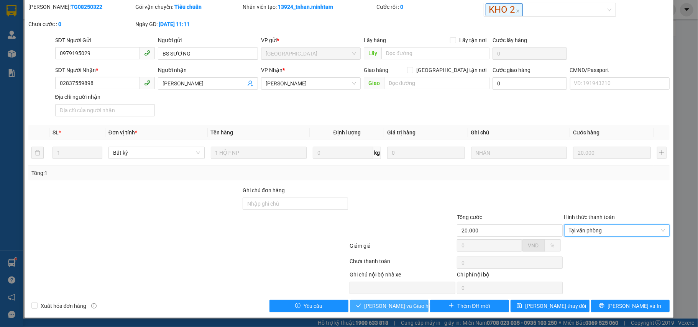
click at [399, 310] on span "Lưu và Giao hàng" at bounding box center [401, 306] width 74 height 8
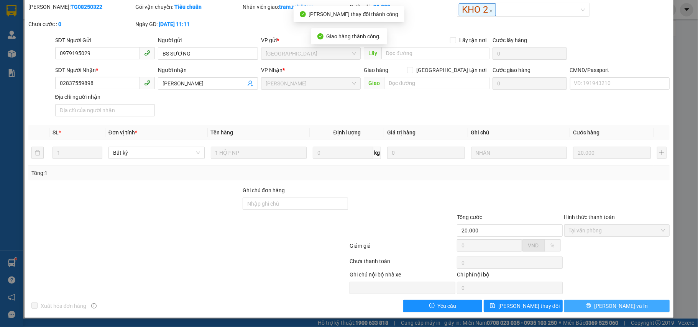
click at [601, 309] on button "Lưu và In" at bounding box center [617, 306] width 106 height 12
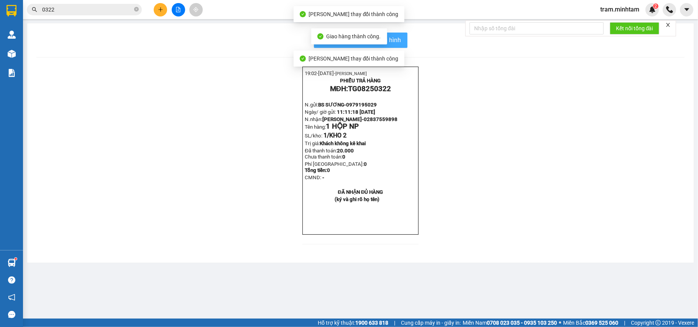
click at [399, 45] on span "In mẫu biên lai tự cấu hình" at bounding box center [365, 40] width 72 height 10
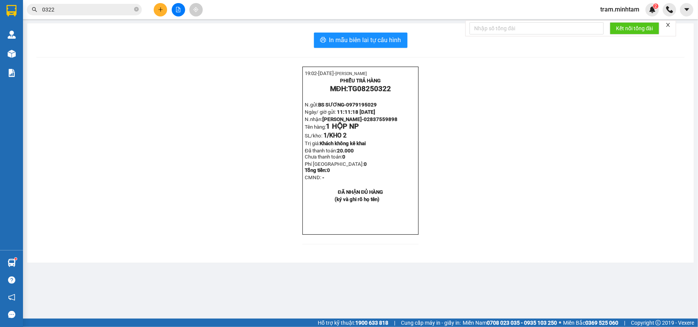
click at [110, 13] on input "0322" at bounding box center [87, 9] width 90 height 8
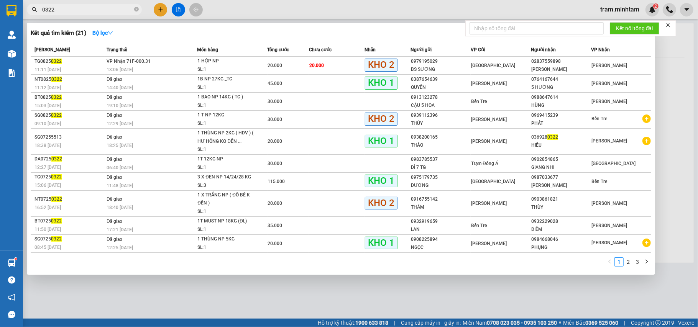
click at [110, 13] on input "0322" at bounding box center [87, 9] width 90 height 8
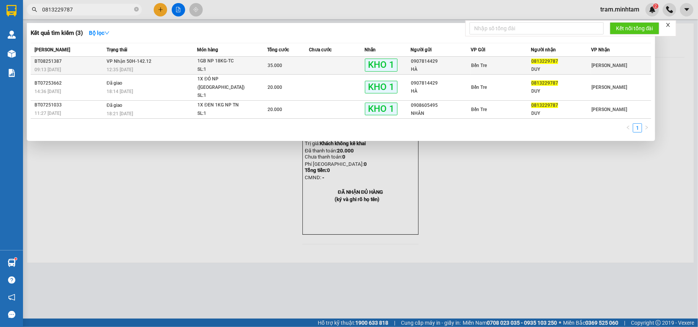
type input "0813229787"
click at [231, 68] on div "SL: 1" at bounding box center [225, 70] width 57 height 8
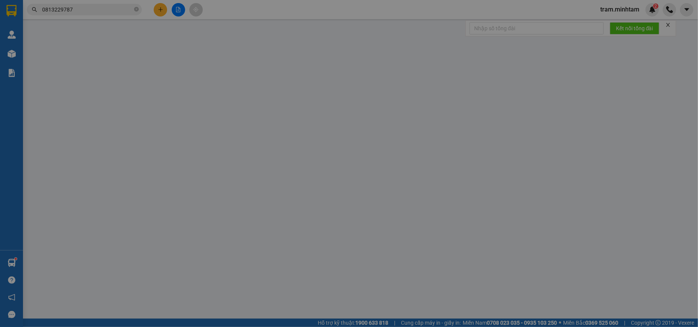
type input "0907814429"
type input "HÀ"
type input "0813229787"
type input "DUY"
type input "R"
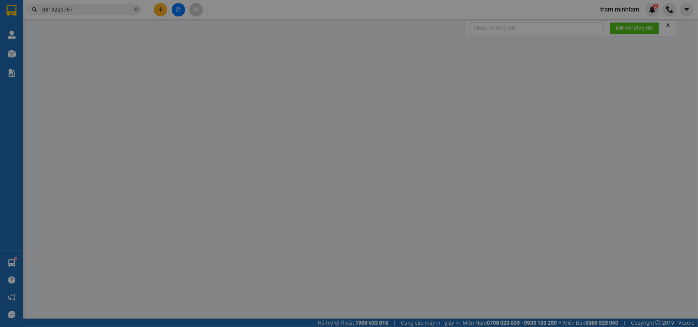
type input "35.000"
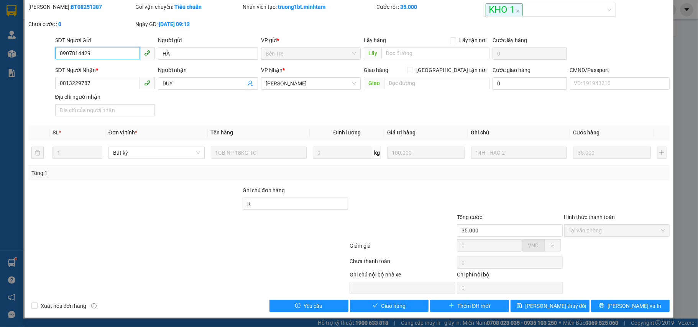
scroll to position [27, 0]
click at [393, 301] on button "Giao hàng" at bounding box center [389, 306] width 79 height 12
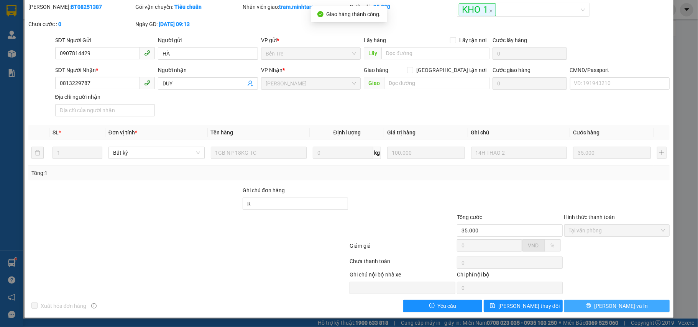
click at [594, 305] on button "Lưu và In" at bounding box center [617, 306] width 106 height 12
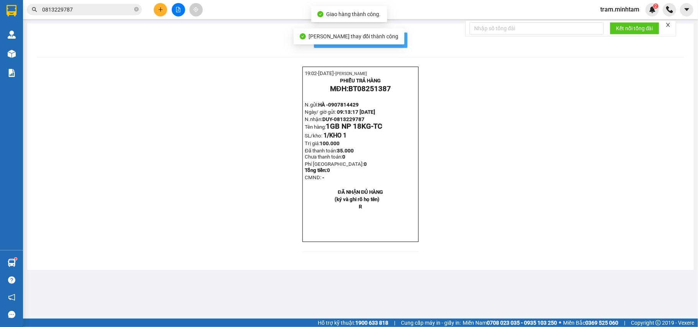
click at [399, 43] on span "In mẫu biên lai tự cấu hình" at bounding box center [365, 40] width 72 height 10
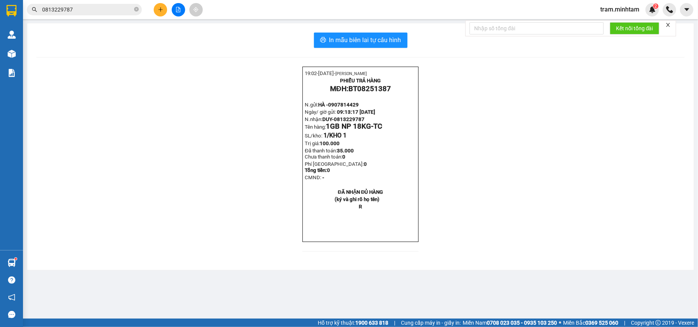
click at [119, 13] on input "0813229787" at bounding box center [87, 9] width 90 height 8
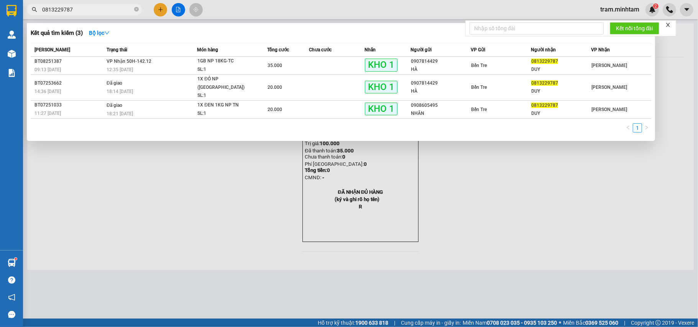
click at [119, 13] on input "0813229787" at bounding box center [87, 9] width 90 height 8
click at [153, 11] on div at bounding box center [349, 163] width 698 height 327
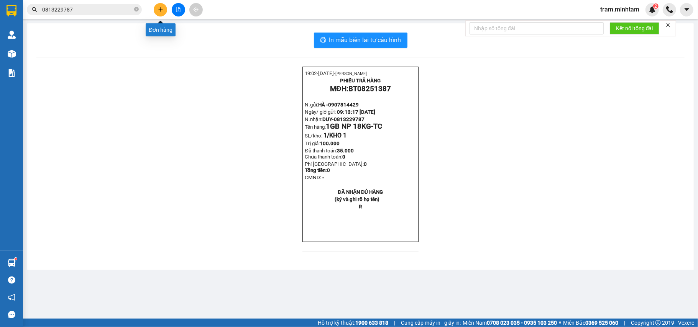
click at [159, 12] on button at bounding box center [160, 9] width 13 height 13
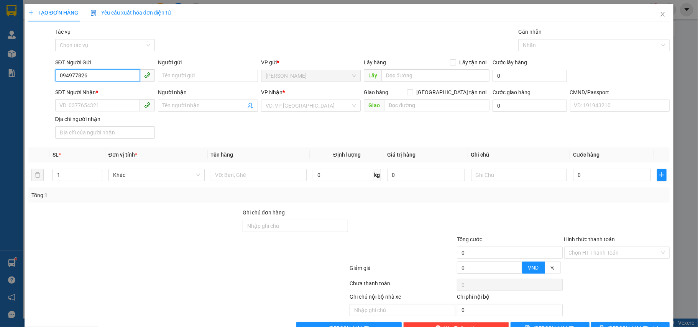
type input "0949778268"
click at [124, 90] on div "0949778268 - TIẾN PHÁT" at bounding box center [104, 91] width 90 height 8
type input "TIẾN PHÁT"
type input "0327593081"
type input "DANH NHÂN"
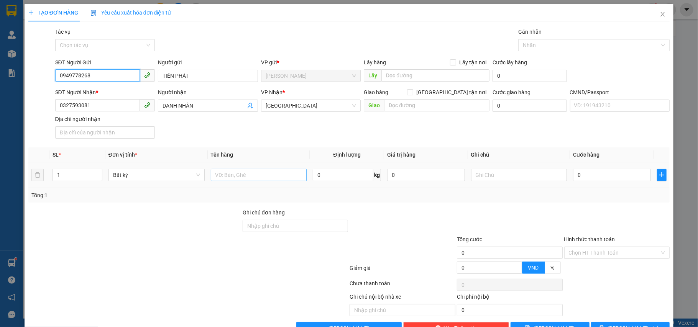
type input "0949778268"
click at [229, 180] on input "text" at bounding box center [259, 175] width 96 height 12
click at [225, 177] on input "1 t np11kg" at bounding box center [259, 175] width 96 height 12
click at [228, 177] on input "1 t np11kg" at bounding box center [259, 175] width 96 height 12
type input "1 t np 11kg"
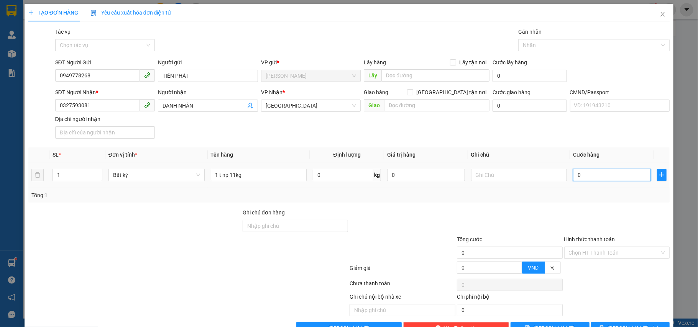
click at [592, 178] on input "0" at bounding box center [611, 175] width 77 height 12
type input "3"
type input "30"
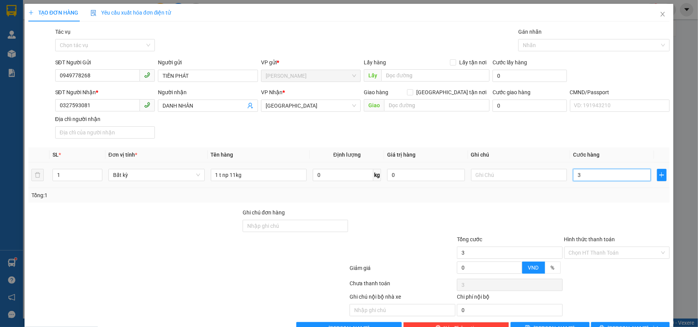
type input "30"
type input "30.000"
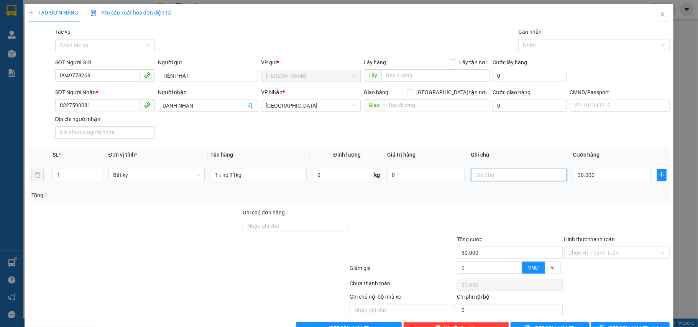
click at [498, 180] on input "text" at bounding box center [519, 175] width 96 height 12
type input "8"
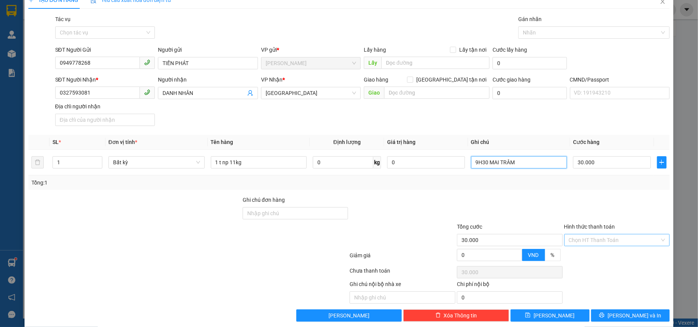
scroll to position [24, 0]
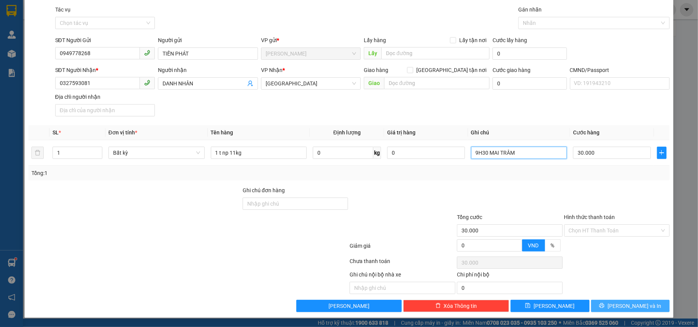
type input "9H30 MAI TRÂM"
click at [604, 304] on icon "printer" at bounding box center [601, 305] width 5 height 5
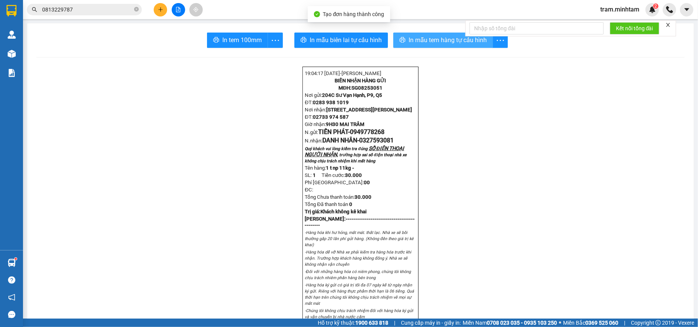
click at [433, 39] on span "In mẫu tem hàng tự cấu hình" at bounding box center [447, 40] width 78 height 10
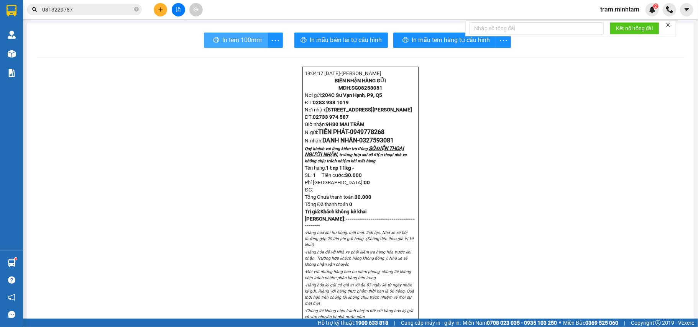
click at [237, 39] on span "In tem 100mm" at bounding box center [241, 40] width 39 height 10
click at [110, 7] on input "0813229787" at bounding box center [87, 9] width 90 height 8
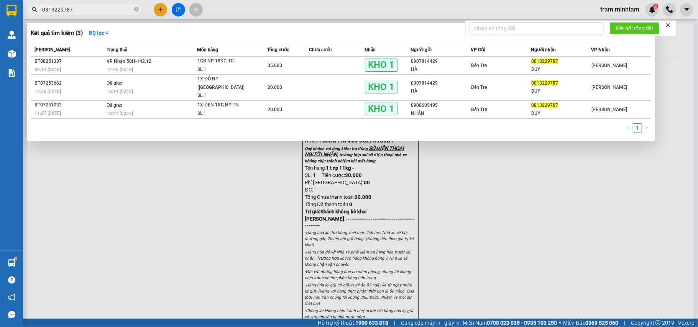
click at [110, 7] on input "0813229787" at bounding box center [87, 9] width 90 height 8
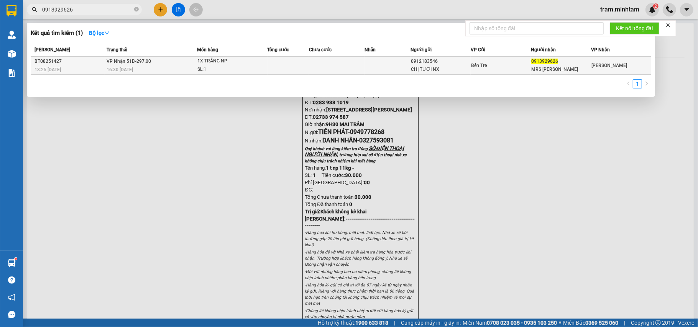
type input "0913929626"
click at [344, 65] on td at bounding box center [337, 66] width 56 height 18
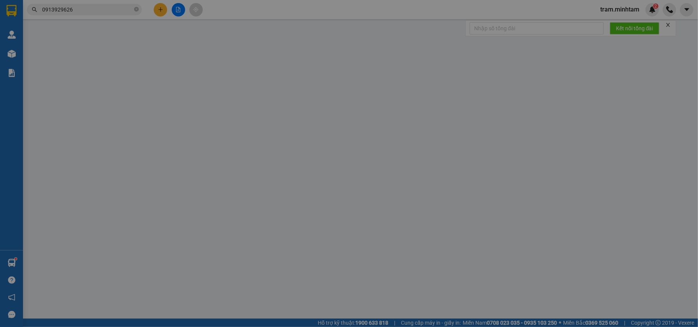
type input "0912183546"
type input "CHỊ TƯƠI NX"
type input "0913929626"
type input "MRS LÂM"
type input "NN TẮT MÁY"
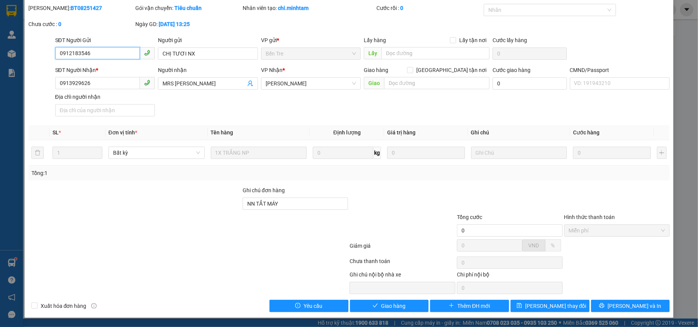
scroll to position [25, 0]
click at [387, 303] on span "Giao hàng" at bounding box center [393, 306] width 25 height 8
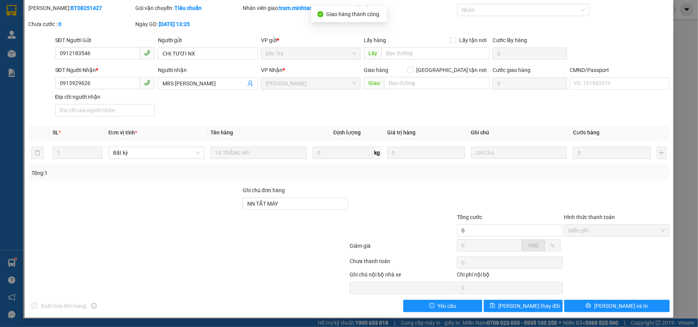
click at [607, 299] on div "Total Paid Fee 0 Total UnPaid Fee 0 Cash Collection Total Fee Mã ĐH: BT08251427…" at bounding box center [348, 158] width 641 height 308
click at [604, 305] on span "Lưu và In" at bounding box center [621, 306] width 54 height 8
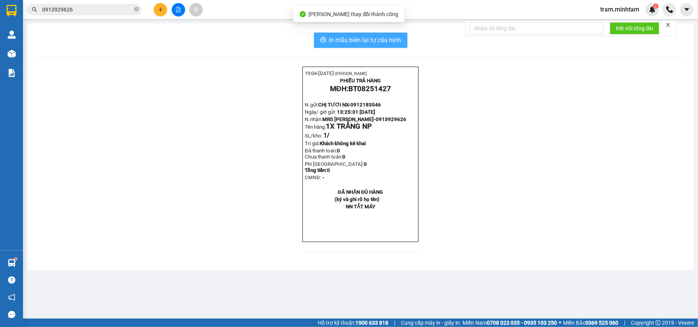
click at [400, 43] on span "In mẫu biên lai tự cấu hình" at bounding box center [365, 40] width 72 height 10
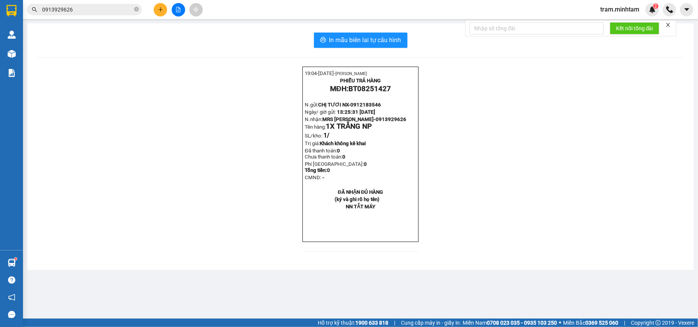
click at [103, 11] on input "0913929626" at bounding box center [87, 9] width 90 height 8
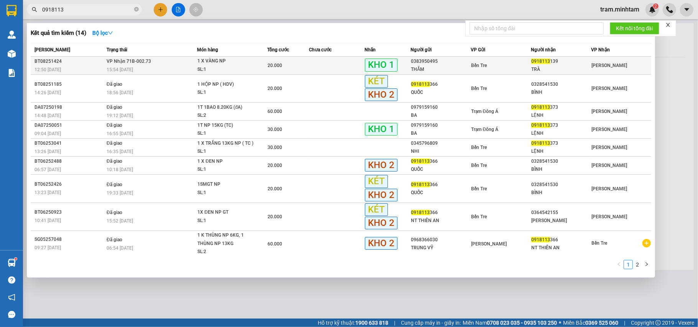
click at [252, 66] on div "SL: 1" at bounding box center [225, 70] width 57 height 8
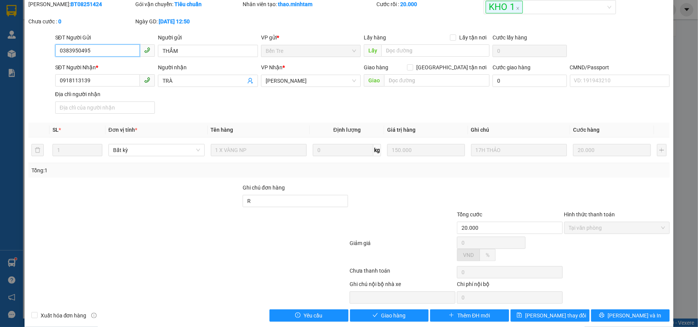
scroll to position [39, 0]
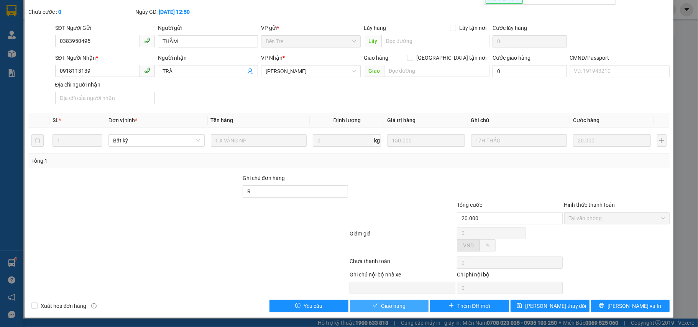
drag, startPoint x: 395, startPoint y: 306, endPoint x: 418, endPoint y: 305, distance: 23.8
click at [395, 305] on span "Giao hàng" at bounding box center [393, 306] width 25 height 8
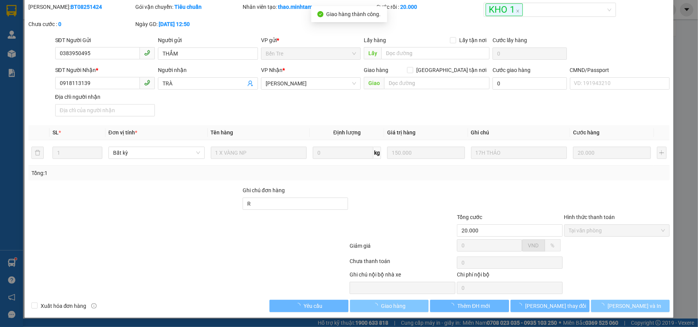
scroll to position [27, 0]
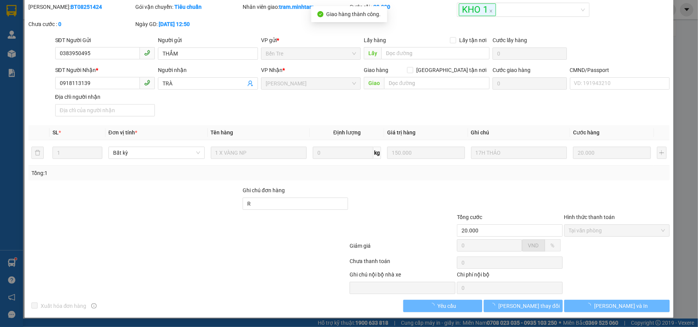
click at [607, 305] on span "Lưu và In" at bounding box center [621, 306] width 54 height 8
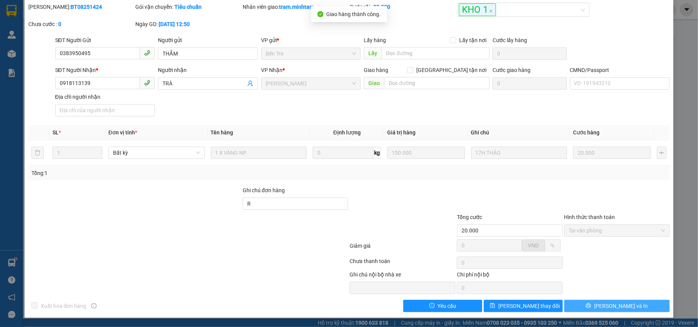
click at [584, 308] on button "Lưu và In" at bounding box center [617, 306] width 106 height 12
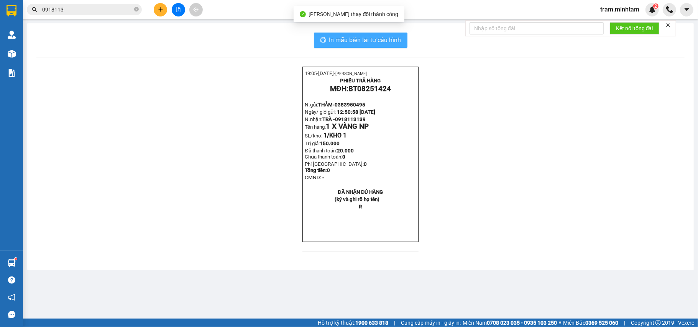
click at [403, 44] on button "In mẫu biên lai tự cấu hình" at bounding box center [360, 40] width 93 height 15
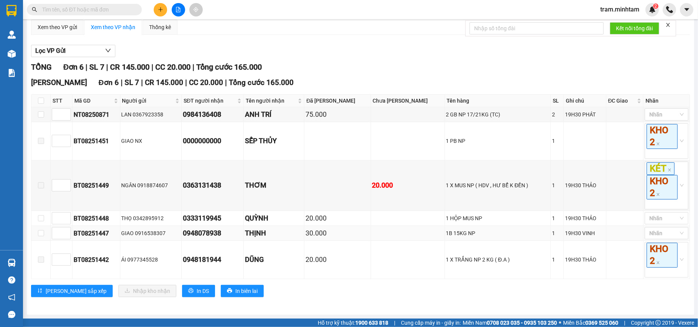
scroll to position [78, 0]
click at [85, 136] on div "BT08251451" at bounding box center [96, 141] width 45 height 10
copy div "BT08251451"
click at [216, 189] on div "0363131438" at bounding box center [212, 185] width 59 height 11
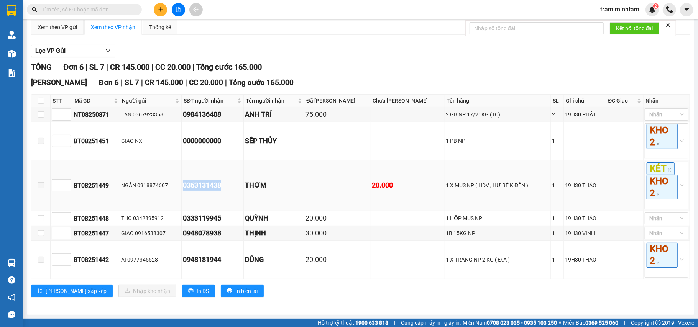
click at [216, 189] on div "0363131438" at bounding box center [212, 185] width 59 height 11
copy div "0363131438"
click at [210, 220] on div "0333119945" at bounding box center [212, 218] width 59 height 11
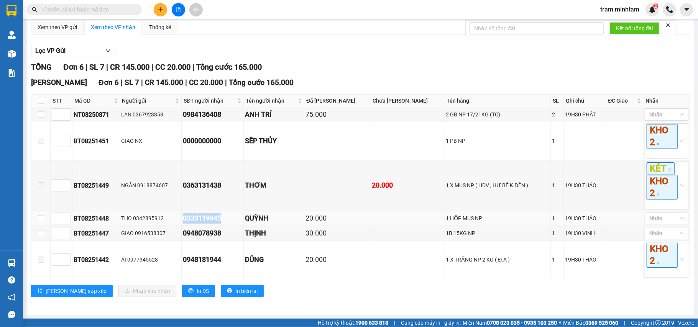
copy div "0333119945"
click at [195, 235] on div "0948078938" at bounding box center [212, 233] width 59 height 11
copy div "0948078938"
click at [200, 262] on div "0948181944" at bounding box center [212, 259] width 59 height 11
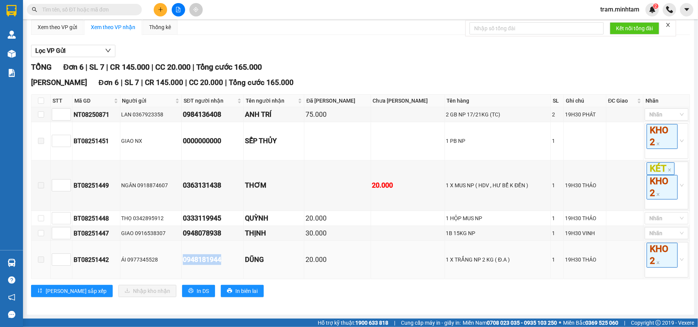
click at [200, 262] on div "0948181944" at bounding box center [212, 259] width 59 height 11
copy div "0948181944"
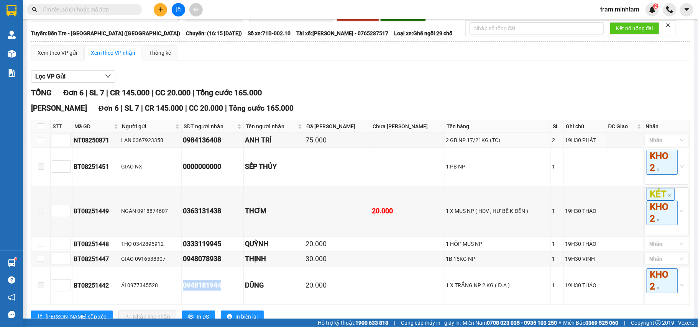
scroll to position [0, 0]
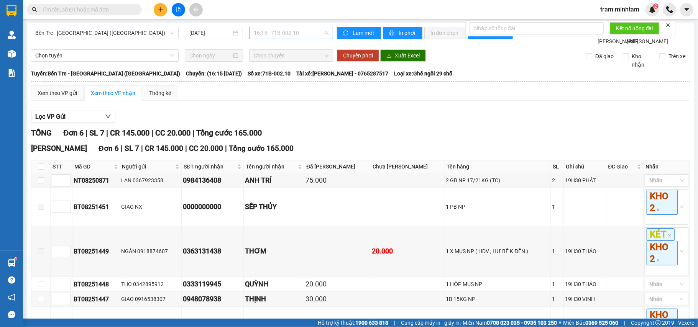
click at [298, 37] on span "16:15 - 71B-002.10" at bounding box center [291, 32] width 75 height 11
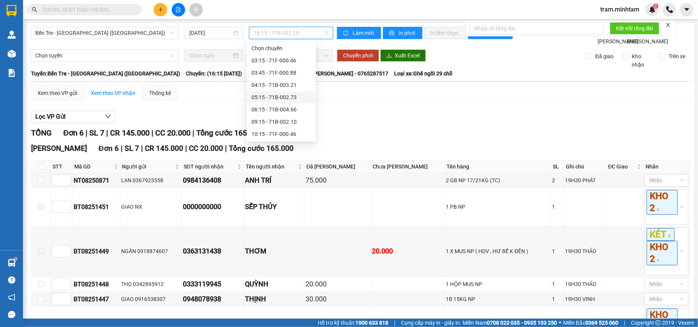
scroll to position [61, 0]
click at [125, 33] on span "Bến Tre - [GEOGRAPHIC_DATA] ([GEOGRAPHIC_DATA])" at bounding box center [104, 32] width 139 height 11
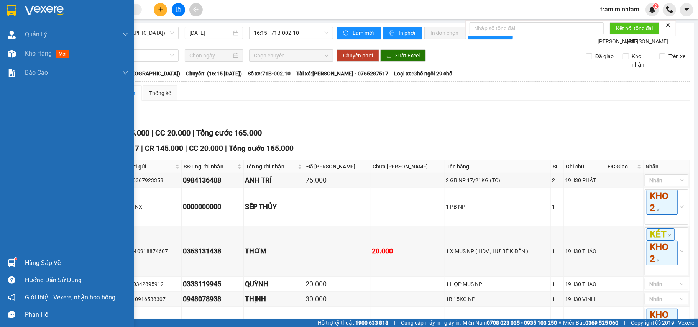
click at [17, 269] on div at bounding box center [11, 262] width 13 height 13
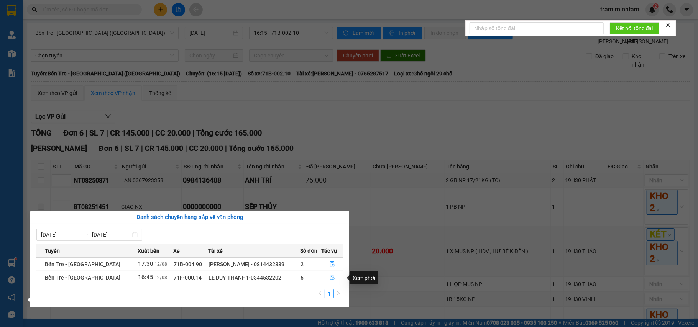
click at [330, 276] on icon "file-done" at bounding box center [332, 277] width 5 height 5
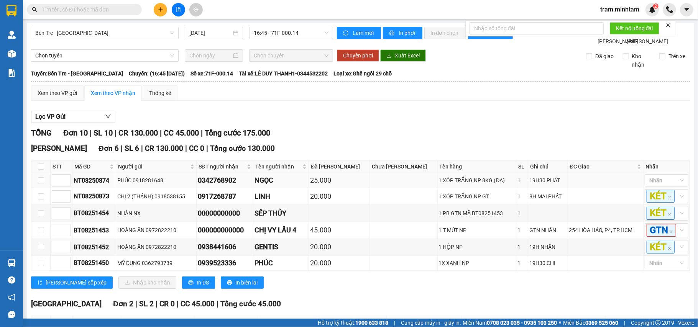
click at [224, 186] on div "0342768902" at bounding box center [225, 180] width 54 height 11
copy div "0342768902"
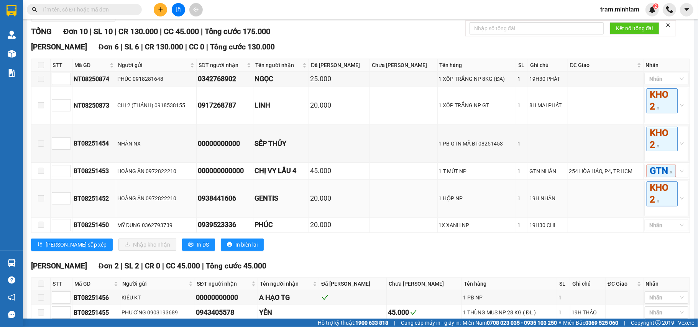
scroll to position [102, 0]
click at [81, 148] on td "BT08251454" at bounding box center [94, 144] width 44 height 38
copy div "BT08251454"
click at [218, 110] on div "0917268787" at bounding box center [225, 105] width 54 height 11
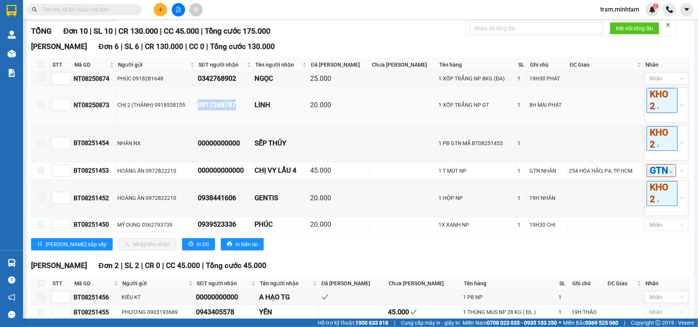
click at [218, 110] on div "0917268787" at bounding box center [225, 105] width 54 height 11
copy div "0917268787"
click at [225, 203] on div "0938441606" at bounding box center [225, 198] width 54 height 11
copy div "0938441606"
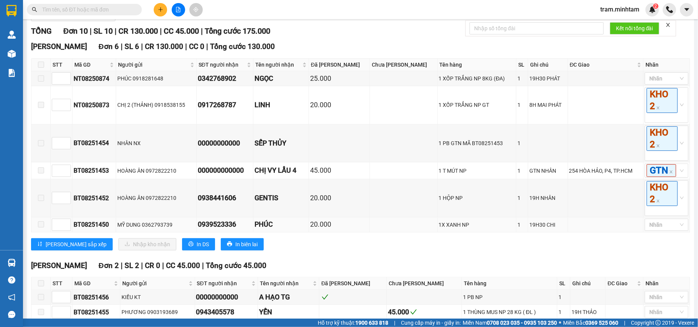
click at [230, 230] on div "0939523336" at bounding box center [225, 224] width 54 height 11
copy div "0939523336"
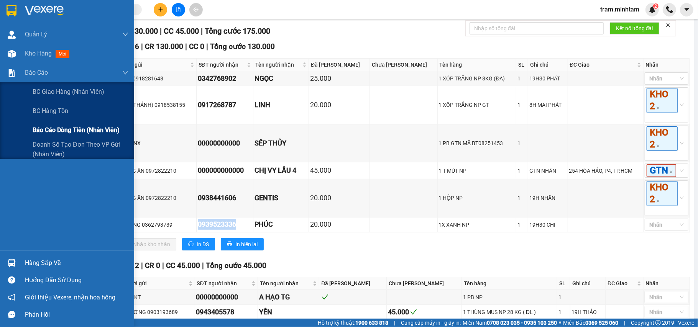
click at [44, 128] on span "Báo cáo dòng tiền (nhân viên)" at bounding box center [76, 130] width 87 height 10
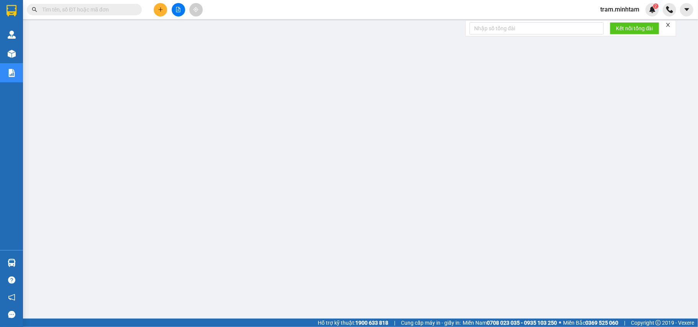
click at [103, 15] on span at bounding box center [84, 9] width 115 height 11
click at [102, 13] on input "text" at bounding box center [87, 9] width 90 height 8
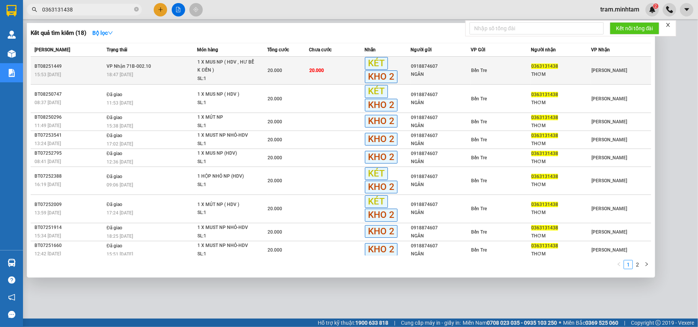
type input "0363131438"
click at [301, 67] on div "20.000" at bounding box center [288, 70] width 41 height 8
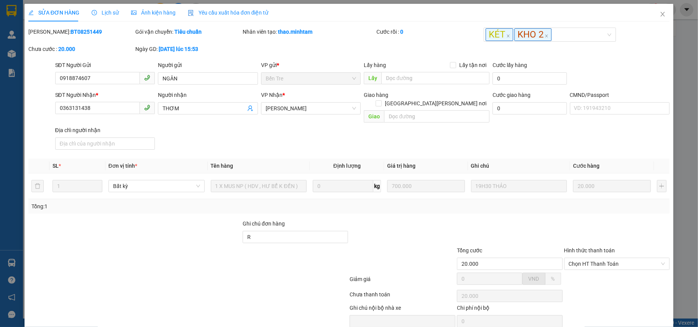
type input "0918874607"
type input "NGÂN"
type input "0363131438"
type input "THƠM"
type input "R"
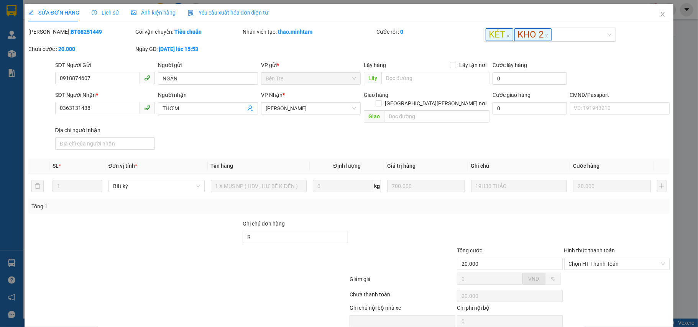
type input "20.000"
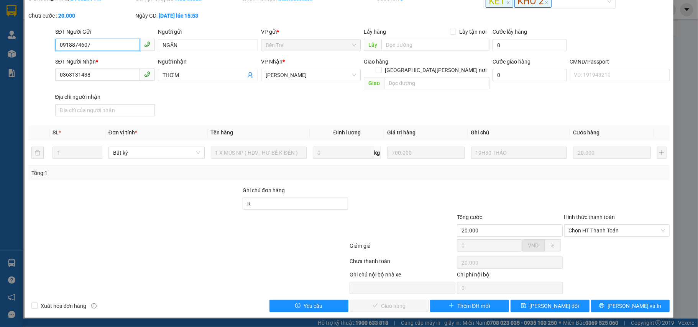
scroll to position [27, 0]
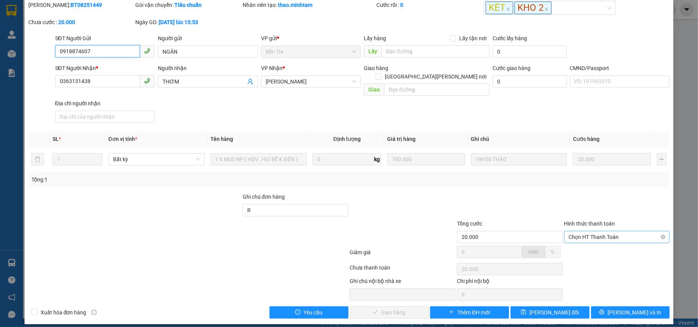
click at [587, 231] on span "Chọn HT Thanh Toán" at bounding box center [617, 236] width 97 height 11
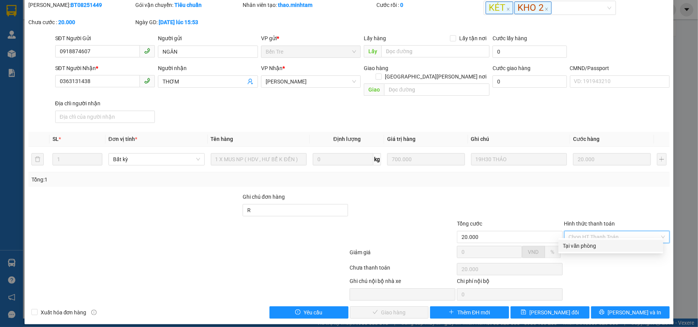
click at [580, 242] on div "Tại văn phòng" at bounding box center [610, 246] width 95 height 8
type input "0"
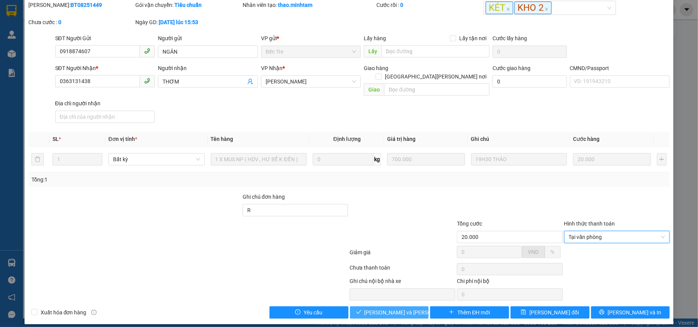
click at [389, 310] on span "[PERSON_NAME] và [PERSON_NAME] hàng" at bounding box center [415, 312] width 103 height 8
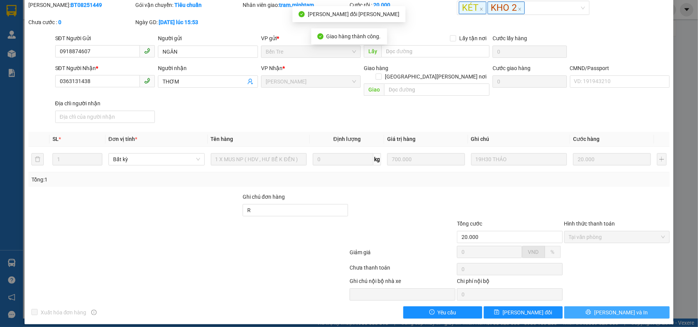
click at [601, 307] on button "[PERSON_NAME] và In" at bounding box center [617, 313] width 106 height 12
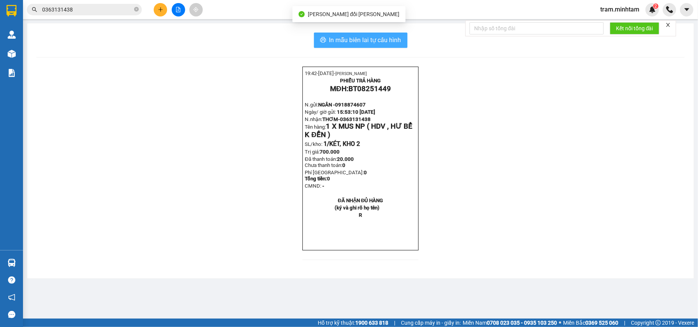
click at [380, 37] on span "In mẫu biên lai tự cấu hình" at bounding box center [365, 40] width 72 height 10
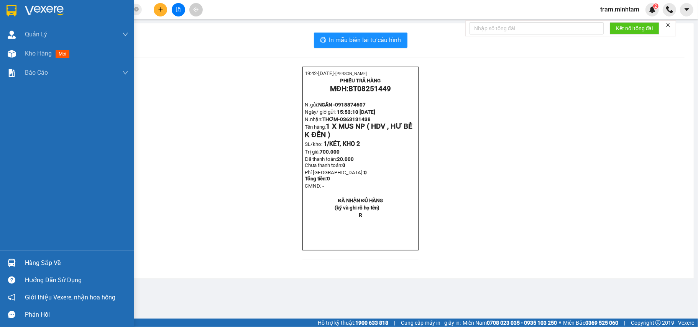
click at [19, 264] on div "Hàng sắp về" at bounding box center [67, 262] width 134 height 17
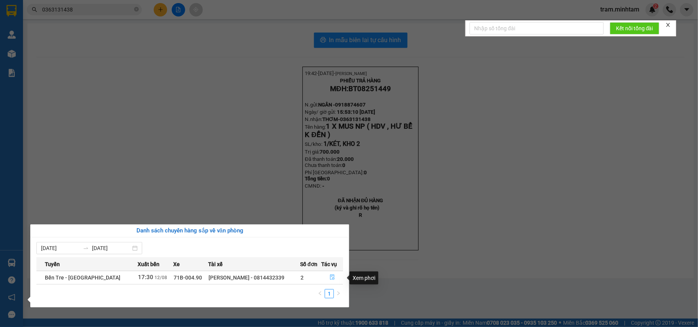
click at [330, 280] on icon "file-done" at bounding box center [332, 277] width 5 height 5
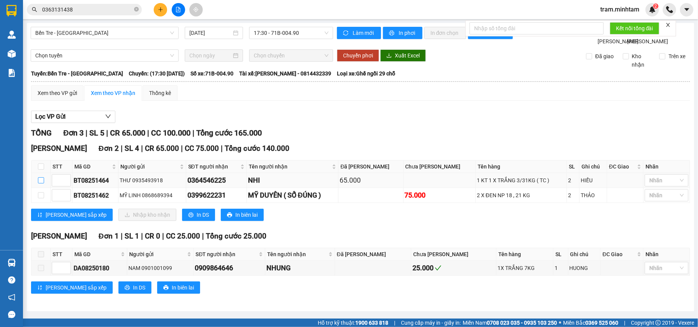
drag, startPoint x: 42, startPoint y: 190, endPoint x: 36, endPoint y: 195, distance: 7.7
click at [41, 184] on input "checkbox" at bounding box center [41, 180] width 6 height 6
checkbox input "true"
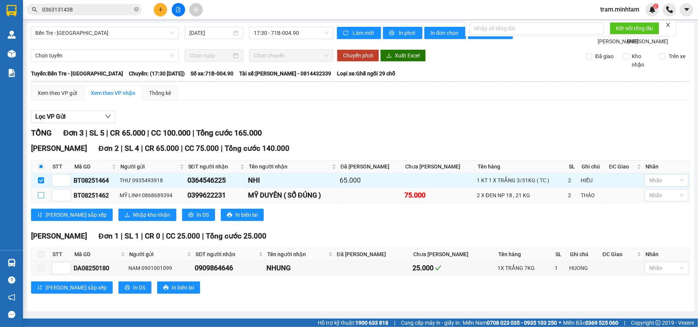
click at [39, 198] on input "checkbox" at bounding box center [41, 195] width 6 height 6
checkbox input "true"
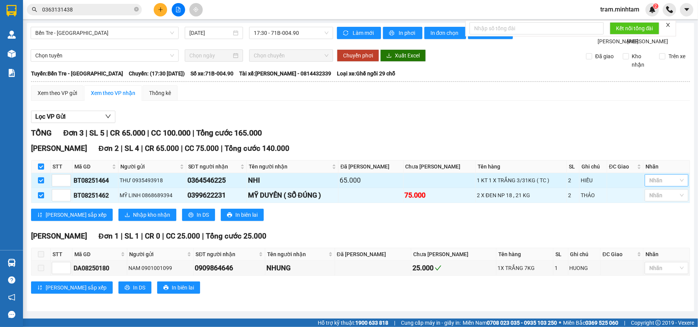
click at [652, 185] on div at bounding box center [662, 180] width 32 height 9
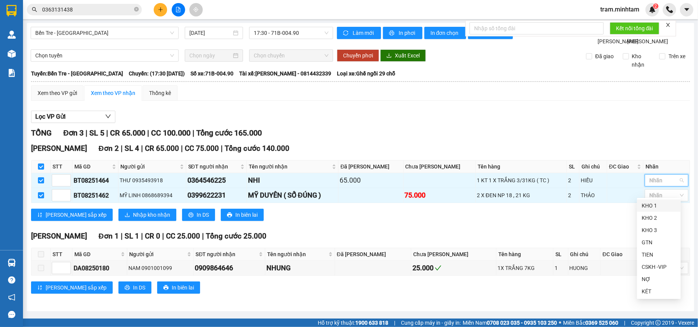
click at [648, 204] on div "KHO 1" at bounding box center [658, 206] width 34 height 8
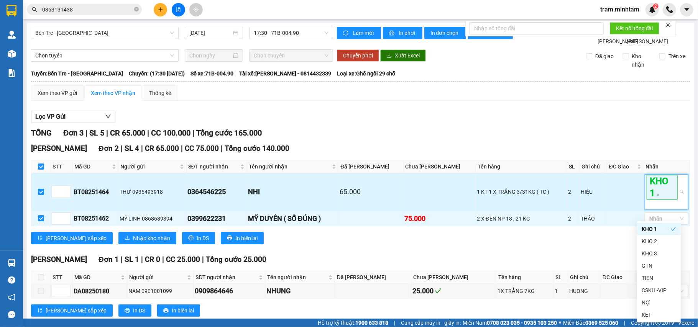
click at [611, 206] on td at bounding box center [625, 192] width 36 height 38
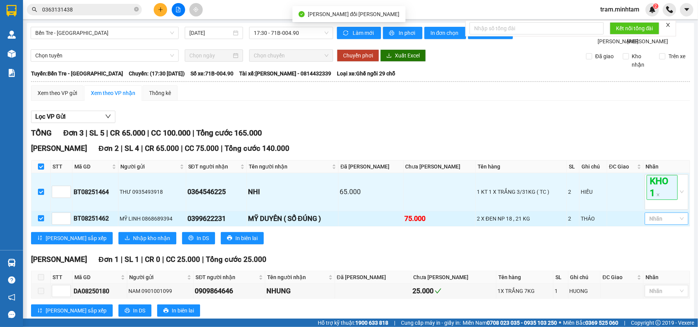
click at [650, 223] on div at bounding box center [662, 218] width 32 height 9
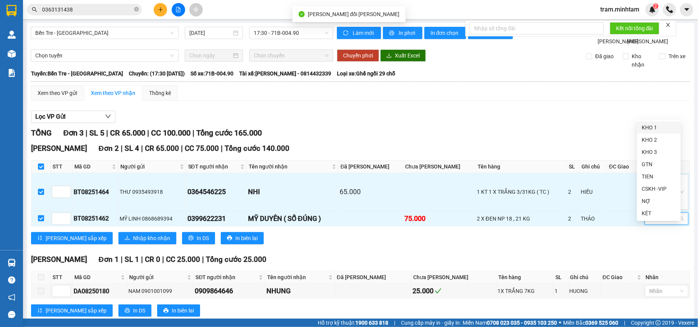
click at [650, 127] on div "KHO 1" at bounding box center [658, 127] width 34 height 8
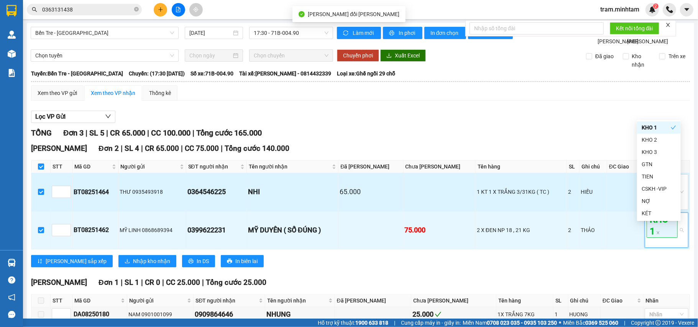
click at [322, 197] on div "NHI" at bounding box center [292, 192] width 89 height 11
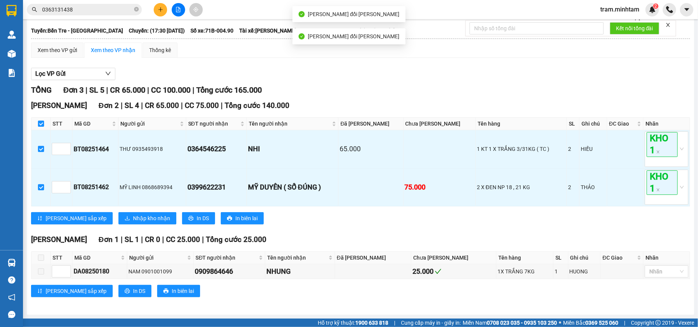
scroll to position [54, 0]
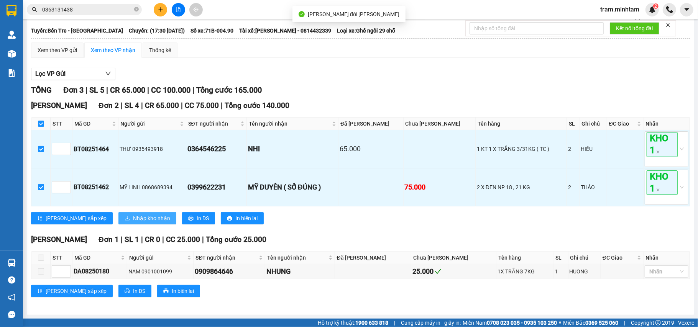
click at [133, 218] on span "Nhập kho nhận" at bounding box center [151, 218] width 37 height 8
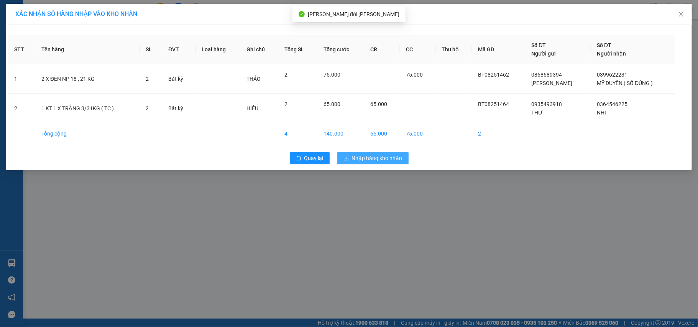
drag, startPoint x: 371, startPoint y: 160, endPoint x: 366, endPoint y: 159, distance: 4.6
click at [371, 159] on span "Nhập hàng kho nhận" at bounding box center [377, 158] width 51 height 8
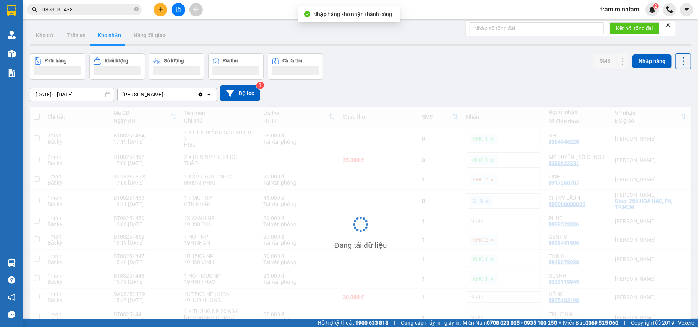
click at [104, 13] on input "0363131438" at bounding box center [87, 9] width 90 height 8
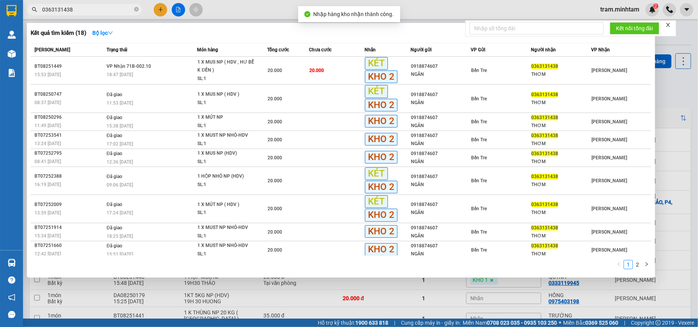
click at [104, 13] on input "0363131438" at bounding box center [87, 9] width 90 height 8
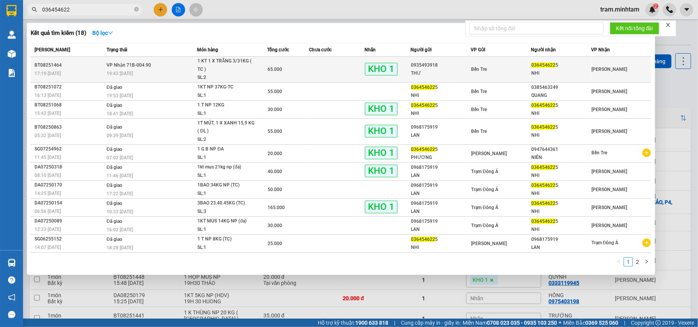
type input "036454622"
click at [221, 74] on div "SL: 2" at bounding box center [225, 78] width 57 height 8
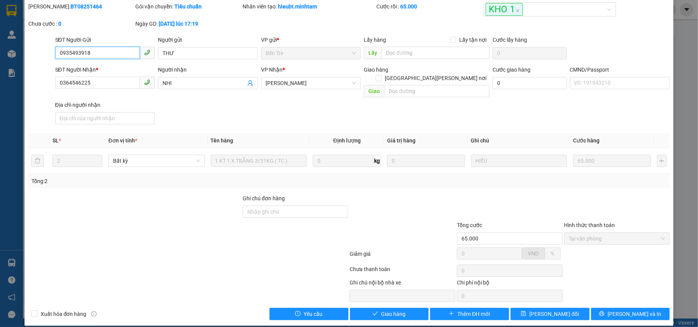
scroll to position [27, 0]
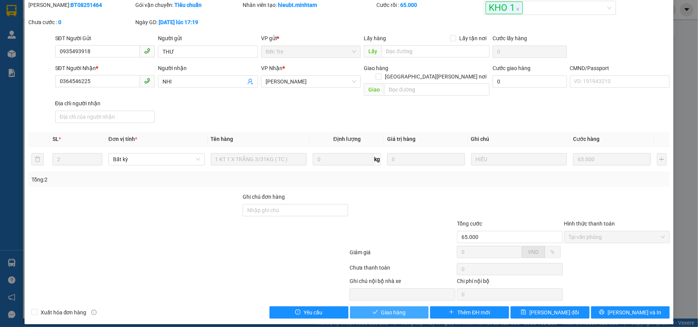
click at [373, 307] on button "Giao hàng" at bounding box center [389, 313] width 79 height 12
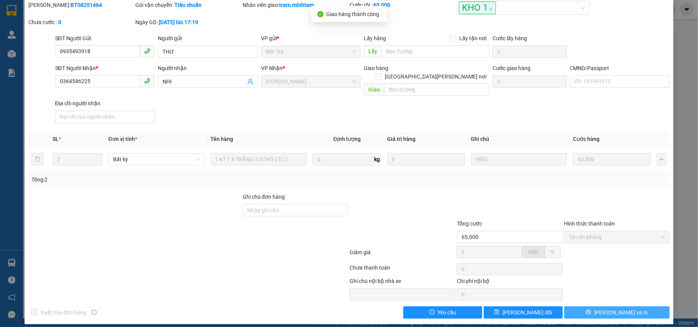
click at [615, 312] on button "Lưu và In" at bounding box center [617, 313] width 106 height 12
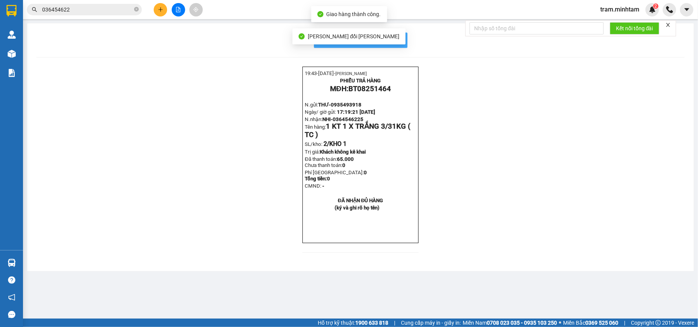
click at [399, 43] on span "In mẫu biên lai tự cấu hình" at bounding box center [365, 40] width 72 height 10
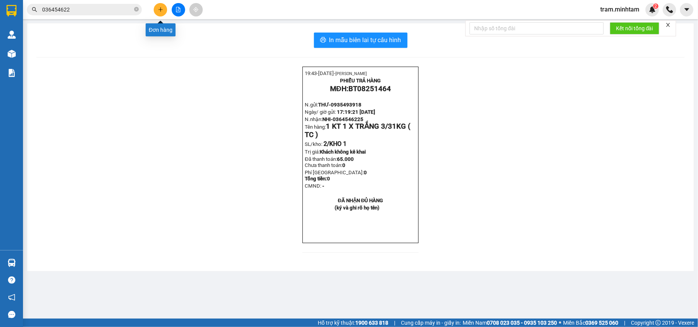
click at [159, 11] on icon "plus" at bounding box center [160, 9] width 5 height 5
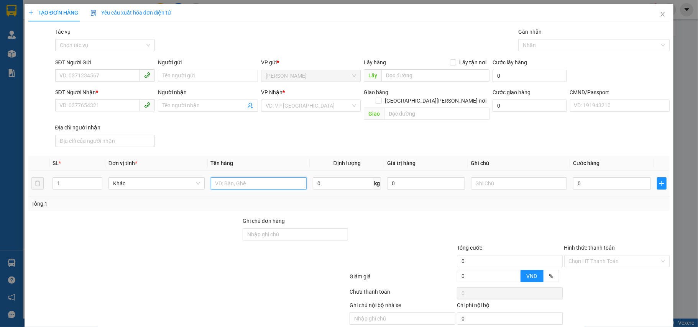
click at [228, 177] on input "text" at bounding box center [259, 183] width 96 height 12
type input "1 K T NP 11KG"
click at [89, 80] on input "SĐT Người Gửi" at bounding box center [97, 75] width 85 height 12
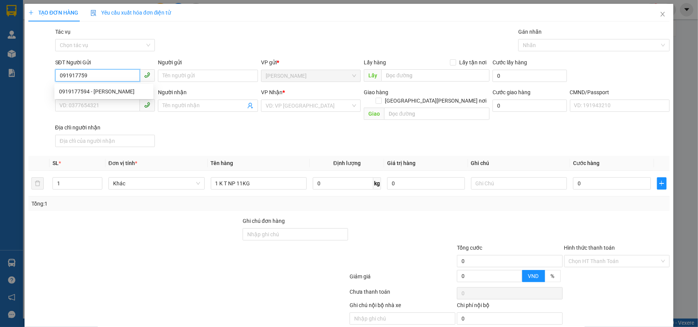
type input "0919177594"
click at [100, 92] on div "0919177594 - CƯỜNG" at bounding box center [104, 91] width 90 height 8
type input "CƯỜNG"
type input "0936392739"
type input "KHOA"
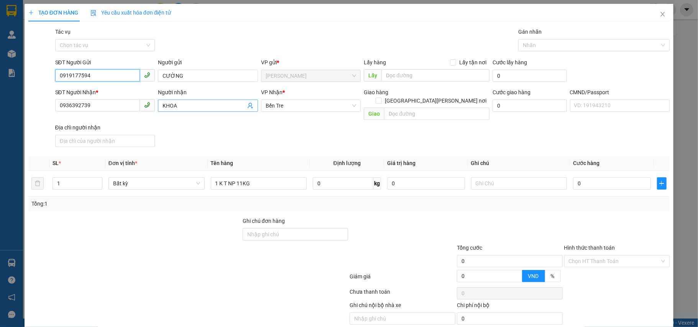
type input "0919177594"
click at [247, 109] on icon "user-add" at bounding box center [250, 106] width 6 height 6
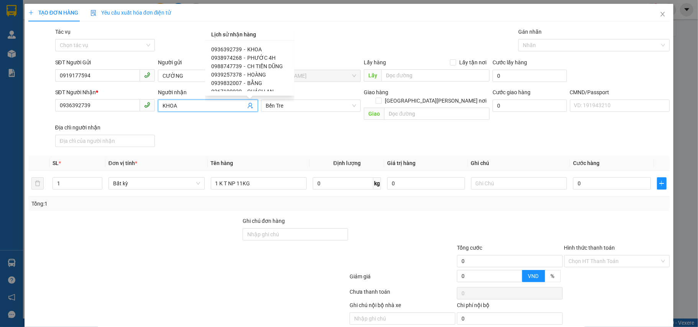
click at [261, 89] on span "QUÁCH AN" at bounding box center [260, 92] width 26 height 6
type input "0367190039"
type input "QUÁCH AN"
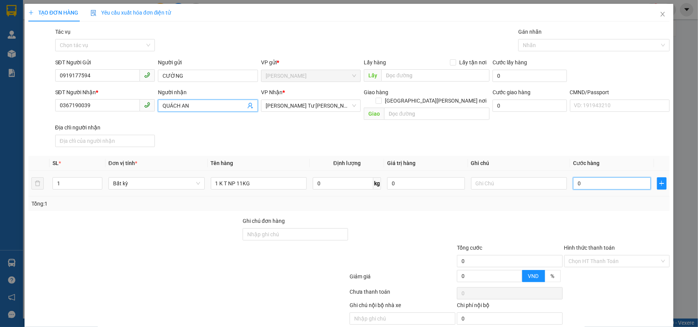
click at [598, 180] on input "0" at bounding box center [611, 183] width 77 height 12
type input "3"
type input "30"
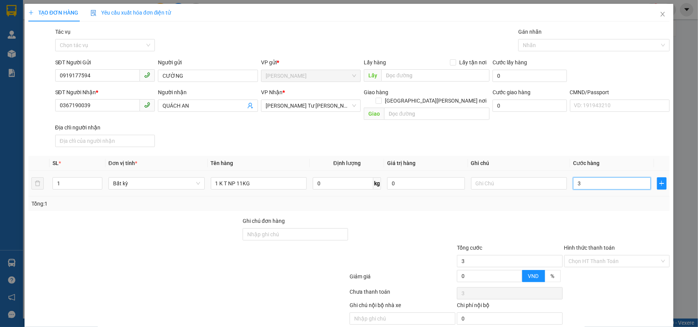
type input "30"
type input "30.000"
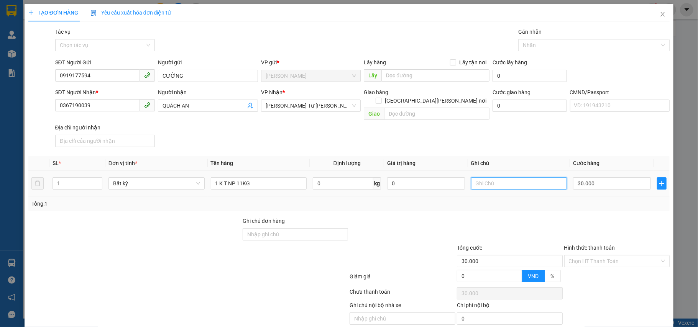
click at [500, 177] on input "text" at bounding box center [519, 183] width 96 height 12
click at [274, 181] on input "1 K T NP 11KG" at bounding box center [259, 183] width 96 height 12
type input "1 K T NP 11KG HDV"
click at [287, 228] on input "Ghi chú đơn hàng" at bounding box center [296, 234] width 106 height 12
type input "D"
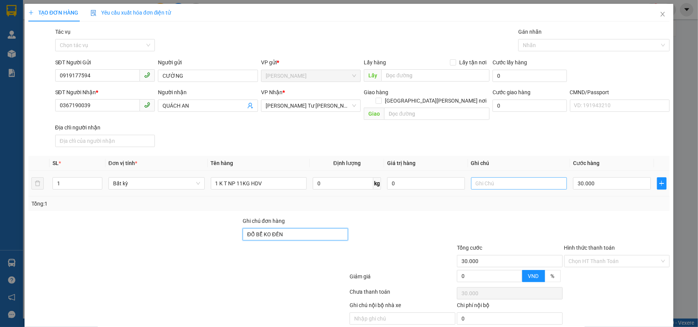
type input "ĐỔ BỂ KO ĐỀN"
click at [482, 177] on input "text" at bounding box center [519, 183] width 96 height 12
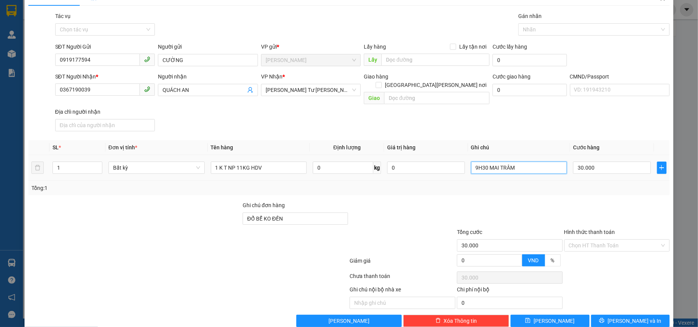
scroll to position [24, 0]
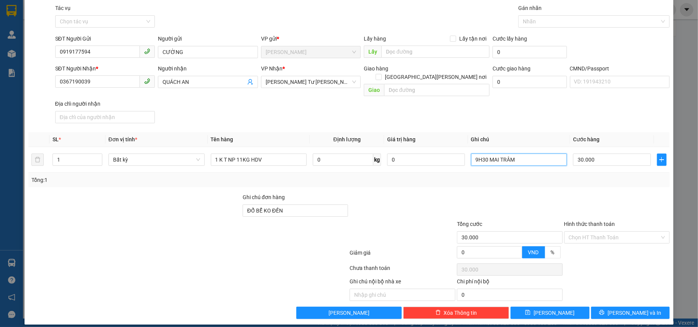
type input "9H30 MAI TRÂM"
drag, startPoint x: 605, startPoint y: 298, endPoint x: 597, endPoint y: 304, distance: 10.7
click at [603, 301] on div "Transit Pickup Surcharge Ids Transit Deliver Surcharge Ids Transit Deliver Surc…" at bounding box center [348, 161] width 641 height 315
click at [596, 307] on button "Lưu và In" at bounding box center [630, 313] width 79 height 12
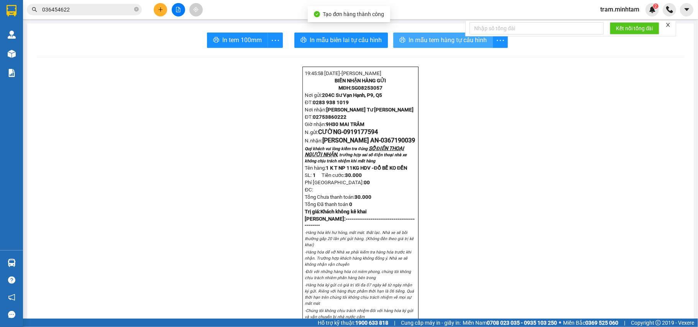
click at [412, 40] on span "In mẫu tem hàng tự cấu hình" at bounding box center [447, 40] width 78 height 10
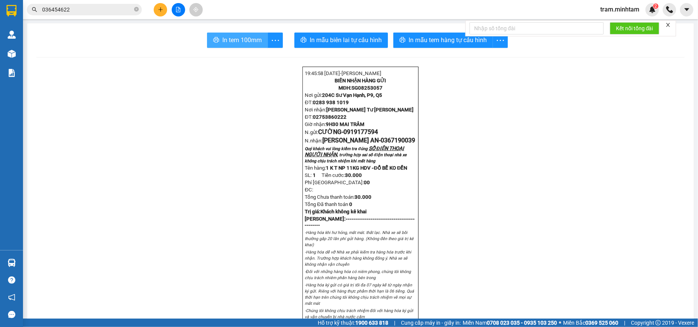
click at [228, 34] on button "In tem 100mm" at bounding box center [237, 40] width 61 height 15
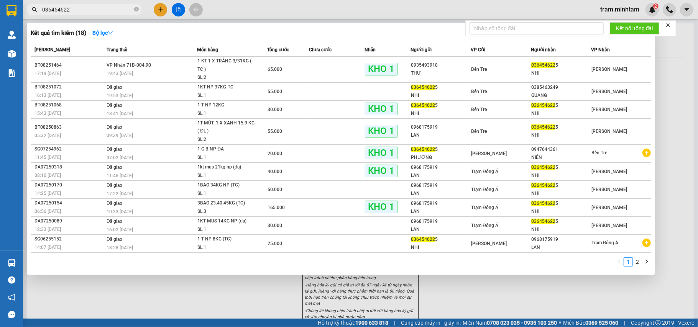
click at [90, 8] on input "036454622" at bounding box center [87, 9] width 90 height 8
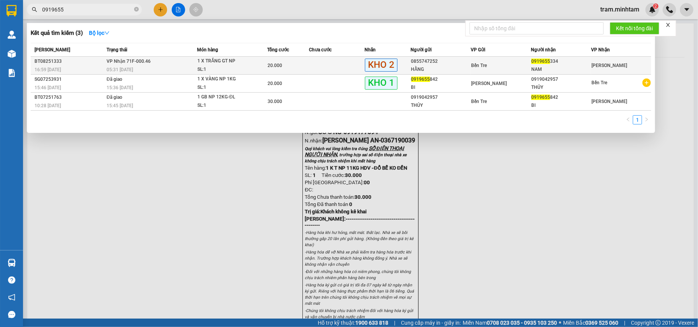
type input "0919655"
click at [220, 60] on div "1 X TRẮNG GT NP" at bounding box center [225, 61] width 57 height 8
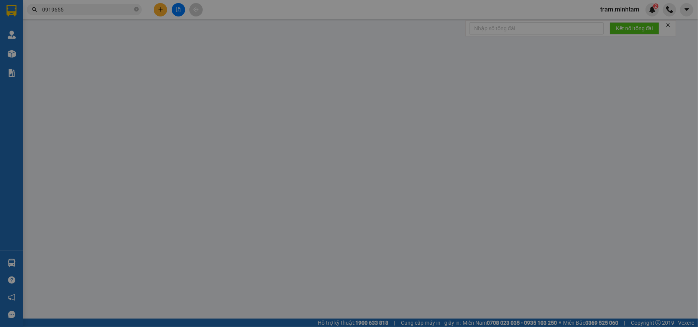
type input "0855747252"
type input "HẰNG"
type input "0919655334"
type input "NAM"
type input "R"
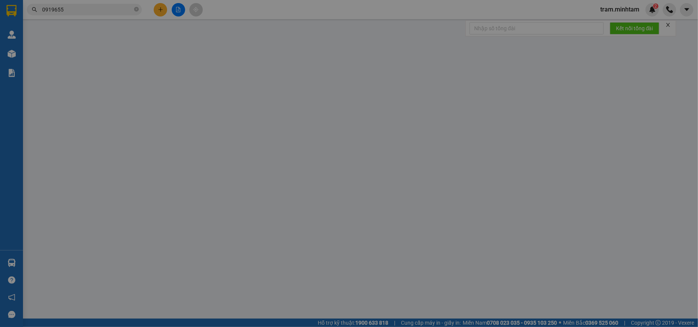
type input "20.000"
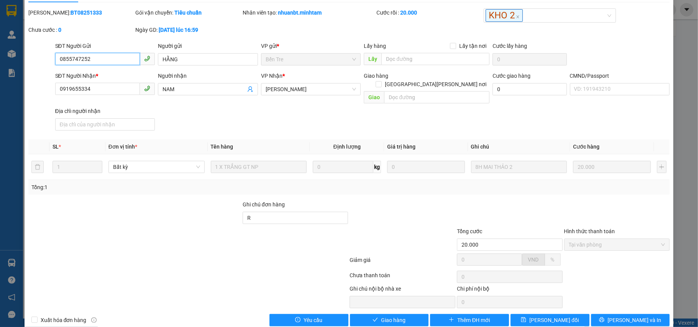
scroll to position [27, 0]
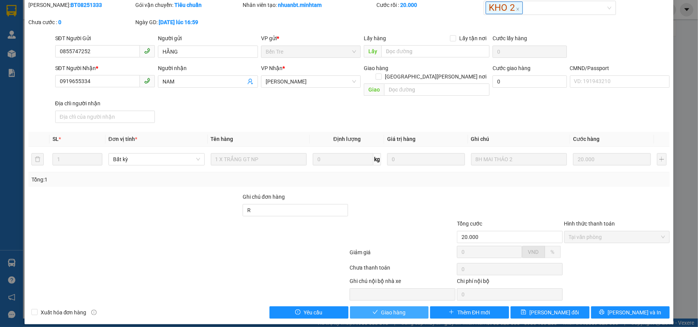
click at [397, 308] on span "Giao hàng" at bounding box center [393, 312] width 25 height 8
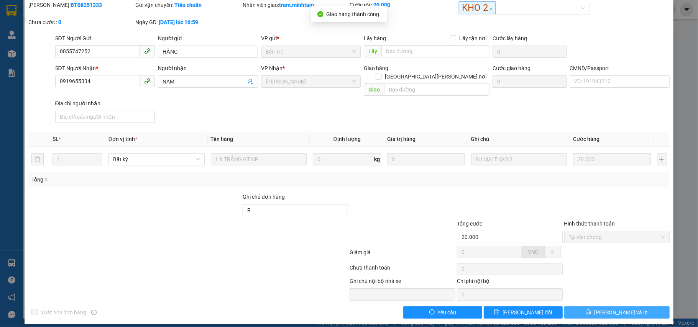
click at [612, 308] on span "Lưu và In" at bounding box center [621, 312] width 54 height 8
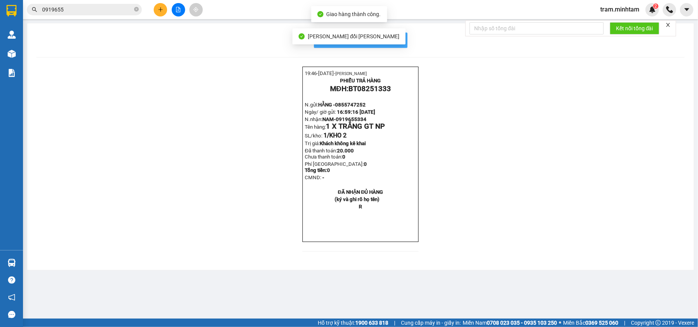
click at [402, 47] on button "In mẫu biên lai tự cấu hình" at bounding box center [360, 40] width 93 height 15
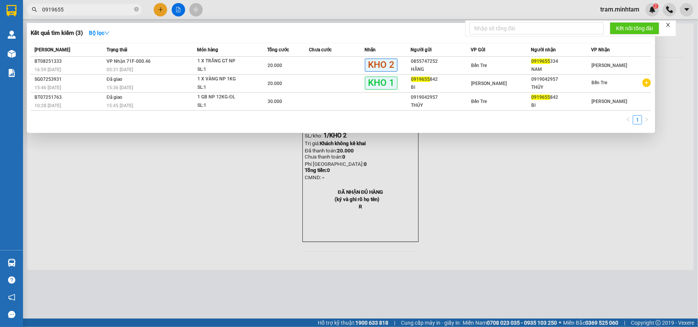
drag, startPoint x: 136, startPoint y: 8, endPoint x: 126, endPoint y: 8, distance: 9.6
click at [135, 8] on icon "close-circle" at bounding box center [136, 9] width 5 height 5
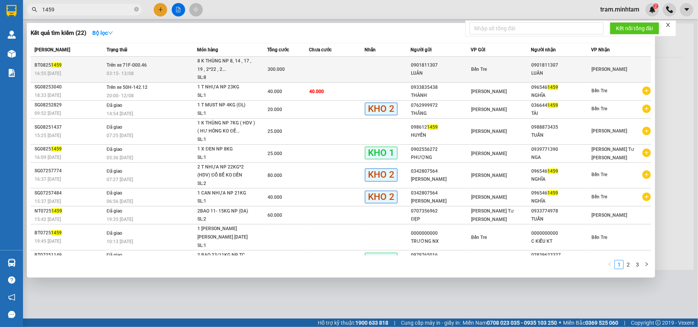
click at [280, 67] on span "300.000" at bounding box center [276, 69] width 17 height 5
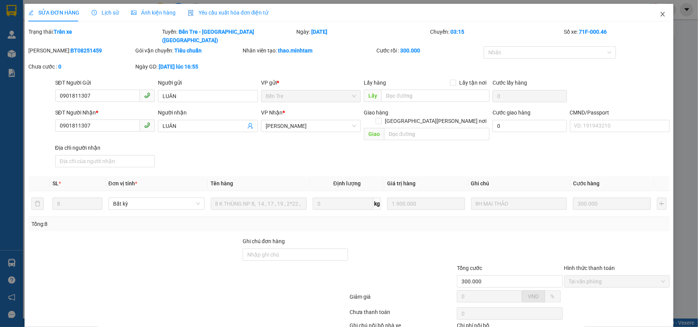
click at [652, 11] on span "Close" at bounding box center [662, 14] width 21 height 21
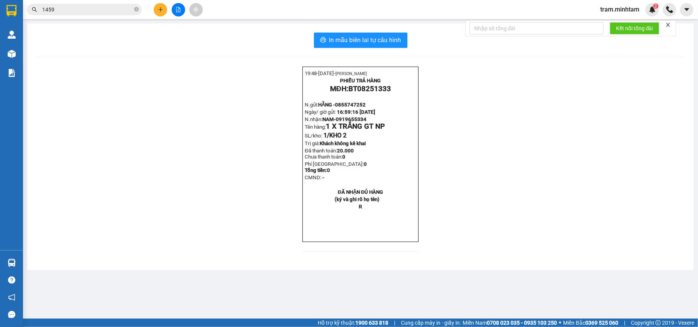
click at [97, 16] on div "Kết quả tìm kiếm ( 22 ) Bộ lọc Mã ĐH Trạng thái Món hàng Tổng cước Chưa cước Nh…" at bounding box center [74, 9] width 149 height 13
click at [103, 11] on input "1459" at bounding box center [87, 9] width 90 height 8
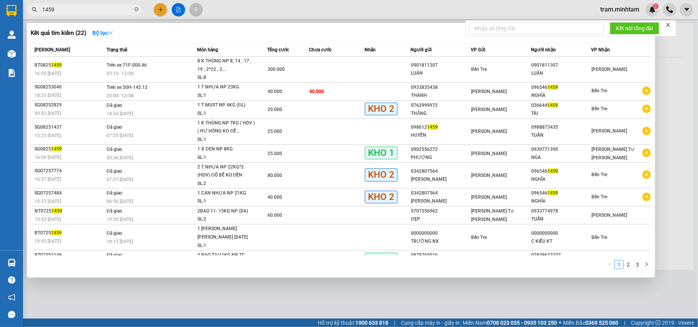
click at [103, 11] on input "1459" at bounding box center [87, 9] width 90 height 8
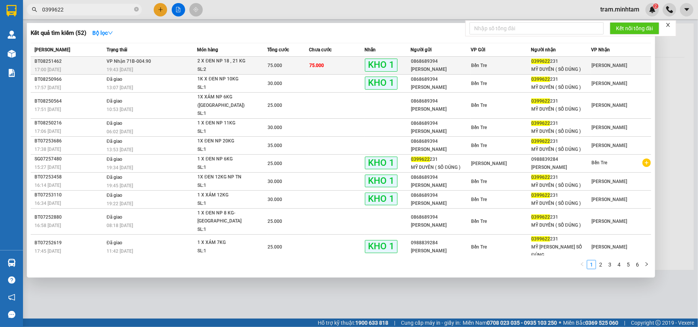
type input "0399622"
click at [238, 68] on div "SL: 2" at bounding box center [225, 70] width 57 height 8
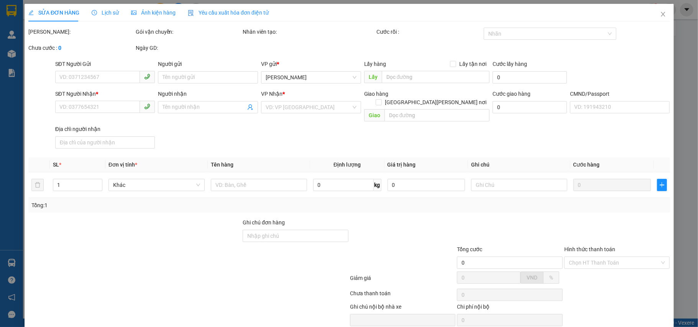
type input "0868689394"
type input "MỸ LINH"
type input "0399622231"
type input "MỸ DUYÊN ( SỐ ĐÚNG )"
type input "75.000"
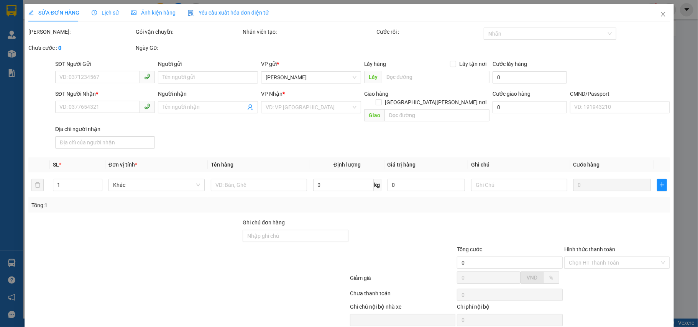
type input "75.000"
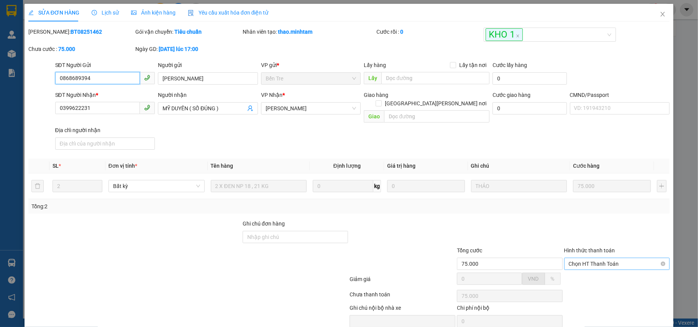
click at [598, 258] on span "Chọn HT Thanh Toán" at bounding box center [617, 263] width 97 height 11
click at [581, 238] on div "Total Paid Fee 0 Total UnPaid Fee 75.000 Cash Collection Total Fee Mã ĐH: BT082…" at bounding box center [348, 187] width 641 height 318
click at [586, 258] on span "Chọn HT Thanh Toán" at bounding box center [617, 263] width 97 height 11
drag, startPoint x: 579, startPoint y: 244, endPoint x: 575, endPoint y: 241, distance: 4.5
click at [578, 269] on div "Tại văn phòng" at bounding box center [610, 273] width 95 height 8
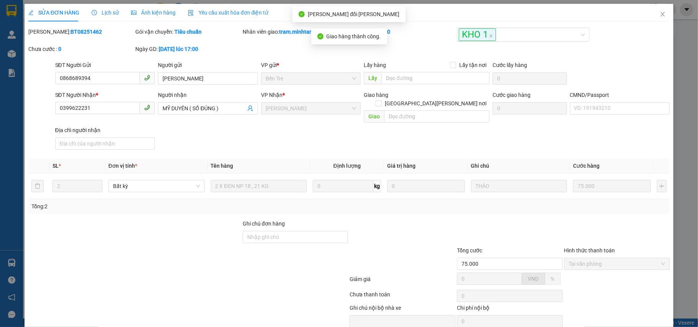
drag, startPoint x: 591, startPoint y: 307, endPoint x: 580, endPoint y: 307, distance: 10.7
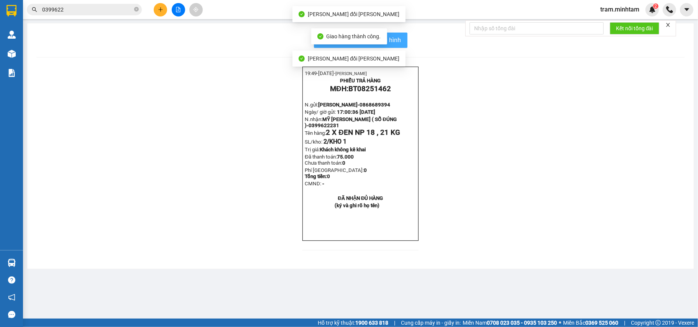
click at [402, 40] on button "In mẫu biên lai tự cấu hình" at bounding box center [360, 40] width 93 height 15
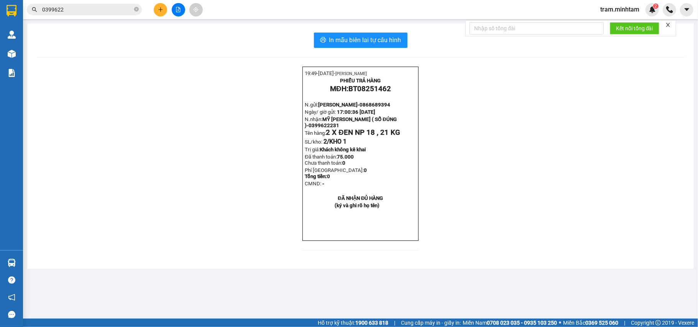
click at [126, 7] on input "0399622" at bounding box center [87, 9] width 90 height 8
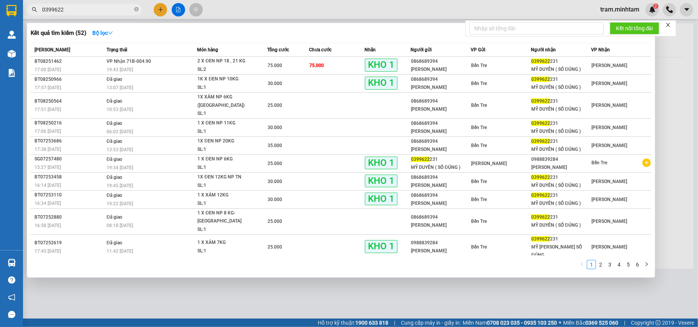
click at [126, 8] on input "0399622" at bounding box center [87, 9] width 90 height 8
click at [132, 11] on input "0399622" at bounding box center [87, 9] width 90 height 8
click at [131, 11] on input "0399622" at bounding box center [87, 9] width 90 height 8
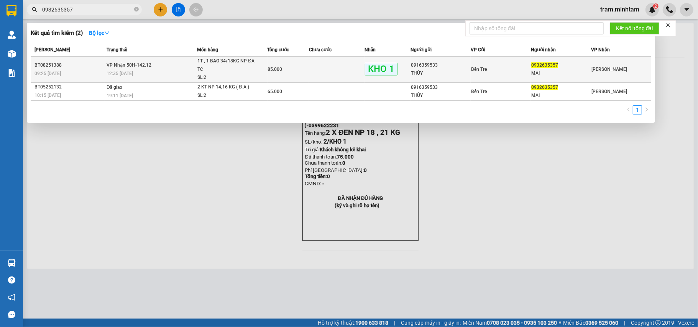
type input "0932635357"
click at [208, 74] on div "SL: 2" at bounding box center [225, 78] width 57 height 8
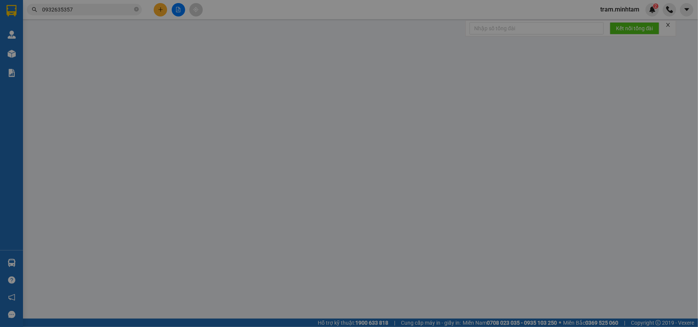
type input "0916359533"
type input "THỦY"
type input "0932635357"
type input "MAI"
type input "R"
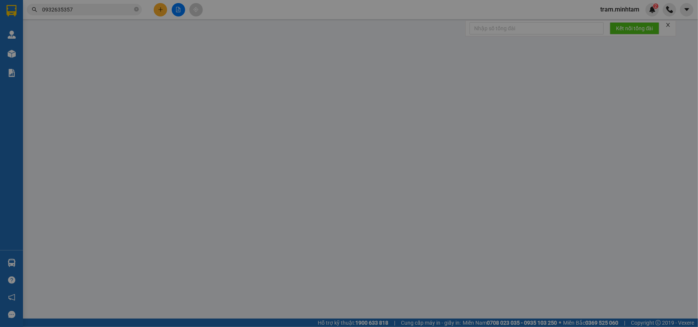
type input "85.000"
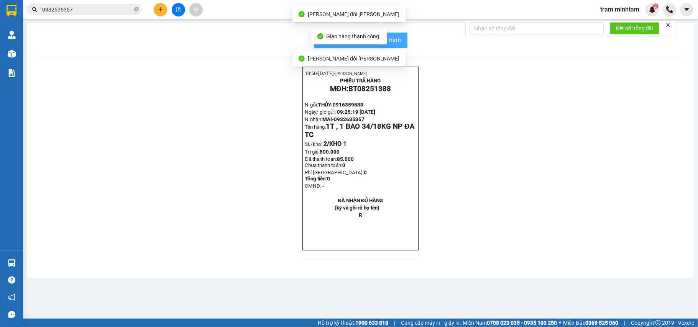
click at [392, 41] on span "In mẫu biên lai tự cấu hình" at bounding box center [365, 40] width 72 height 10
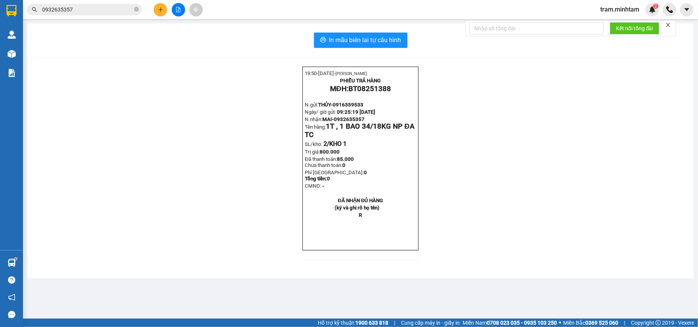
click at [128, 8] on input "0932635357" at bounding box center [87, 9] width 90 height 8
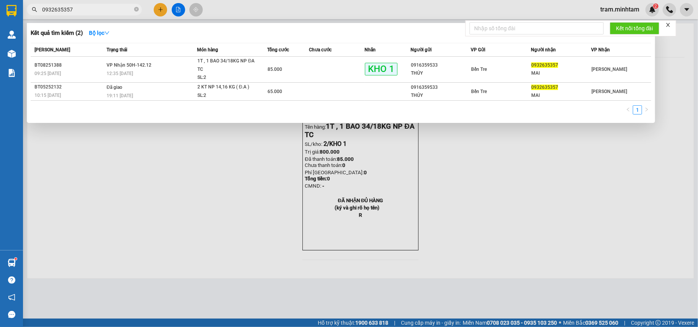
click at [128, 8] on input "0932635357" at bounding box center [87, 9] width 90 height 8
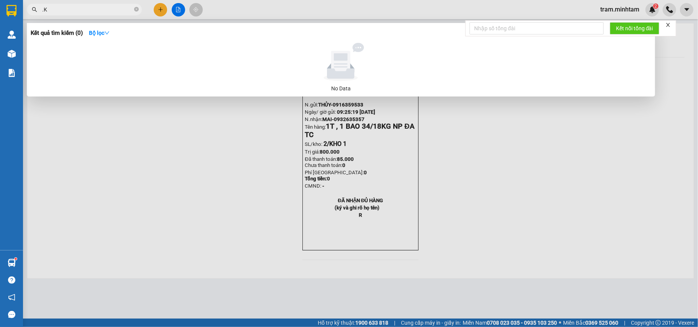
type input "."
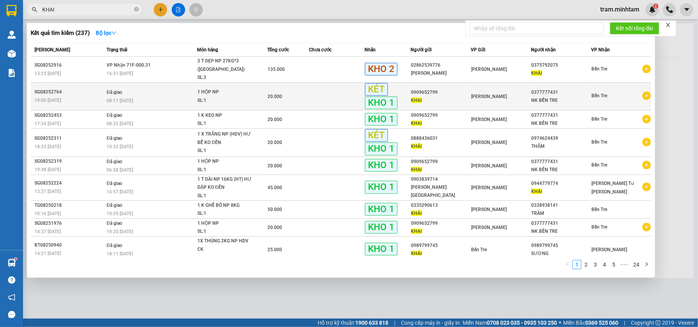
type input "KHAI"
click at [643, 92] on icon "plus-circle" at bounding box center [646, 96] width 8 height 8
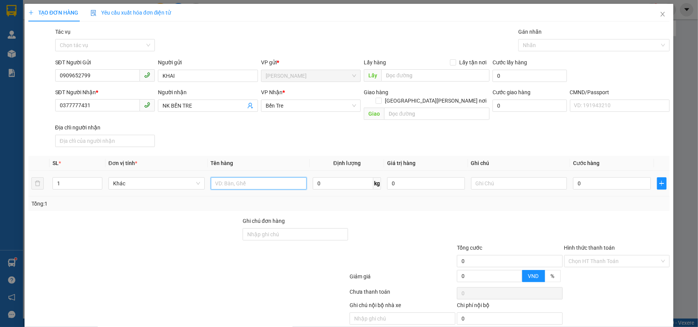
click at [252, 180] on input "text" at bounding box center [259, 183] width 96 height 12
type input "1 HỘP NP"
click at [601, 178] on input "0" at bounding box center [611, 183] width 77 height 12
type input "2"
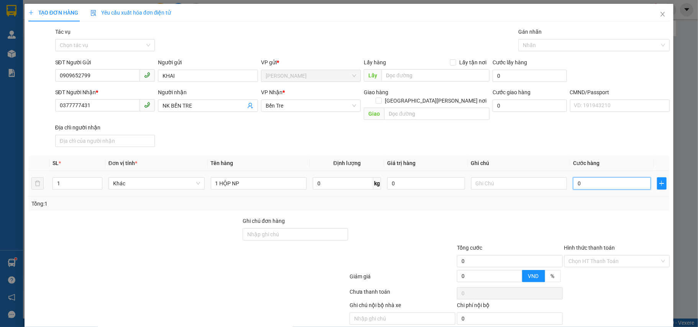
type input "2"
type input "20"
type input "20.000"
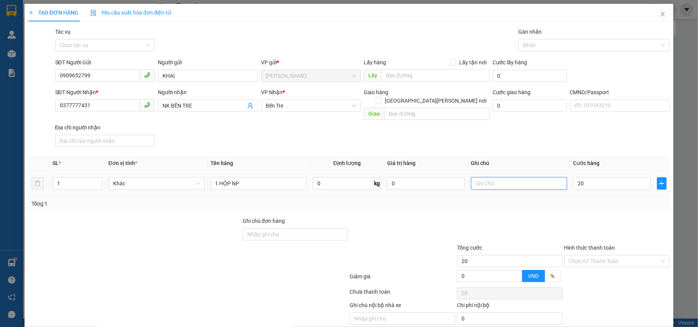
type input "20.000"
click at [475, 177] on input "text" at bounding box center [519, 183] width 96 height 12
type input "8H MAI TRÂM"
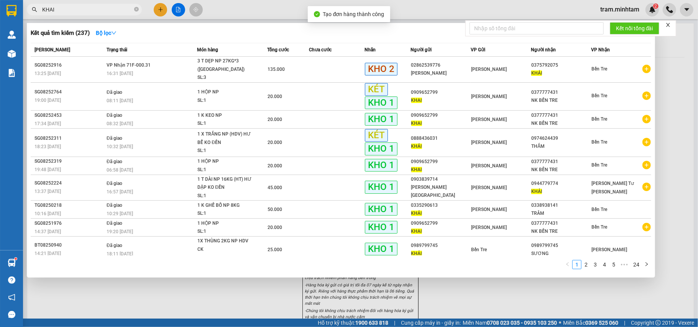
click at [462, 278] on div at bounding box center [349, 163] width 698 height 327
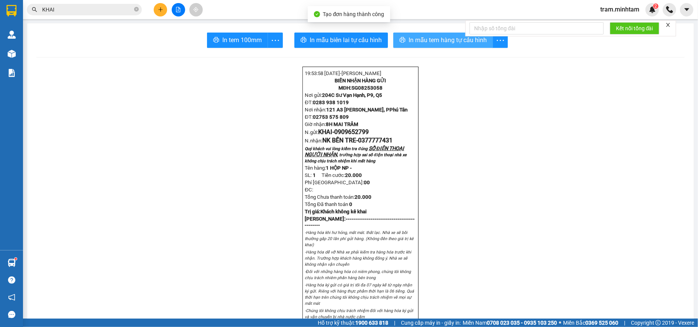
click at [433, 41] on span "In mẫu tem hàng tự cấu hình" at bounding box center [447, 40] width 78 height 10
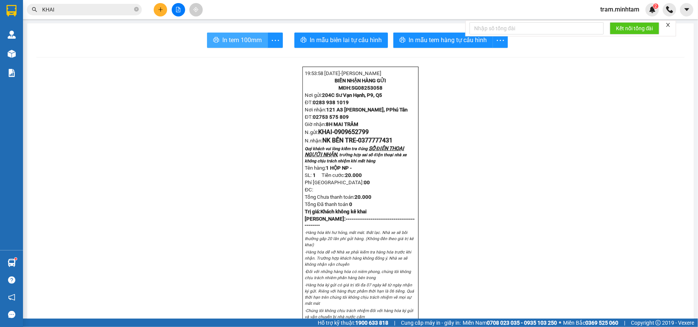
click at [253, 34] on button "In tem 100mm" at bounding box center [237, 40] width 61 height 15
click at [134, 9] on icon "close-circle" at bounding box center [136, 9] width 5 height 5
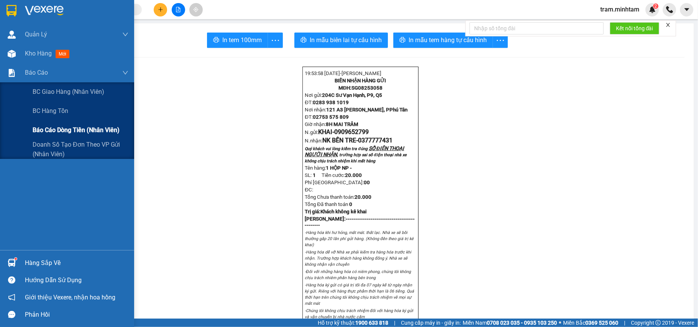
click at [42, 123] on div "Báo cáo dòng tiền (nhân viên)" at bounding box center [81, 130] width 96 height 19
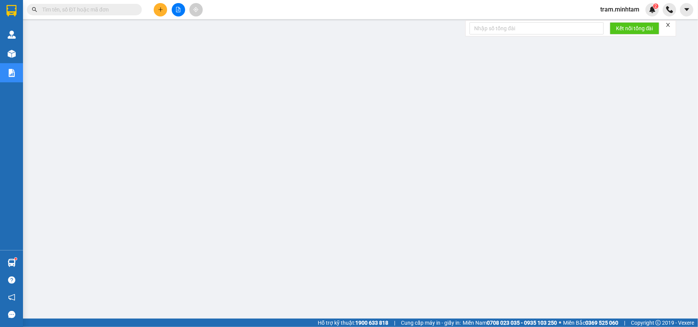
click at [79, 12] on input "text" at bounding box center [87, 9] width 90 height 8
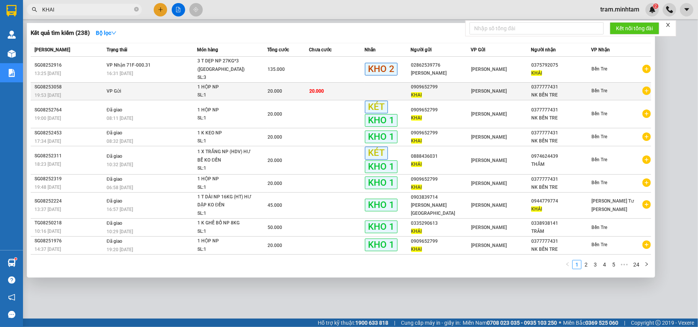
type input "KHAI"
click at [277, 89] on span "20.000" at bounding box center [275, 91] width 15 height 5
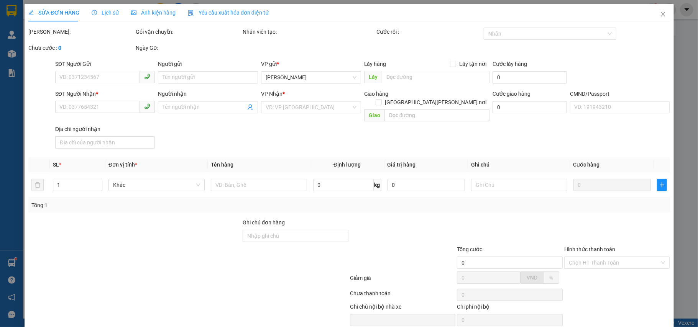
type input "0909652799"
type input "KHAI"
type input "0377777431"
type input "NK BẾN TRE"
type input "20.000"
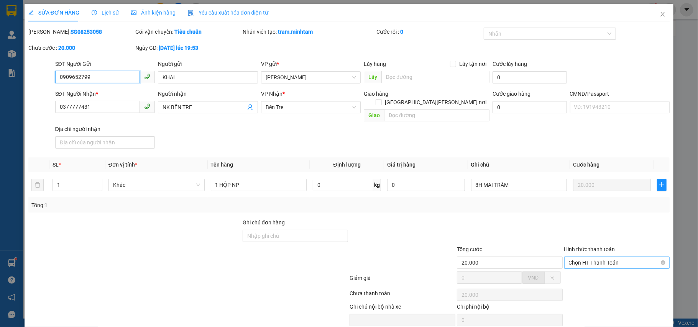
click at [572, 257] on span "Chọn HT Thanh Toán" at bounding box center [617, 262] width 97 height 11
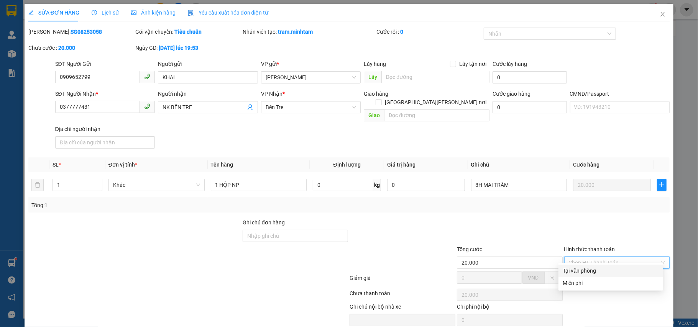
click at [574, 267] on div "Tại văn phòng" at bounding box center [610, 271] width 95 height 8
type input "0"
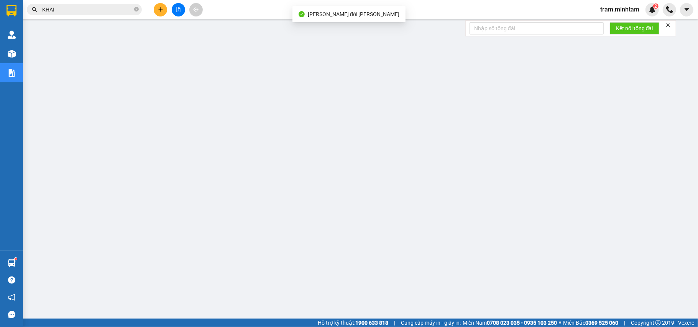
click at [79, 9] on input "KHAI" at bounding box center [87, 9] width 90 height 8
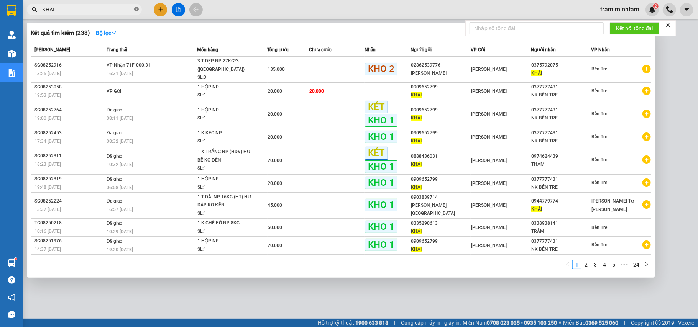
click at [136, 8] on icon "close-circle" at bounding box center [136, 9] width 5 height 5
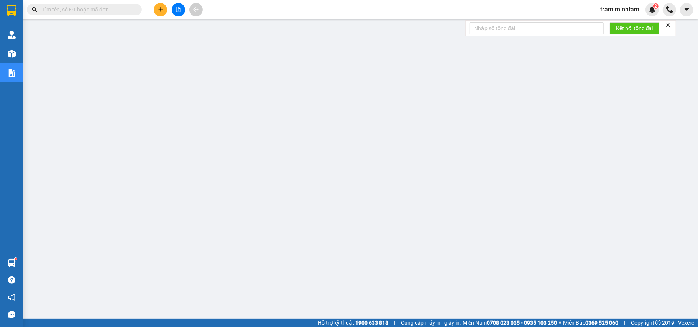
click at [79, 14] on span at bounding box center [84, 9] width 115 height 11
click at [97, 10] on input "text" at bounding box center [87, 9] width 90 height 8
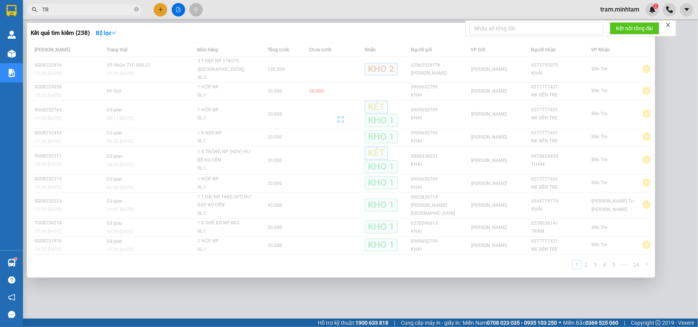
type input "TRÍ"
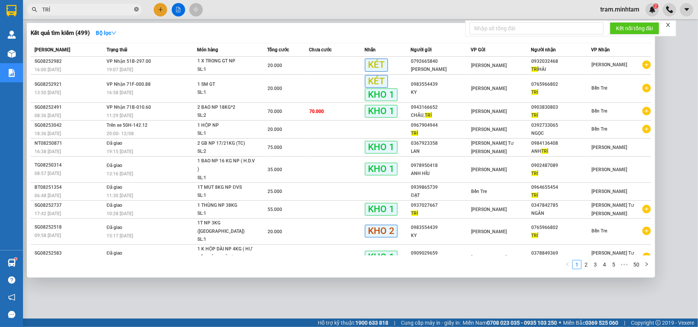
click at [135, 10] on icon "close-circle" at bounding box center [136, 9] width 5 height 5
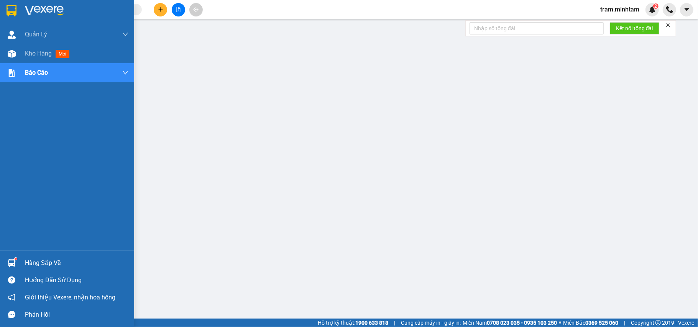
click at [11, 11] on img at bounding box center [12, 10] width 10 height 11
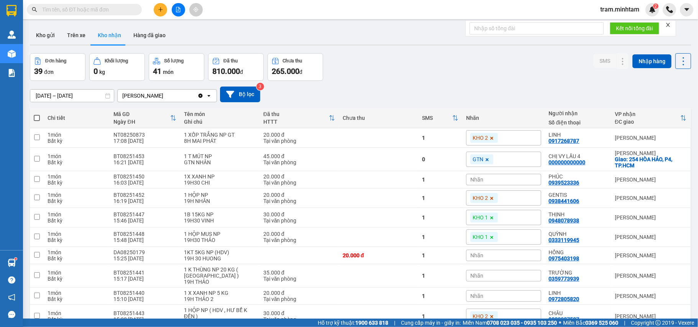
click at [648, 317] on span "100 / trang" at bounding box center [654, 321] width 28 height 8
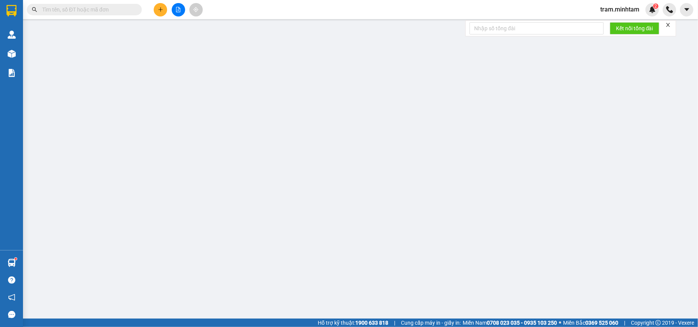
type input "0979195029"
type input "BS SƯƠNG"
type input "02837559898"
type input "HÀ MINH"
type input "20.000"
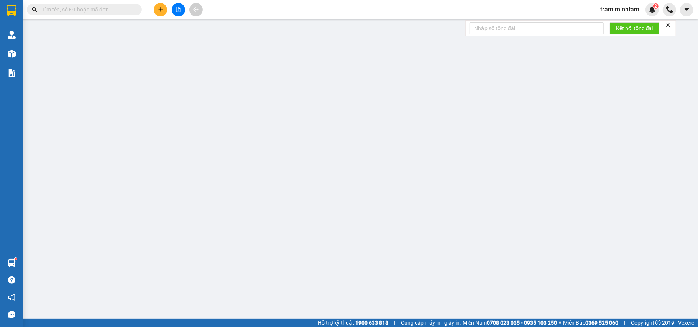
type input "20.000"
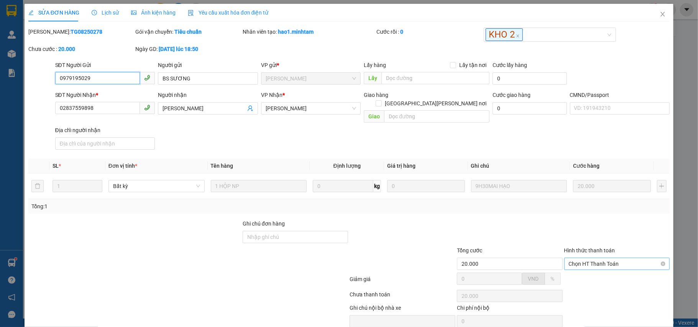
click at [595, 258] on span "Chọn HT Thanh Toán" at bounding box center [617, 263] width 97 height 11
drag, startPoint x: 595, startPoint y: 243, endPoint x: 565, endPoint y: 241, distance: 29.9
click at [595, 269] on div "Tại văn phòng" at bounding box center [610, 273] width 95 height 8
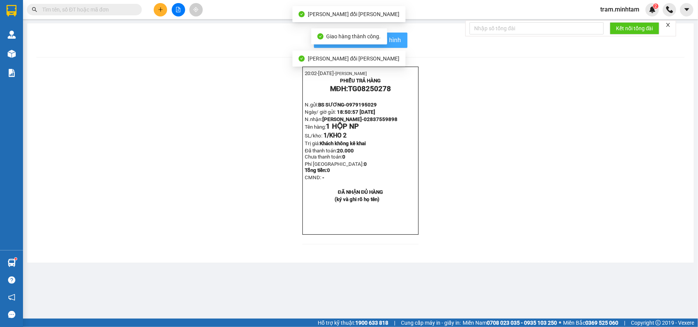
click at [402, 44] on button "In mẫu biên lai tự cấu hình" at bounding box center [360, 40] width 93 height 15
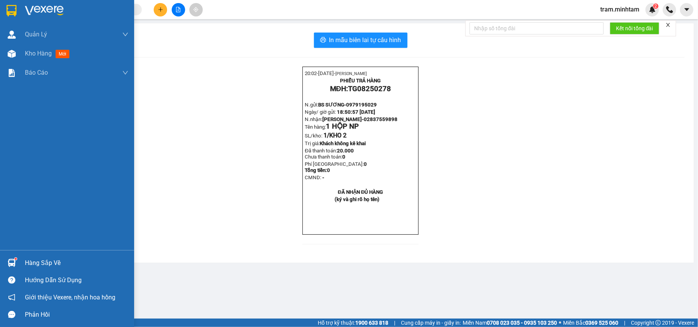
click at [8, 10] on img at bounding box center [12, 10] width 10 height 11
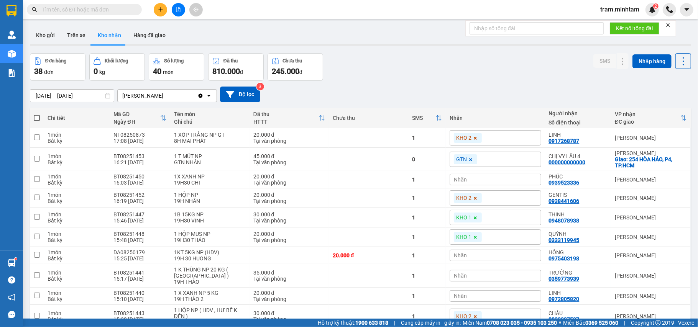
click at [84, 10] on input "text" at bounding box center [87, 9] width 90 height 8
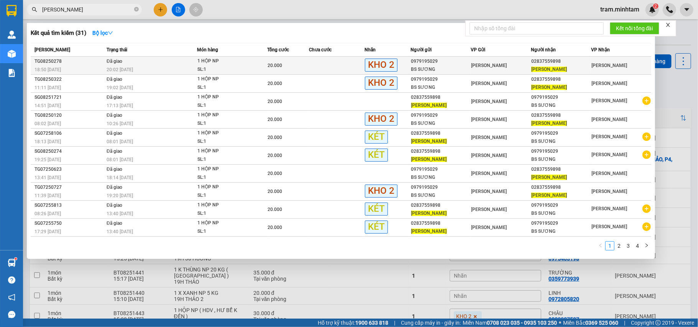
type input "HÀ MINH"
click at [315, 67] on td at bounding box center [337, 66] width 56 height 18
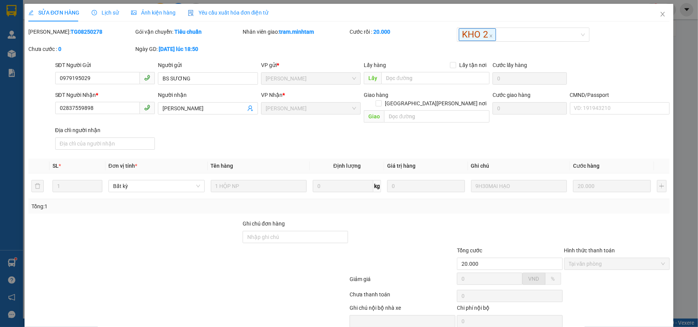
click at [106, 18] on div "Lịch sử" at bounding box center [105, 13] width 27 height 18
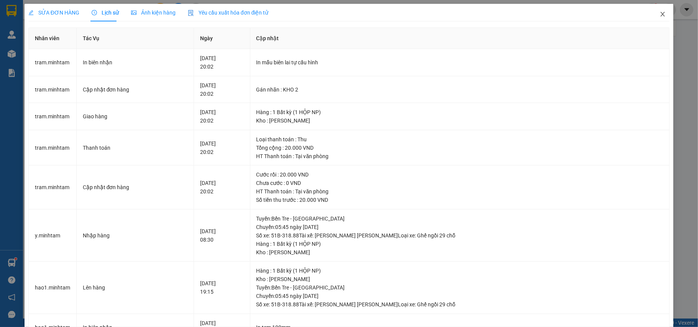
click at [659, 13] on icon "close" at bounding box center [662, 14] width 6 height 6
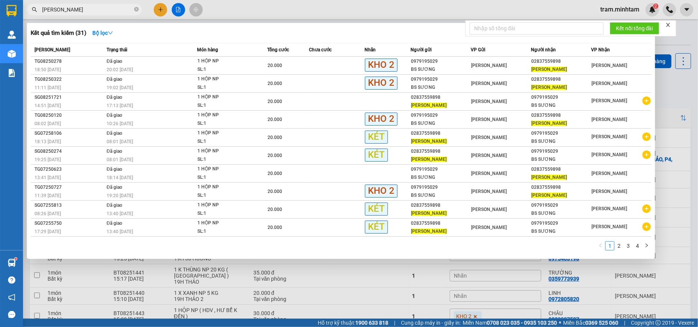
drag, startPoint x: 81, startPoint y: 8, endPoint x: 91, endPoint y: 21, distance: 16.5
click at [82, 9] on input "HÀ MINH" at bounding box center [87, 9] width 90 height 8
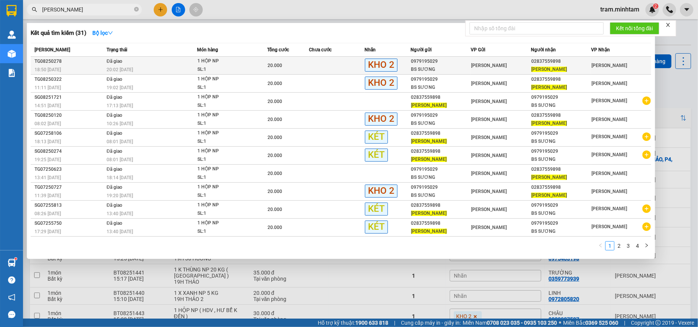
click at [120, 63] on span "Đã giao" at bounding box center [115, 61] width 16 height 5
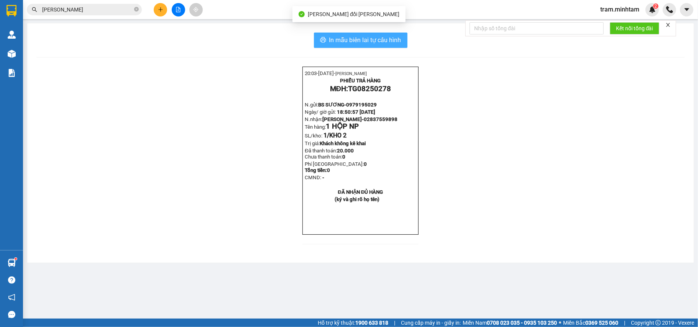
click at [341, 48] on button "In mẫu biên lai tự cấu hình" at bounding box center [360, 40] width 93 height 15
click at [397, 44] on span "In mẫu biên lai tự cấu hình" at bounding box center [365, 40] width 72 height 10
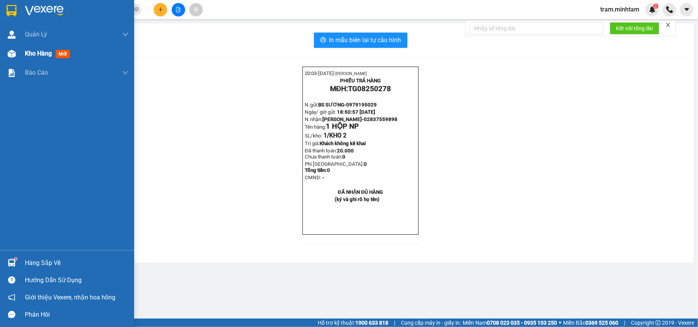
click at [52, 57] on div "Kho hàng mới" at bounding box center [49, 54] width 48 height 10
click at [36, 77] on div "Báo cáo" at bounding box center [76, 72] width 103 height 19
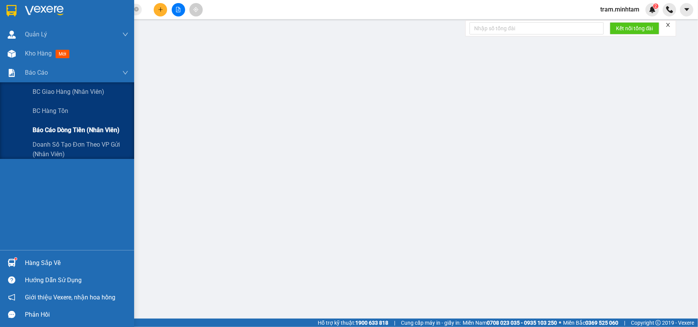
click at [64, 131] on span "Báo cáo dòng tiền (nhân viên)" at bounding box center [76, 130] width 87 height 10
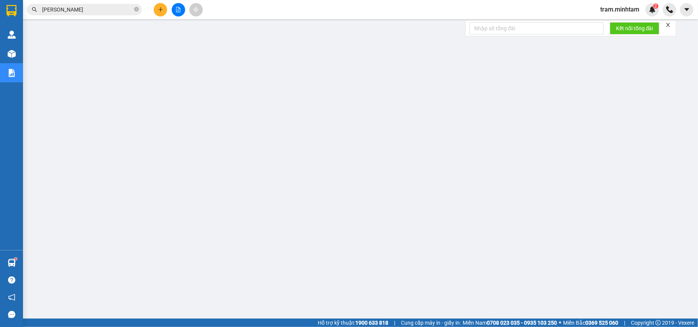
click at [615, 12] on span "tram.minhtam" at bounding box center [619, 10] width 51 height 10
click at [616, 21] on span "Đăng xuất" at bounding box center [623, 24] width 35 height 8
